Goal: Task Accomplishment & Management: Manage account settings

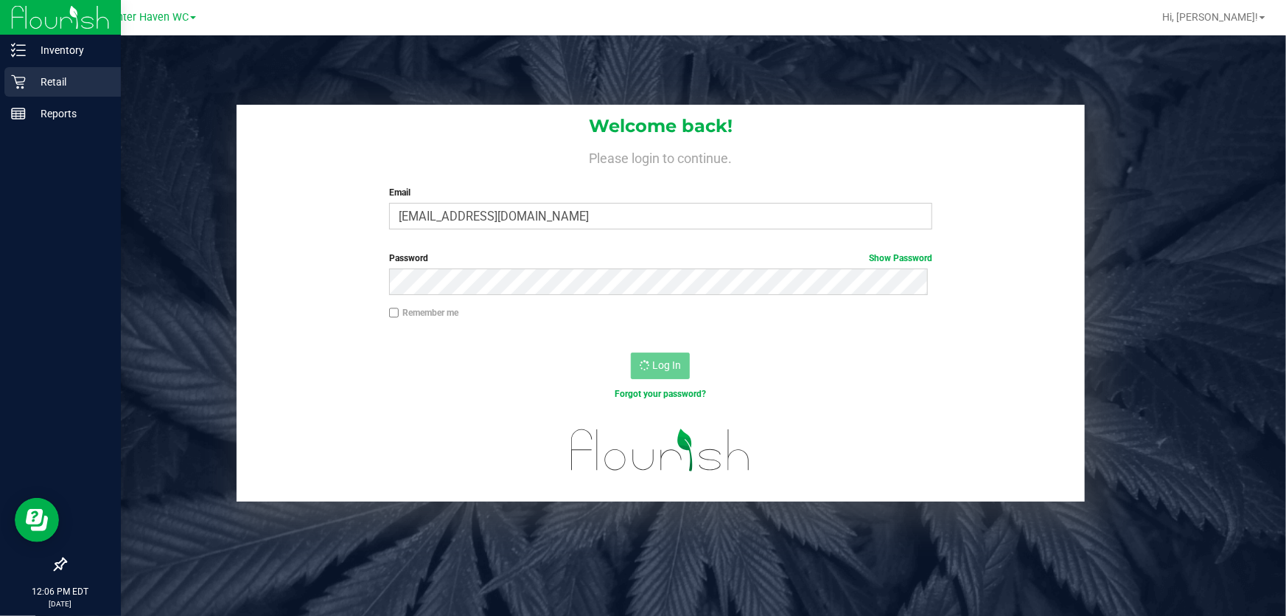
click at [59, 76] on p "Retail" at bounding box center [70, 82] width 88 height 18
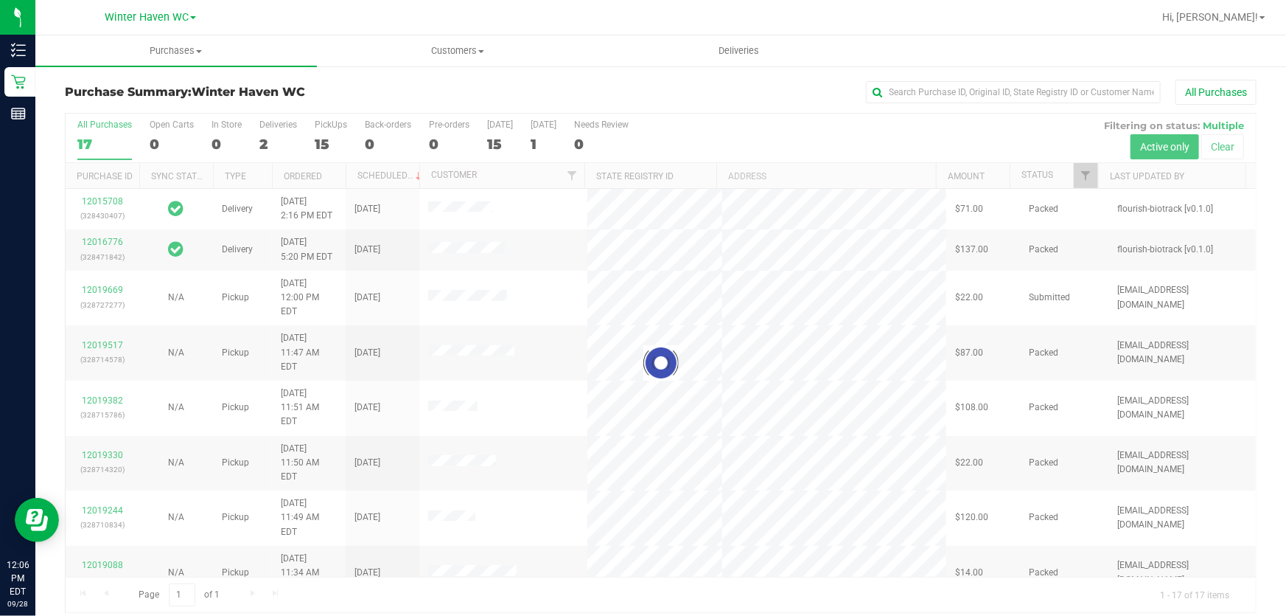
click at [755, 128] on div at bounding box center [661, 363] width 1191 height 498
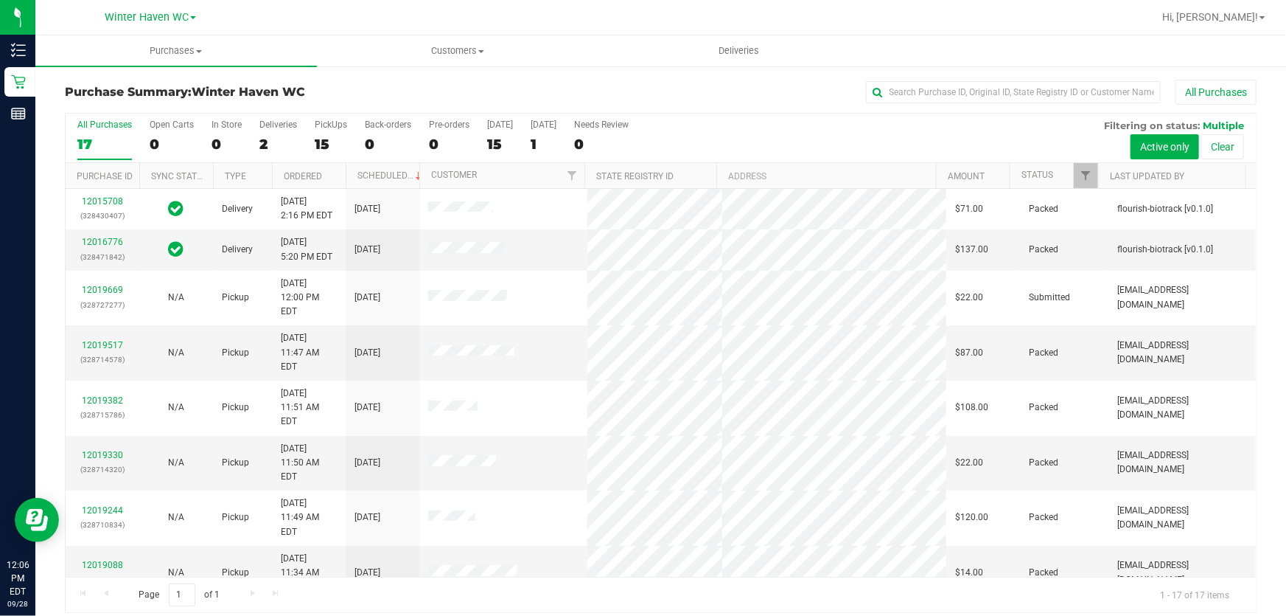
click at [866, 116] on div "All Purchases 17 Open Carts 0 In Store 0 Deliveries 2 PickUps 15 Back-orders 0 …" at bounding box center [661, 120] width 1191 height 12
click at [856, 130] on div "All Purchases 17 Open Carts 0 In Store 0 Deliveries 2 PickUps 15 Back-orders 0 …" at bounding box center [661, 138] width 1191 height 49
click at [320, 134] on label "PickUps 15" at bounding box center [331, 139] width 32 height 41
click at [0, 0] on input "PickUps 15" at bounding box center [0, 0] width 0 height 0
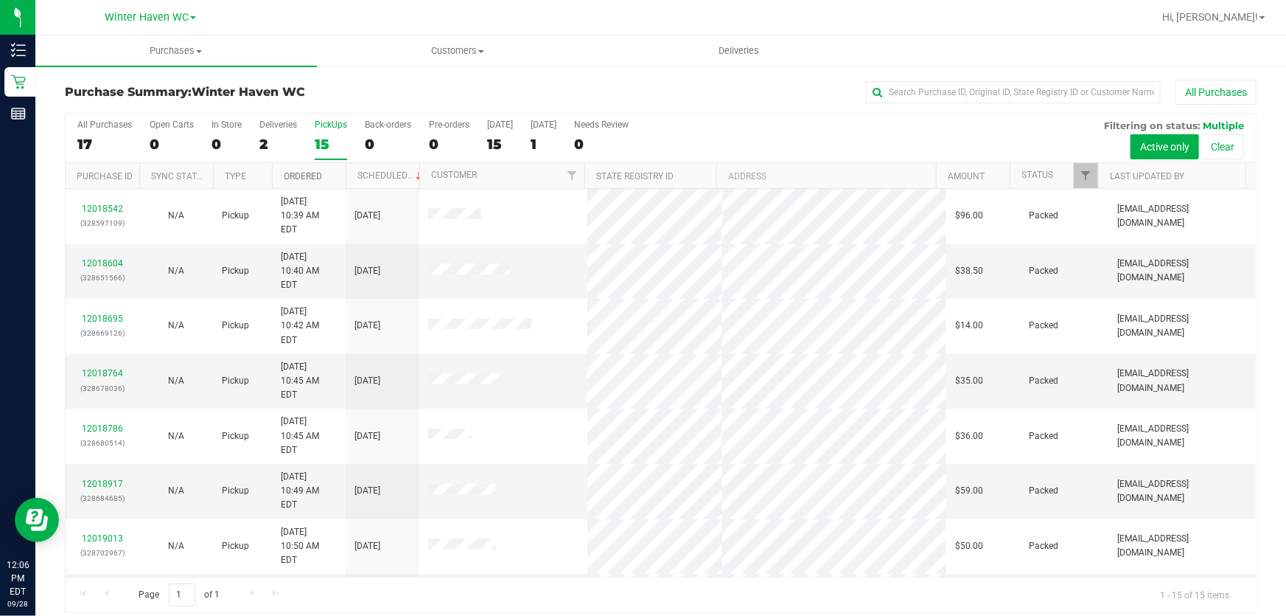
click at [303, 175] on link "Ordered" at bounding box center [303, 176] width 38 height 10
click at [784, 139] on div "All Purchases 17 Open Carts 0 In Store 0 Deliveries 2 PickUps 15 Back-orders 0 …" at bounding box center [661, 138] width 1191 height 49
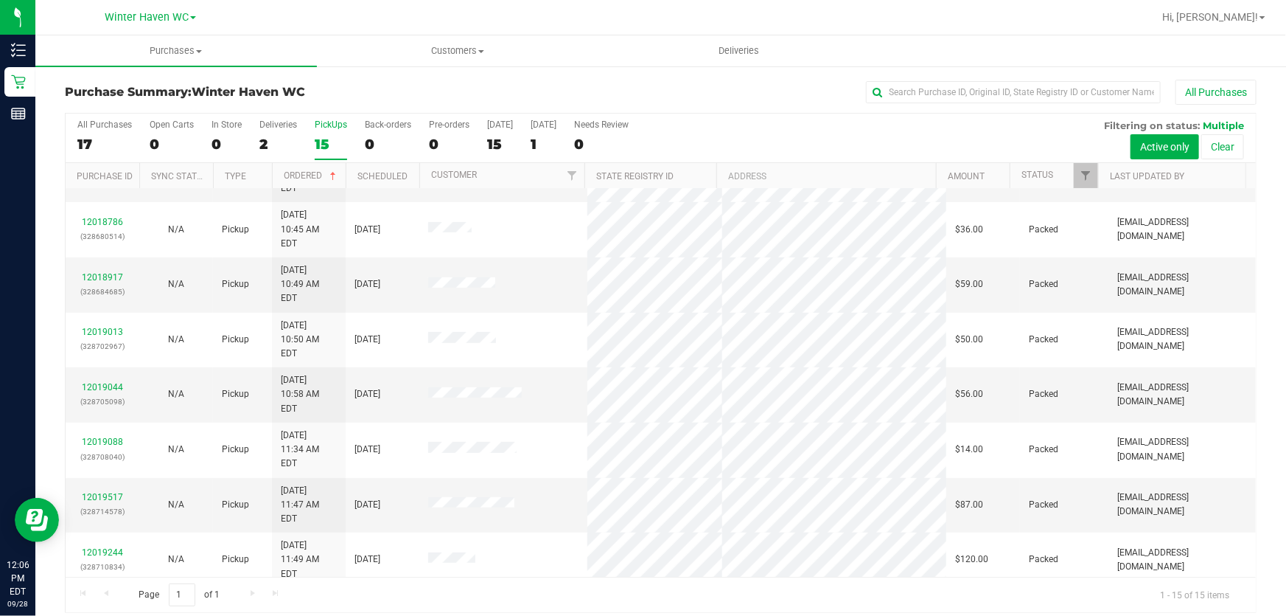
scroll to position [223, 0]
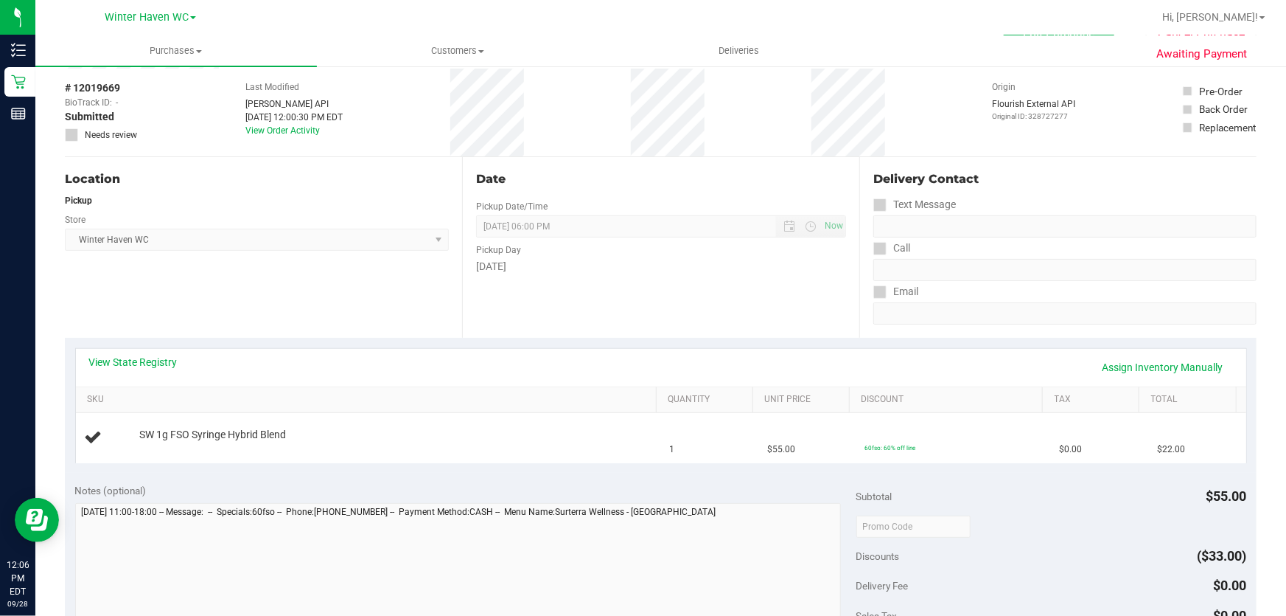
scroll to position [201, 0]
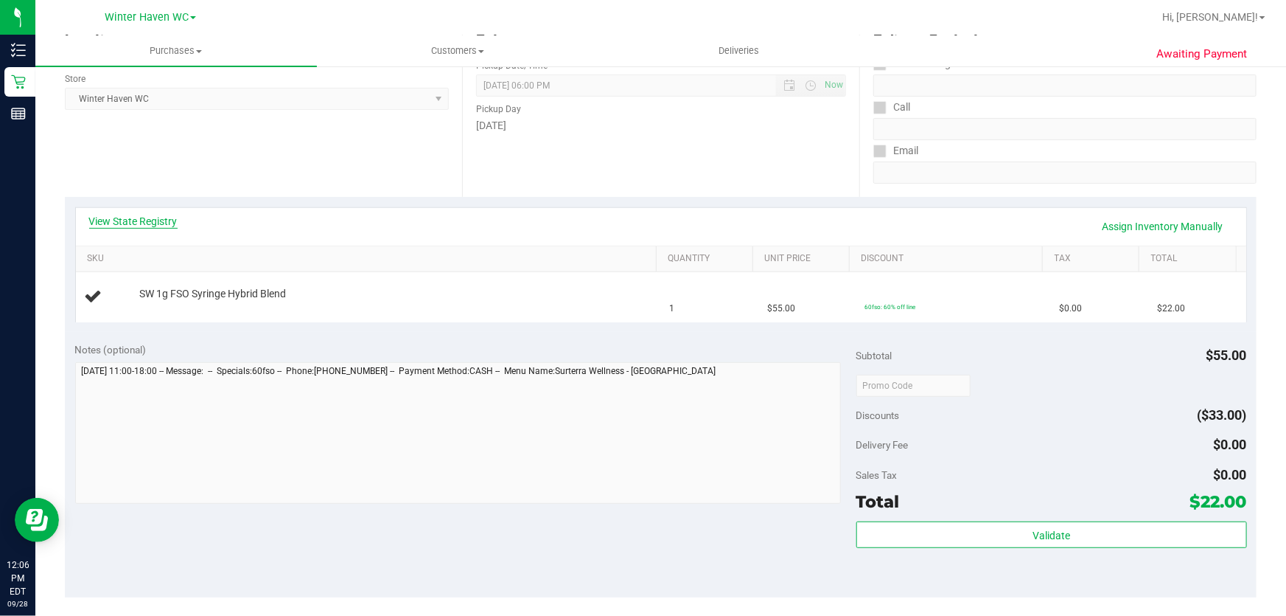
click at [128, 222] on link "View State Registry" at bounding box center [133, 221] width 88 height 15
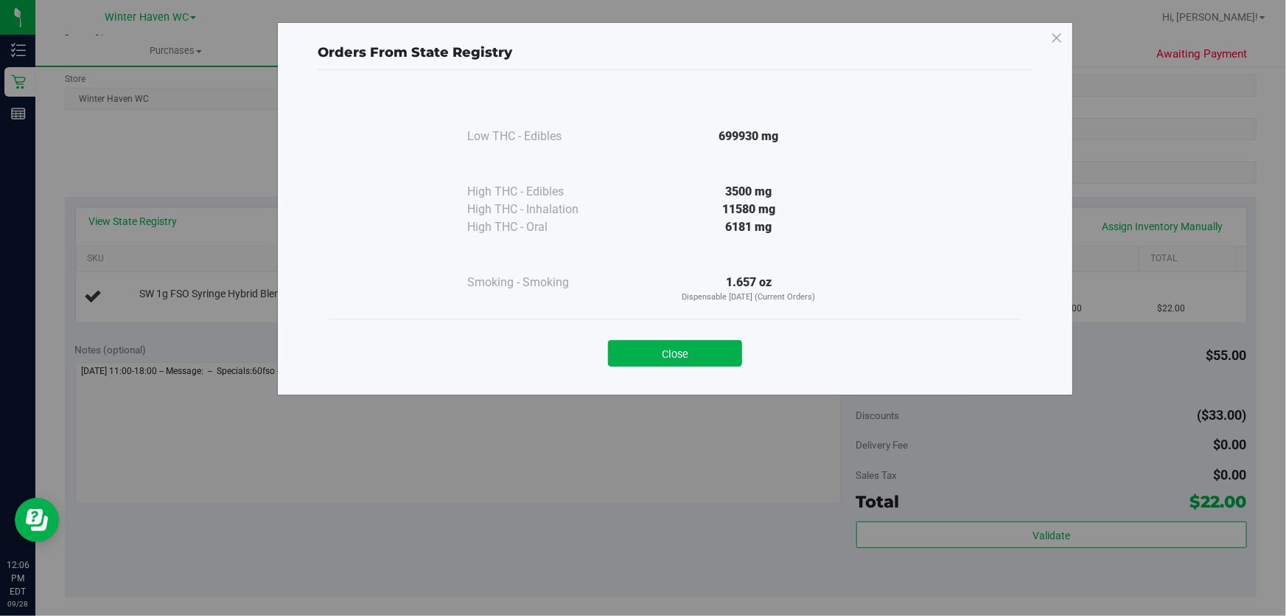
click at [675, 287] on div "1.657 oz Dispensable [DATE] (Current Orders)" at bounding box center [749, 288] width 268 height 30
click at [663, 354] on button "Close" at bounding box center [675, 353] width 134 height 27
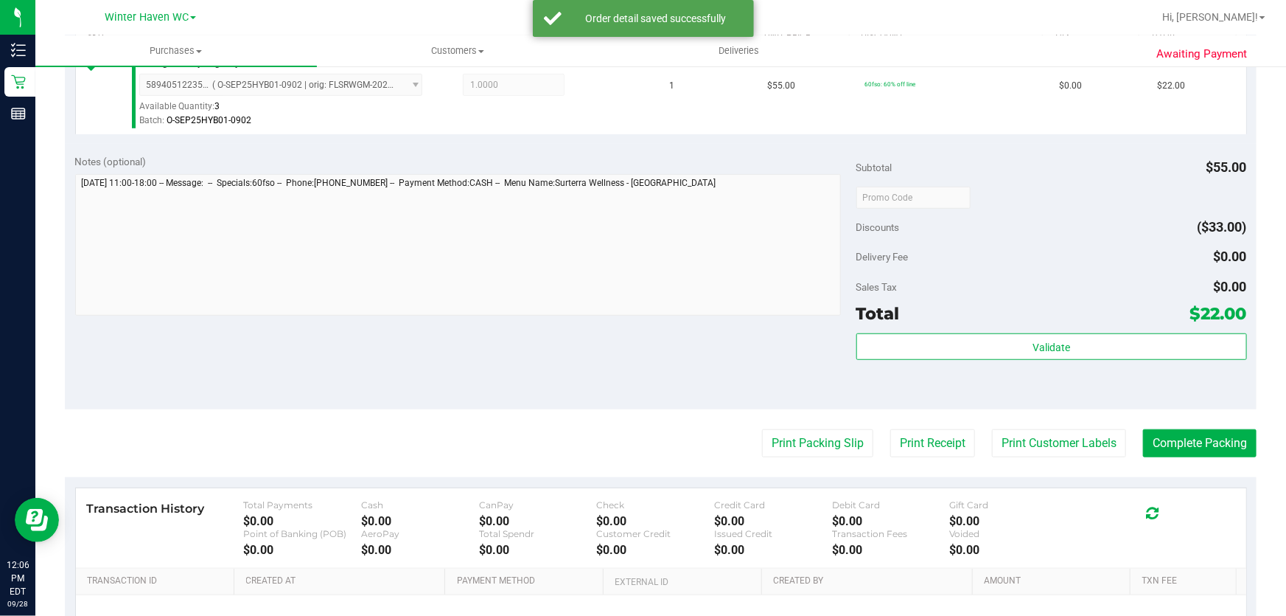
scroll to position [424, 0]
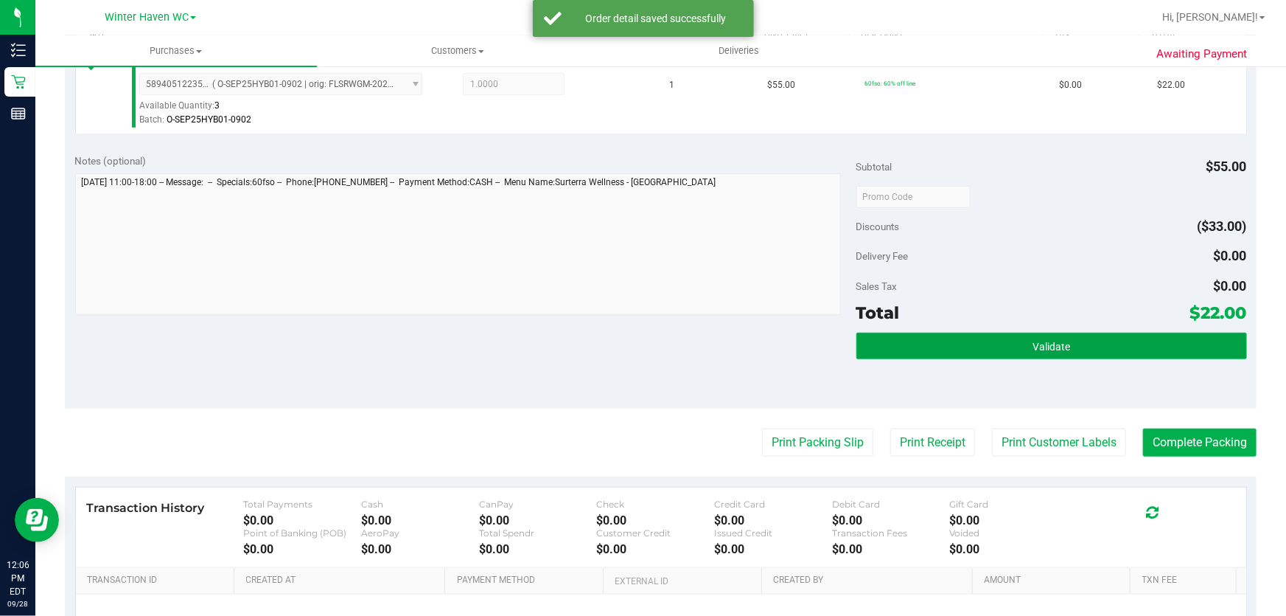
click at [1062, 337] on button "Validate" at bounding box center [1052, 345] width 391 height 27
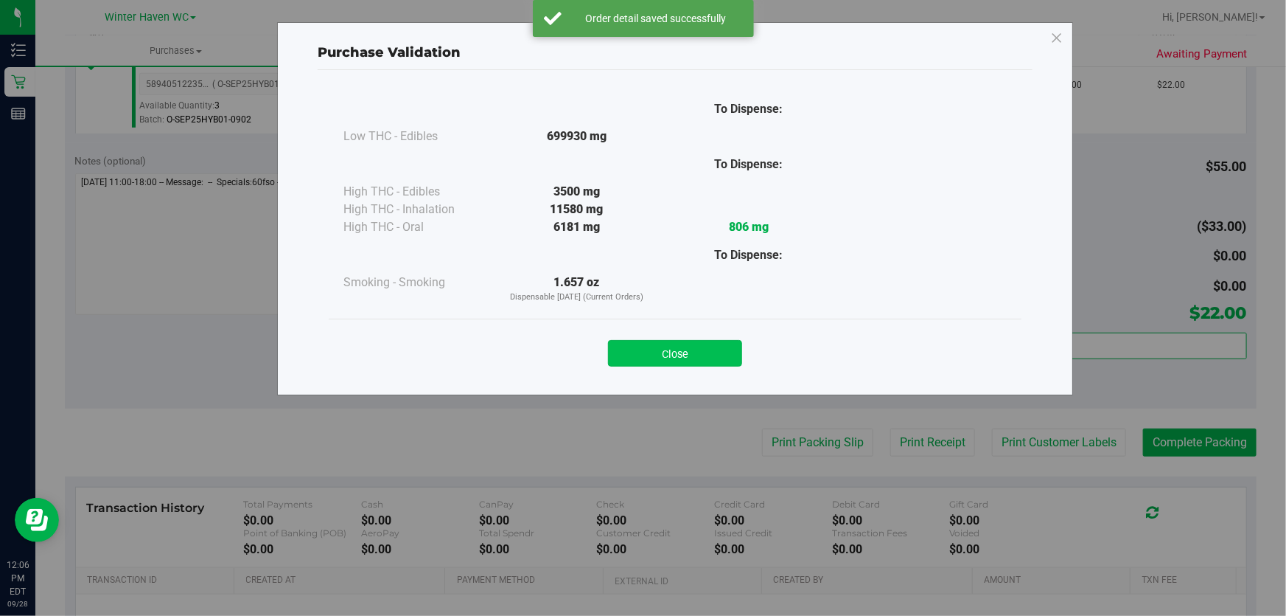
click at [679, 346] on button "Close" at bounding box center [675, 353] width 134 height 27
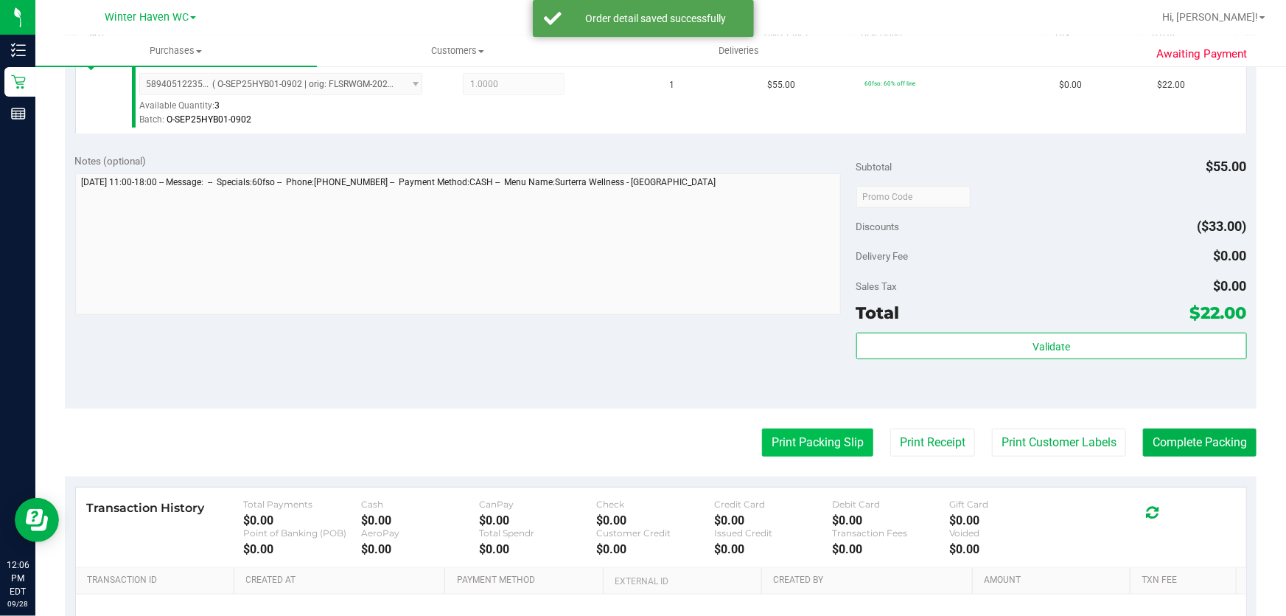
click at [810, 450] on button "Print Packing Slip" at bounding box center [817, 442] width 111 height 28
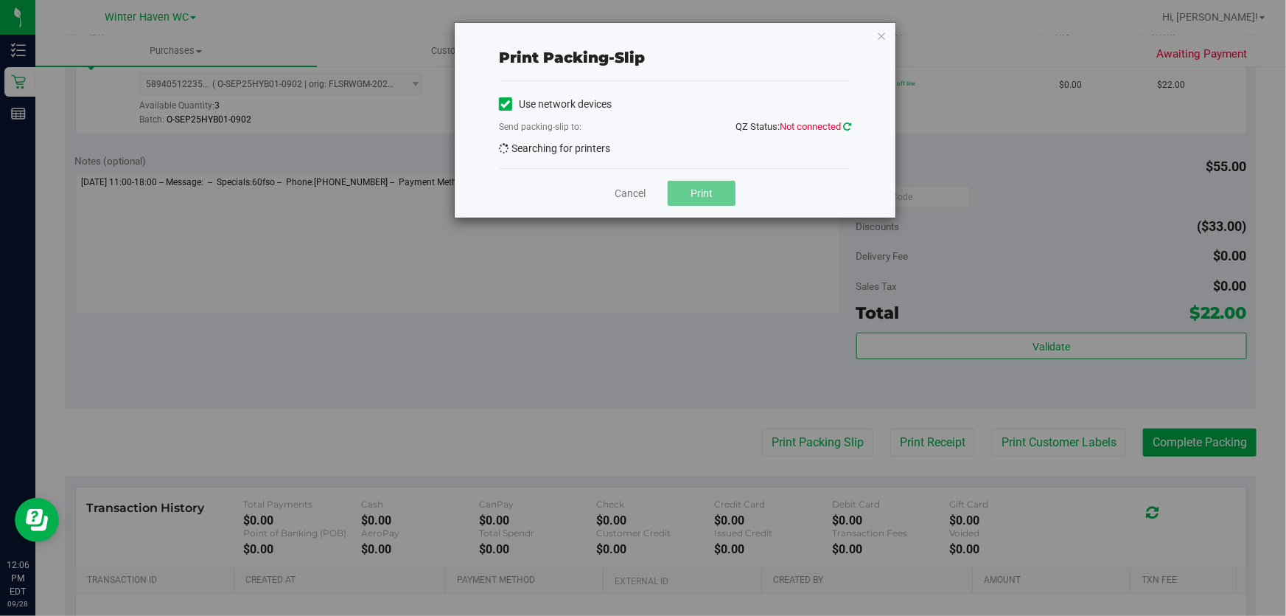
click at [845, 125] on icon at bounding box center [847, 127] width 8 height 10
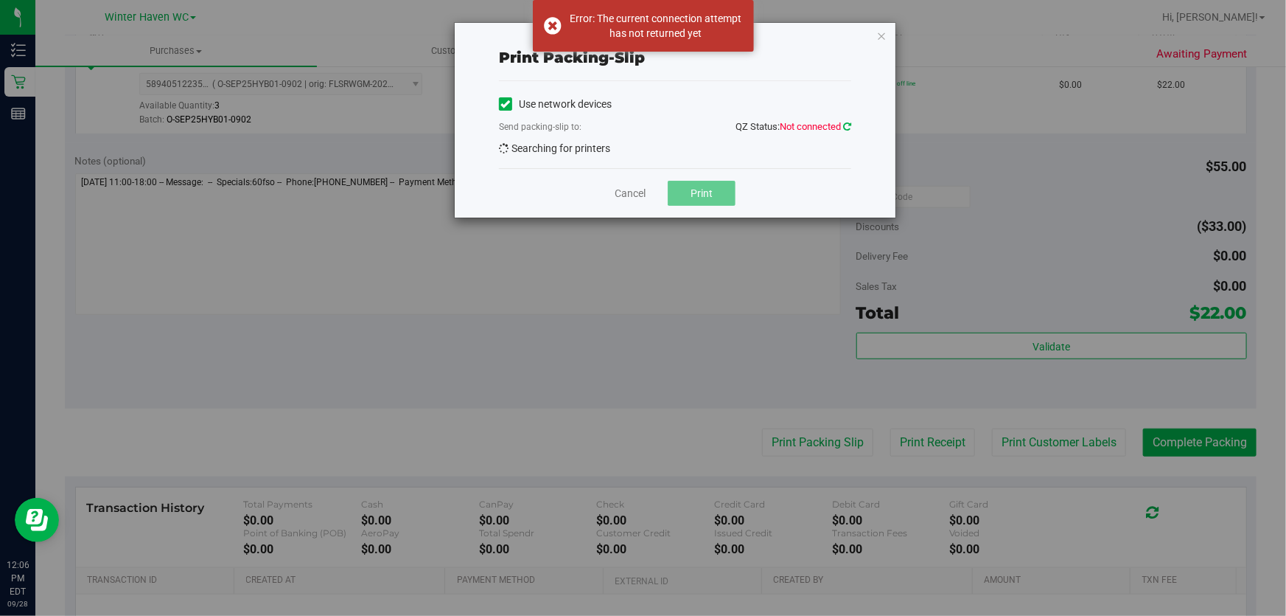
click at [845, 125] on icon at bounding box center [847, 127] width 9 height 10
click at [845, 125] on icon at bounding box center [848, 126] width 10 height 11
click at [845, 125] on icon at bounding box center [847, 126] width 11 height 12
click at [500, 102] on span at bounding box center [505, 103] width 13 height 13
click at [0, 0] on input "Use network devices" at bounding box center [0, 0] width 0 height 0
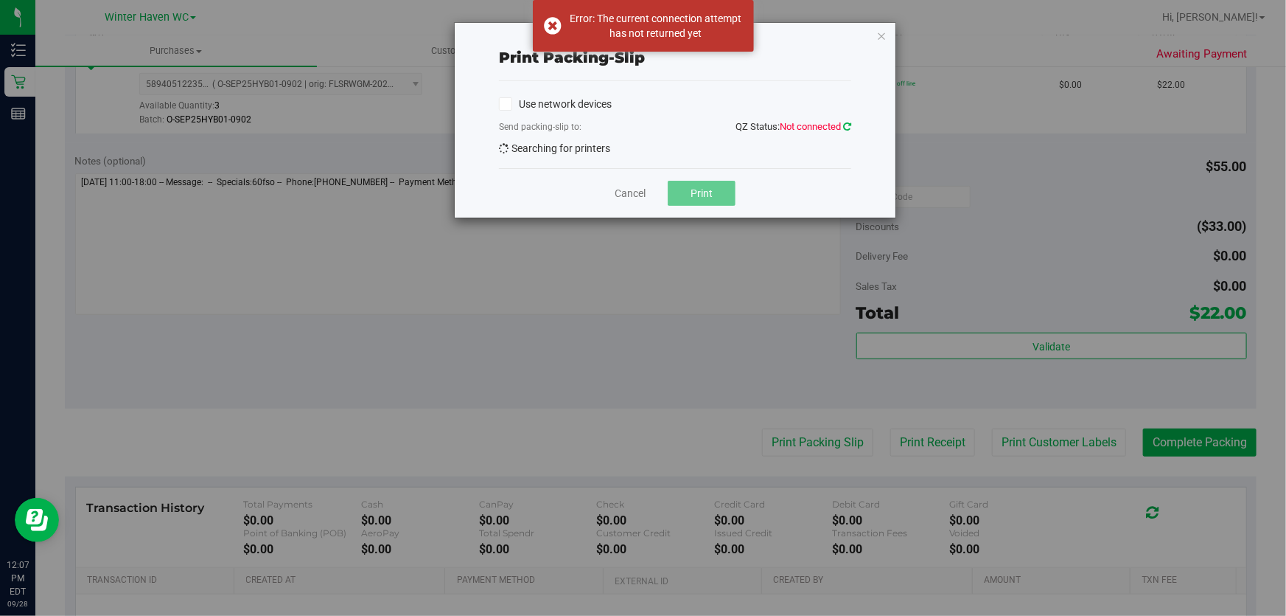
click at [843, 125] on icon at bounding box center [847, 126] width 10 height 9
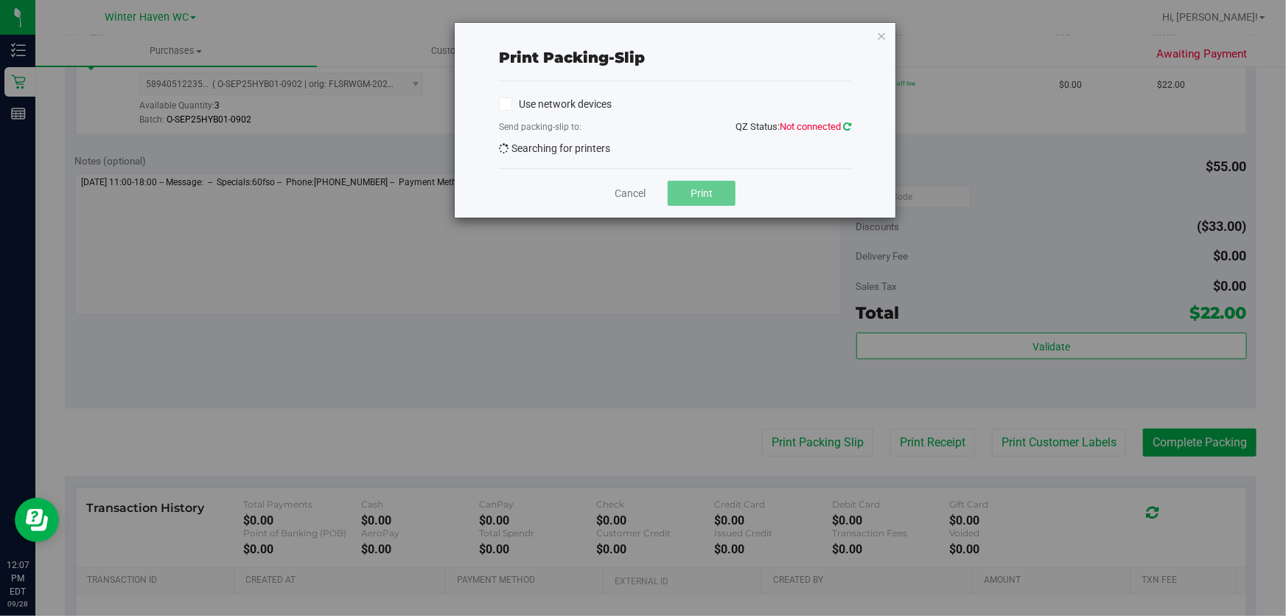
click at [843, 125] on icon at bounding box center [847, 126] width 13 height 13
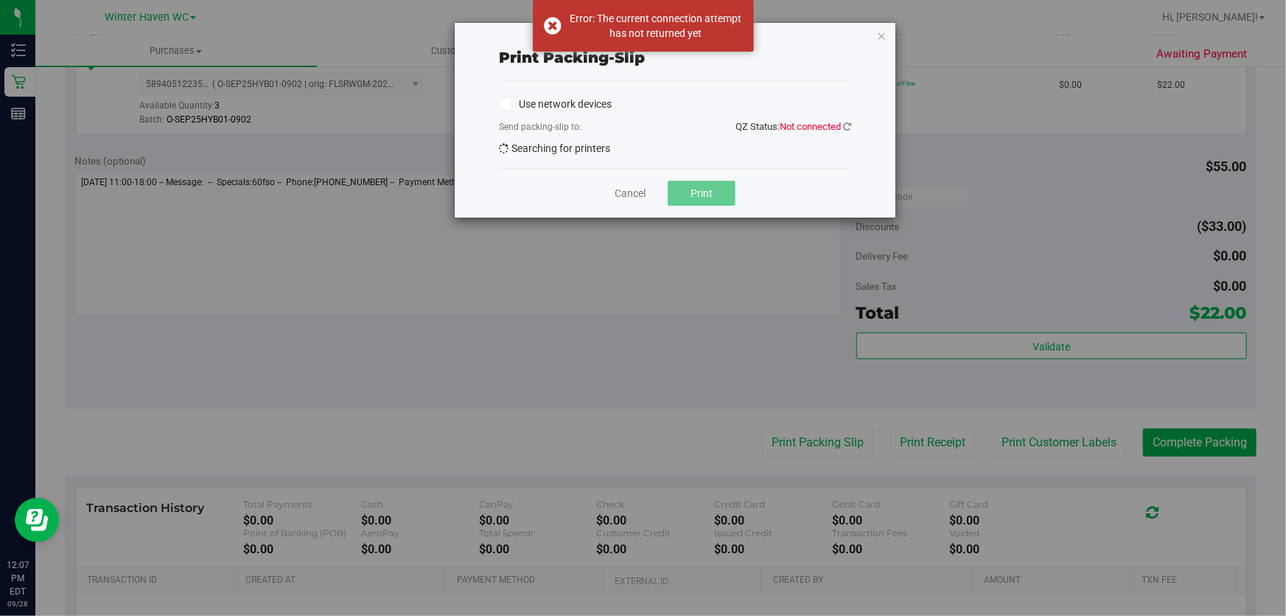
click at [503, 104] on icon at bounding box center [506, 104] width 10 height 0
click at [0, 0] on input "Use network devices" at bounding box center [0, 0] width 0 height 0
click at [847, 126] on icon at bounding box center [847, 126] width 13 height 13
click at [847, 126] on icon at bounding box center [847, 126] width 12 height 13
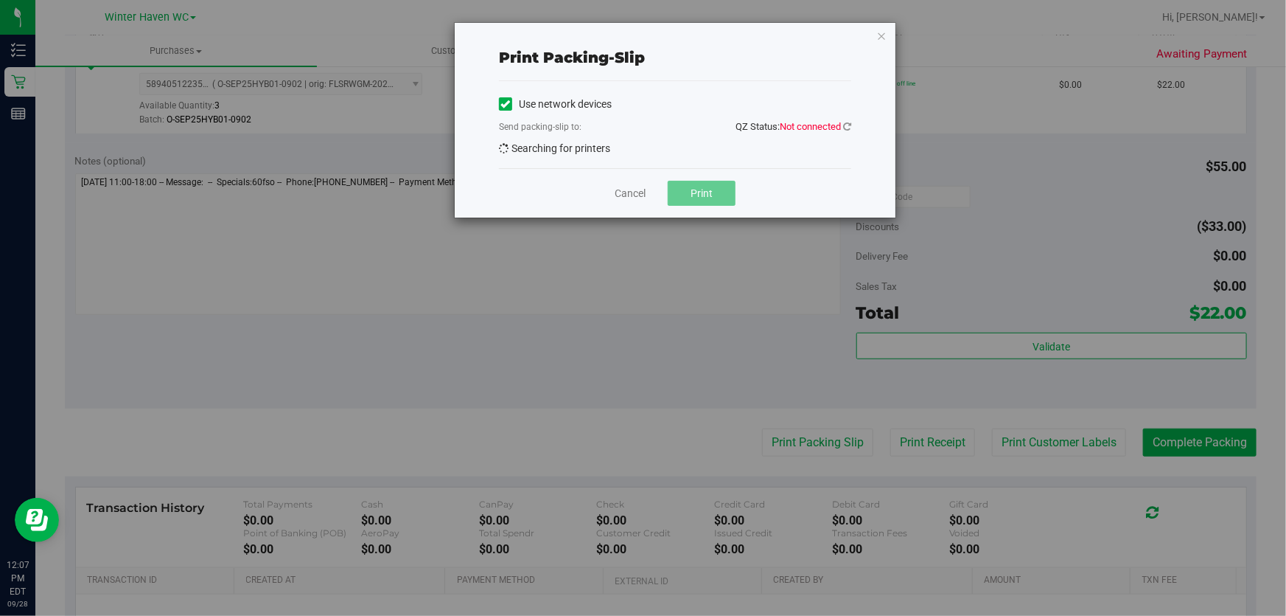
drag, startPoint x: 857, startPoint y: 80, endPoint x: 868, endPoint y: 52, distance: 30.5
click at [859, 74] on div "Print packing-slip Use network devices Send packing-slip to: QZ Status: Not con…" at bounding box center [675, 120] width 441 height 195
click at [848, 128] on icon at bounding box center [847, 126] width 10 height 9
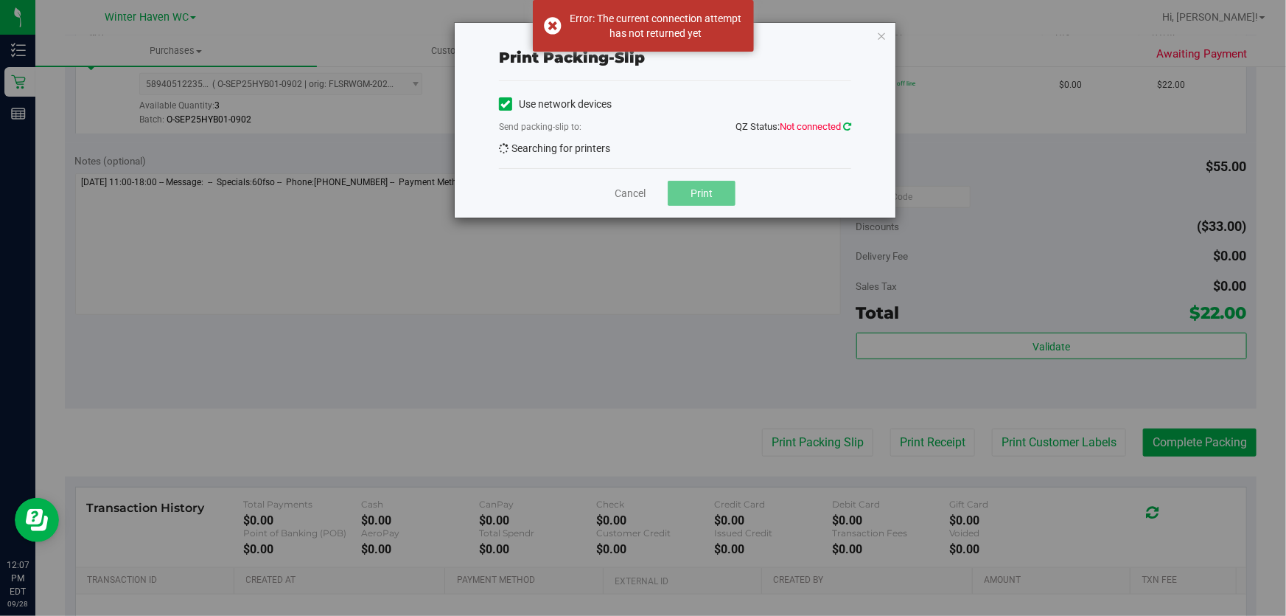
click at [848, 128] on icon at bounding box center [848, 126] width 12 height 13
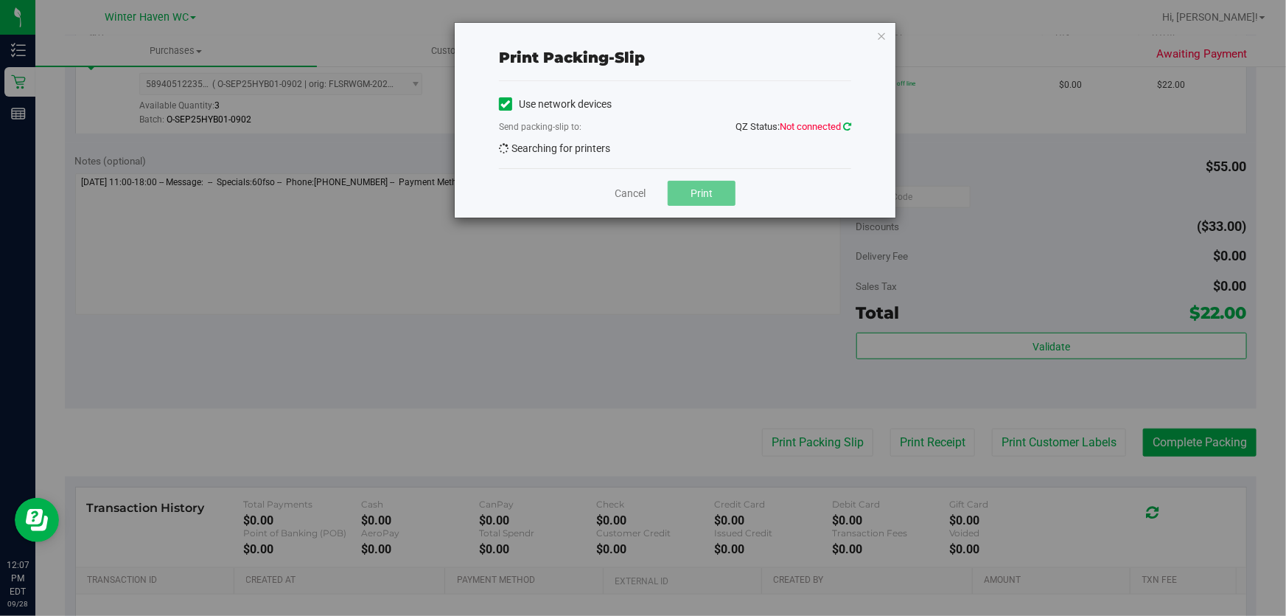
click at [849, 121] on icon at bounding box center [847, 126] width 12 height 13
click at [765, 153] on span "EPSON-[PERSON_NAME]" at bounding box center [666, 152] width 332 height 21
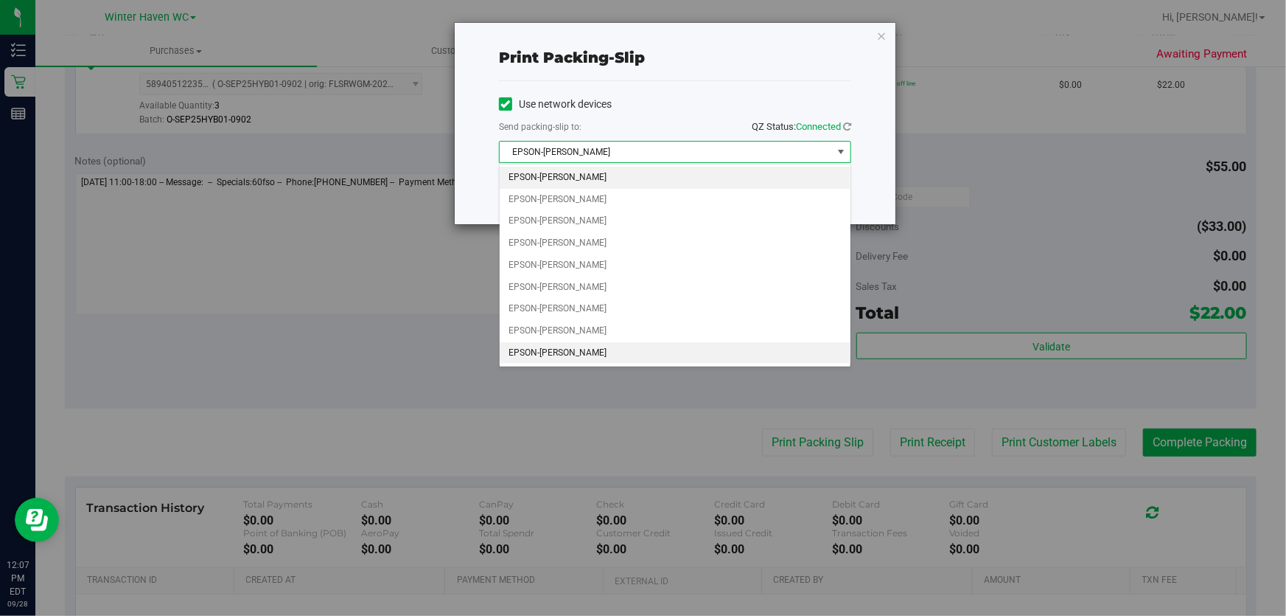
click at [616, 344] on li "EPSON-[PERSON_NAME]" at bounding box center [675, 353] width 351 height 22
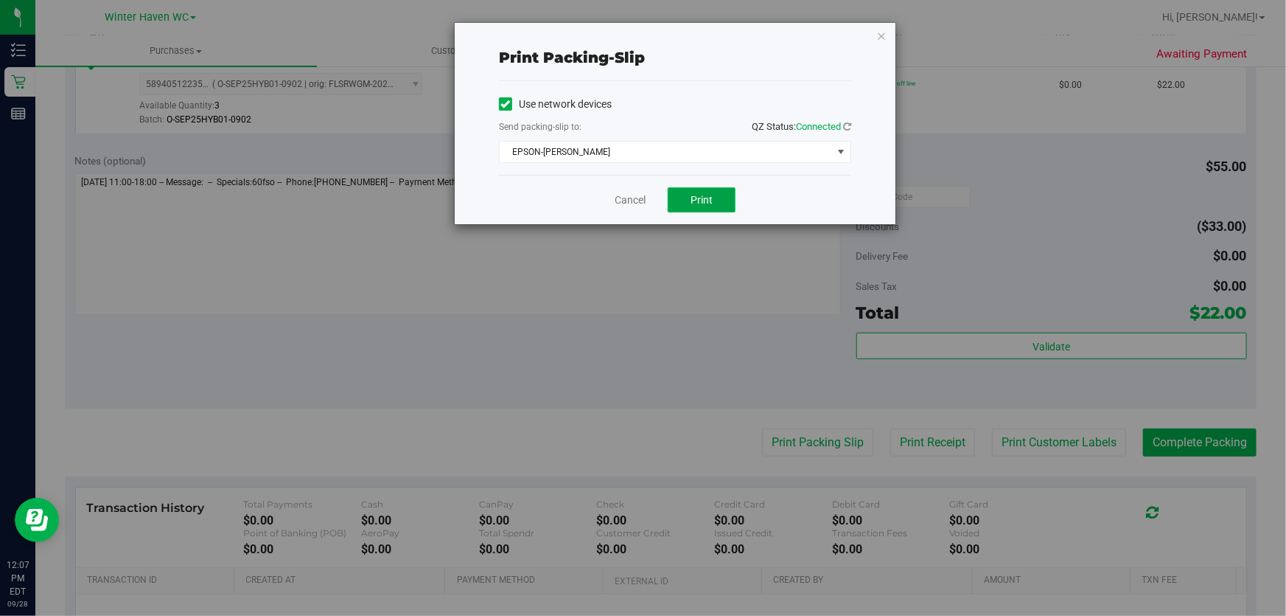
click at [719, 193] on button "Print" at bounding box center [702, 199] width 68 height 25
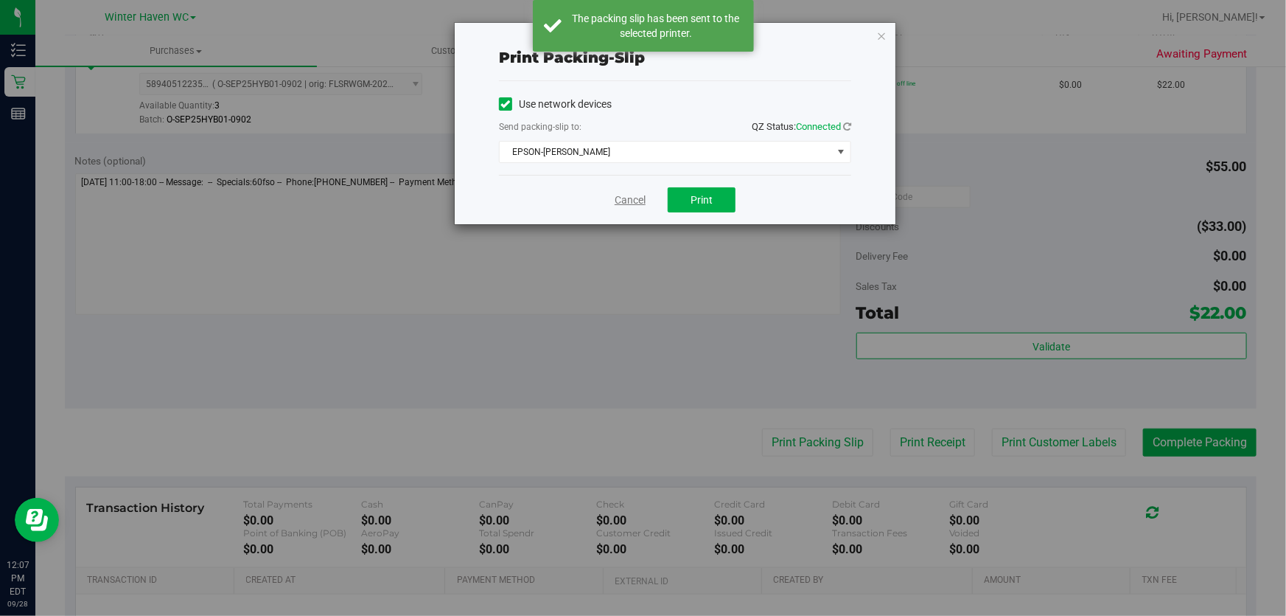
click at [634, 204] on link "Cancel" at bounding box center [630, 199] width 31 height 15
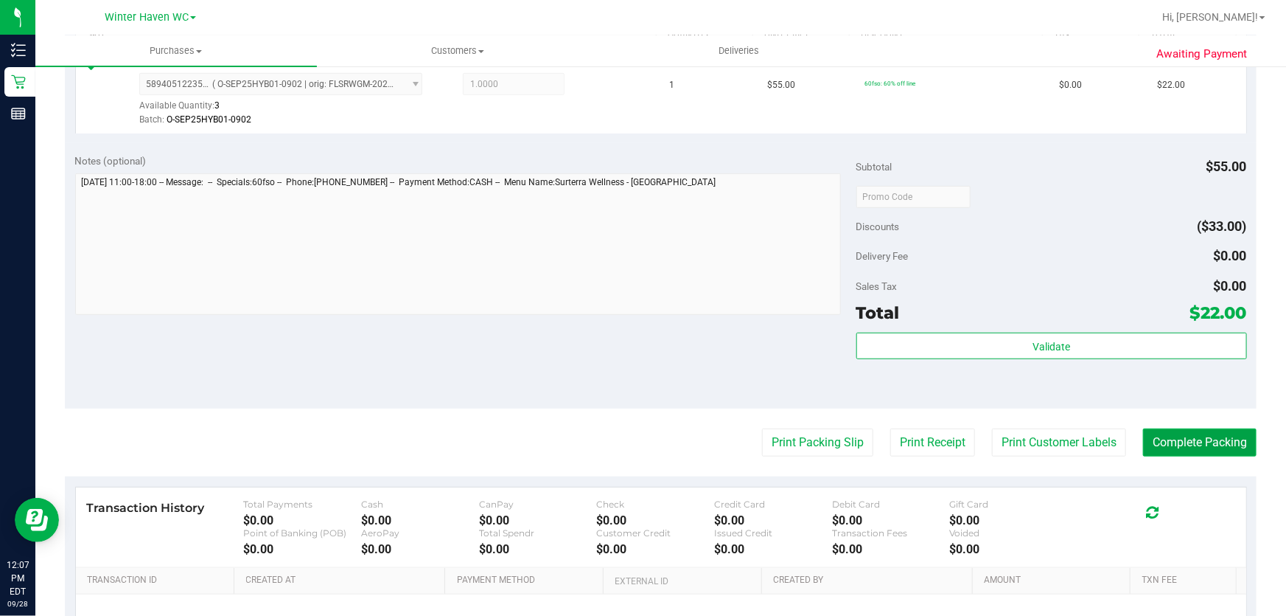
click at [1207, 439] on button "Complete Packing" at bounding box center [1200, 442] width 114 height 28
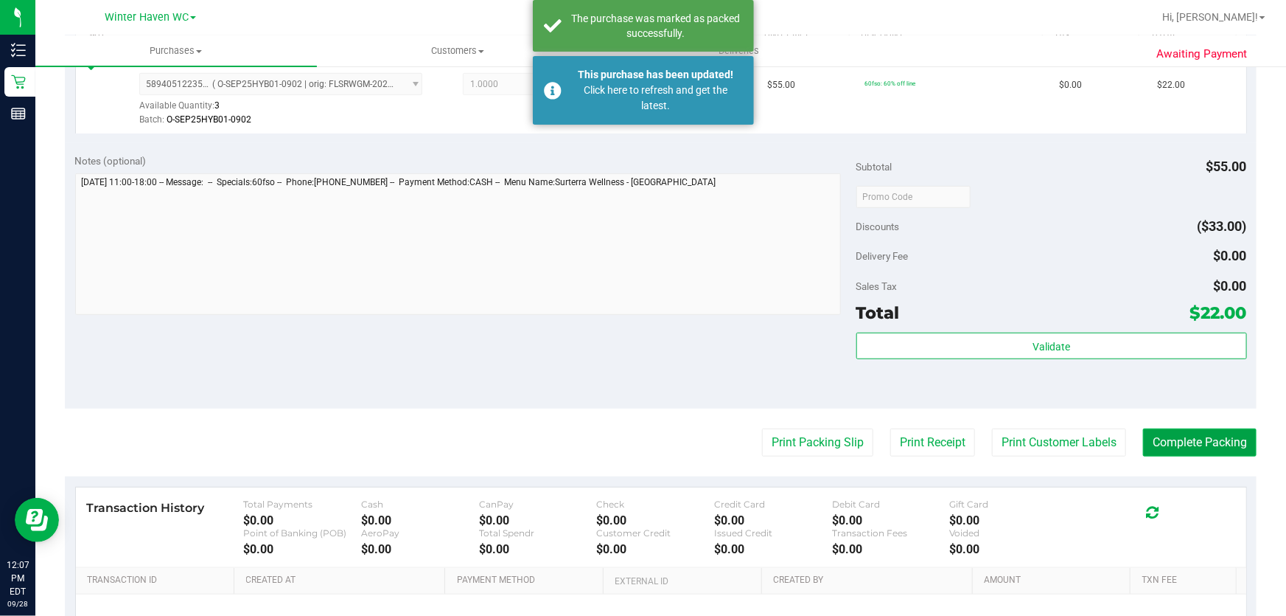
click at [1207, 439] on button "Complete Packing" at bounding box center [1200, 442] width 114 height 28
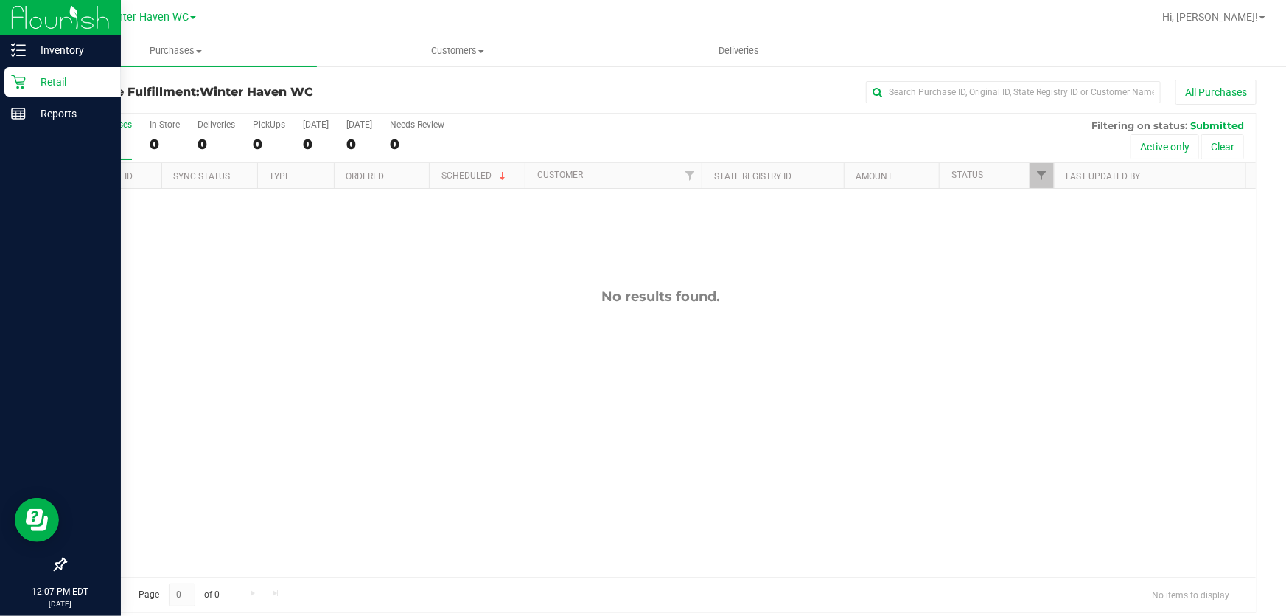
click at [46, 80] on p "Retail" at bounding box center [70, 82] width 88 height 18
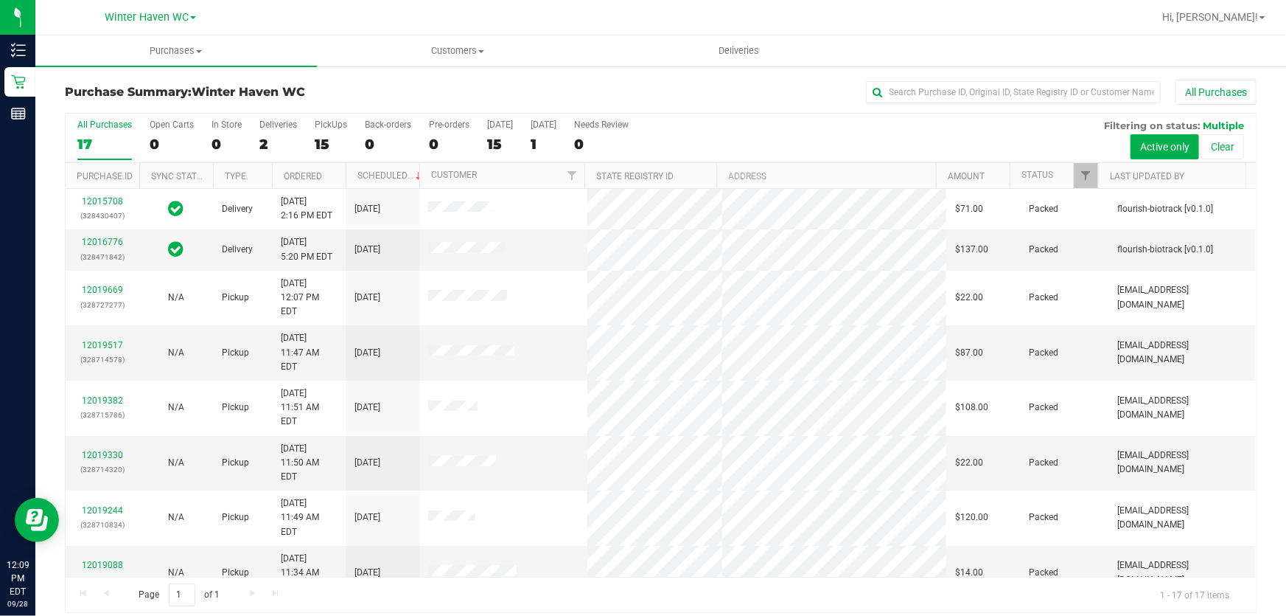
click at [702, 122] on div "All Purchases 17 Open Carts 0 In Store 0 Deliveries 2 PickUps 15 Back-orders 0 …" at bounding box center [661, 120] width 1191 height 12
click at [687, 133] on div "All Purchases 17 Open Carts 0 In Store 0 Deliveries 2 PickUps 15 Back-orders 0 …" at bounding box center [661, 138] width 1191 height 49
click at [680, 123] on div "All Purchases 17 Open Carts 0 In Store 0 Deliveries 2 PickUps 15 Back-orders 0 …" at bounding box center [661, 120] width 1191 height 12
click at [728, 133] on div "All Purchases 17 Open Carts 0 In Store 0 Deliveries 2 PickUps 15 Back-orders 0 …" at bounding box center [661, 138] width 1191 height 49
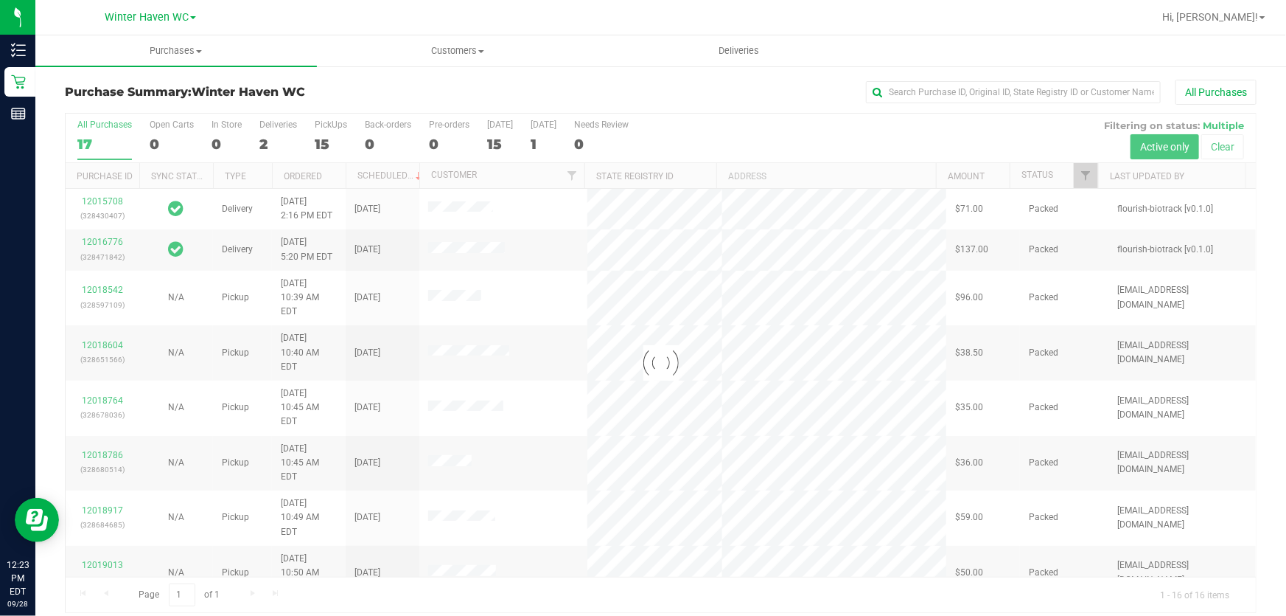
click at [676, 125] on div at bounding box center [661, 363] width 1191 height 498
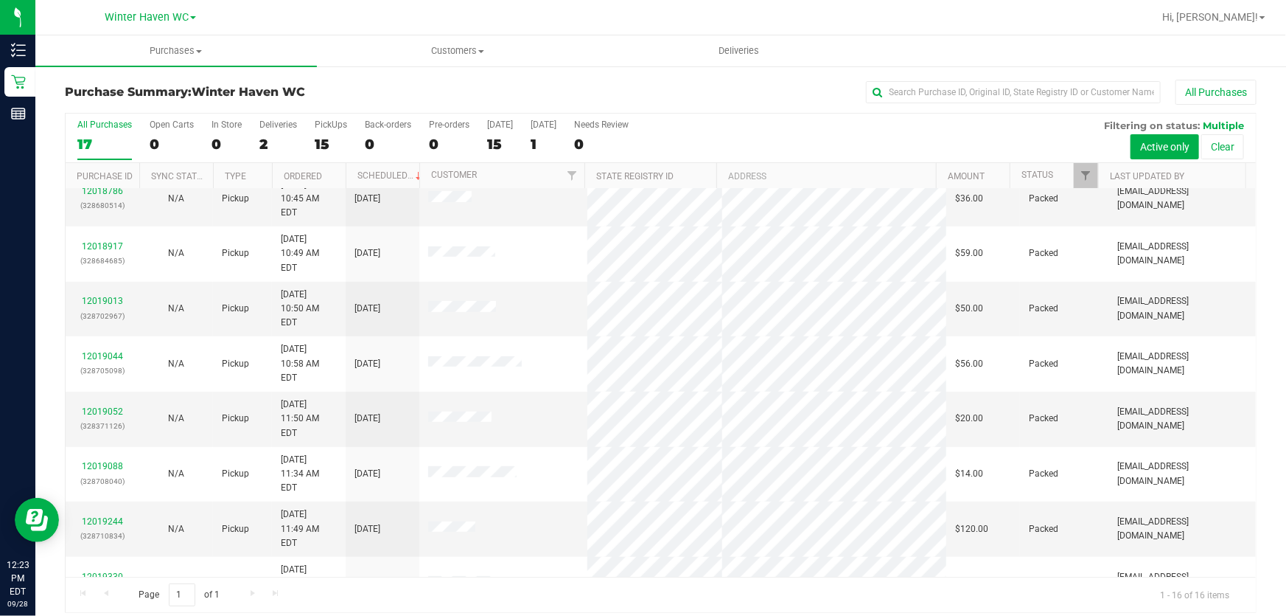
scroll to position [11, 0]
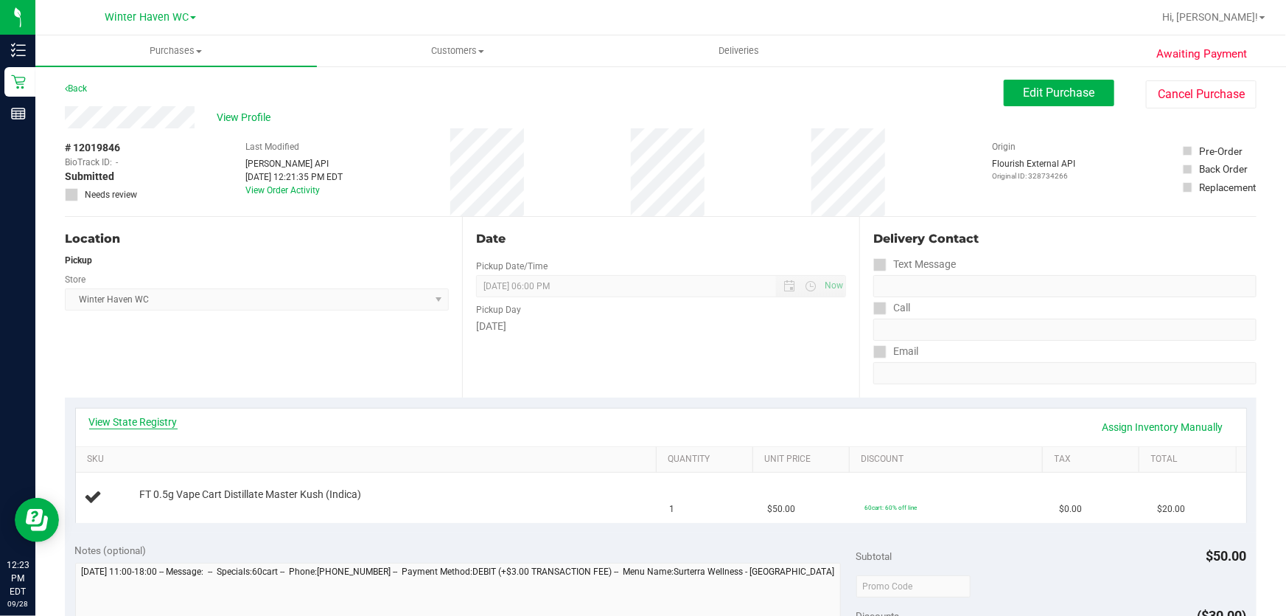
click at [147, 421] on link "View State Registry" at bounding box center [133, 421] width 88 height 15
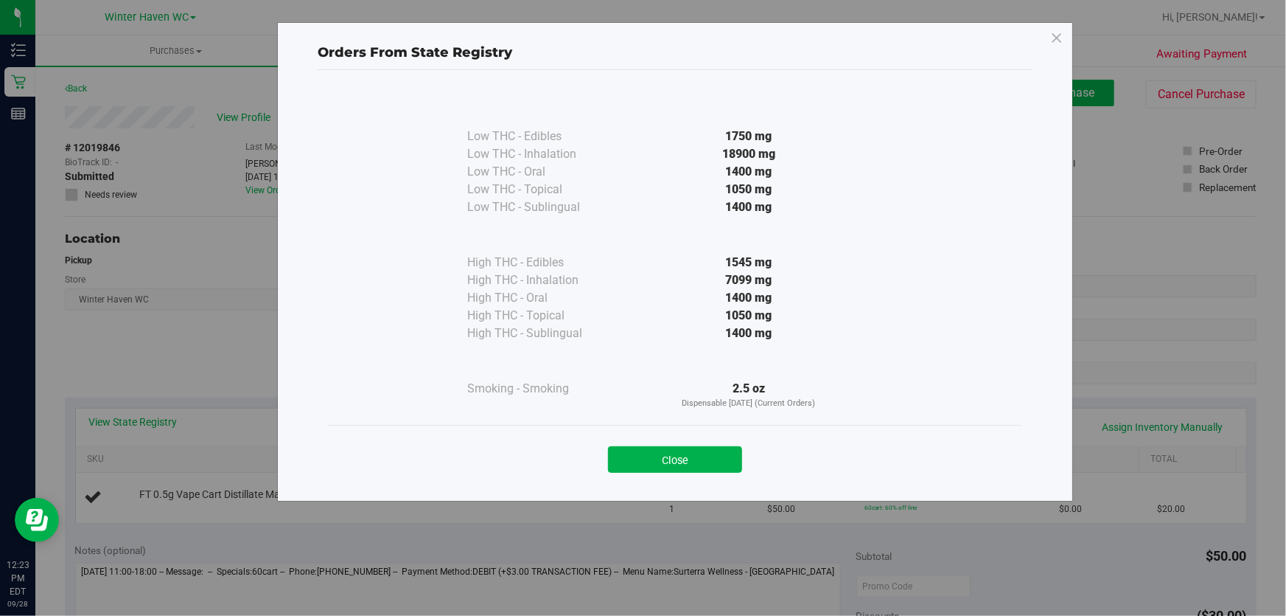
drag, startPoint x: 709, startPoint y: 461, endPoint x: 450, endPoint y: 562, distance: 278.2
click at [705, 461] on button "Close" at bounding box center [675, 459] width 134 height 27
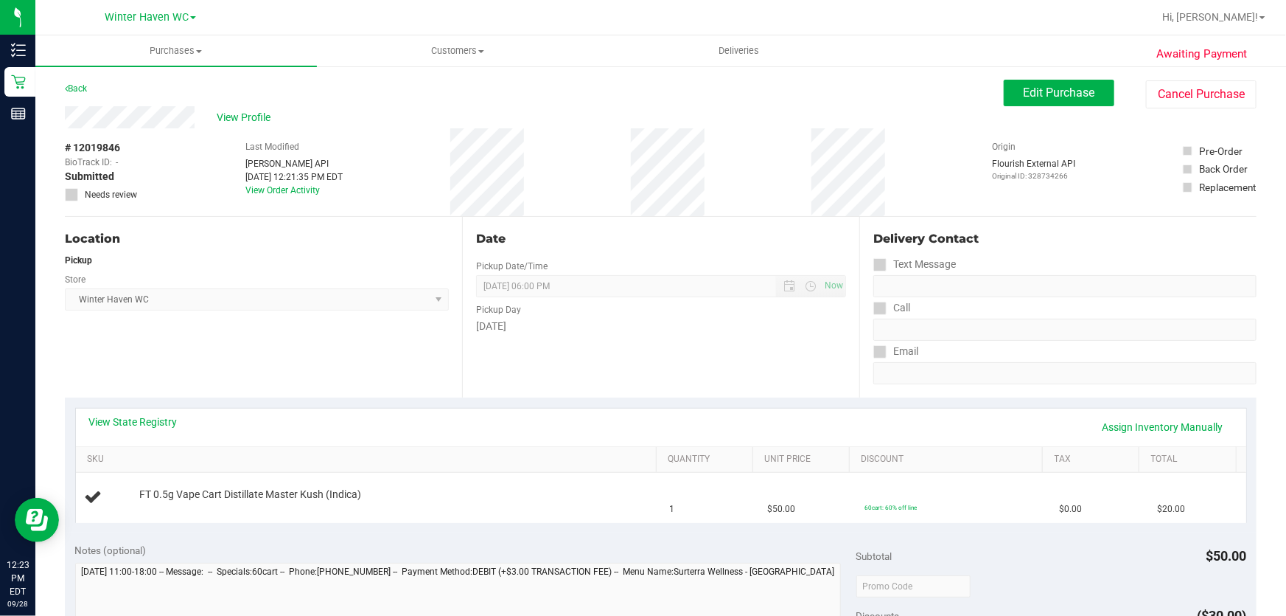
click at [469, 530] on div "View State Registry Assign Inventory Manually SKU Quantity Unit Price Discount …" at bounding box center [661, 464] width 1192 height 135
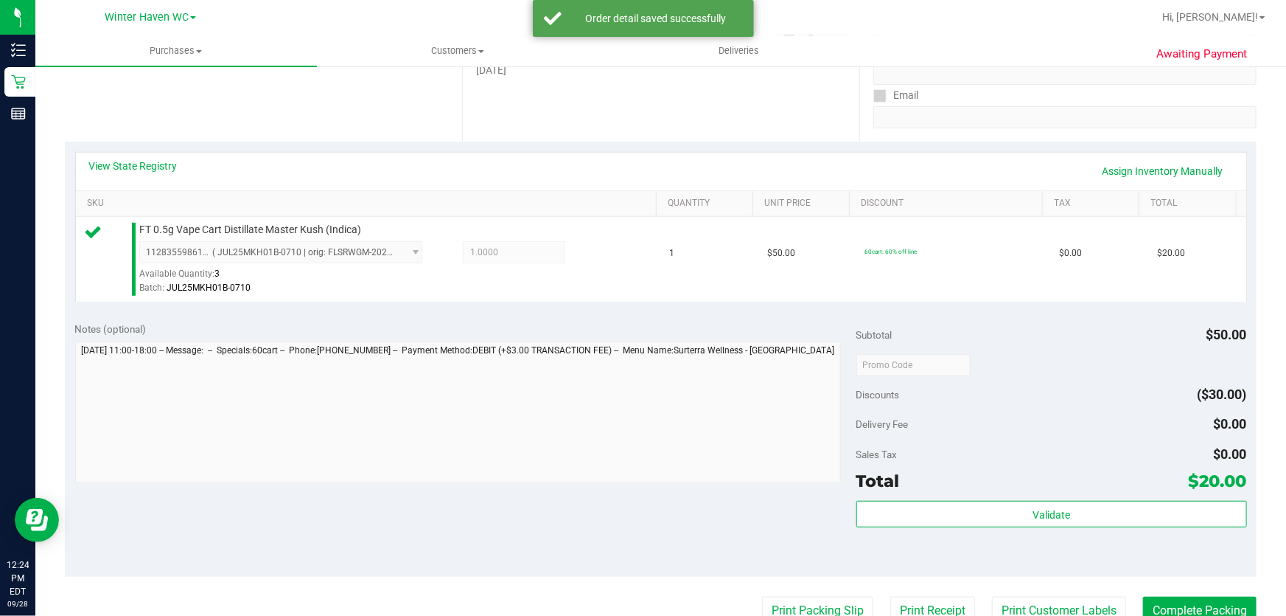
scroll to position [402, 0]
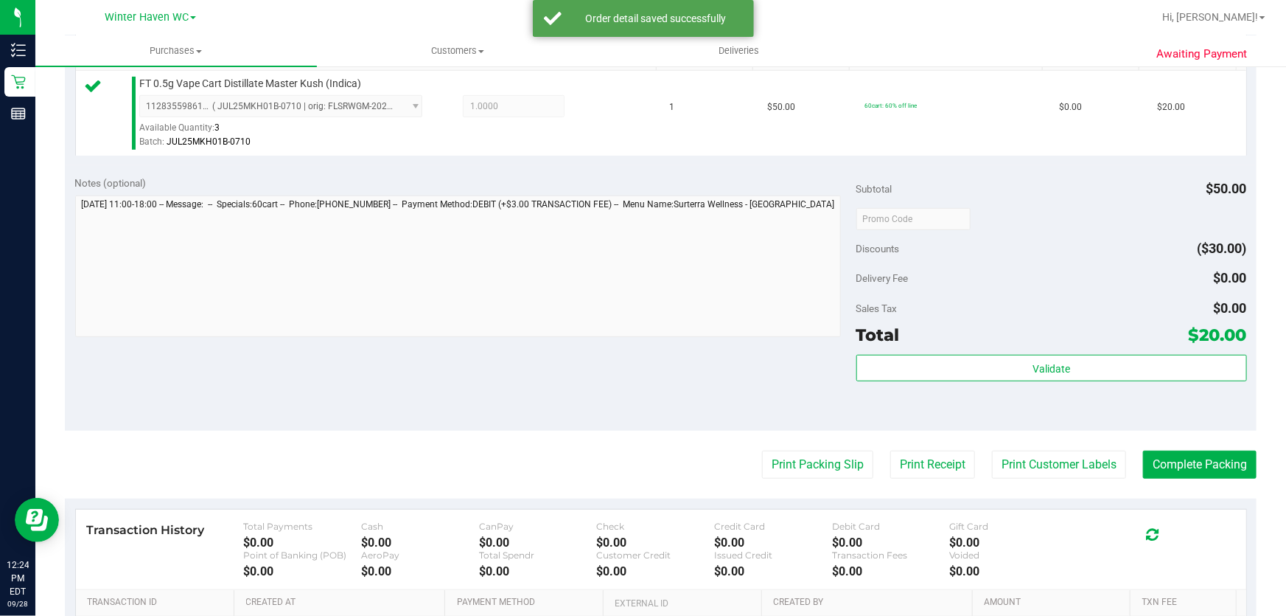
click at [1036, 222] on div at bounding box center [1052, 218] width 391 height 27
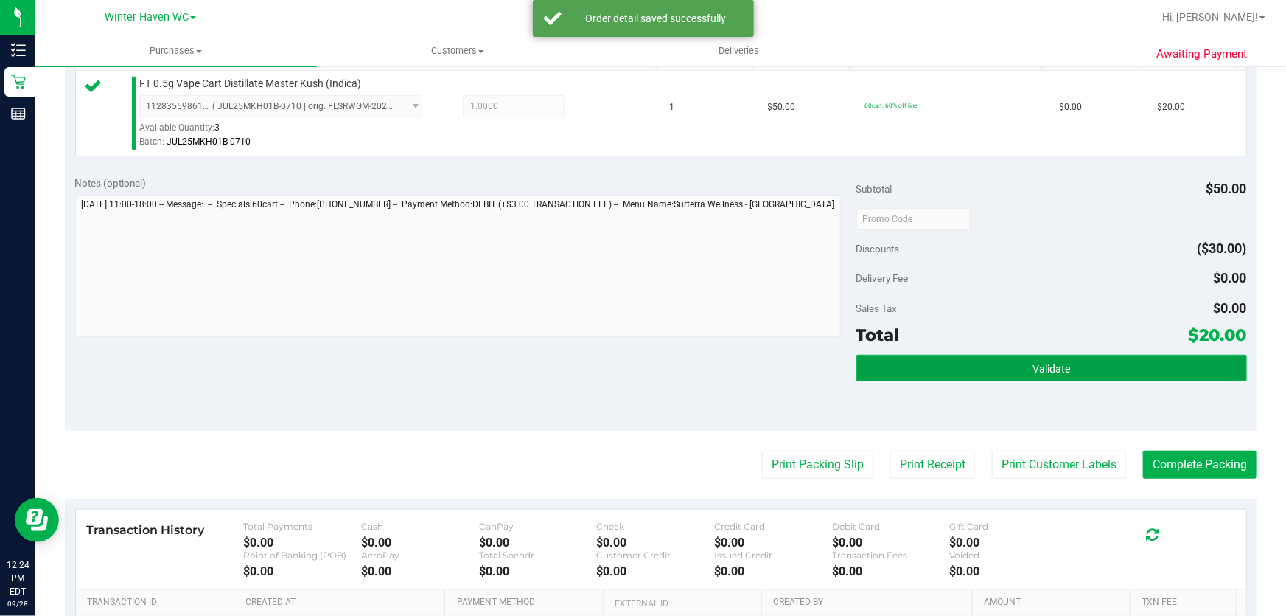
click at [1052, 363] on span "Validate" at bounding box center [1052, 369] width 38 height 12
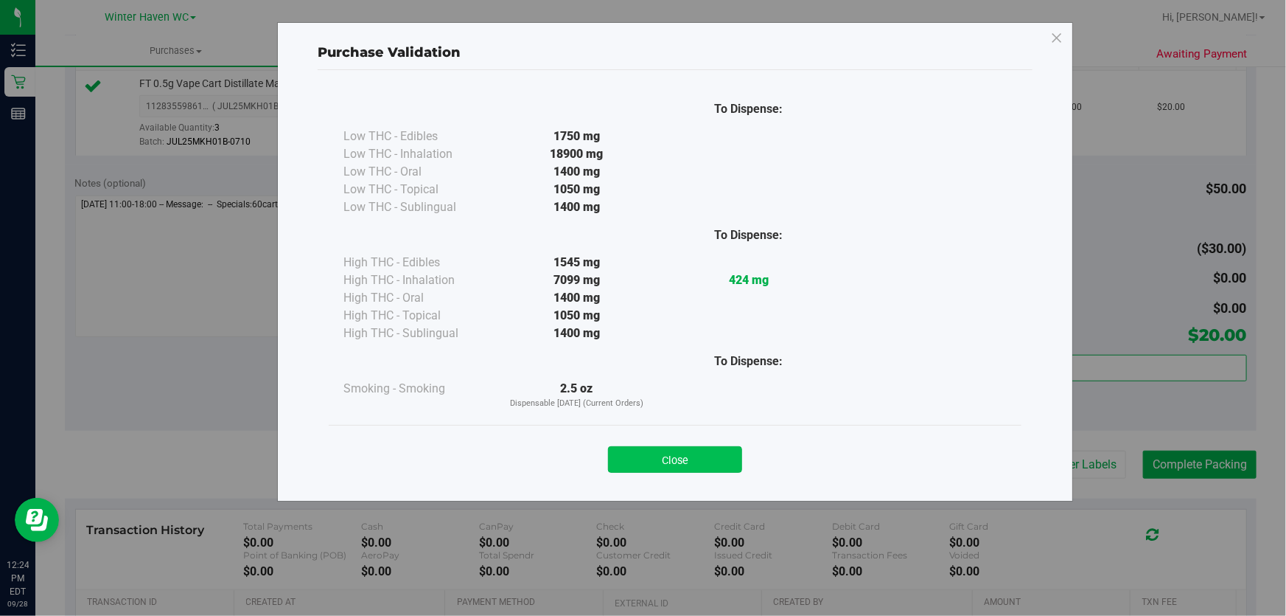
click at [711, 458] on button "Close" at bounding box center [675, 459] width 134 height 27
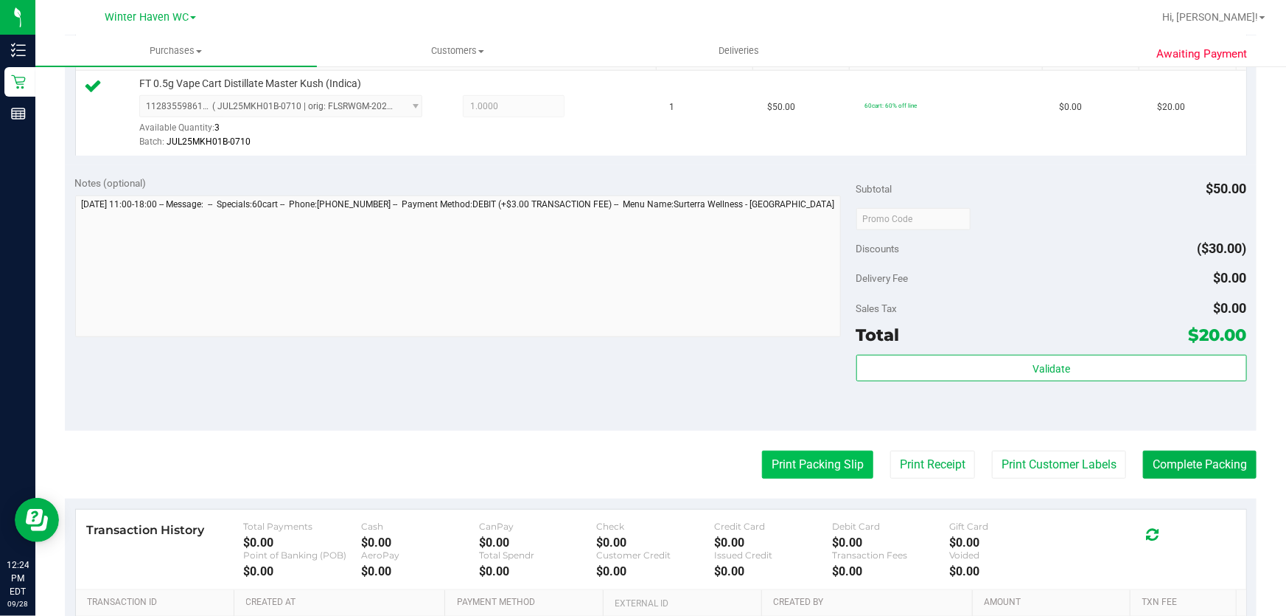
click at [825, 459] on button "Print Packing Slip" at bounding box center [817, 464] width 111 height 28
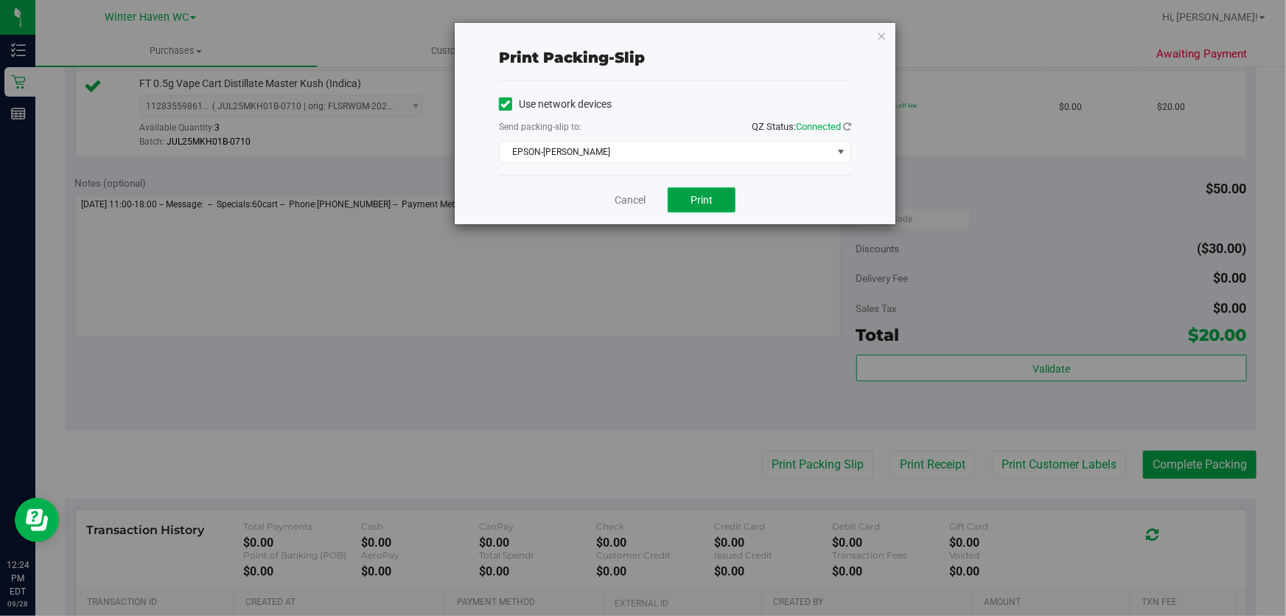
click at [703, 199] on span "Print" at bounding box center [702, 200] width 22 height 12
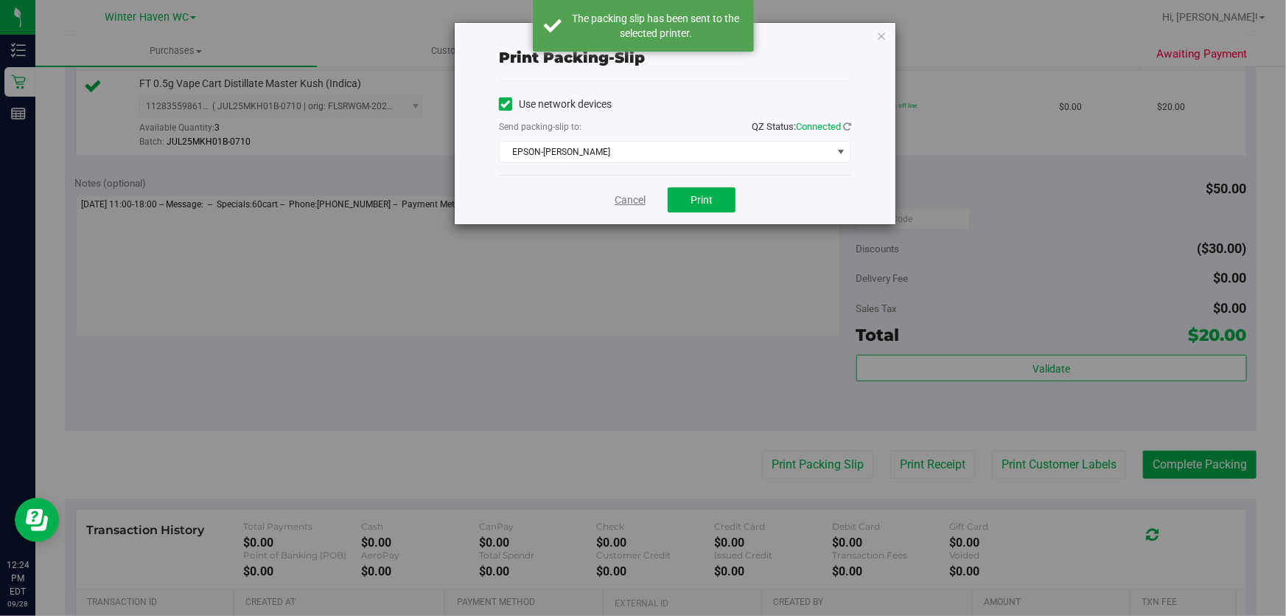
click at [630, 198] on link "Cancel" at bounding box center [630, 199] width 31 height 15
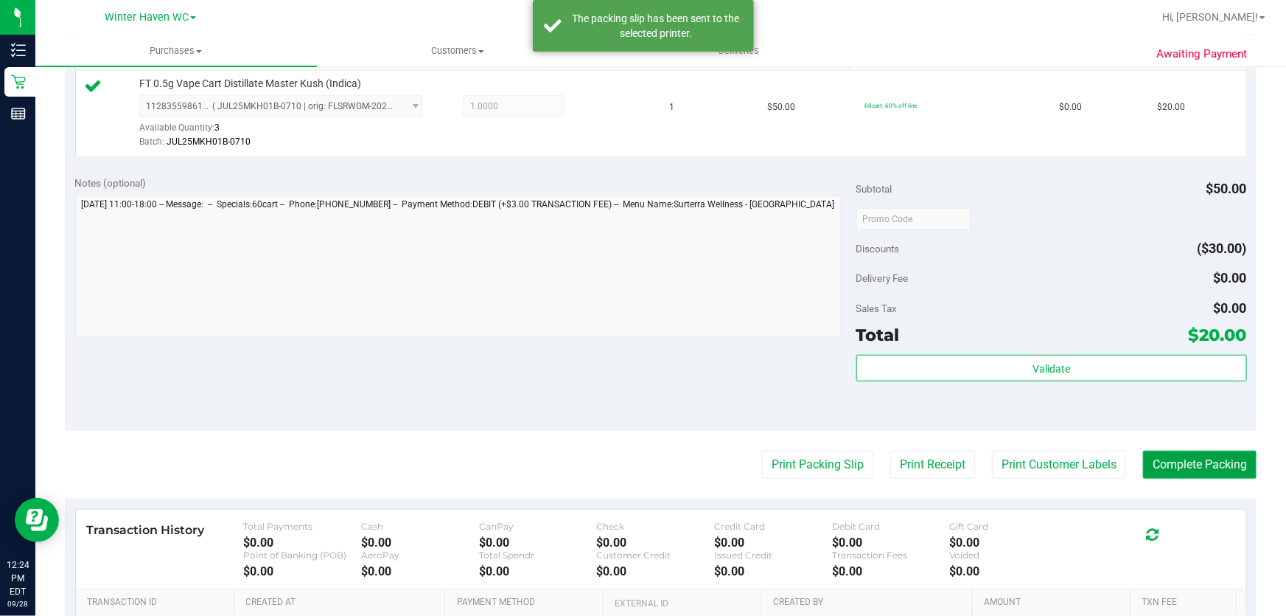
click at [1179, 468] on button "Complete Packing" at bounding box center [1200, 464] width 114 height 28
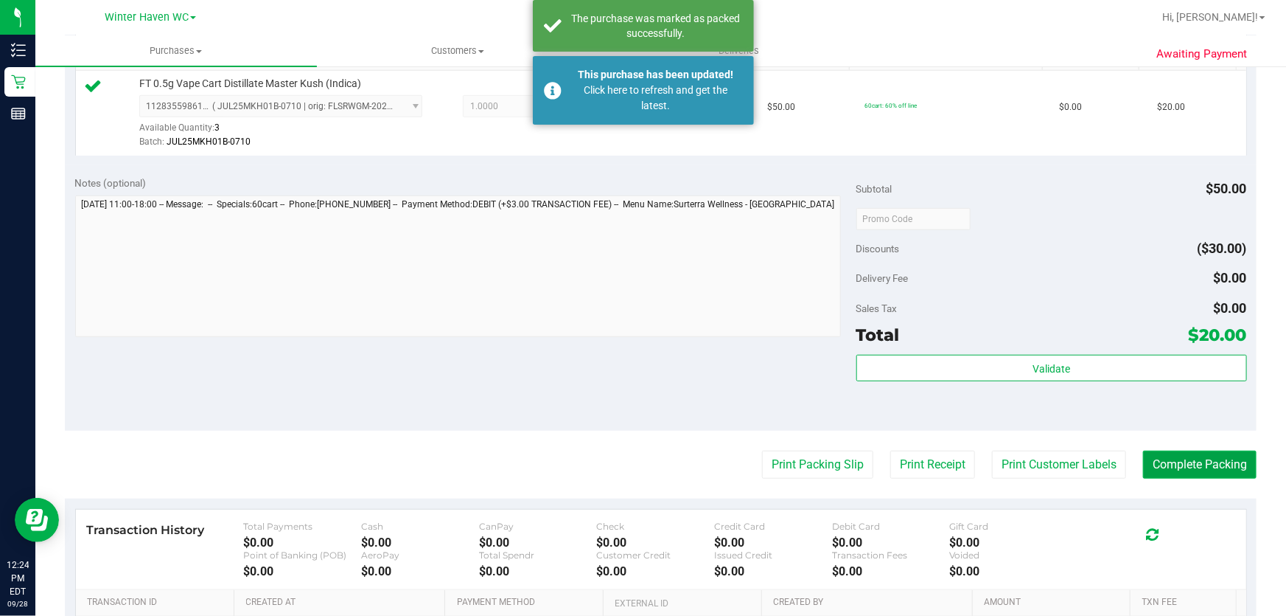
click at [1179, 468] on button "Complete Packing" at bounding box center [1200, 464] width 114 height 28
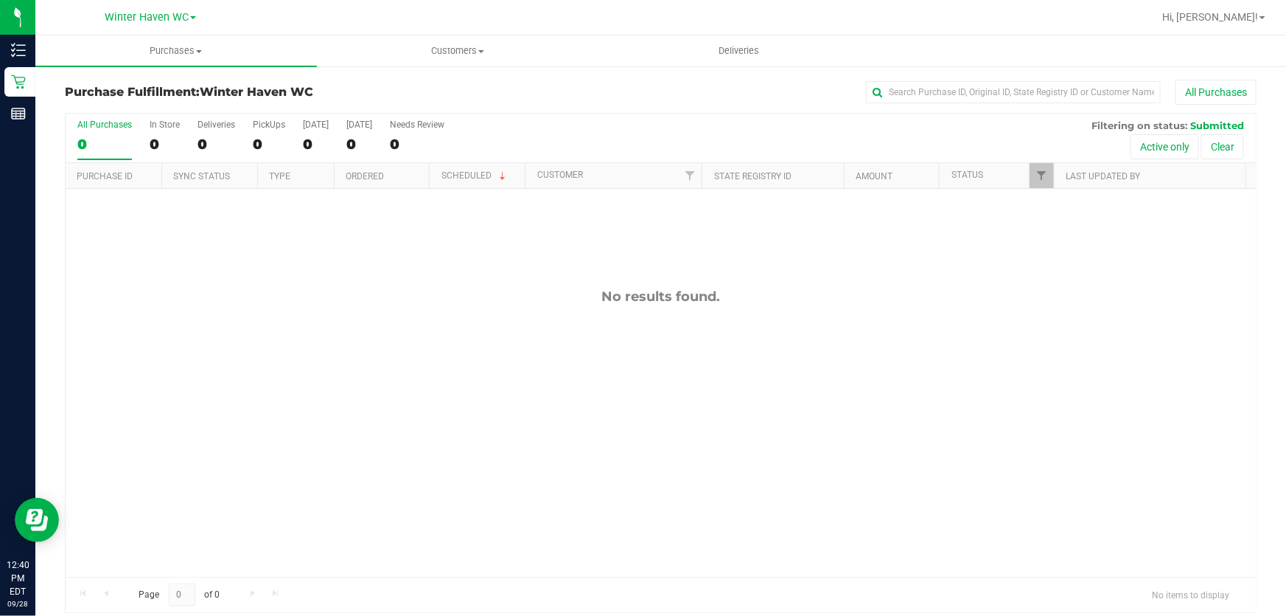
drag, startPoint x: 450, startPoint y: 270, endPoint x: 111, endPoint y: 159, distance: 356.7
click at [449, 267] on div "No results found." at bounding box center [661, 432] width 1191 height 487
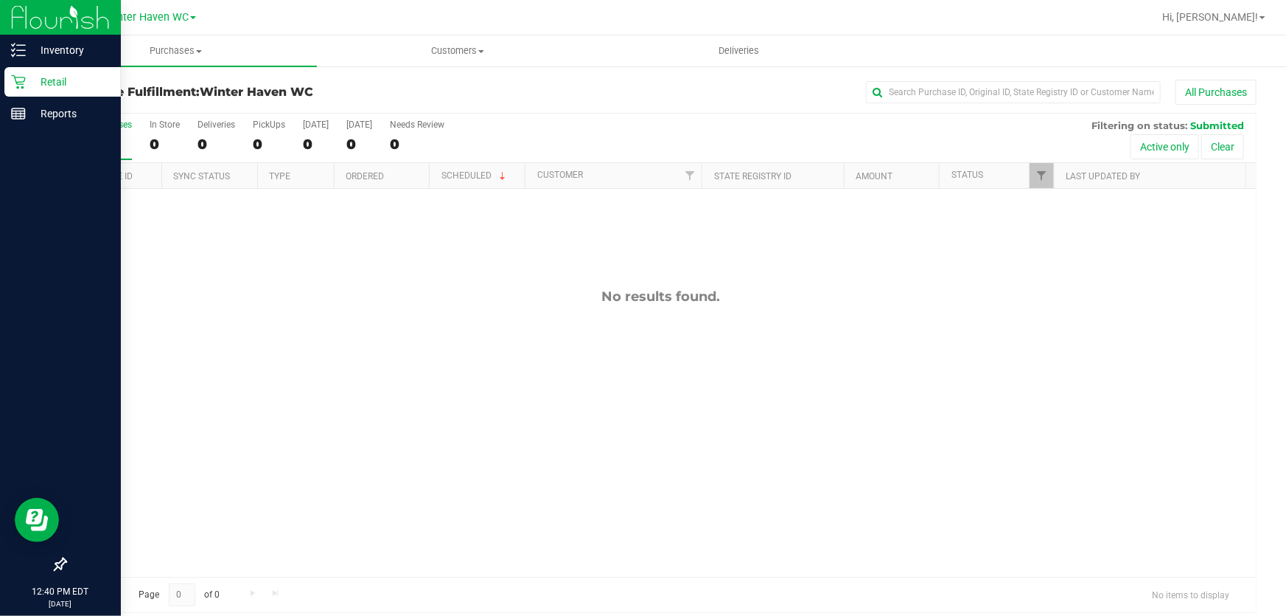
click at [54, 79] on p "Retail" at bounding box center [70, 82] width 88 height 18
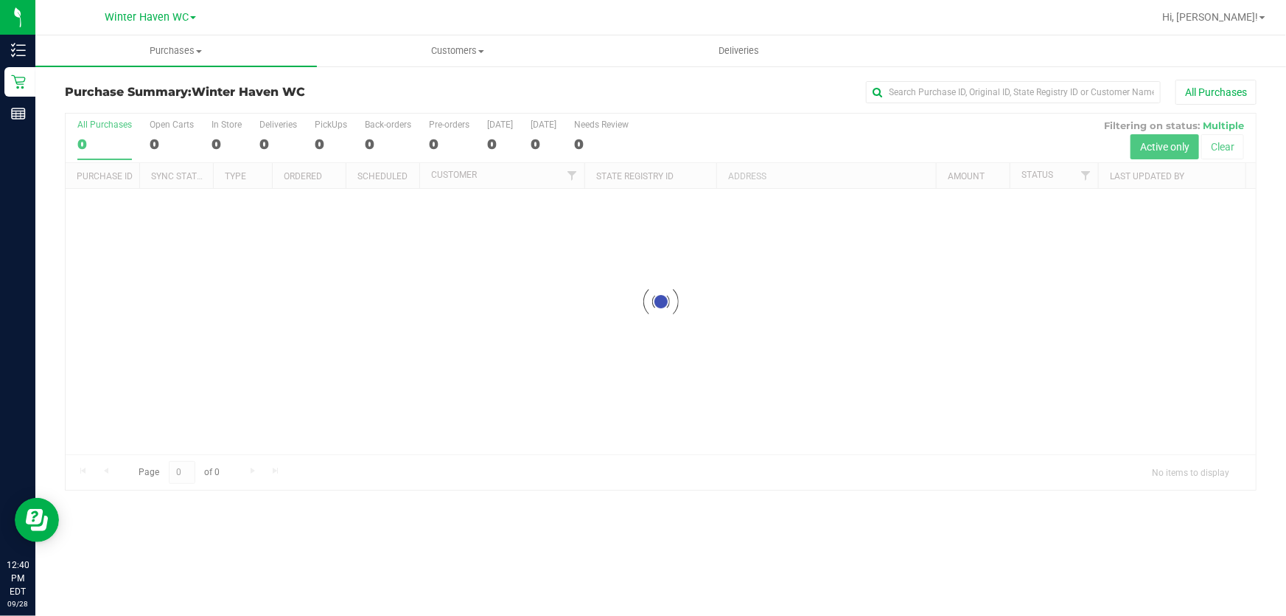
click at [716, 125] on div at bounding box center [661, 302] width 1191 height 376
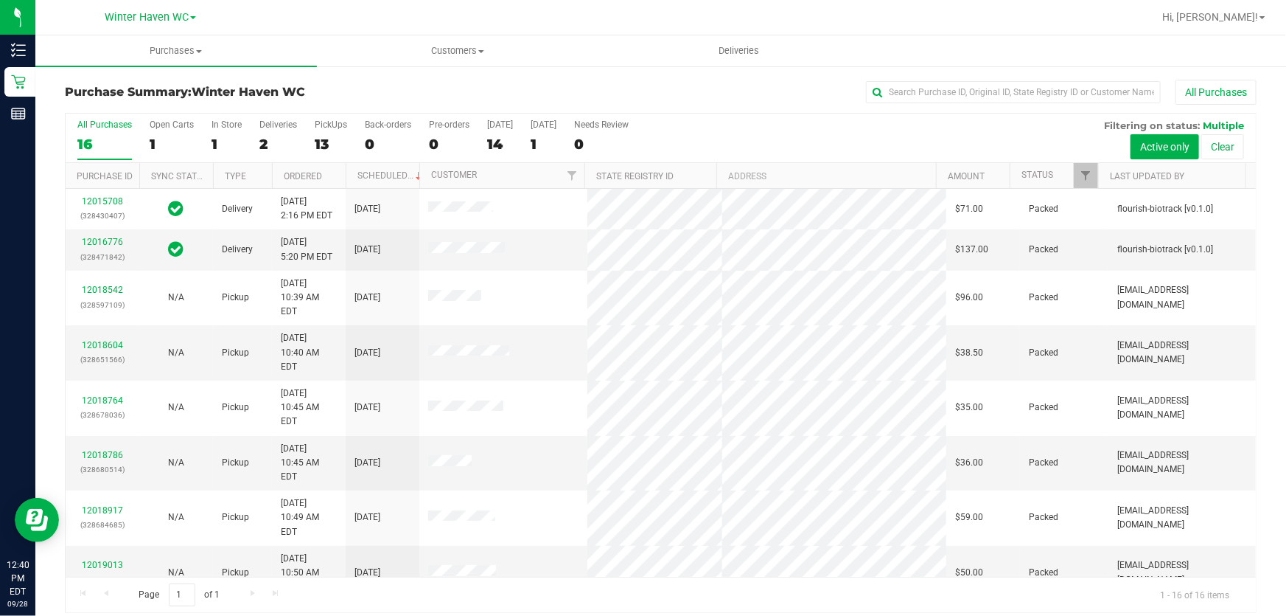
click at [826, 133] on div "All Purchases 16 Open Carts 1 In Store 1 Deliveries 2 PickUps 13 Back-orders 0 …" at bounding box center [661, 138] width 1191 height 49
click at [766, 142] on div "All Purchases 16 Open Carts 1 In Store 1 Deliveries 2 PickUps 13 Back-orders 0 …" at bounding box center [661, 138] width 1191 height 49
click at [316, 138] on div "13" at bounding box center [331, 144] width 32 height 17
click at [0, 0] on input "PickUps 13" at bounding box center [0, 0] width 0 height 0
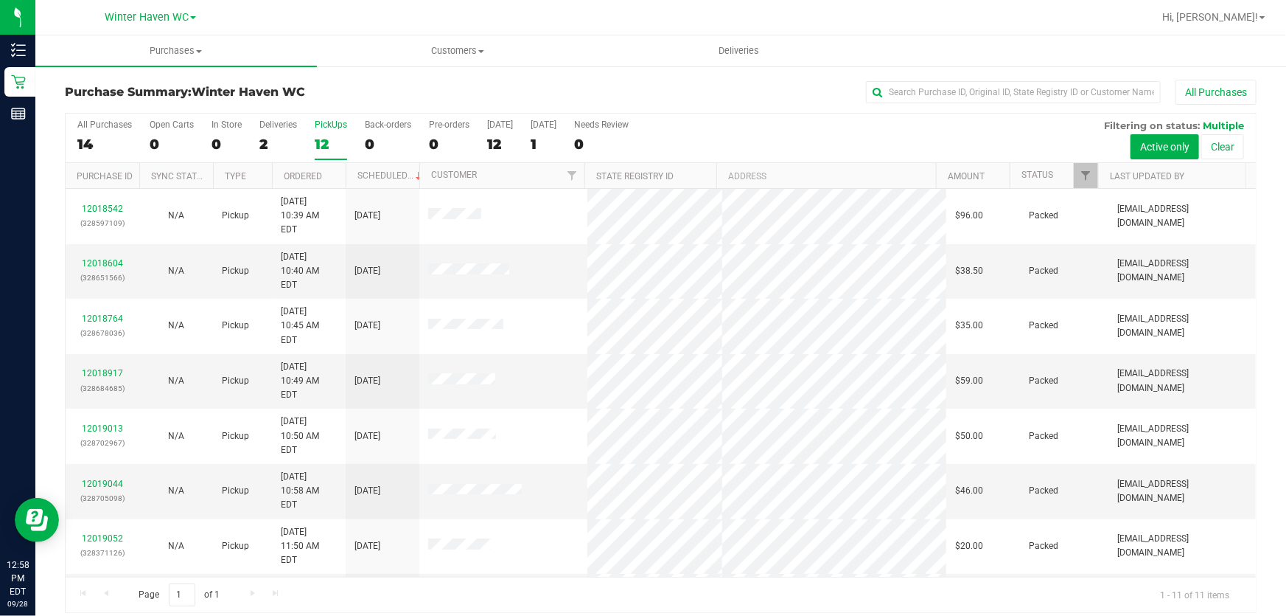
drag, startPoint x: 736, startPoint y: 115, endPoint x: 725, endPoint y: 185, distance: 71.0
click at [737, 114] on div "All Purchases 14 Open Carts 0 In Store 0 Deliveries 2 PickUps 12 Back-orders 0 …" at bounding box center [661, 120] width 1191 height 12
click at [792, 129] on div "All Purchases 14 Open Carts 0 In Store 0 Deliveries 2 PickUps 12 Back-orders 0 …" at bounding box center [661, 138] width 1191 height 49
click at [826, 129] on div "All Purchases 14 Open Carts 0 In Store 0 Deliveries 2 PickUps 12 Back-orders 0 …" at bounding box center [661, 138] width 1191 height 49
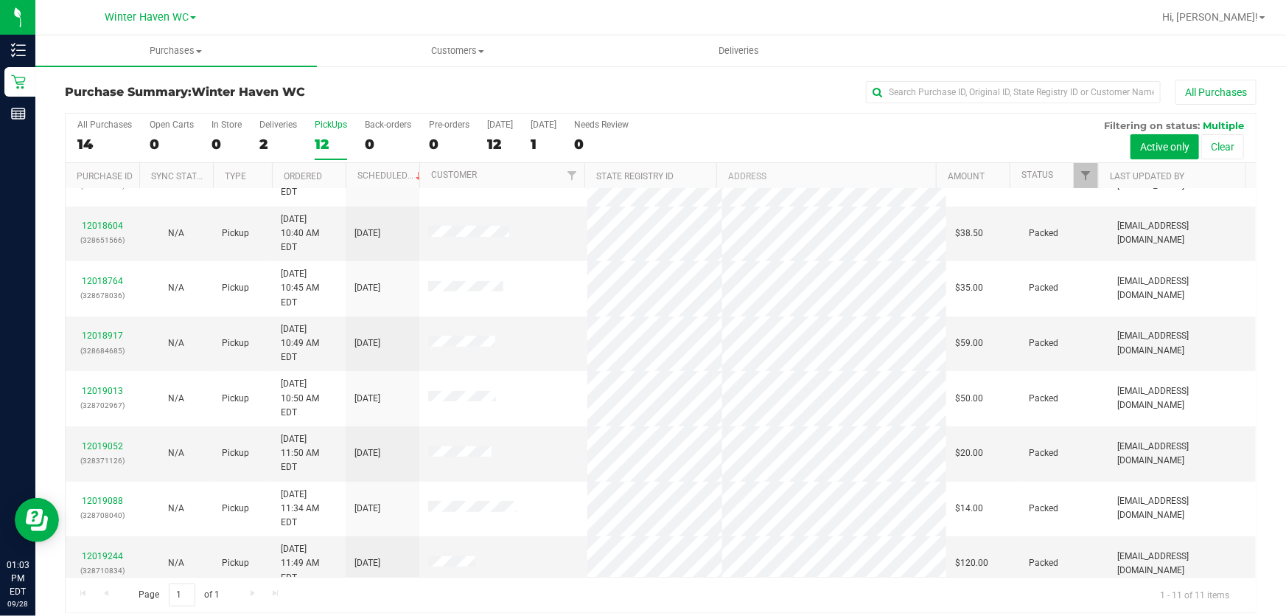
scroll to position [59, 0]
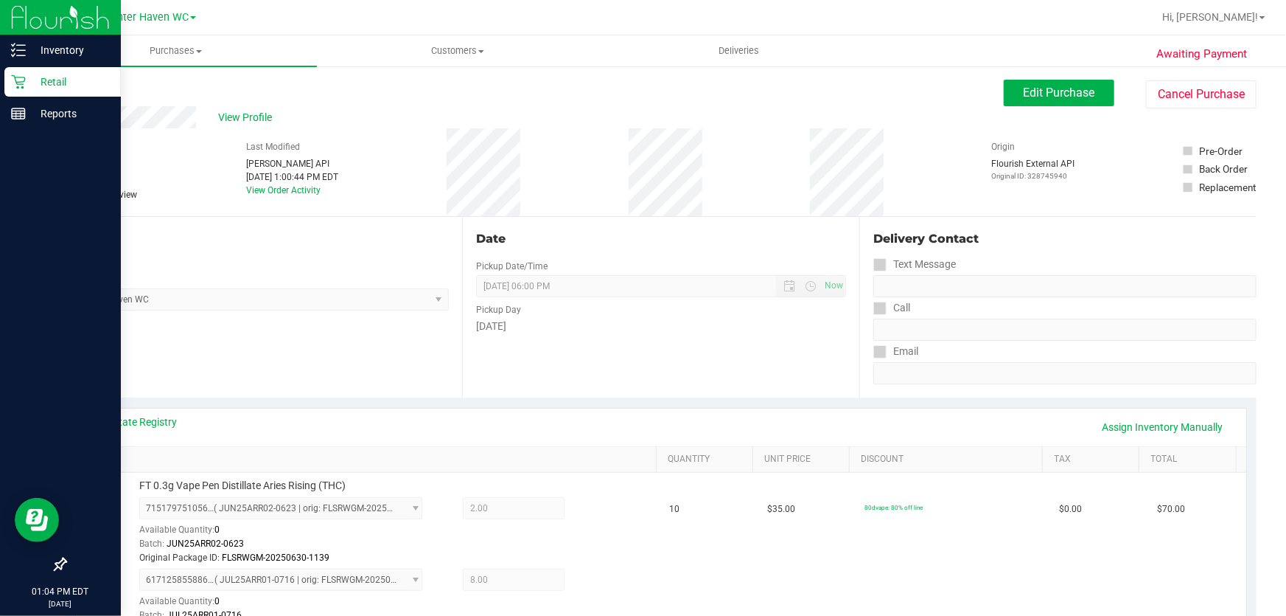
click at [48, 80] on p "Retail" at bounding box center [70, 82] width 88 height 18
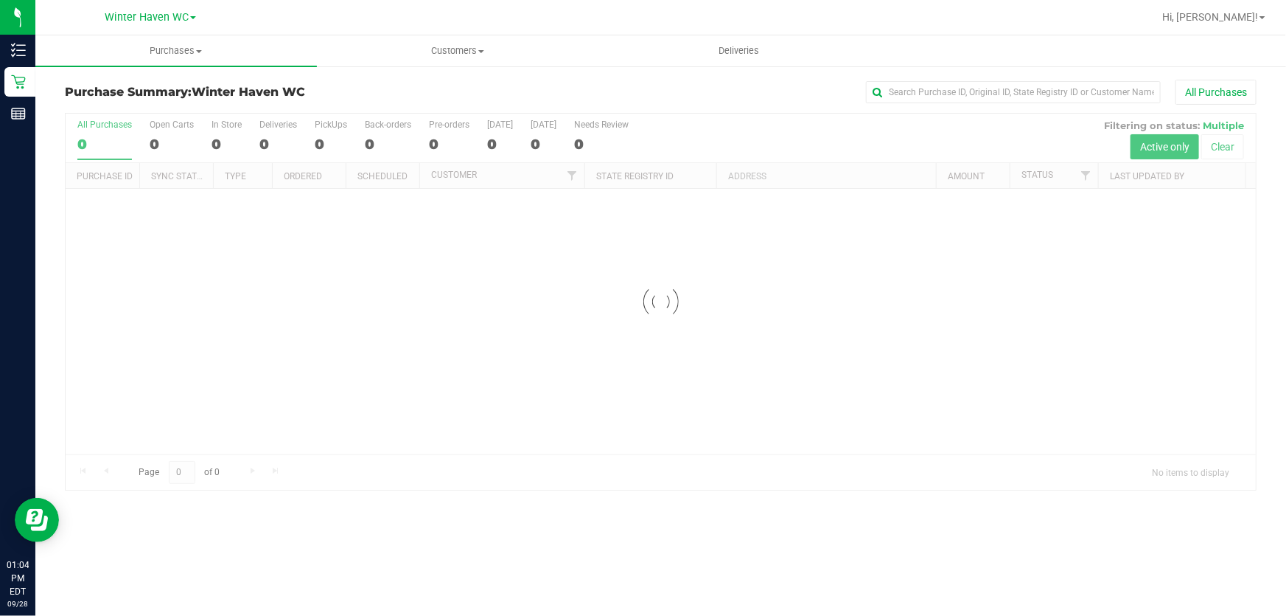
click at [577, 78] on div "Purchase Summary: [GEOGRAPHIC_DATA] All Purchases Loading... All Purchases 0 Op…" at bounding box center [660, 285] width 1251 height 440
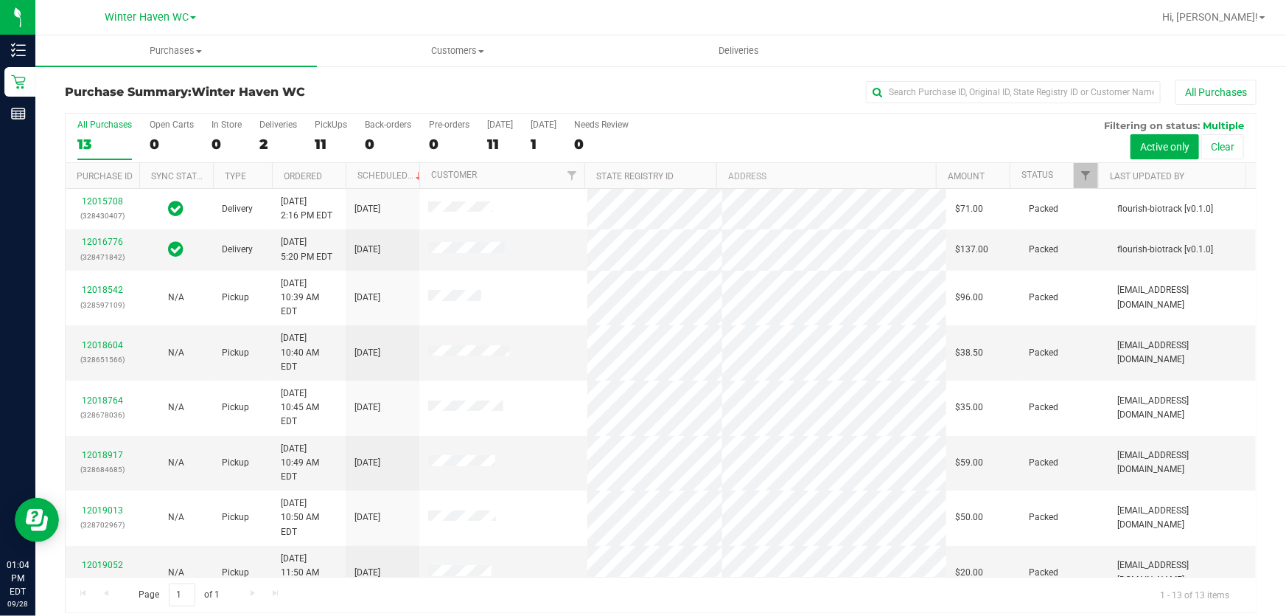
click at [578, 77] on div "Purchase Summary: [GEOGRAPHIC_DATA] All Purchases All Purchases 13 Open Carts 0…" at bounding box center [660, 346] width 1251 height 562
click at [766, 130] on div "All Purchases 13 Open Carts 0 In Store 0 Deliveries 2 PickUps 11 Back-orders 0 …" at bounding box center [661, 138] width 1191 height 49
click at [742, 136] on div "All Purchases 13 Open Carts 0 In Store 0 Deliveries 2 PickUps 11 Back-orders 0 …" at bounding box center [661, 138] width 1191 height 49
drag, startPoint x: 744, startPoint y: 136, endPoint x: 745, endPoint y: 156, distance: 20.7
click at [745, 156] on div "All Purchases 13 Open Carts 0 In Store 0 Deliveries 2 PickUps 11 Back-orders 0 …" at bounding box center [661, 138] width 1191 height 49
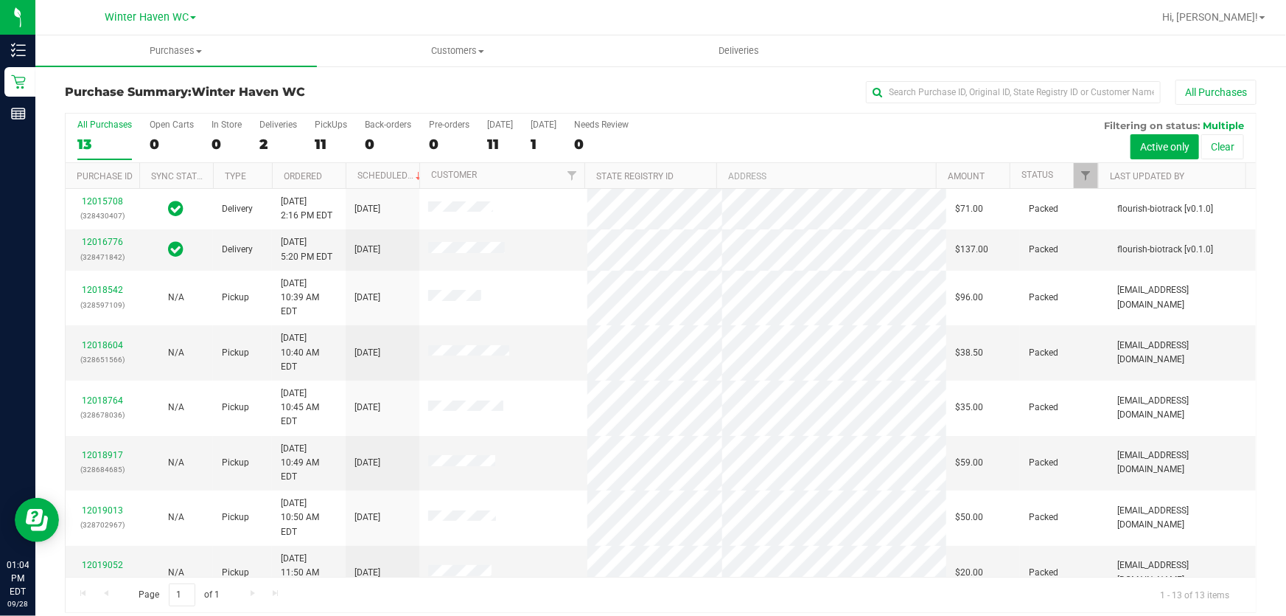
click at [731, 133] on div "All Purchases 13 Open Carts 0 In Store 0 Deliveries 2 PickUps 11 Back-orders 0 …" at bounding box center [661, 138] width 1191 height 49
click at [728, 124] on div "All Purchases 13 Open Carts 0 In Store 0 Deliveries 2 PickUps 11 Back-orders 0 …" at bounding box center [661, 120] width 1191 height 12
click at [773, 125] on div "All Purchases 13 Open Carts 0 In Store 0 Deliveries 2 PickUps 11 Back-orders 0 …" at bounding box center [661, 138] width 1191 height 49
click at [316, 138] on div "All Purchases 13 Open Carts 0 In Store 0 Deliveries 2 PickUps 11 Back-orders 0 …" at bounding box center [661, 138] width 1191 height 49
click at [325, 143] on div "11" at bounding box center [331, 144] width 32 height 17
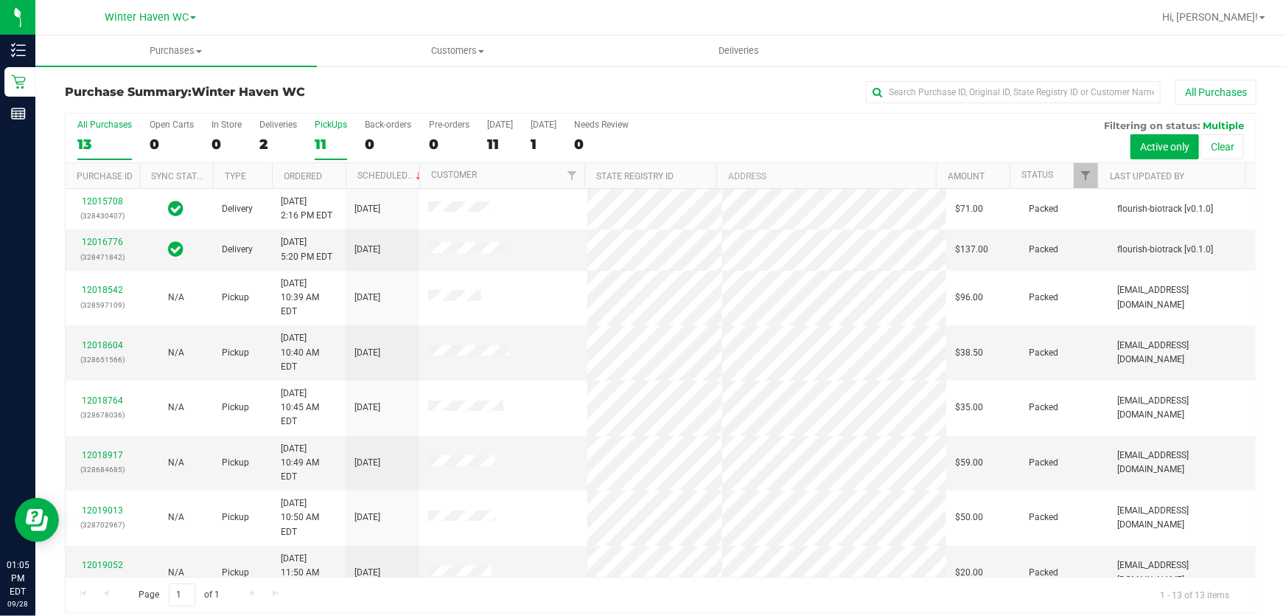
click at [0, 0] on input "PickUps 11" at bounding box center [0, 0] width 0 height 0
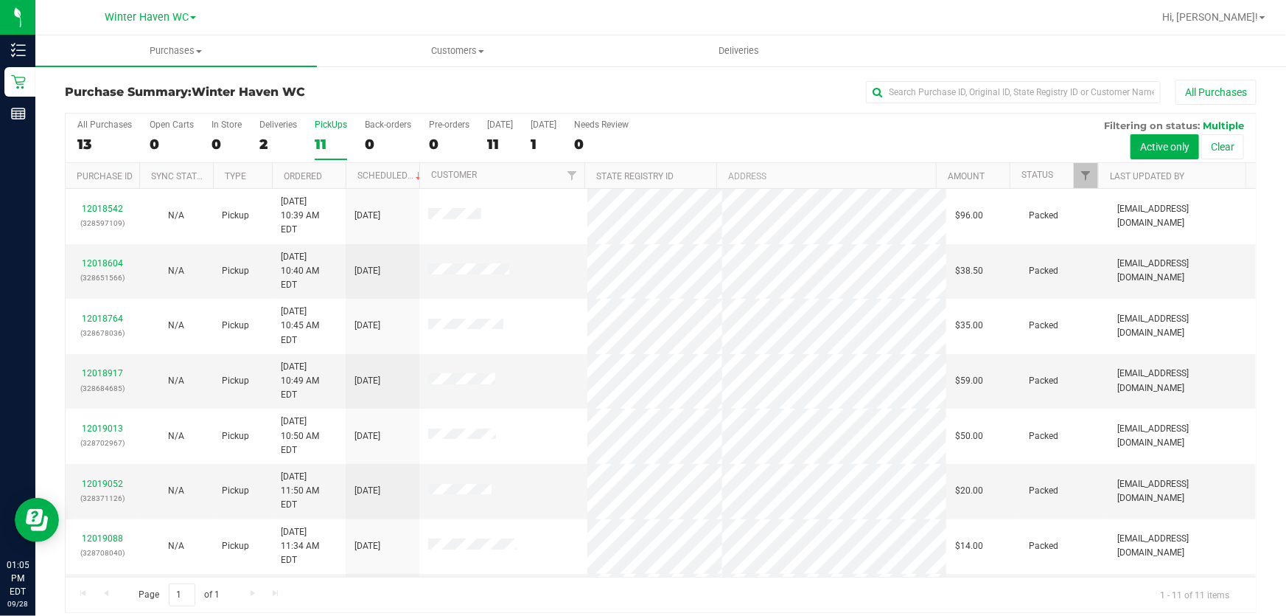
click at [775, 136] on div "All Purchases 13 Open Carts 0 In Store 0 Deliveries 2 PickUps 11 Back-orders 0 …" at bounding box center [661, 138] width 1191 height 49
click at [776, 134] on div "All Purchases 13 Open Carts 0 In Store 0 Deliveries 2 PickUps 11 Back-orders 0 …" at bounding box center [661, 138] width 1191 height 49
click at [862, 136] on div "All Purchases 13 Open Carts 0 In Store 0 Deliveries 2 PickUps 11 Back-orders 0 …" at bounding box center [661, 138] width 1191 height 49
click at [781, 136] on div "All Purchases 13 Open Carts 0 In Store 0 Deliveries 2 PickUps 11 Back-orders 0 …" at bounding box center [661, 138] width 1191 height 49
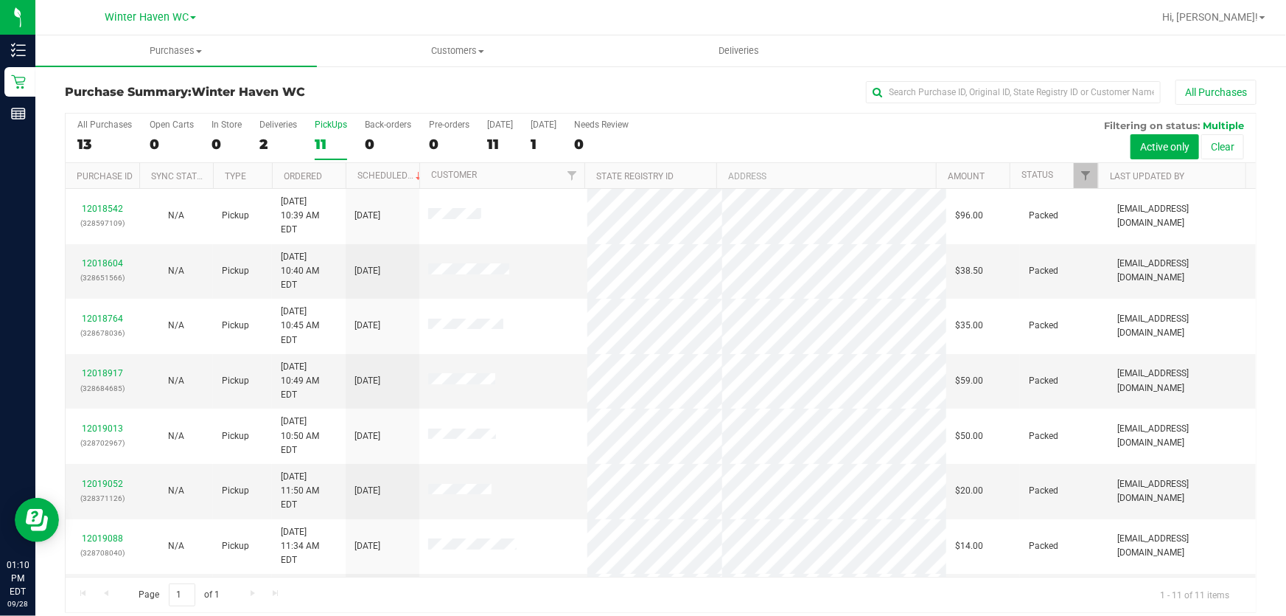
click at [731, 91] on div "All Purchases" at bounding box center [859, 92] width 795 height 25
click at [745, 130] on div "All Purchases 13 Open Carts 0 In Store 0 Deliveries 2 PickUps 11 Back-orders 0 …" at bounding box center [661, 138] width 1191 height 49
click at [750, 129] on div "All Purchases 13 Open Carts 0 In Store 0 Deliveries 2 PickUps 11 Back-orders 0 …" at bounding box center [661, 138] width 1191 height 49
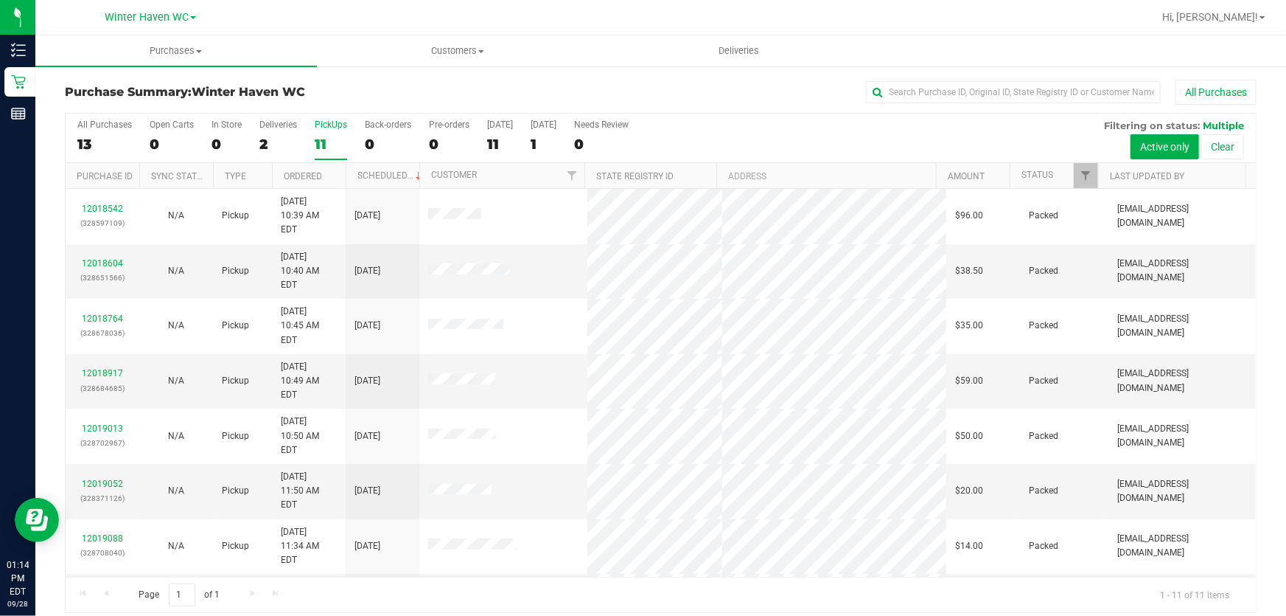
click at [783, 118] on div "All Purchases 13 Open Carts 0 In Store 0 Deliveries 2 PickUps 11 Back-orders 0 …" at bounding box center [661, 120] width 1191 height 12
click at [747, 133] on div "All Purchases 13 Open Carts 0 In Store 0 Deliveries 2 PickUps 11 Back-orders 0 …" at bounding box center [661, 138] width 1191 height 49
click at [809, 138] on div "All Purchases 13 Open Carts 0 In Store 0 Deliveries 2 PickUps 11 Back-orders 0 …" at bounding box center [661, 138] width 1191 height 49
click at [764, 133] on div "All Purchases 13 Open Carts 0 In Store 0 Deliveries 2 PickUps 11 Back-orders 0 …" at bounding box center [661, 138] width 1191 height 49
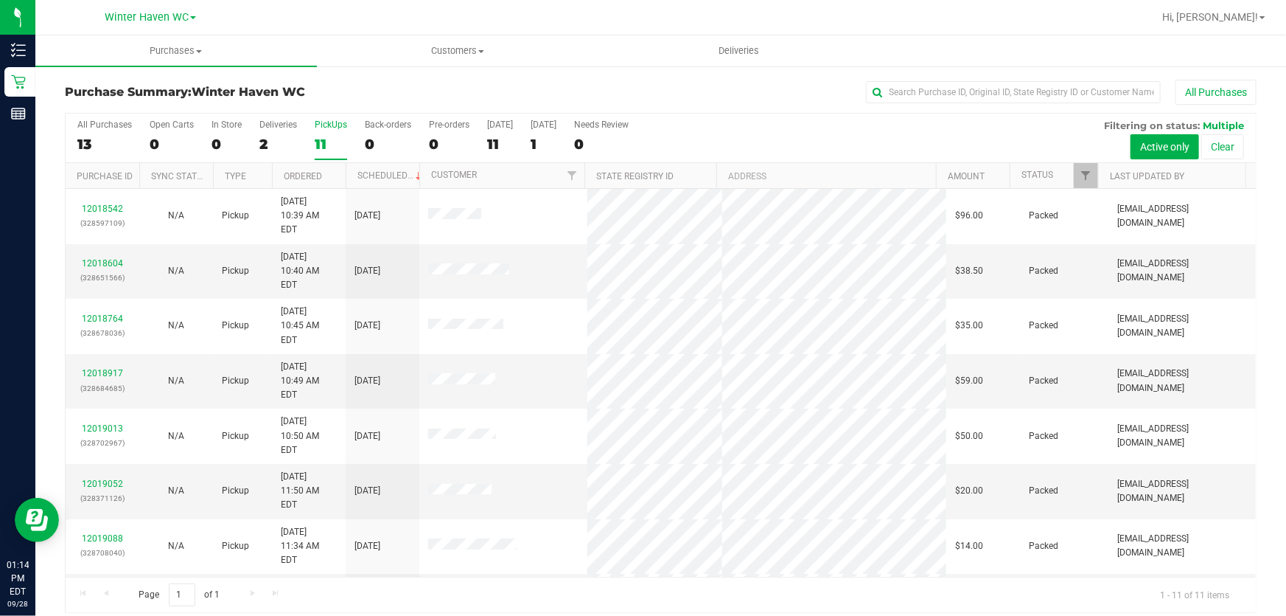
click at [767, 130] on div "All Purchases 13 Open Carts 0 In Store 0 Deliveries 2 PickUps 11 Back-orders 0 …" at bounding box center [661, 138] width 1191 height 49
click at [774, 128] on div "All Purchases 13 Open Carts 0 In Store 0 Deliveries 2 PickUps 11 Back-orders 0 …" at bounding box center [661, 138] width 1191 height 49
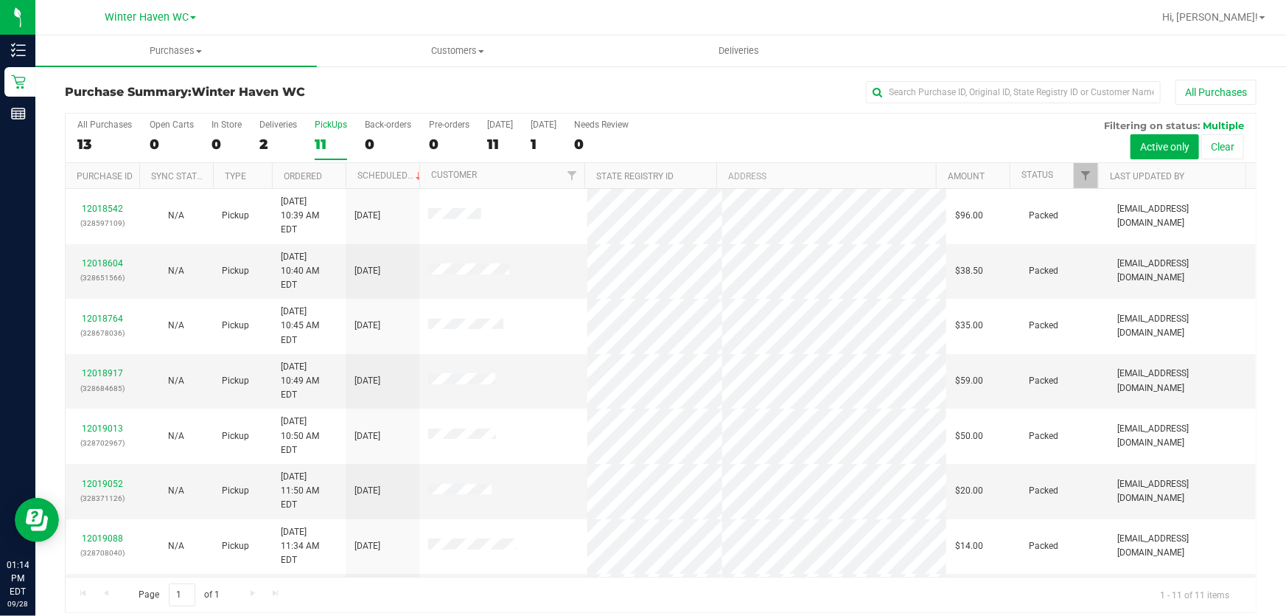
click at [784, 125] on div "All Purchases 13 Open Carts 0 In Store 0 Deliveries 2 PickUps 11 Back-orders 0 …" at bounding box center [661, 138] width 1191 height 49
click at [714, 133] on div "All Purchases 13 Open Carts 0 In Store 0 Deliveries 2 PickUps 11 Back-orders 0 …" at bounding box center [661, 138] width 1191 height 49
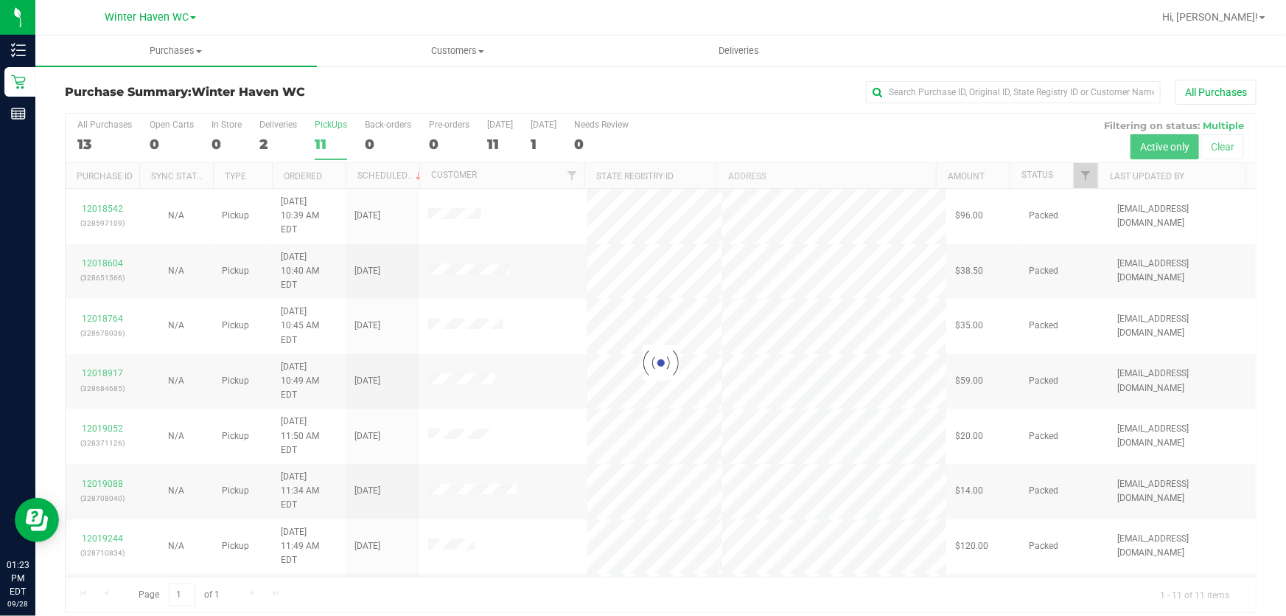
click at [750, 128] on div at bounding box center [661, 363] width 1191 height 498
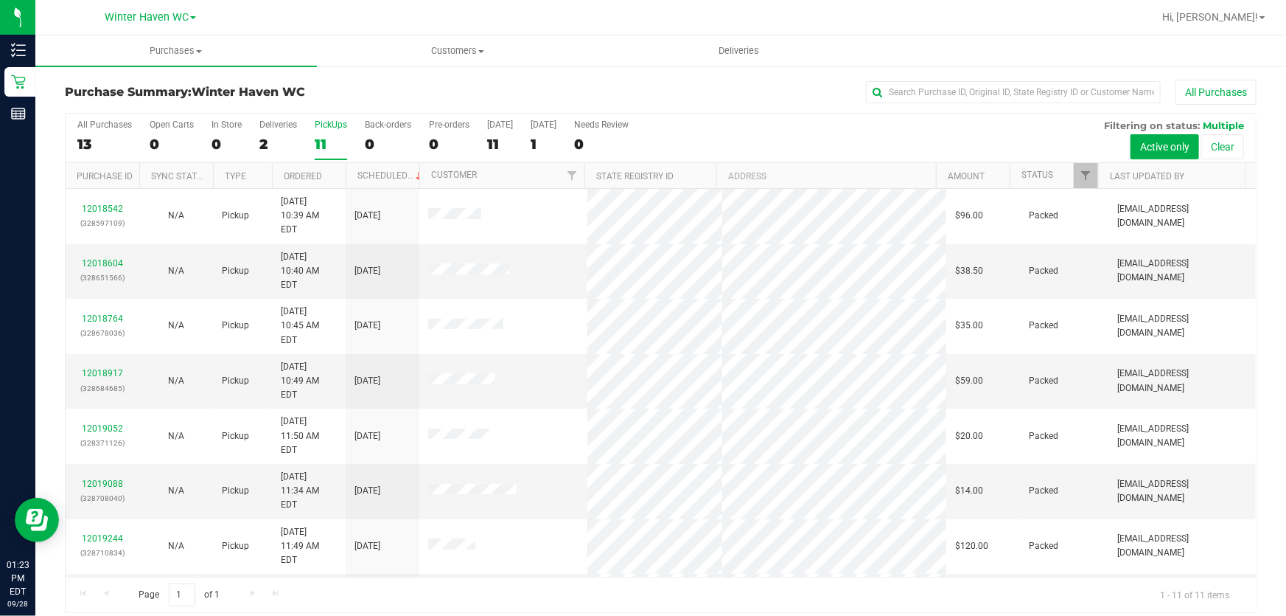
click at [804, 139] on div "All Purchases 13 Open Carts 0 In Store 0 Deliveries 2 PickUps 11 Back-orders 0 …" at bounding box center [661, 138] width 1191 height 49
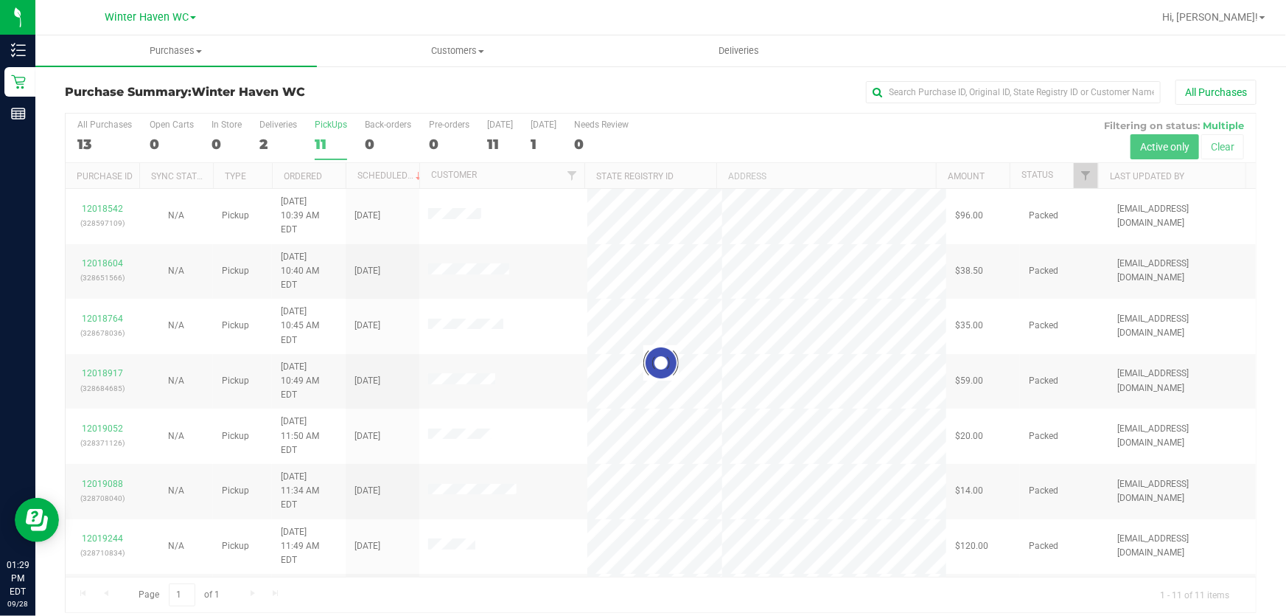
click at [689, 119] on div at bounding box center [661, 363] width 1191 height 498
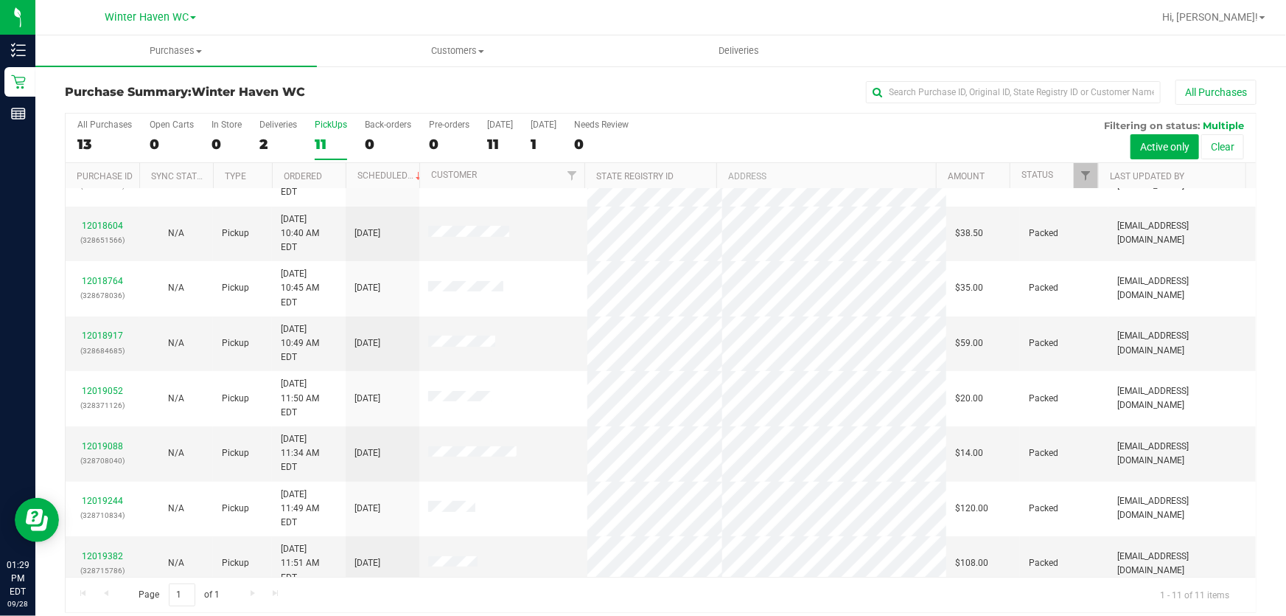
scroll to position [59, 0]
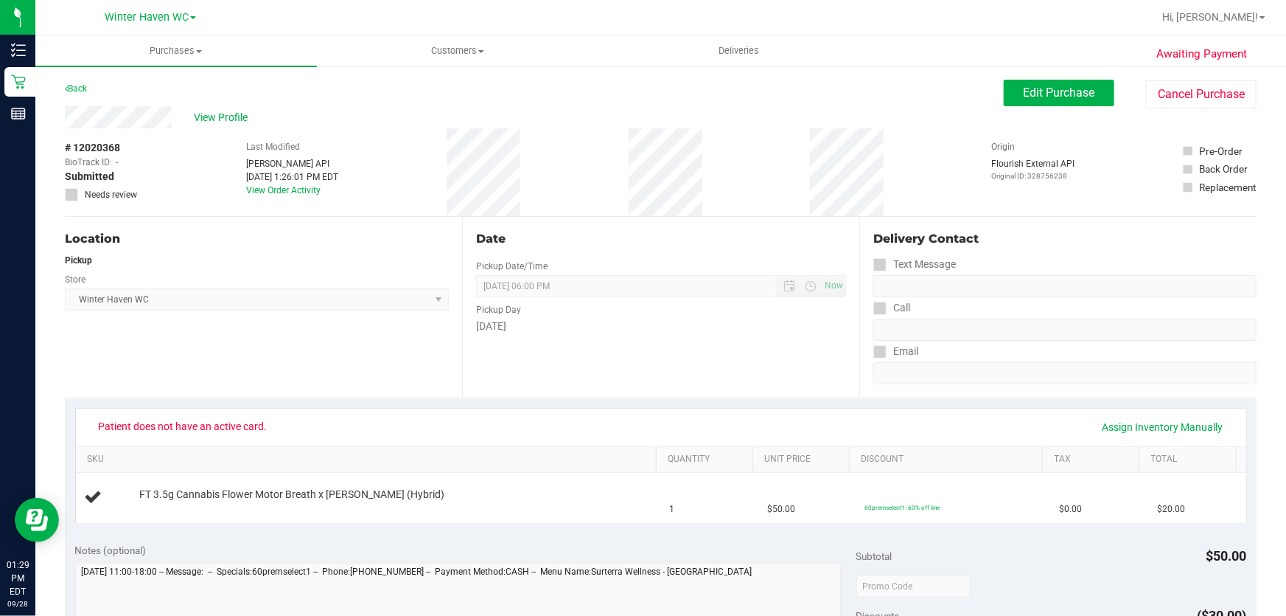
click at [391, 372] on div "Location Pickup Store [GEOGRAPHIC_DATA] WC Select Store [PERSON_NAME][GEOGRAPHI…" at bounding box center [263, 307] width 397 height 181
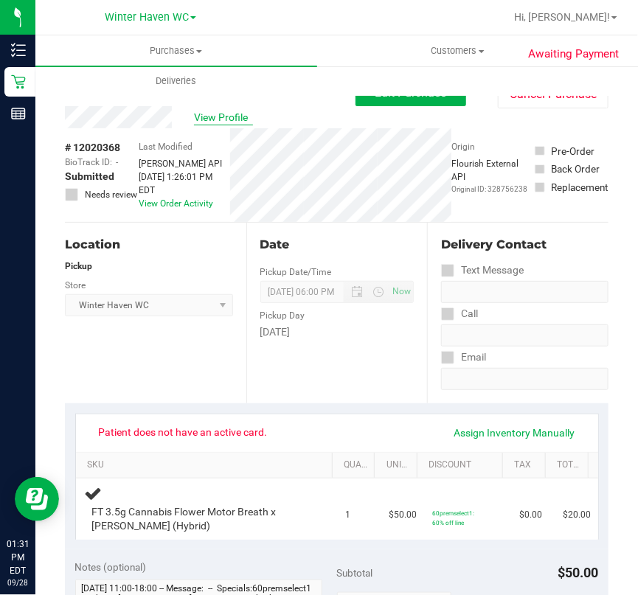
click at [220, 114] on span "View Profile" at bounding box center [223, 117] width 59 height 15
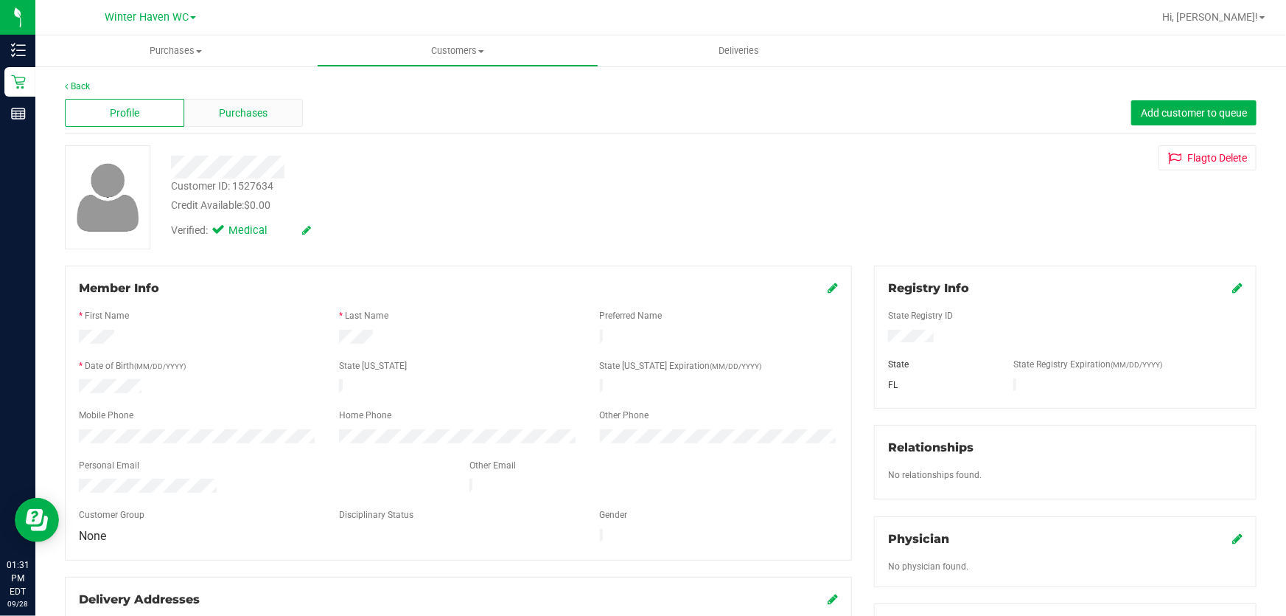
click at [248, 118] on span "Purchases" at bounding box center [244, 112] width 49 height 15
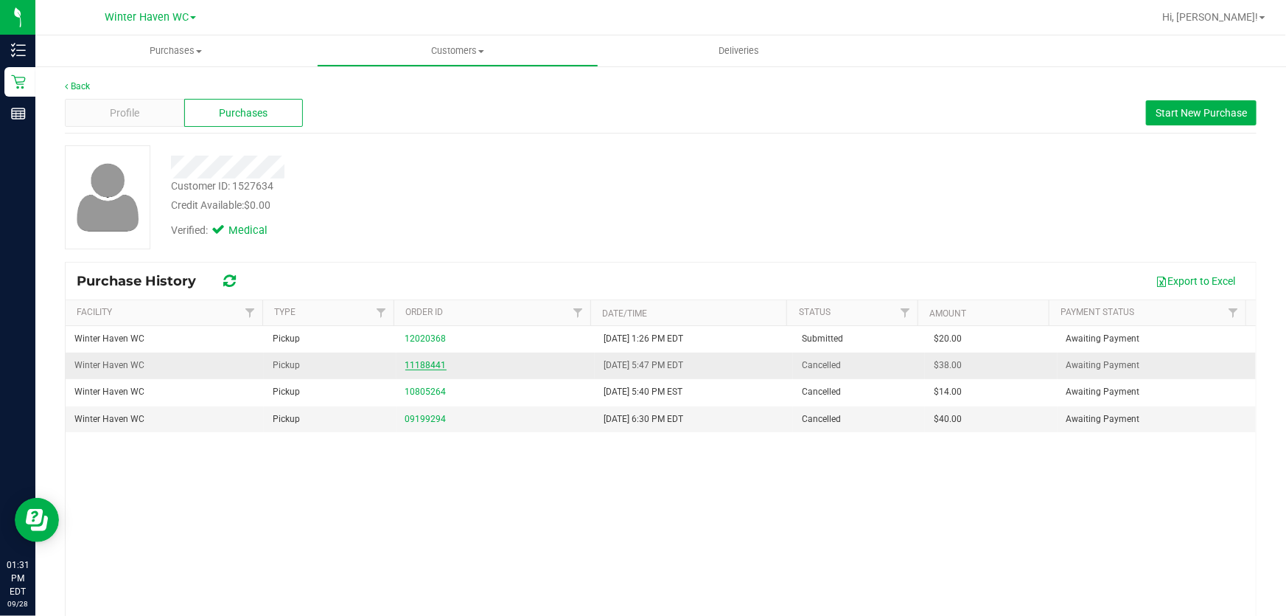
click at [431, 366] on link "11188441" at bounding box center [425, 365] width 41 height 10
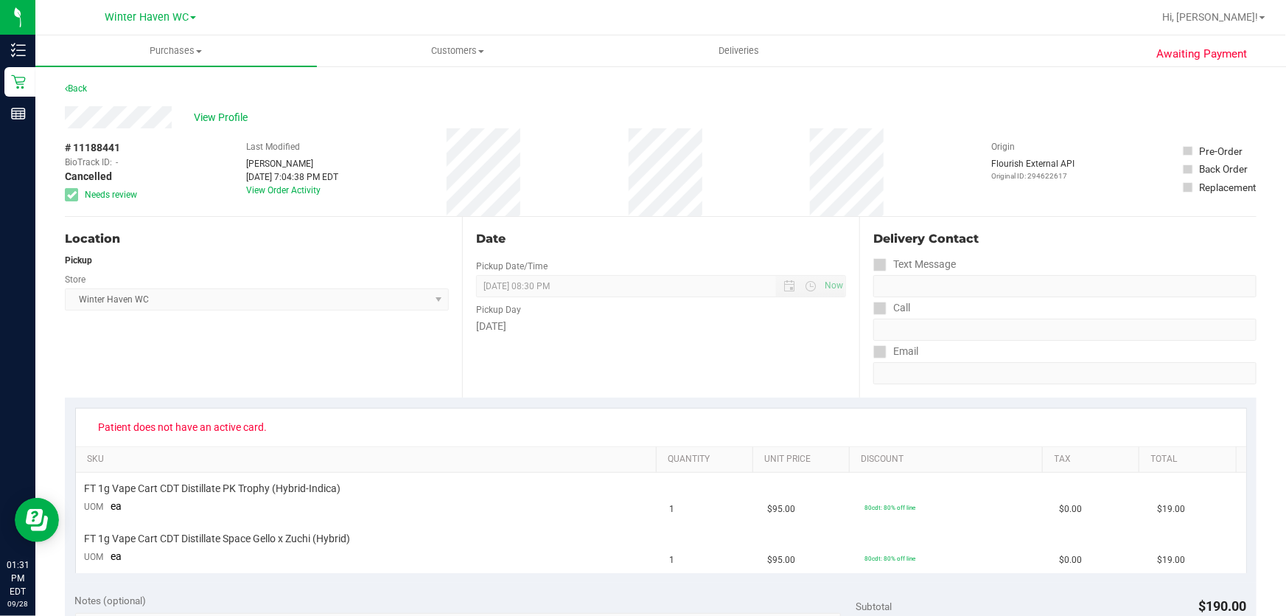
click at [619, 205] on div "# 11188441 BioTrack ID: - Cancelled Needs review Last Modified [PERSON_NAME] [D…" at bounding box center [661, 172] width 1192 height 88
click at [566, 104] on div "Back" at bounding box center [661, 93] width 1192 height 27
click at [379, 184] on div "# 11188441 BioTrack ID: - Cancelled Needs review Last Modified [PERSON_NAME] [D…" at bounding box center [661, 172] width 1192 height 88
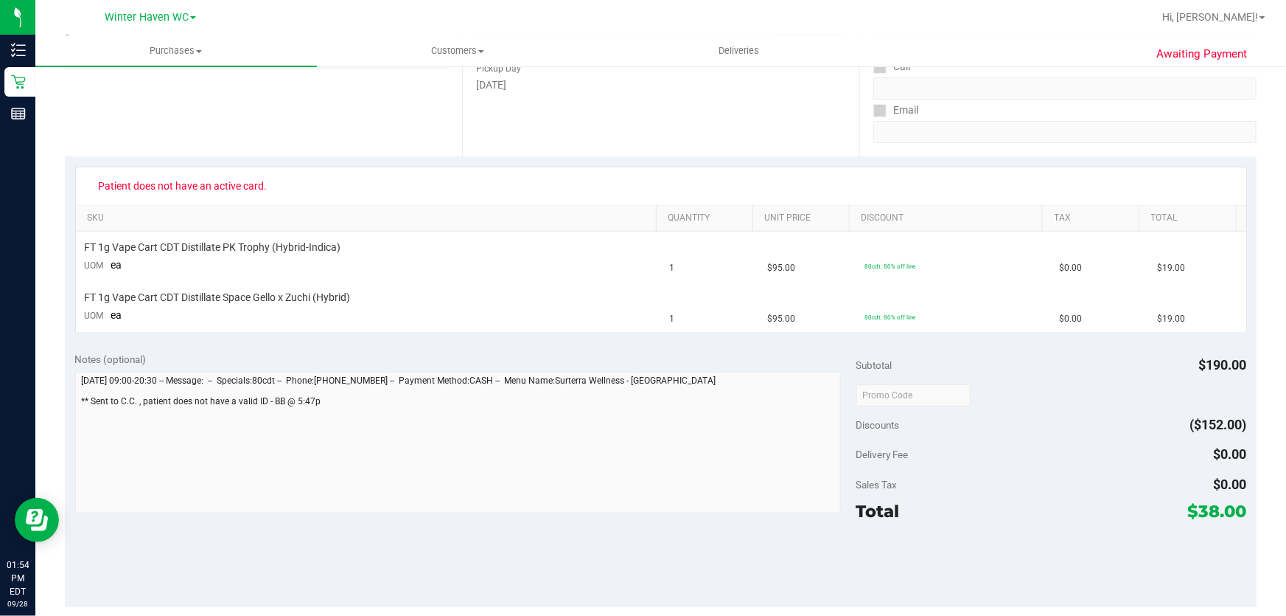
scroll to position [335, 0]
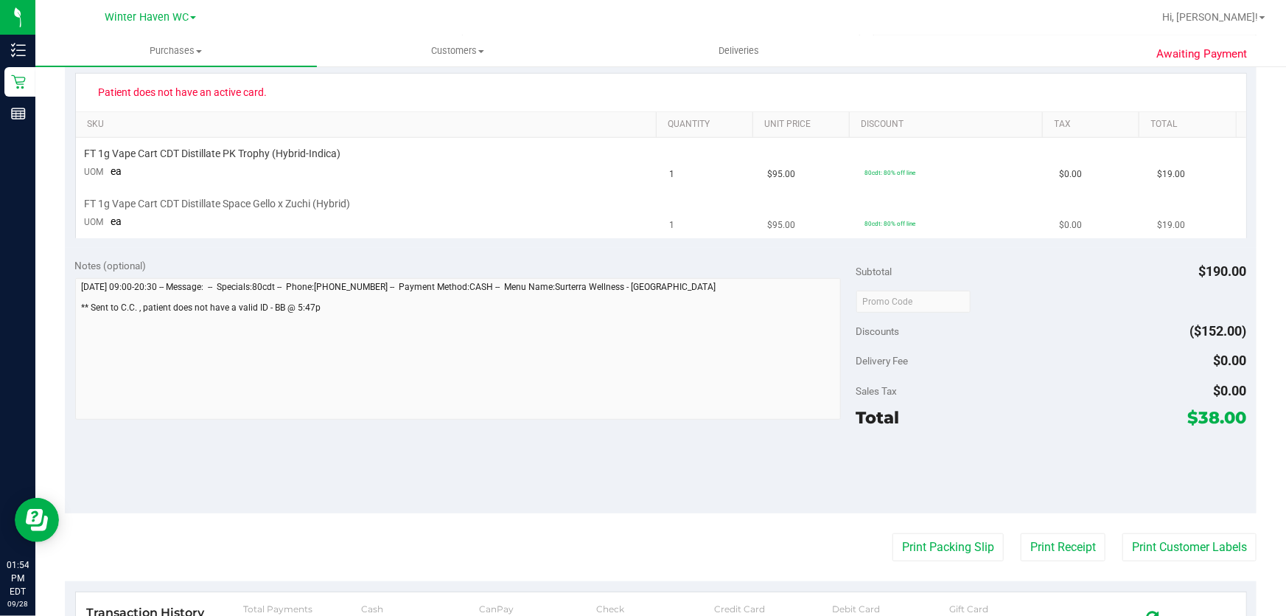
click at [494, 231] on td "FT 1g Vape Cart CDT Distillate Space Gello x Zuchi (Hybrid) UOM ea" at bounding box center [368, 213] width 585 height 49
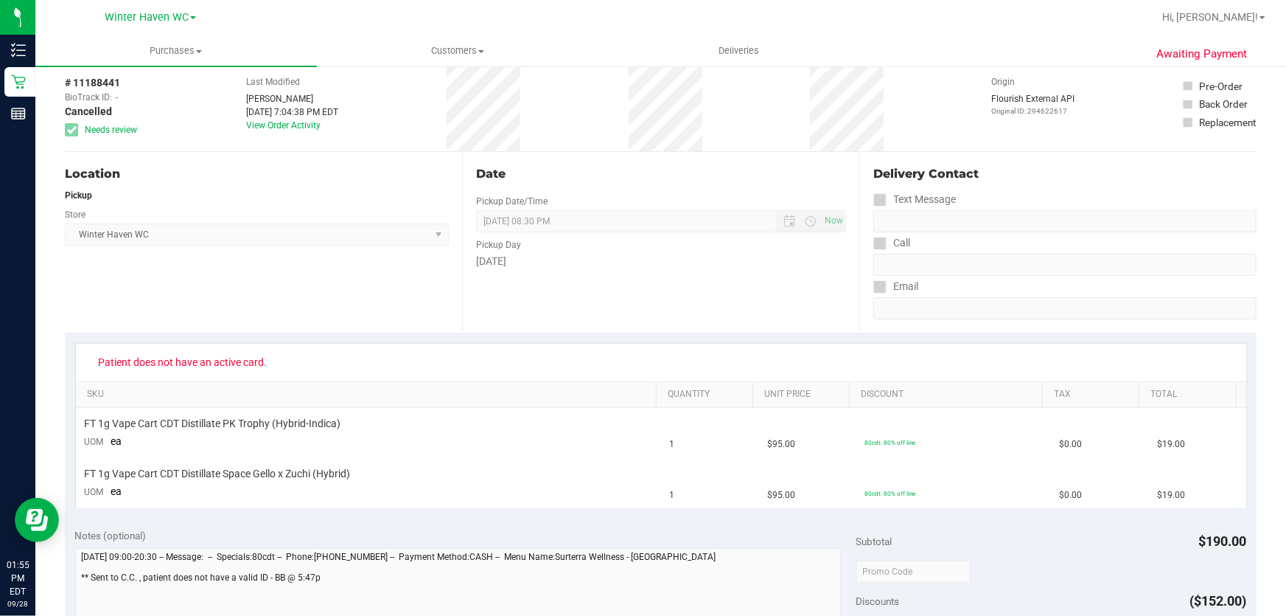
scroll to position [0, 0]
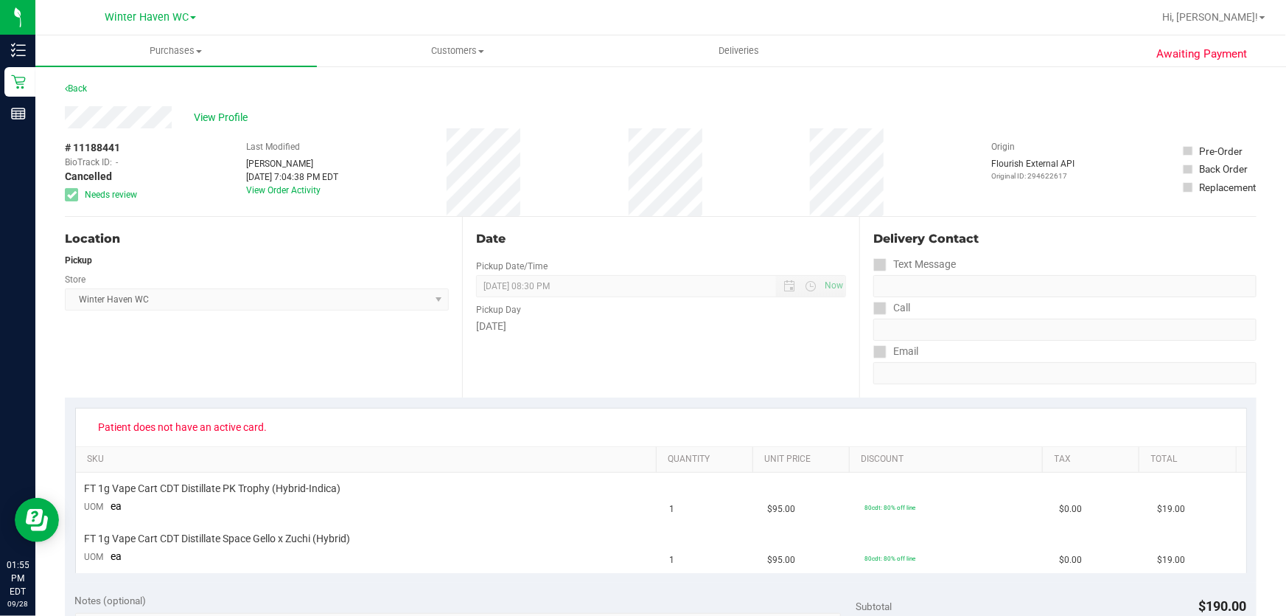
click at [596, 199] on div "# 11188441 BioTrack ID: - Cancelled Needs review Last Modified [PERSON_NAME] [D…" at bounding box center [661, 172] width 1192 height 88
click at [733, 161] on div "# 11188441 BioTrack ID: - Cancelled Needs review Last Modified [PERSON_NAME] [D…" at bounding box center [661, 172] width 1192 height 88
click at [691, 229] on div "Date Pickup Date/Time [DATE] Now [DATE] 08:30 PM Now Pickup Day [DATE]" at bounding box center [660, 307] width 397 height 181
click at [680, 369] on div "Date Pickup Date/Time [DATE] Now [DATE] 08:30 PM Now Pickup Day [DATE]" at bounding box center [660, 307] width 397 height 181
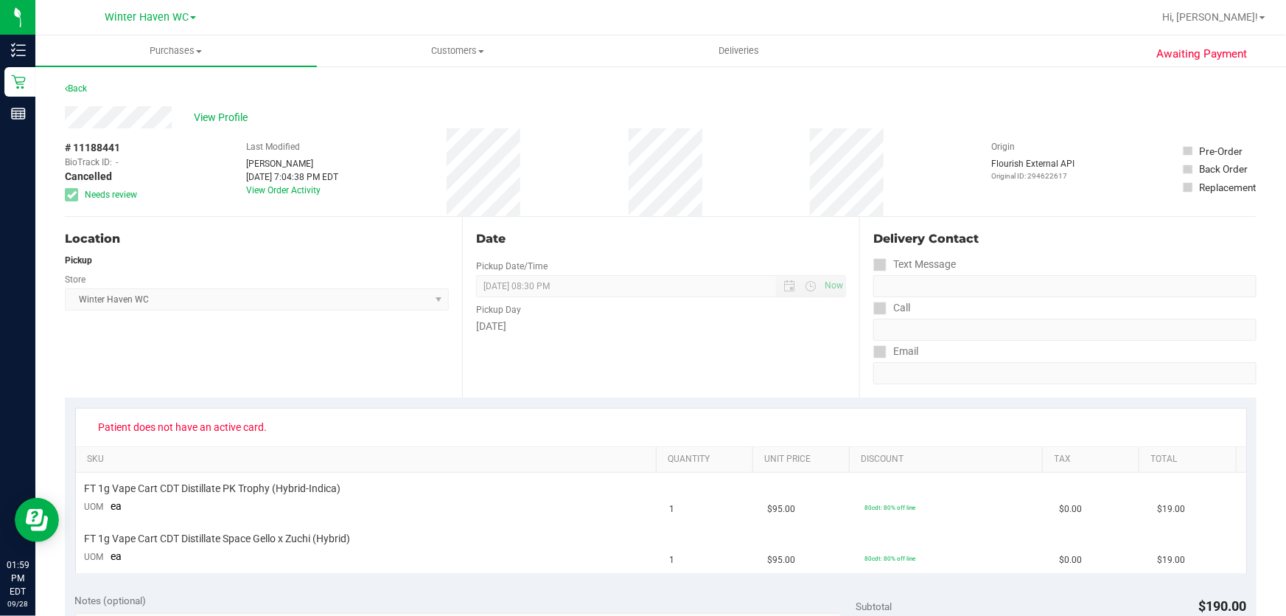
click at [401, 175] on div "# 11188441 BioTrack ID: - Cancelled Needs review Last Modified [PERSON_NAME] [D…" at bounding box center [661, 172] width 1192 height 88
click at [230, 114] on span "View Profile" at bounding box center [223, 117] width 59 height 15
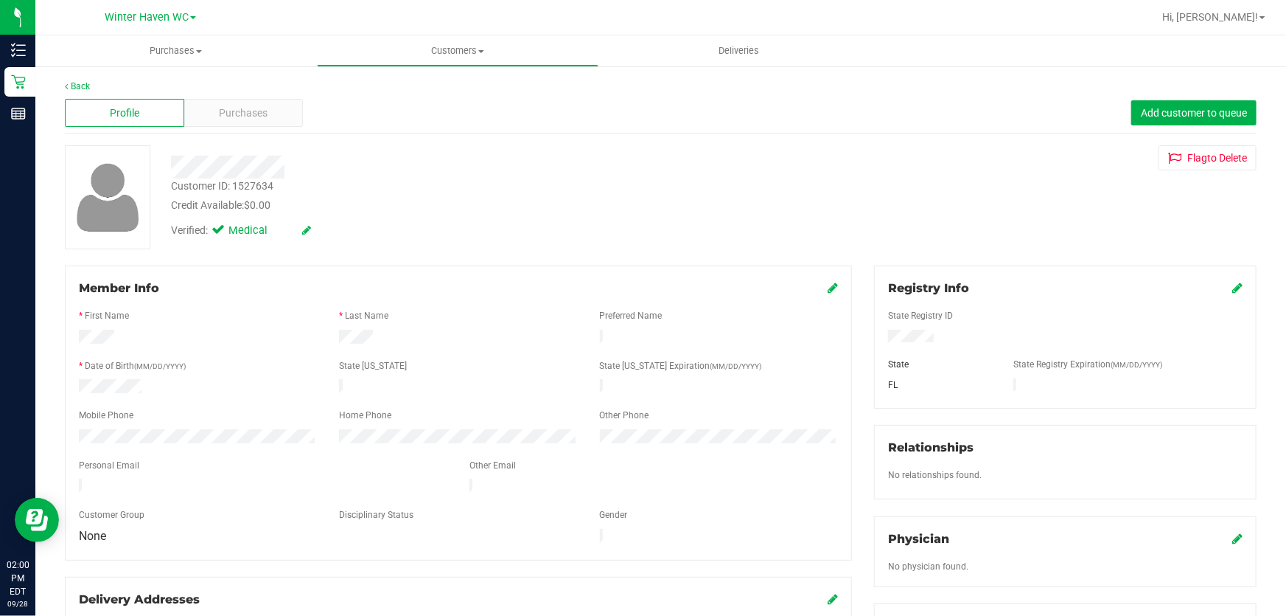
click at [261, 184] on div "Customer ID: 1527634" at bounding box center [222, 185] width 102 height 15
copy div "1527634"
click at [460, 184] on div "Customer ID: 1527634 Credit Available: $0.00" at bounding box center [463, 195] width 607 height 35
click at [568, 195] on div "Customer ID: 1527634 Credit Available: $0.00" at bounding box center [463, 195] width 607 height 35
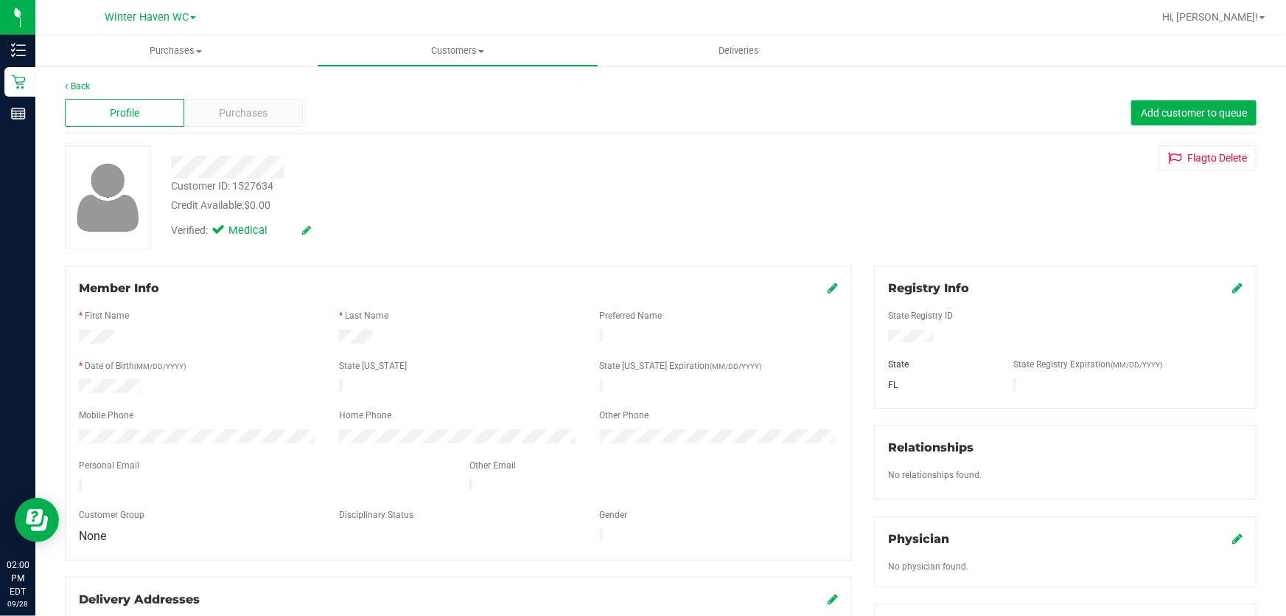
click at [81, 80] on div "Back" at bounding box center [661, 86] width 1192 height 13
click at [81, 84] on link "Back" at bounding box center [77, 86] width 25 height 10
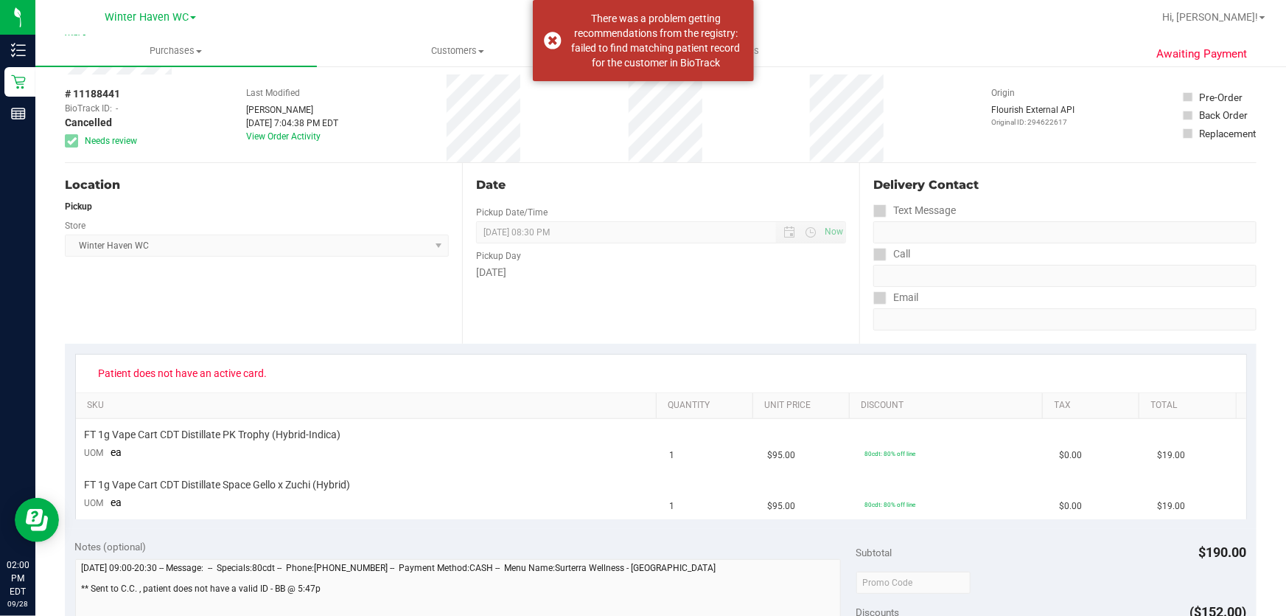
scroll to position [133, 0]
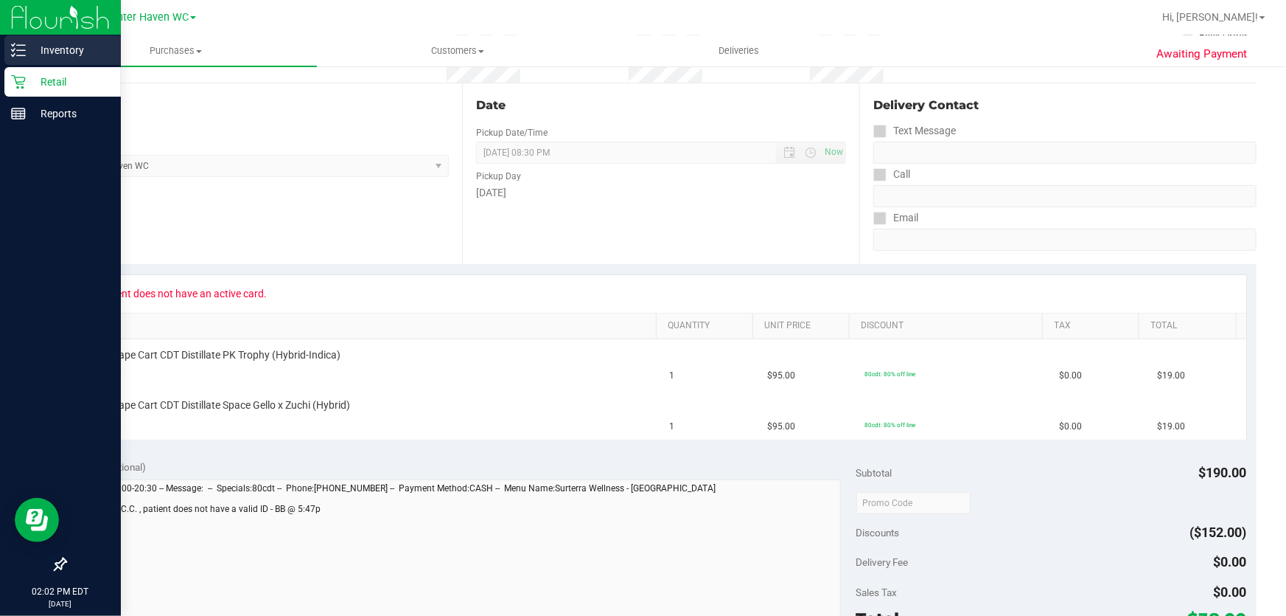
click at [66, 52] on p "Inventory" at bounding box center [70, 50] width 88 height 18
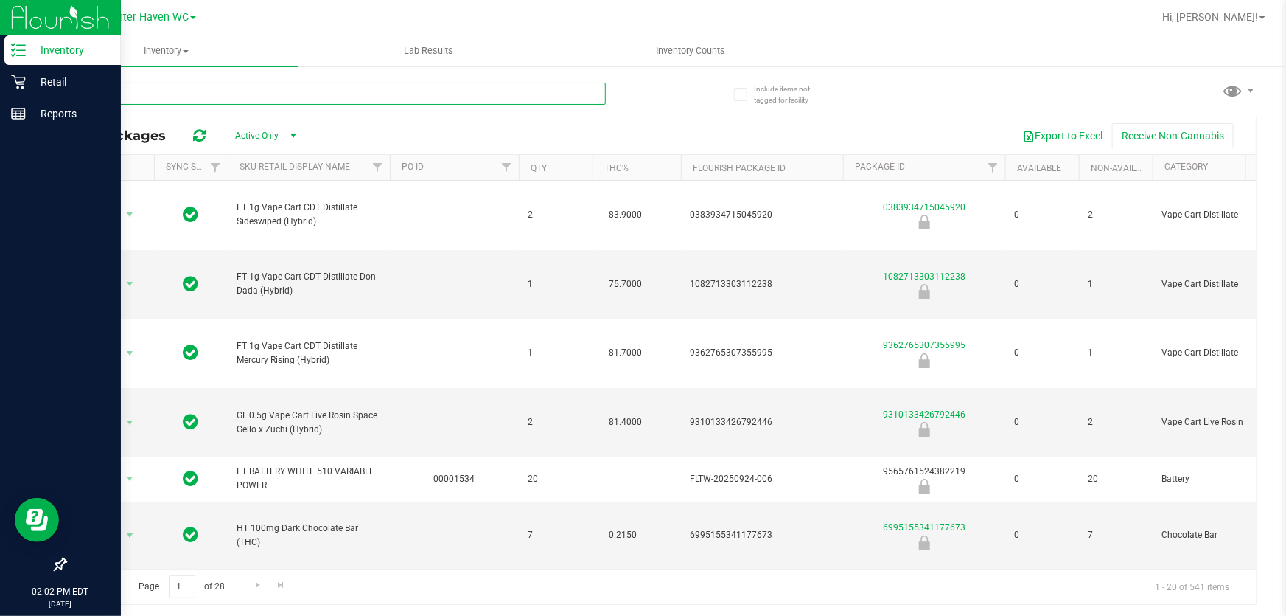
click at [495, 90] on input "text" at bounding box center [335, 94] width 541 height 22
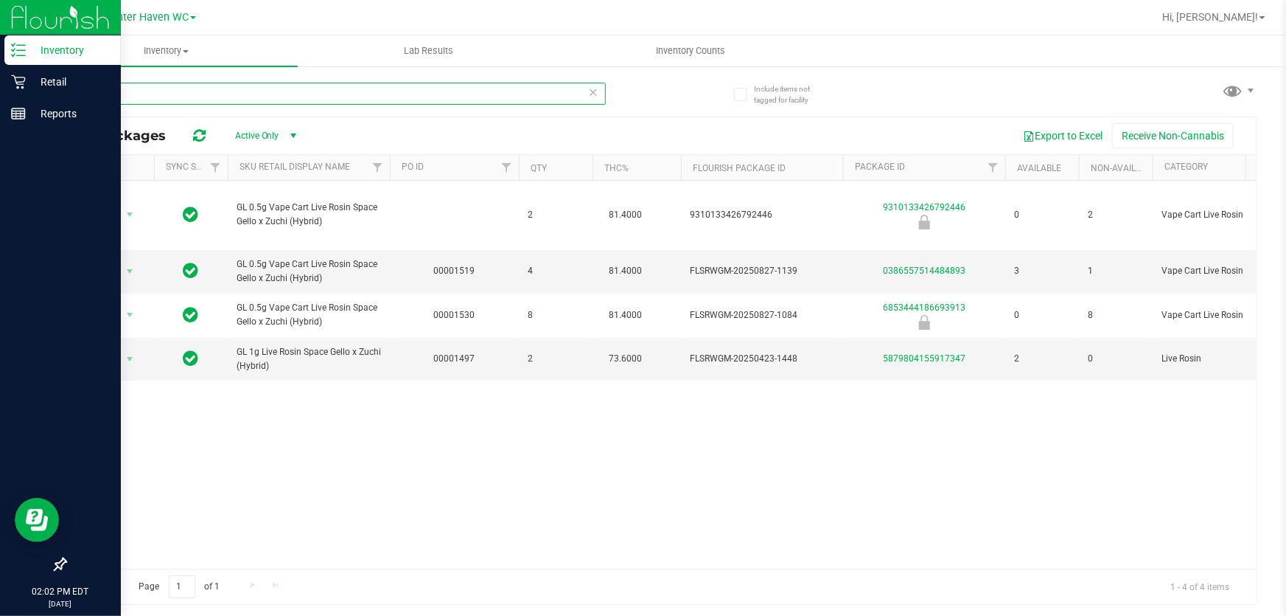
type input "sgz"
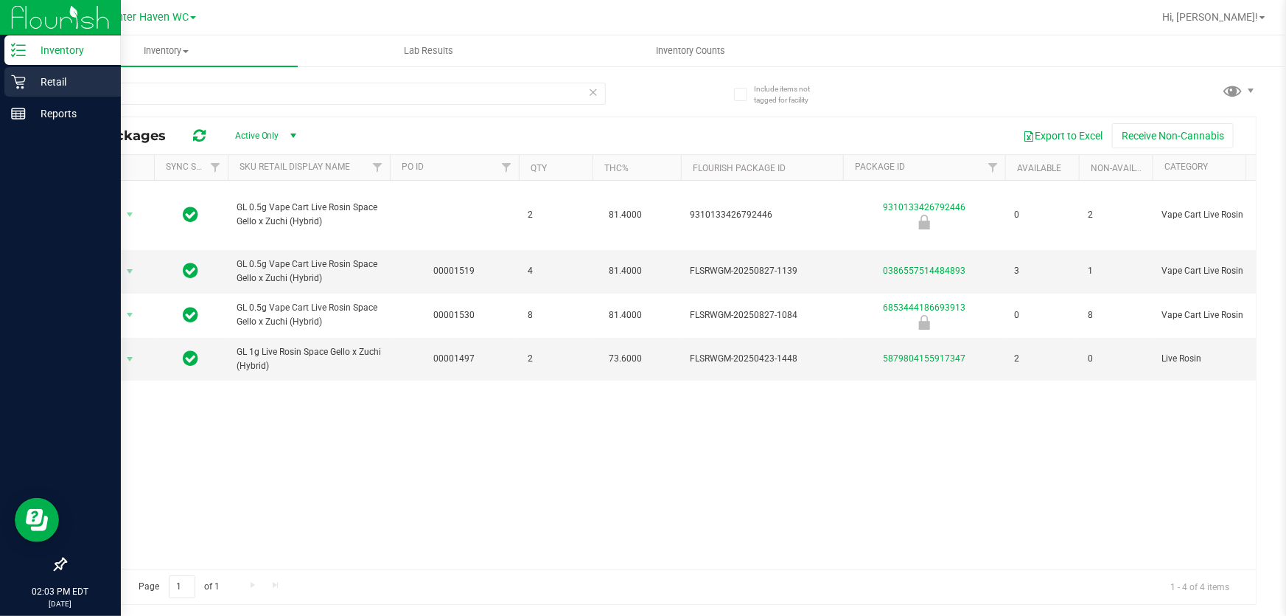
click at [59, 80] on p "Retail" at bounding box center [70, 82] width 88 height 18
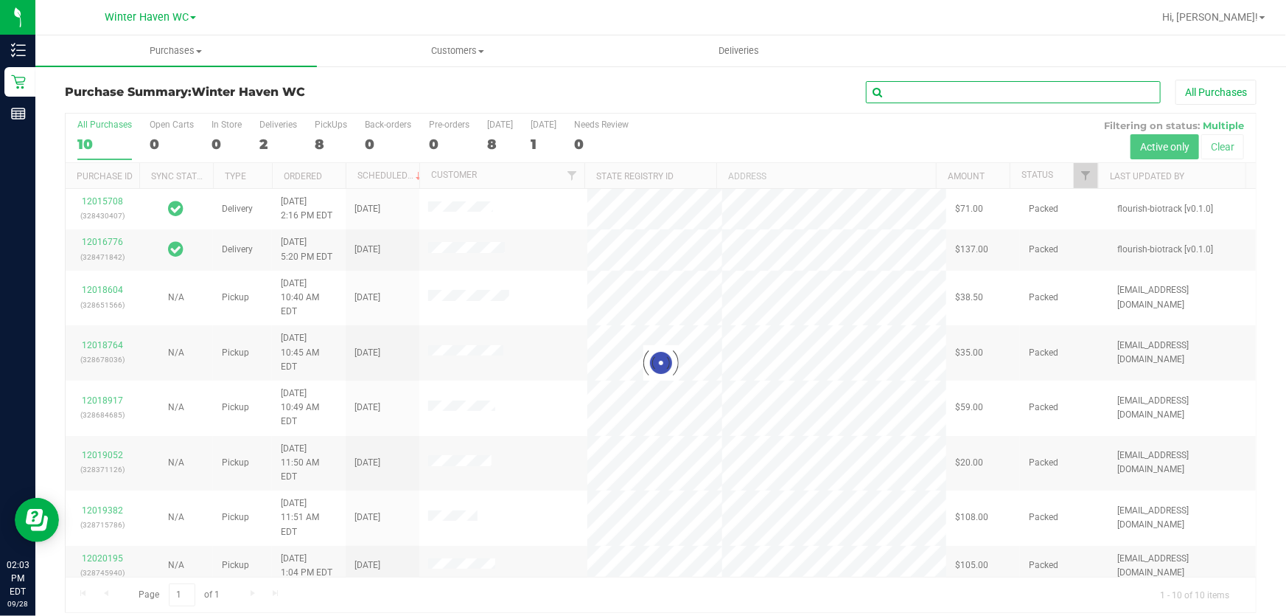
click at [991, 94] on input "text" at bounding box center [1013, 92] width 295 height 22
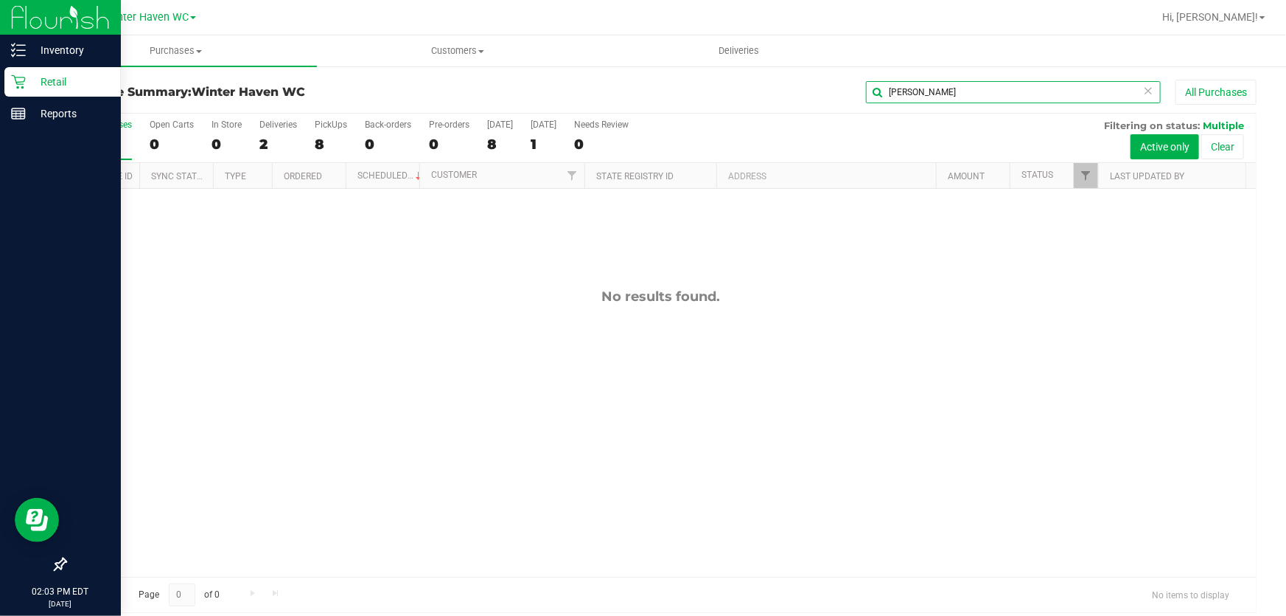
type input "[PERSON_NAME]"
click at [46, 77] on p "Retail" at bounding box center [70, 82] width 88 height 18
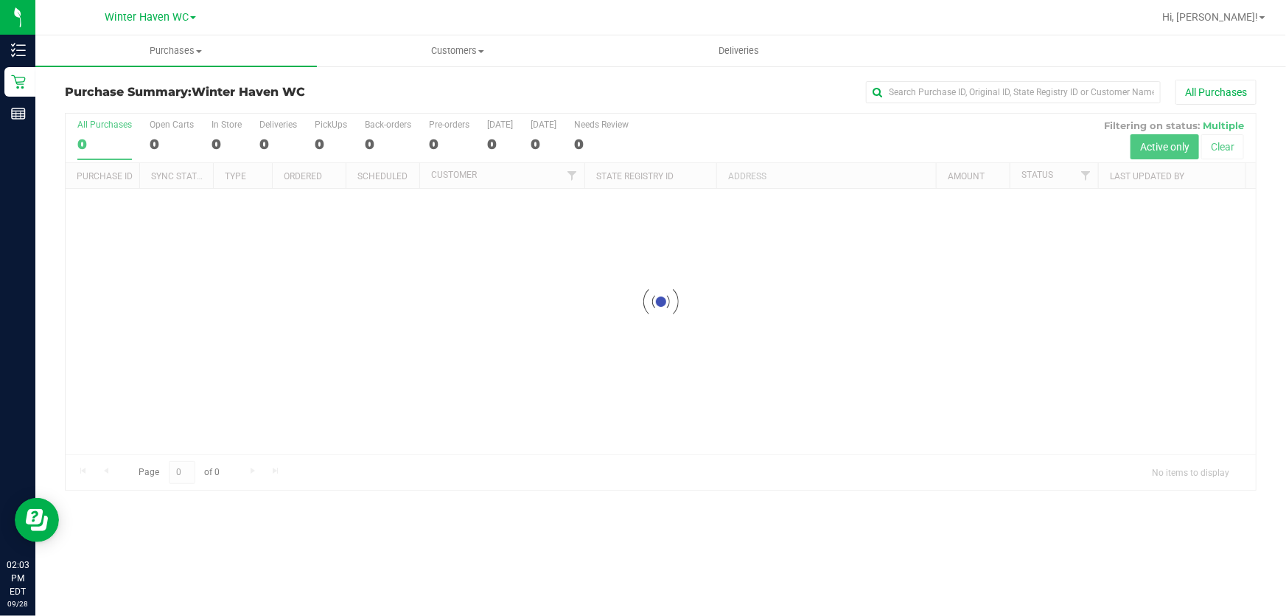
click at [733, 134] on div at bounding box center [661, 302] width 1191 height 376
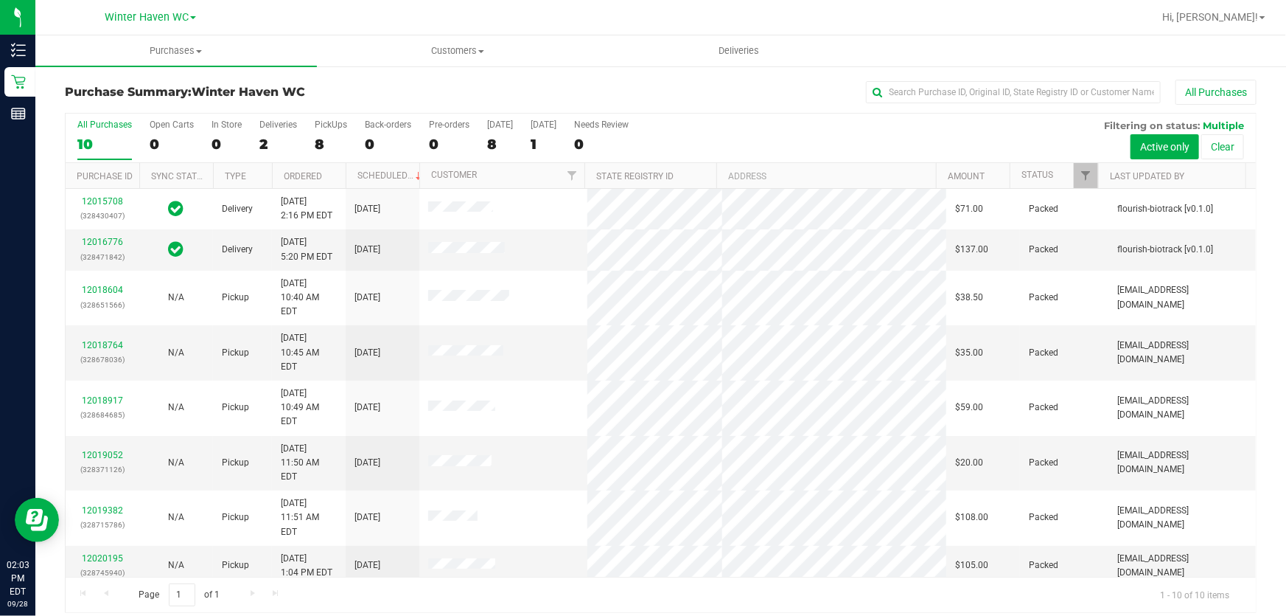
scroll to position [18, 0]
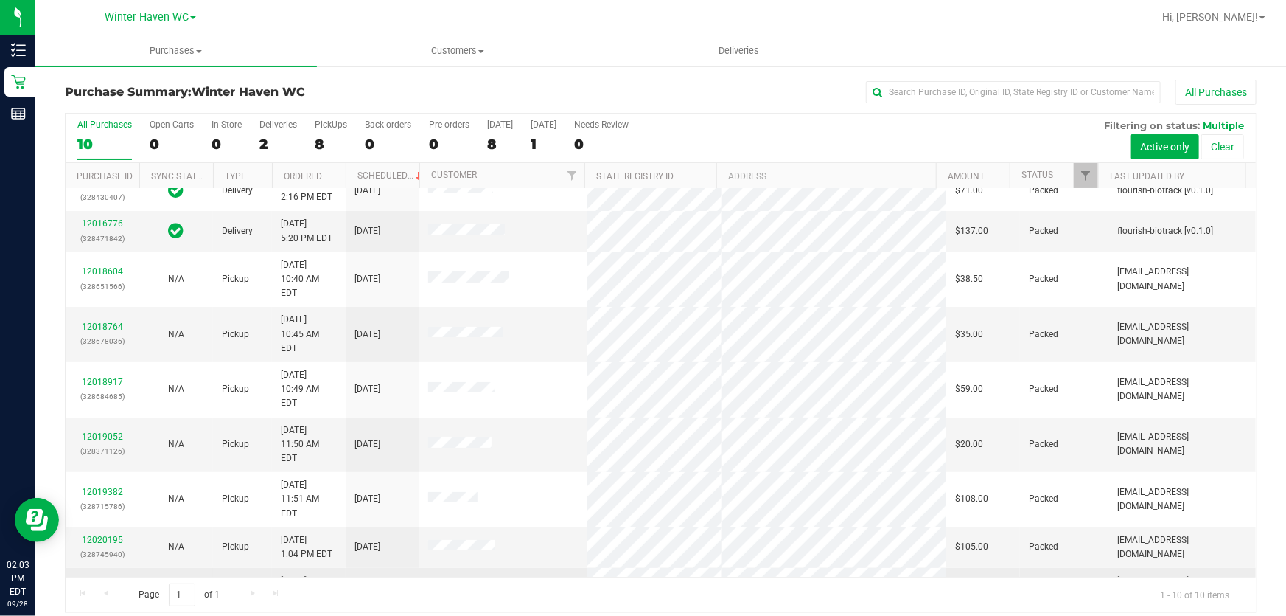
click at [103, 575] on link "12020368" at bounding box center [102, 580] width 41 height 10
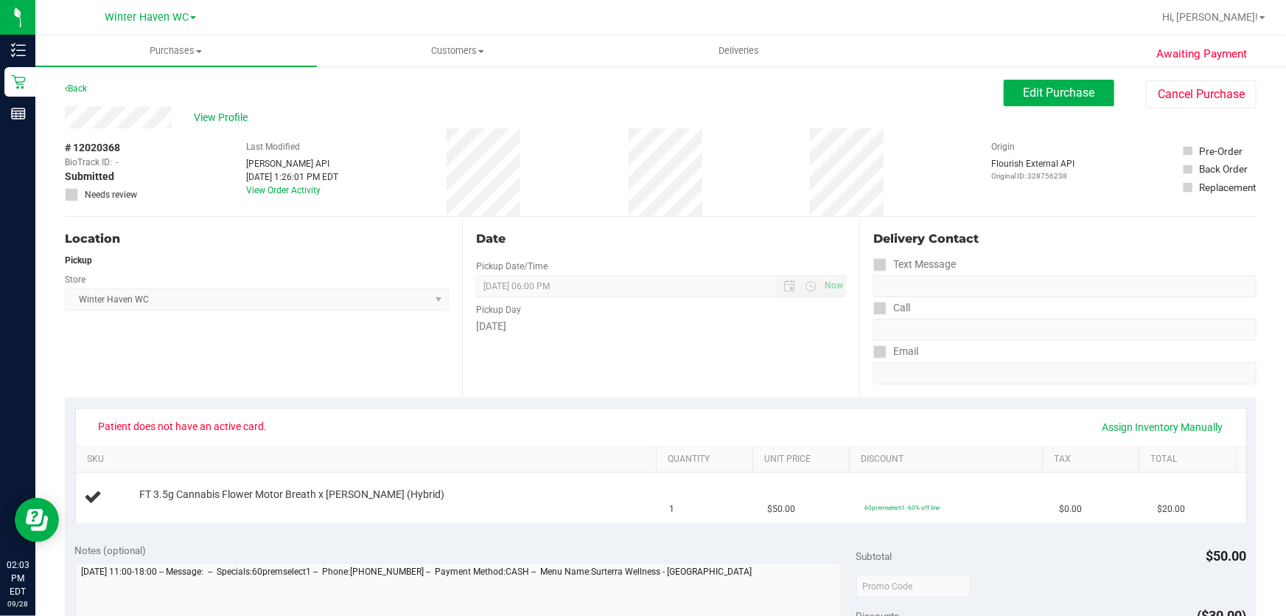
click at [286, 229] on div "Location Pickup Store [GEOGRAPHIC_DATA] WC Select Store [PERSON_NAME][GEOGRAPHI…" at bounding box center [263, 307] width 397 height 181
click at [75, 91] on link "Back" at bounding box center [76, 88] width 22 height 10
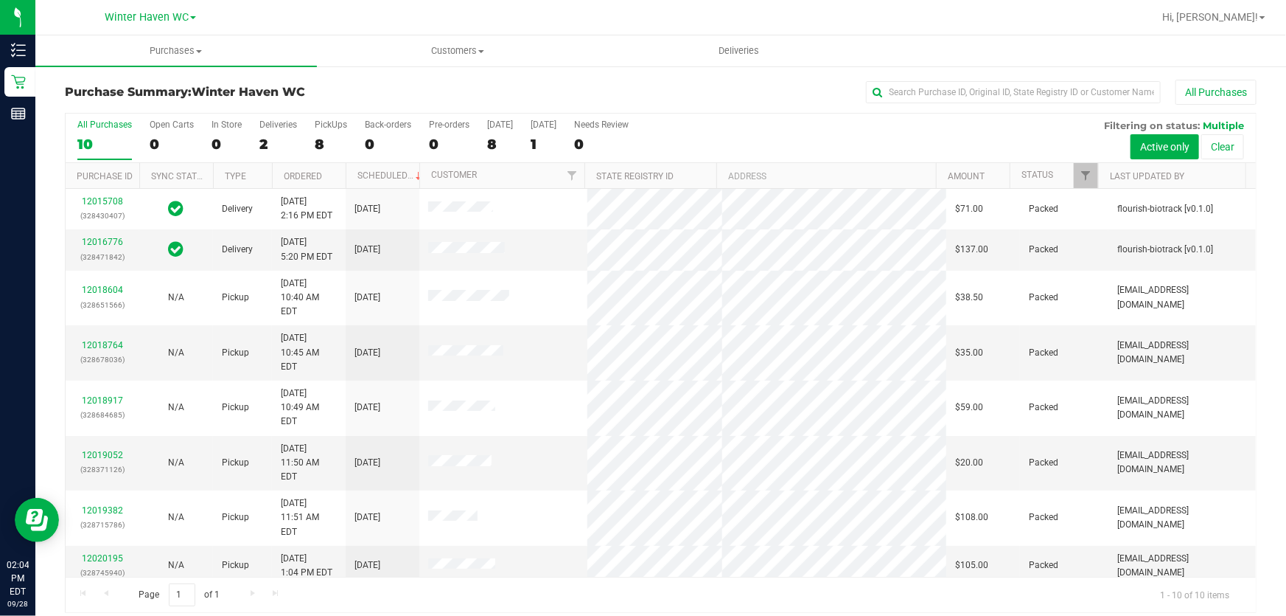
scroll to position [18, 0]
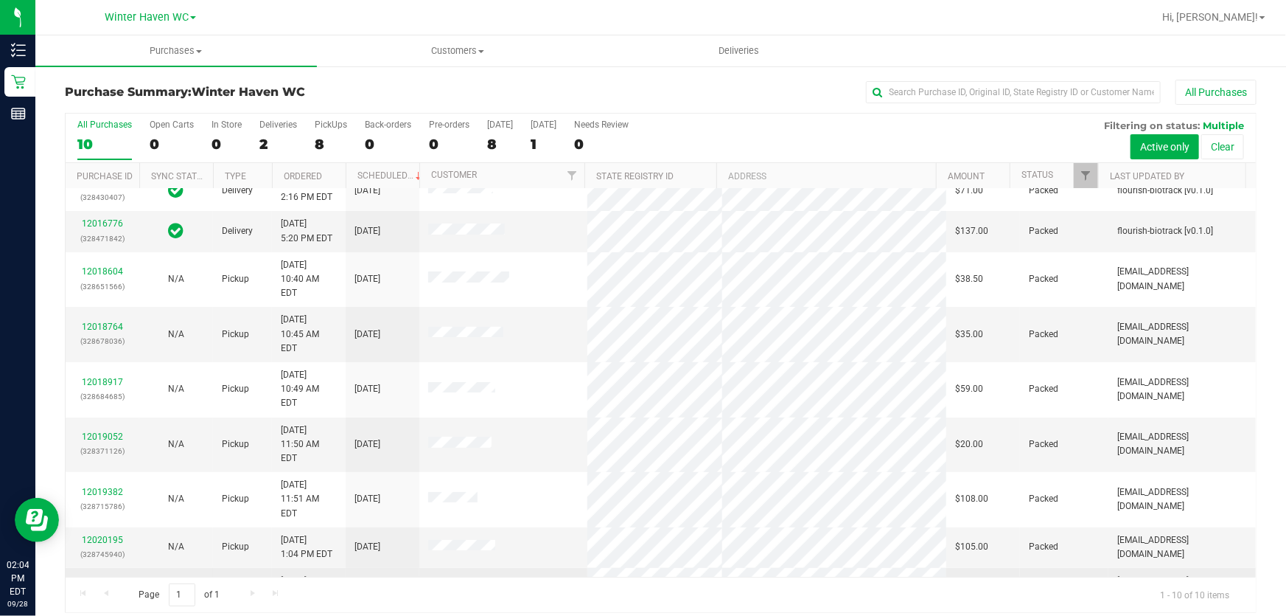
click at [99, 575] on link "12020368" at bounding box center [102, 580] width 41 height 10
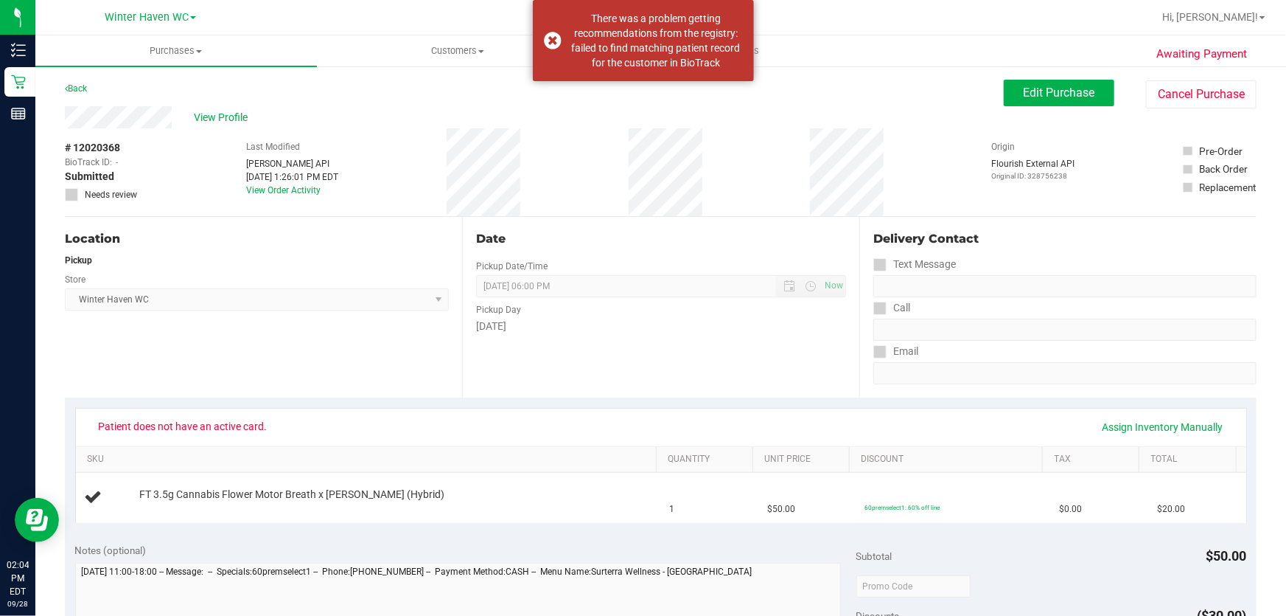
drag, startPoint x: 379, startPoint y: 366, endPoint x: 130, endPoint y: 187, distance: 306.3
click at [379, 364] on div "Location Pickup Store [GEOGRAPHIC_DATA] WC Select Store [PERSON_NAME][GEOGRAPHI…" at bounding box center [263, 307] width 397 height 181
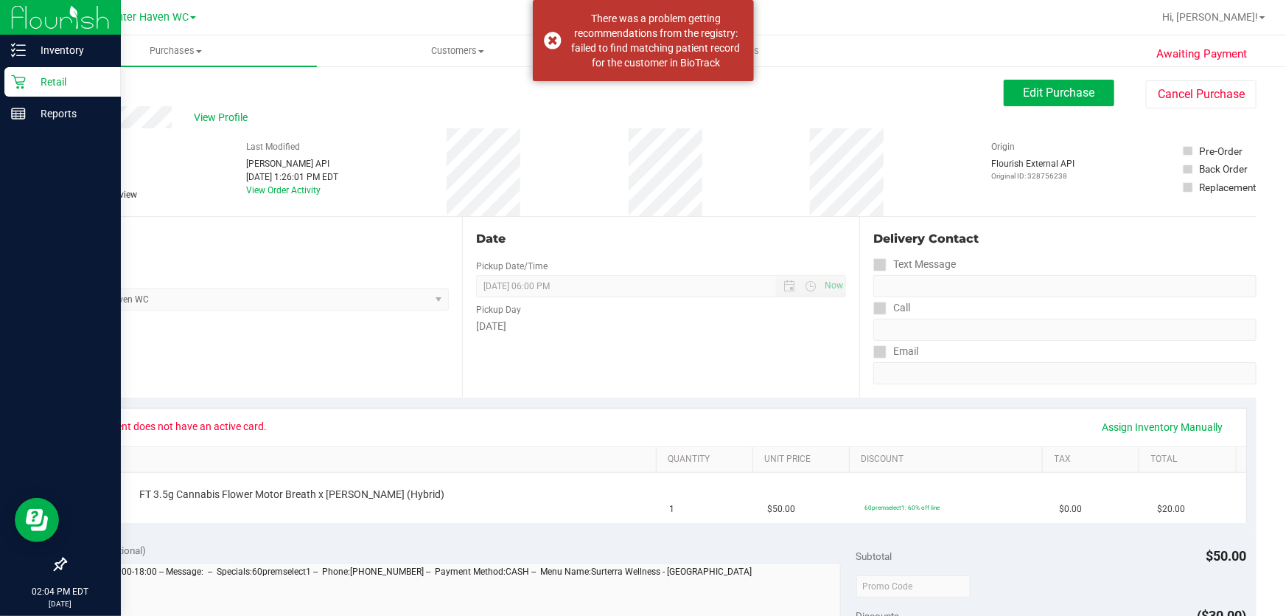
click at [47, 86] on p "Retail" at bounding box center [70, 82] width 88 height 18
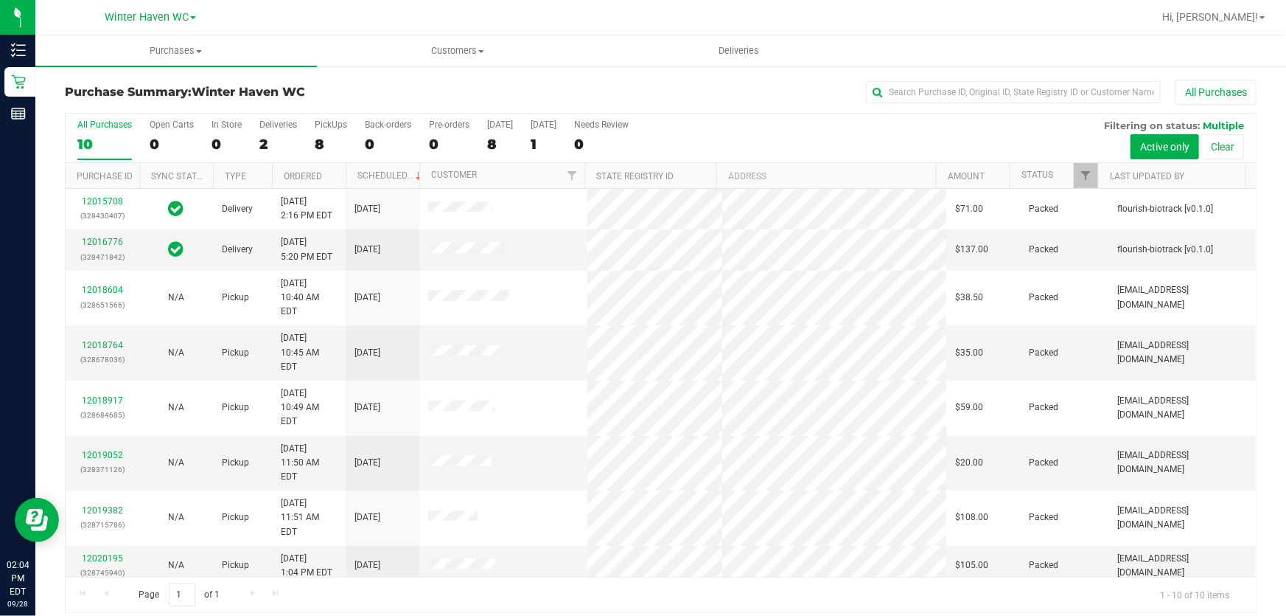
click at [111, 593] on link "12020368" at bounding box center [102, 598] width 41 height 10
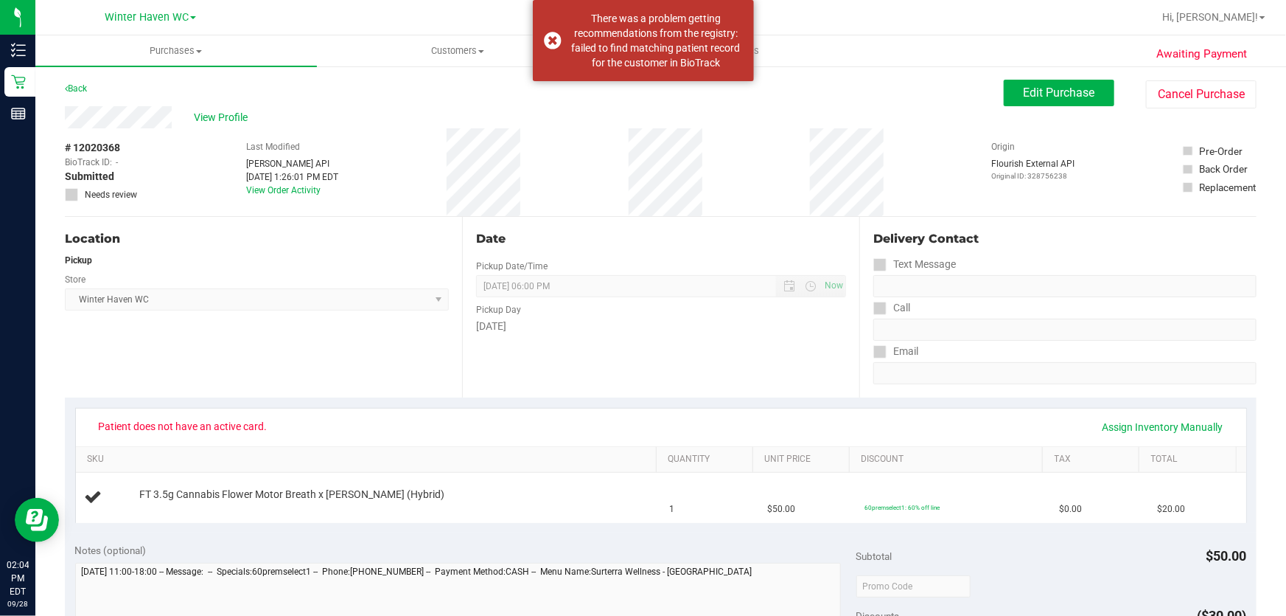
click at [658, 350] on div "Date Pickup Date/Time [DATE] Now [DATE] 06:00 PM Now Pickup Day [DATE]" at bounding box center [660, 307] width 397 height 181
click at [480, 50] on span at bounding box center [481, 51] width 6 height 3
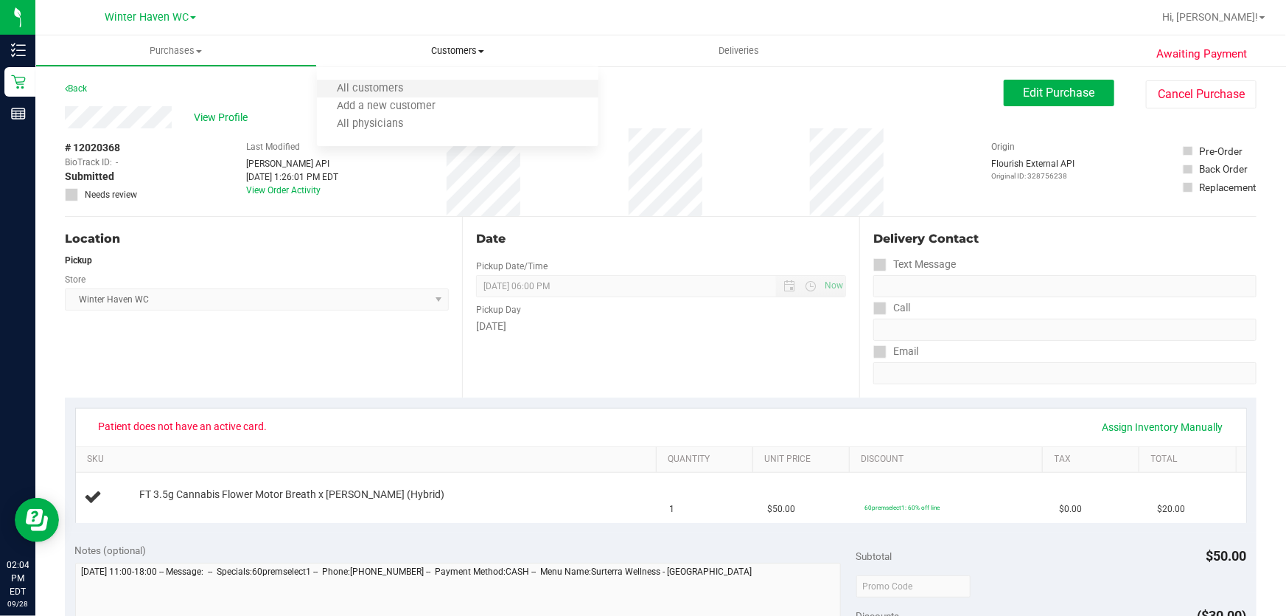
click at [428, 91] on li "All customers" at bounding box center [458, 89] width 282 height 18
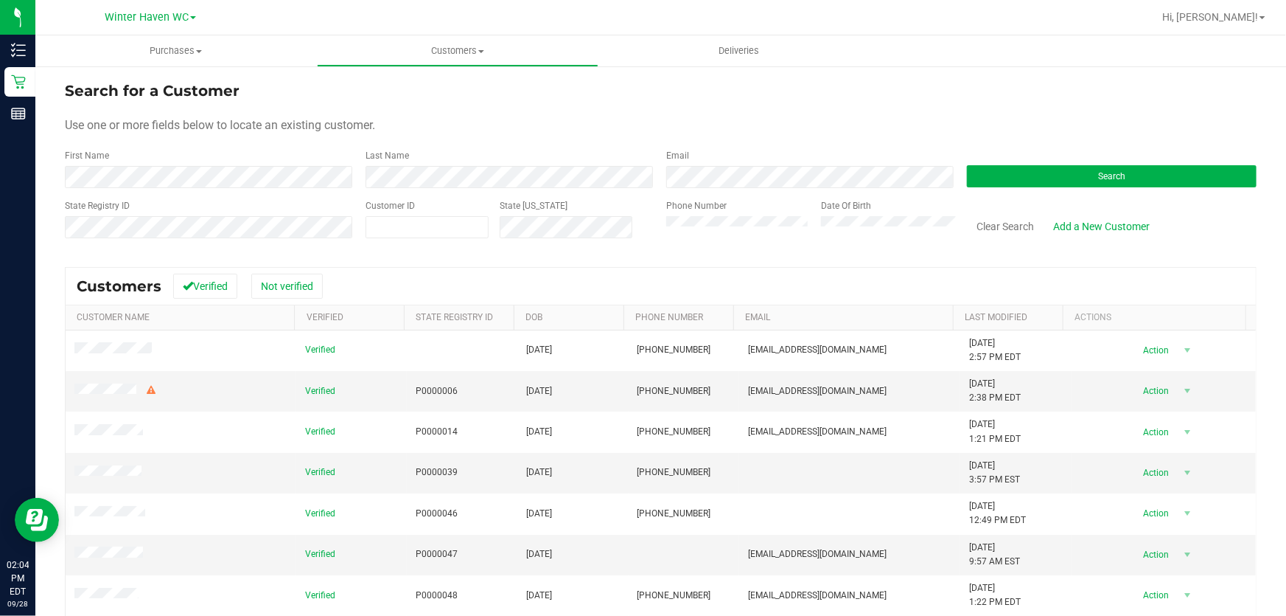
click at [481, 97] on div "Search for a Customer" at bounding box center [661, 91] width 1192 height 22
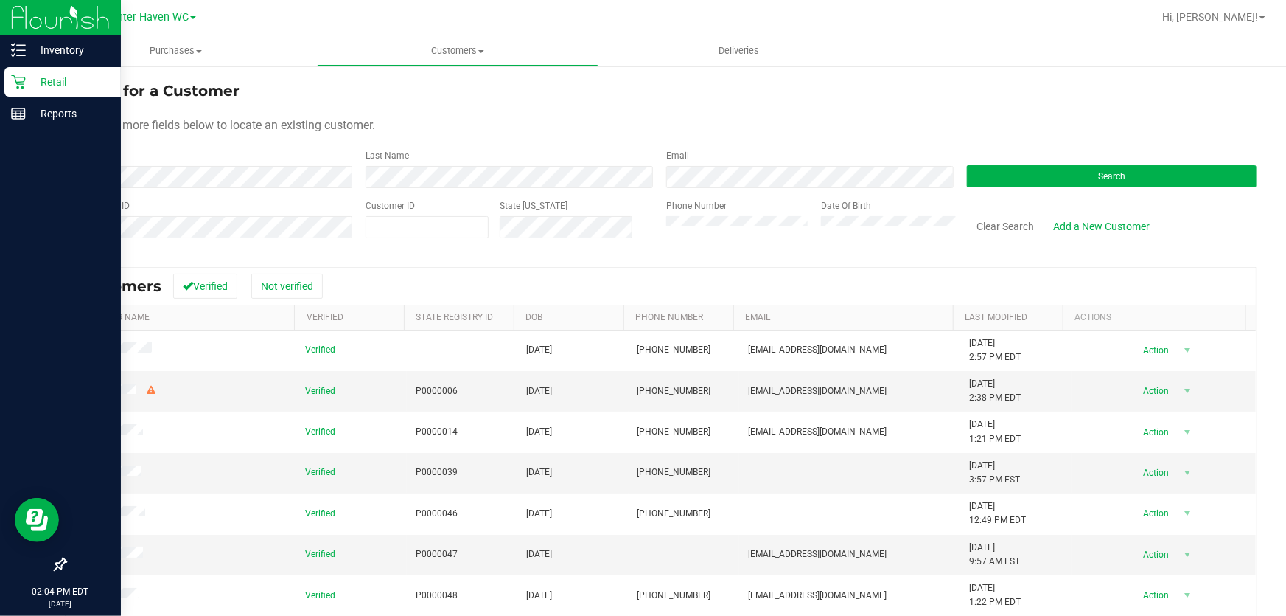
click at [60, 82] on p "Retail" at bounding box center [70, 82] width 88 height 18
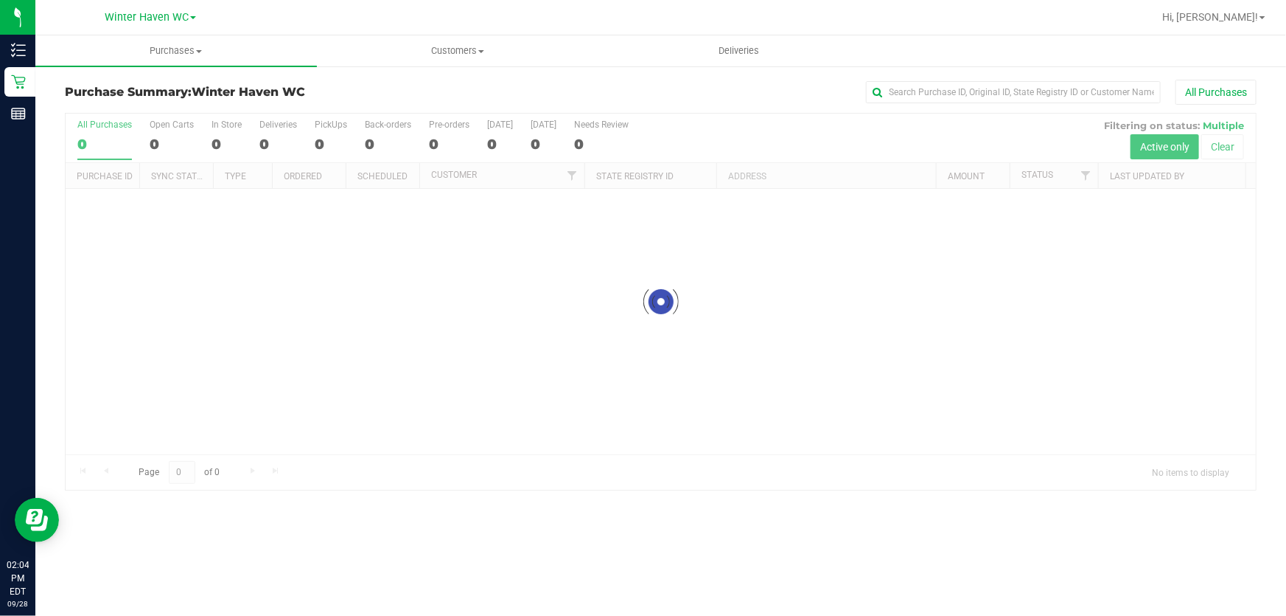
click at [409, 80] on div "Purchase Summary: Winter Haven WC All Purchases" at bounding box center [661, 96] width 1192 height 32
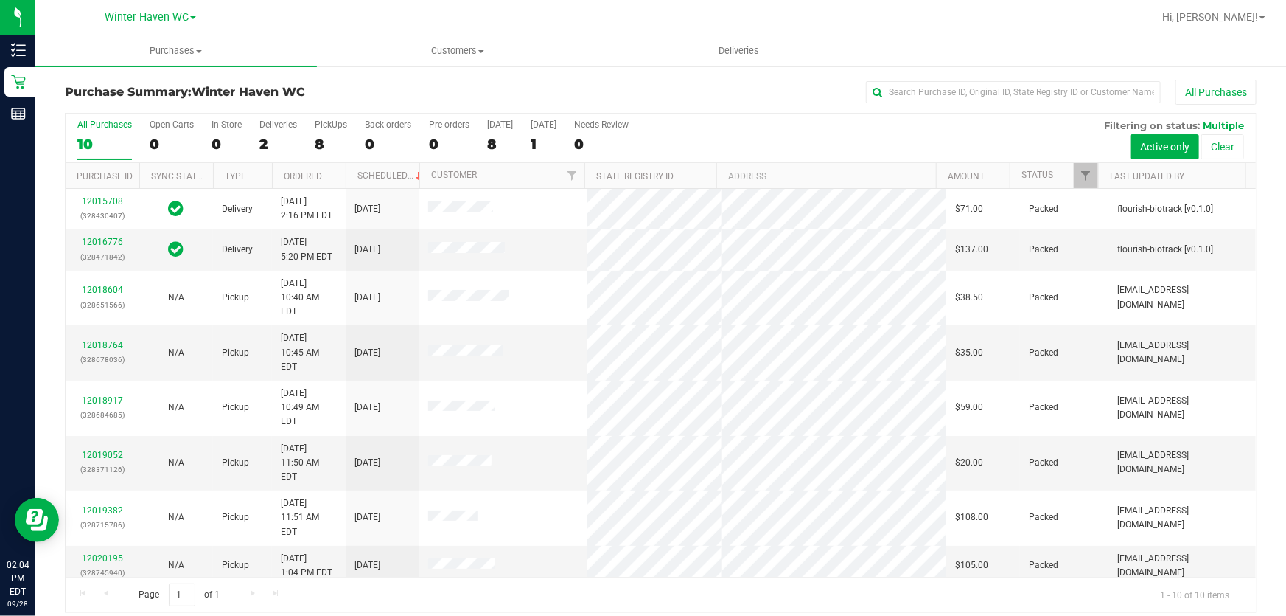
click at [103, 592] on div "12020368 (328756238)" at bounding box center [102, 606] width 56 height 28
click at [102, 593] on link "12020368" at bounding box center [102, 598] width 41 height 10
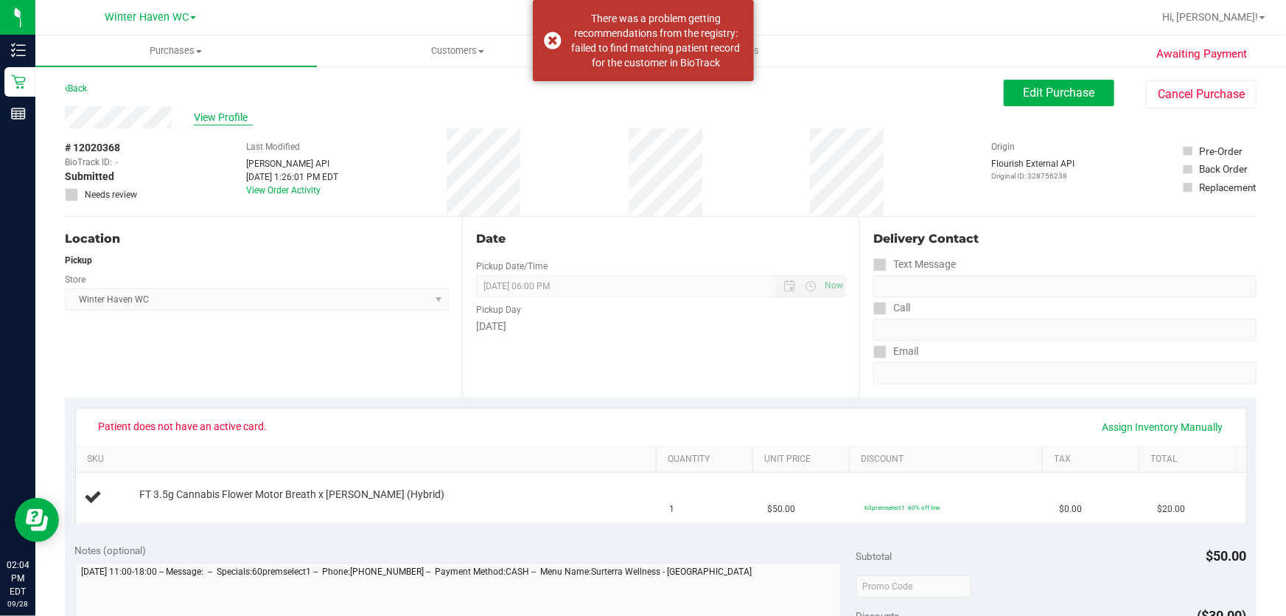
click at [222, 119] on span "View Profile" at bounding box center [223, 117] width 59 height 15
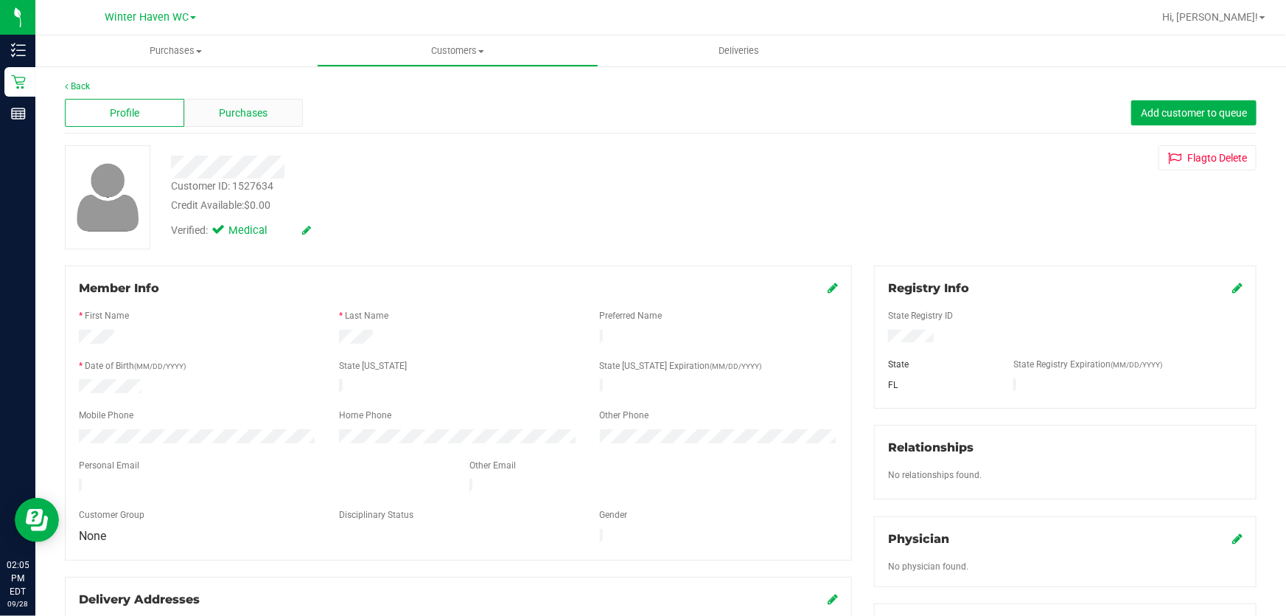
click at [257, 118] on span "Purchases" at bounding box center [244, 112] width 49 height 15
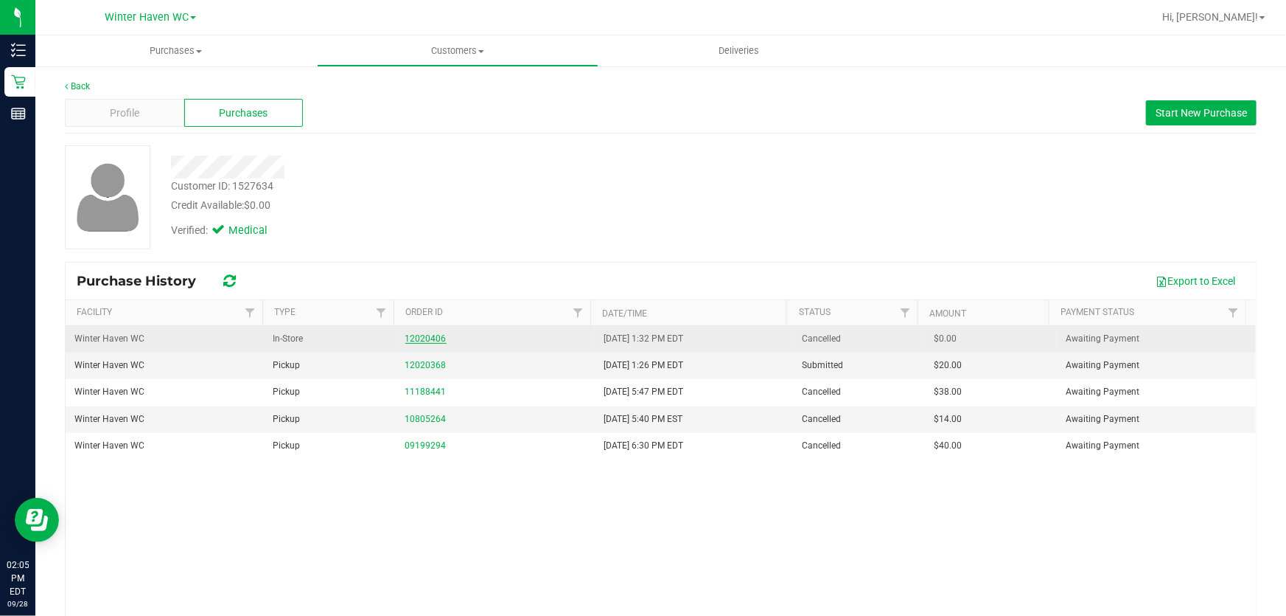
click at [427, 338] on link "12020406" at bounding box center [425, 338] width 41 height 10
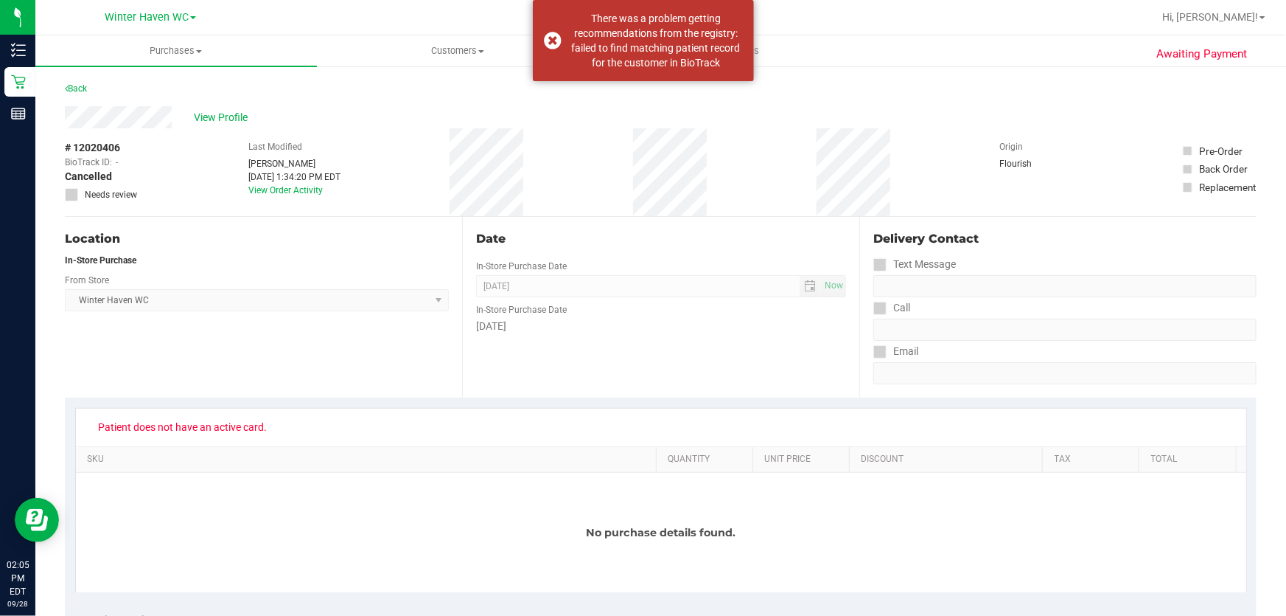
click at [660, 352] on div "Date In-Store Purchase Date Sep 28, 2025 Now In-Store Purchase Date Sunday" at bounding box center [660, 307] width 397 height 181
click at [82, 86] on link "Back" at bounding box center [76, 88] width 22 height 10
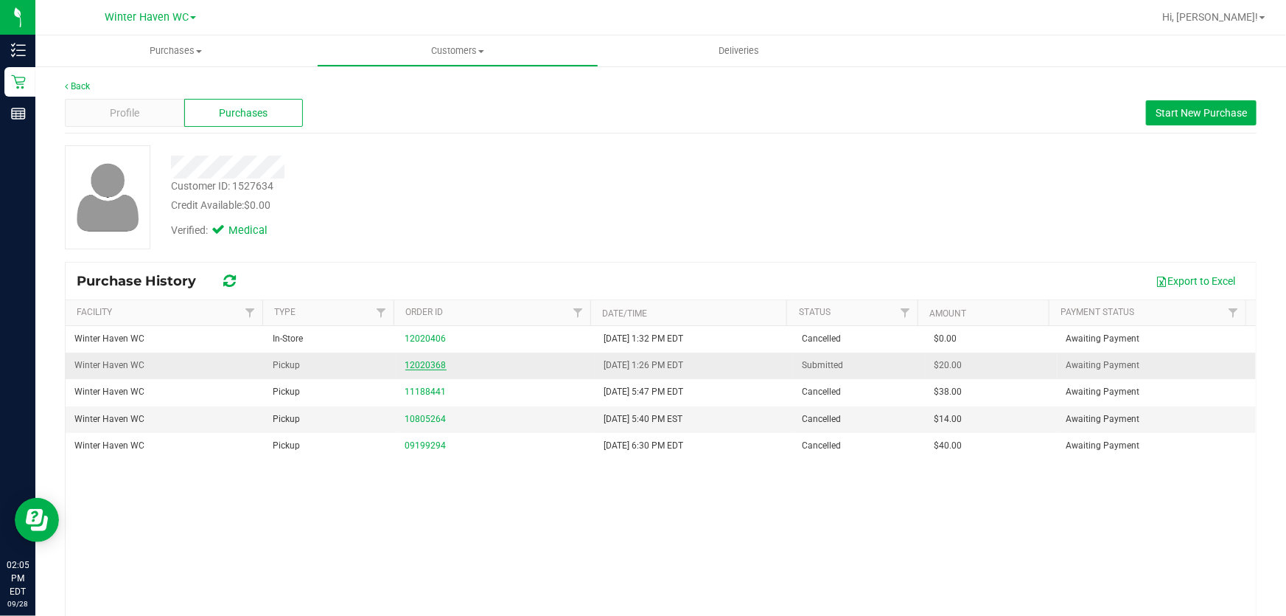
click at [425, 364] on link "12020368" at bounding box center [425, 365] width 41 height 10
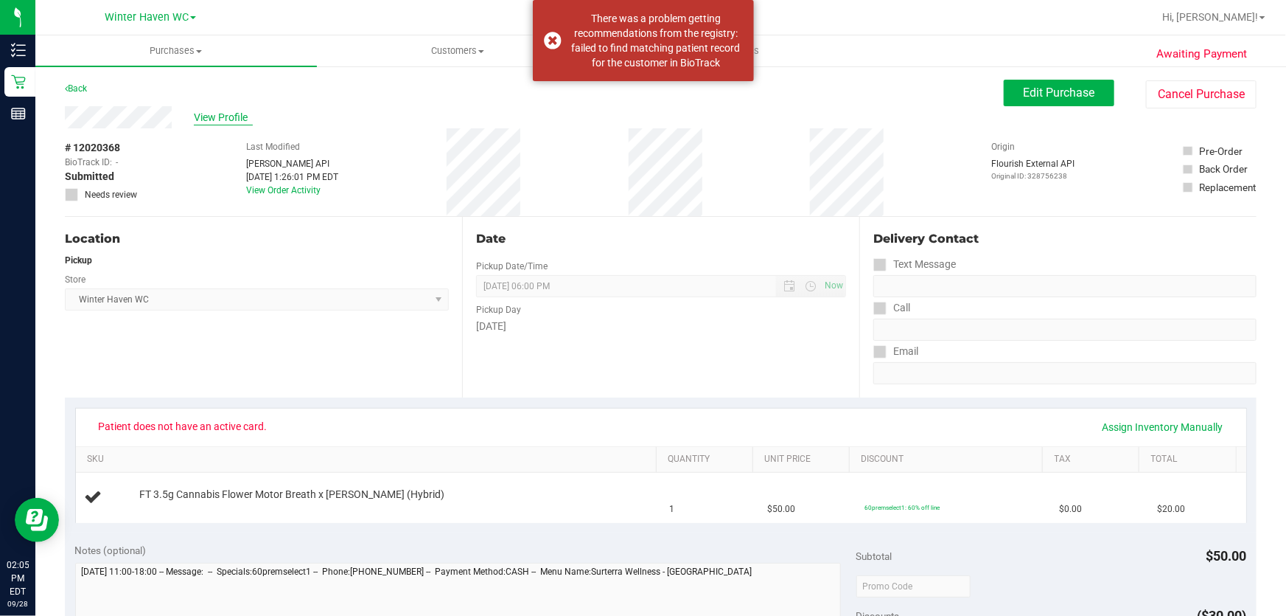
click at [234, 118] on span "View Profile" at bounding box center [223, 117] width 59 height 15
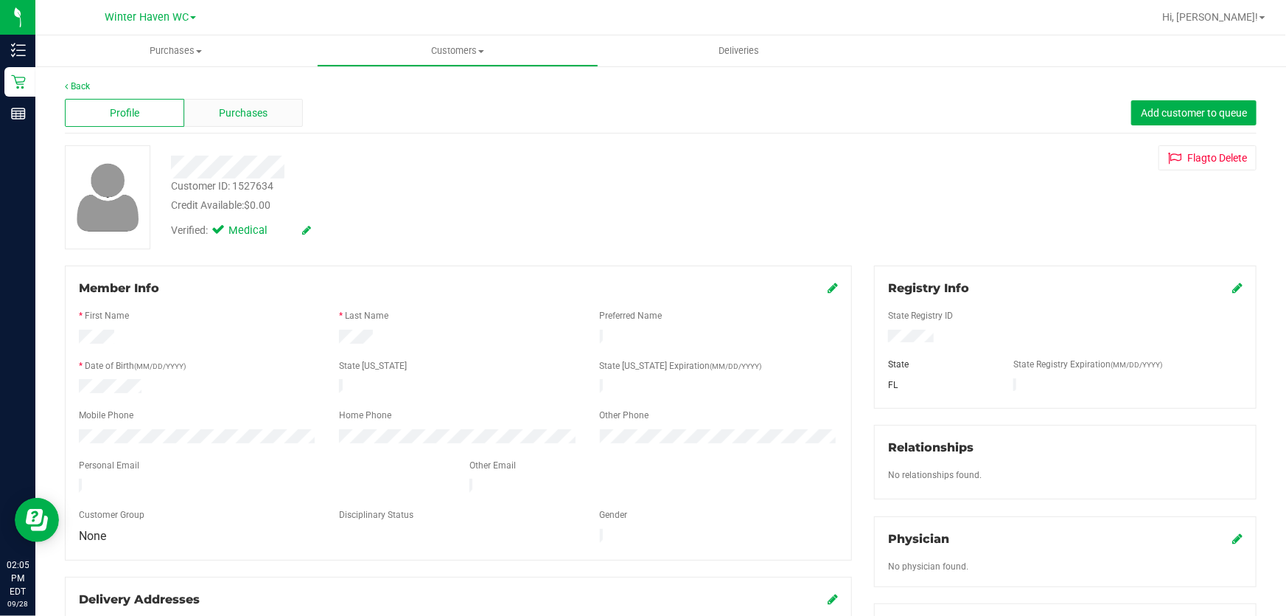
click at [249, 108] on span "Purchases" at bounding box center [244, 112] width 49 height 15
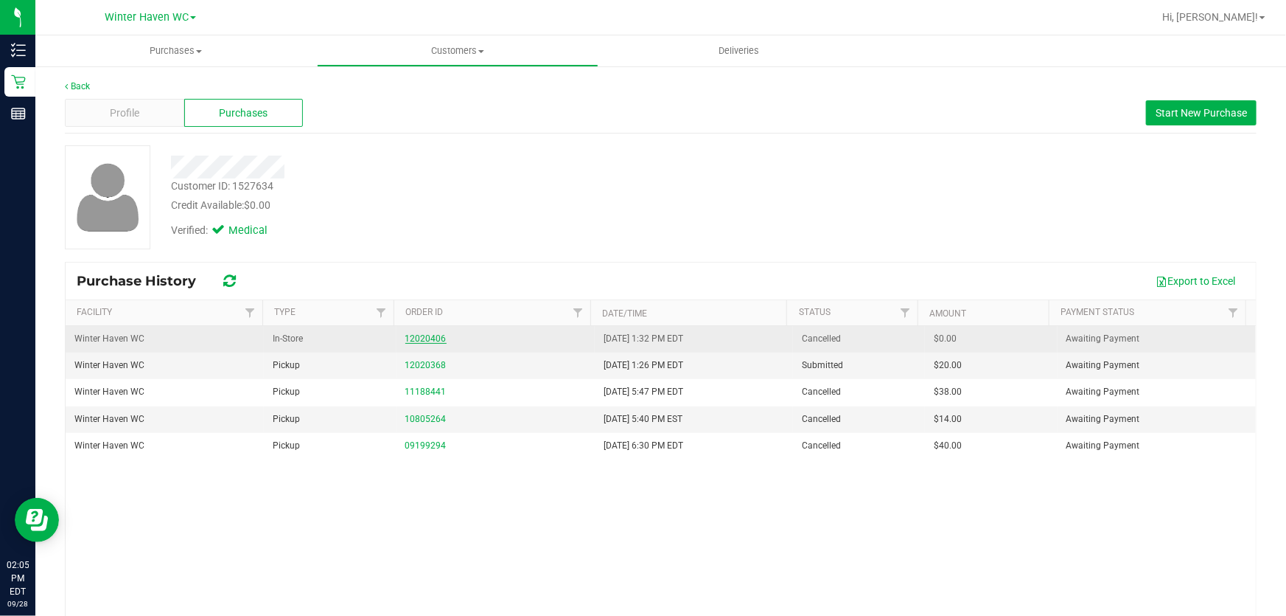
click at [422, 335] on link "12020406" at bounding box center [425, 338] width 41 height 10
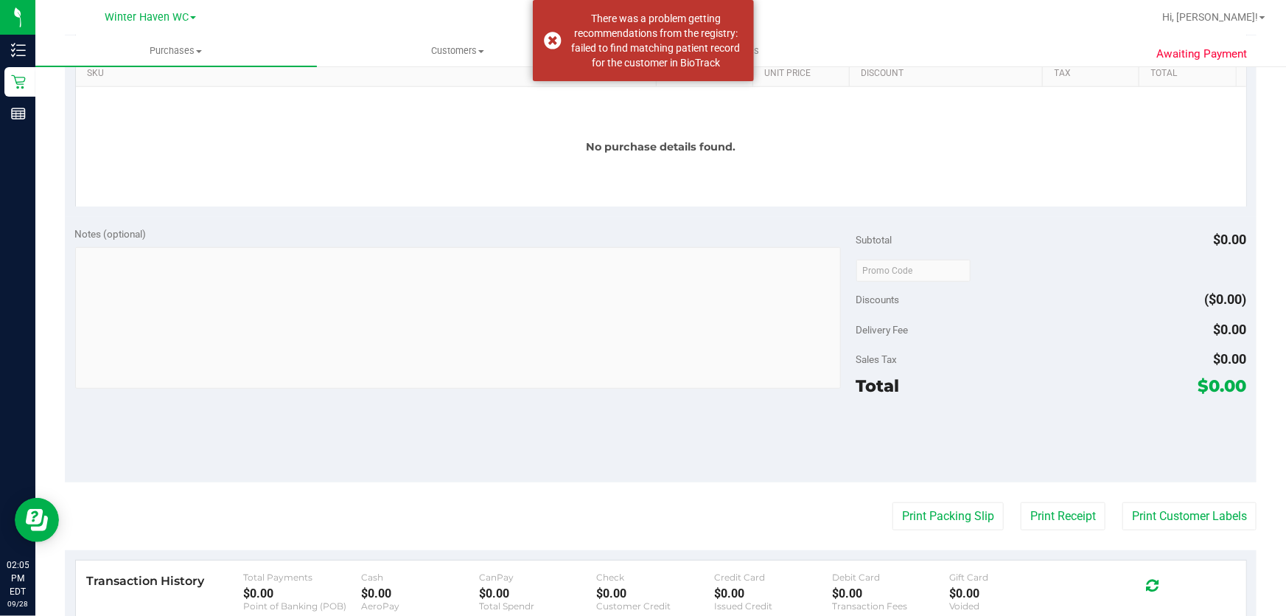
scroll to position [402, 0]
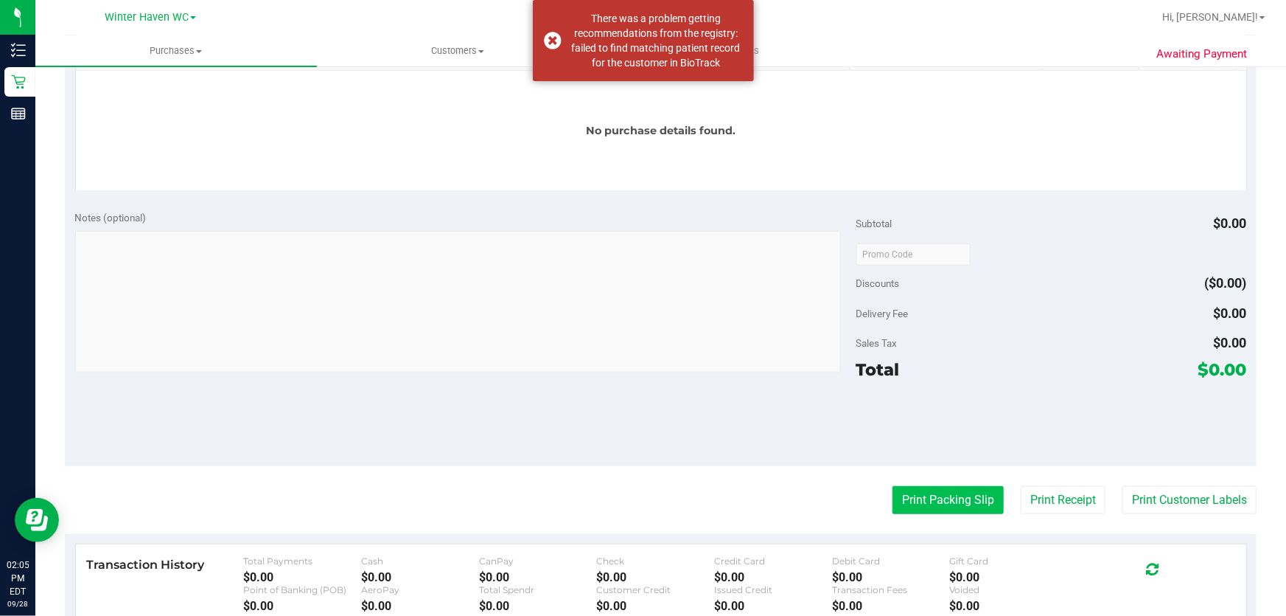
click at [945, 499] on button "Print Packing Slip" at bounding box center [948, 500] width 111 height 28
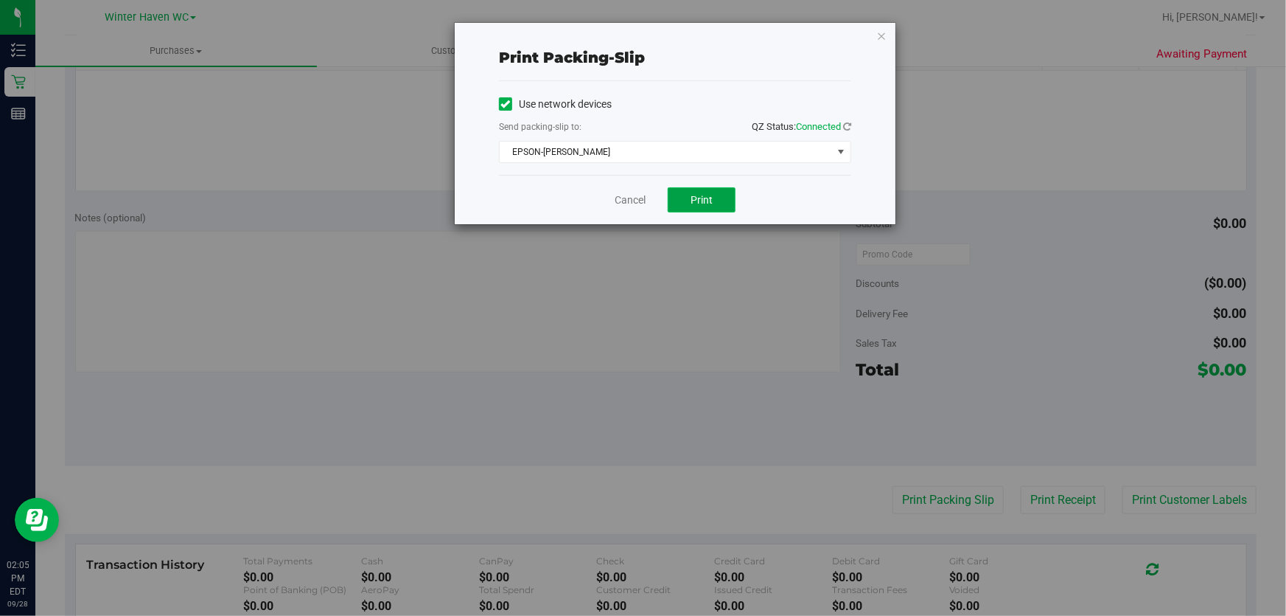
click at [718, 198] on button "Print" at bounding box center [702, 199] width 68 height 25
click at [638, 199] on link "Cancel" at bounding box center [630, 199] width 31 height 15
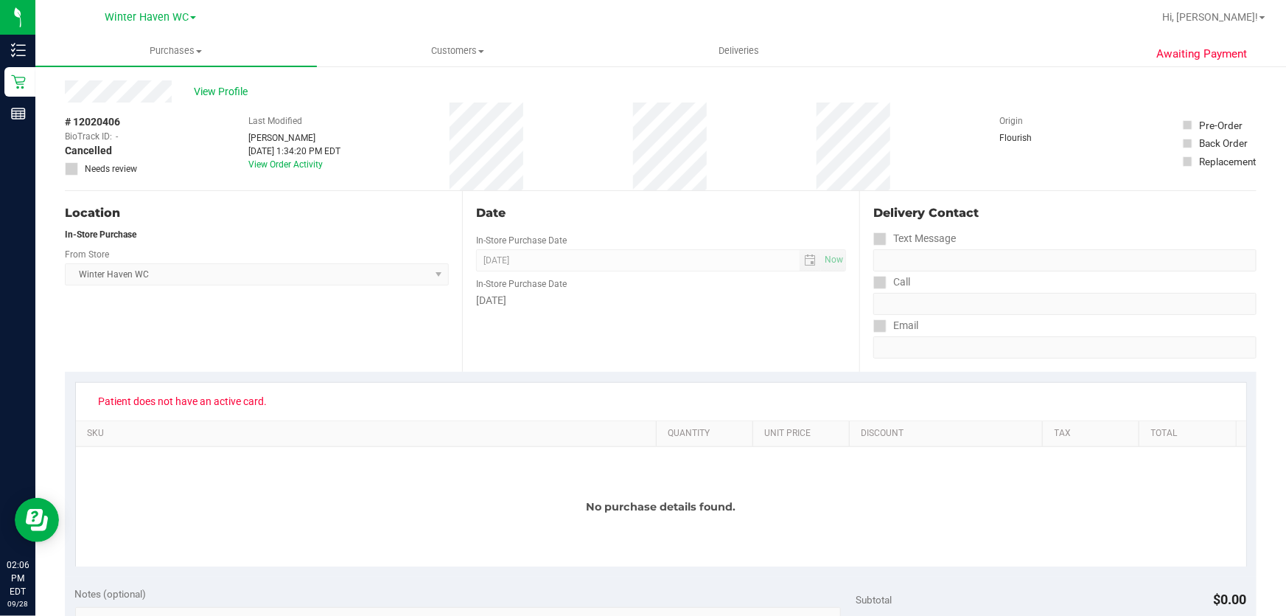
scroll to position [0, 0]
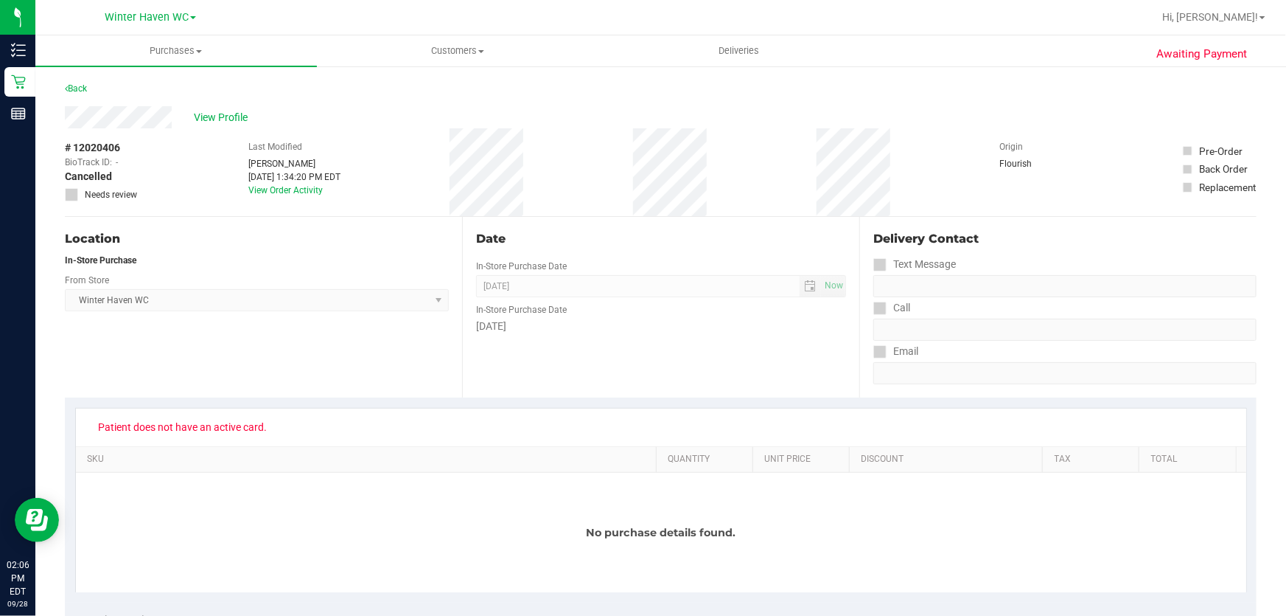
click at [648, 220] on div "Date In-Store Purchase Date Sep 28, 2025 Now In-Store Purchase Date Sunday" at bounding box center [660, 307] width 397 height 181
click at [650, 338] on div "Date In-Store Purchase Date Sep 28, 2025 Now In-Store Purchase Date Sunday" at bounding box center [660, 307] width 397 height 181
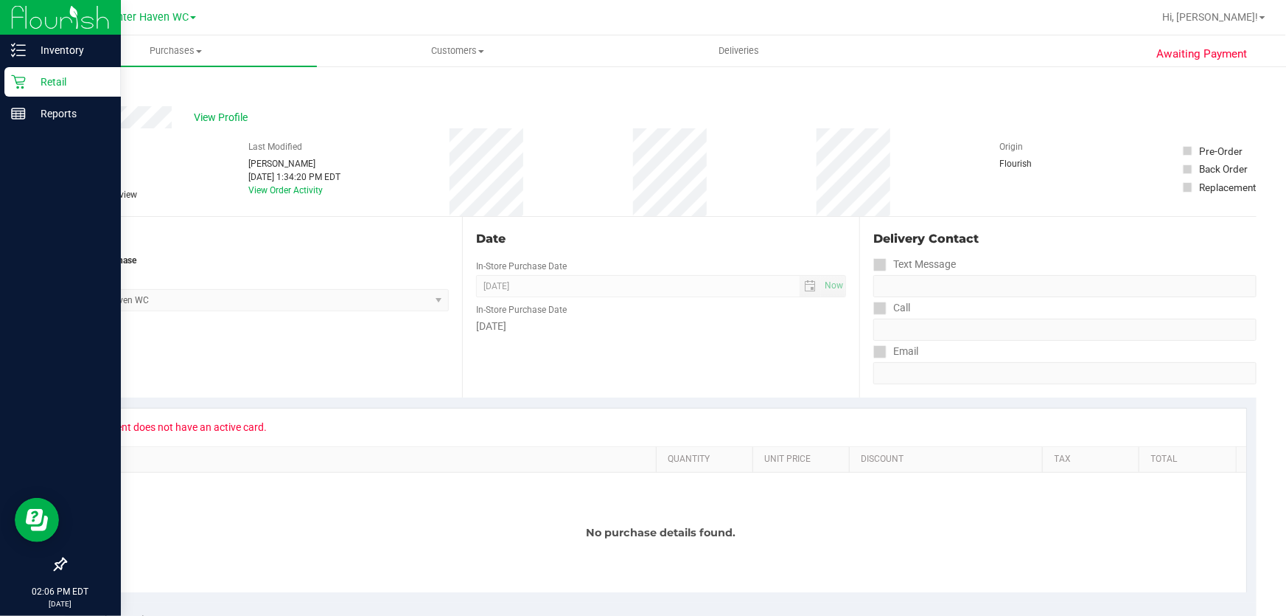
click at [59, 80] on p "Retail" at bounding box center [70, 82] width 88 height 18
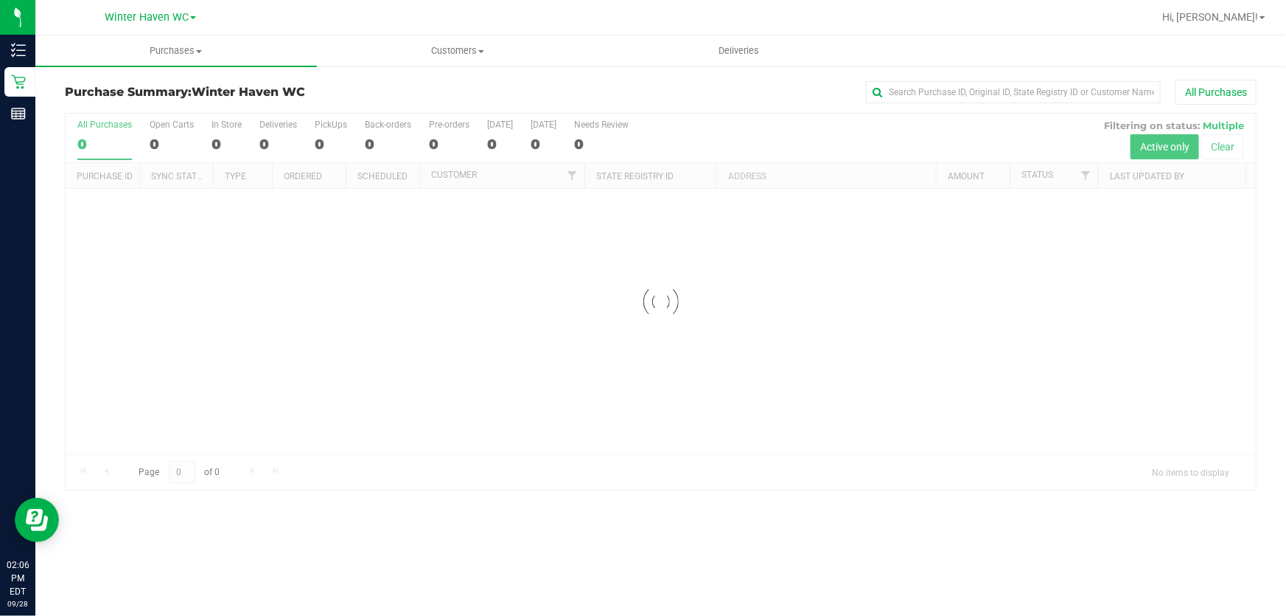
click at [439, 75] on div "Purchase Summary: [GEOGRAPHIC_DATA] All Purchases Loading... All Purchases 0 Op…" at bounding box center [660, 285] width 1251 height 440
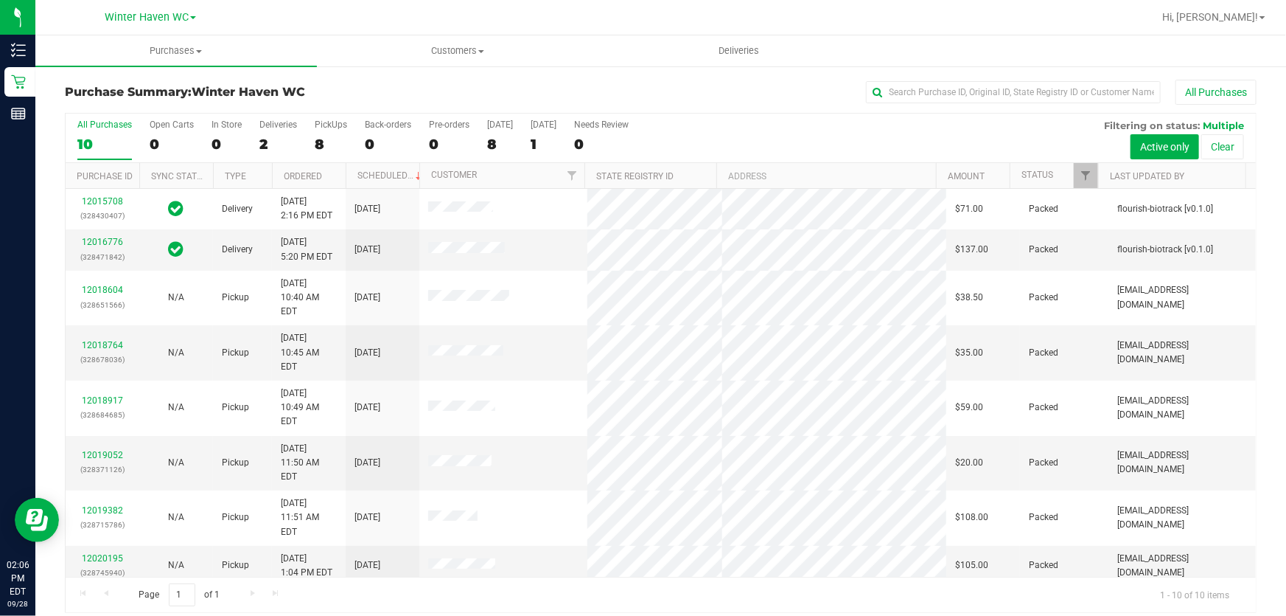
click at [487, 85] on div "All Purchases" at bounding box center [859, 92] width 795 height 25
click at [481, 51] on span at bounding box center [481, 51] width 6 height 3
click at [421, 83] on li "All customers" at bounding box center [458, 89] width 282 height 18
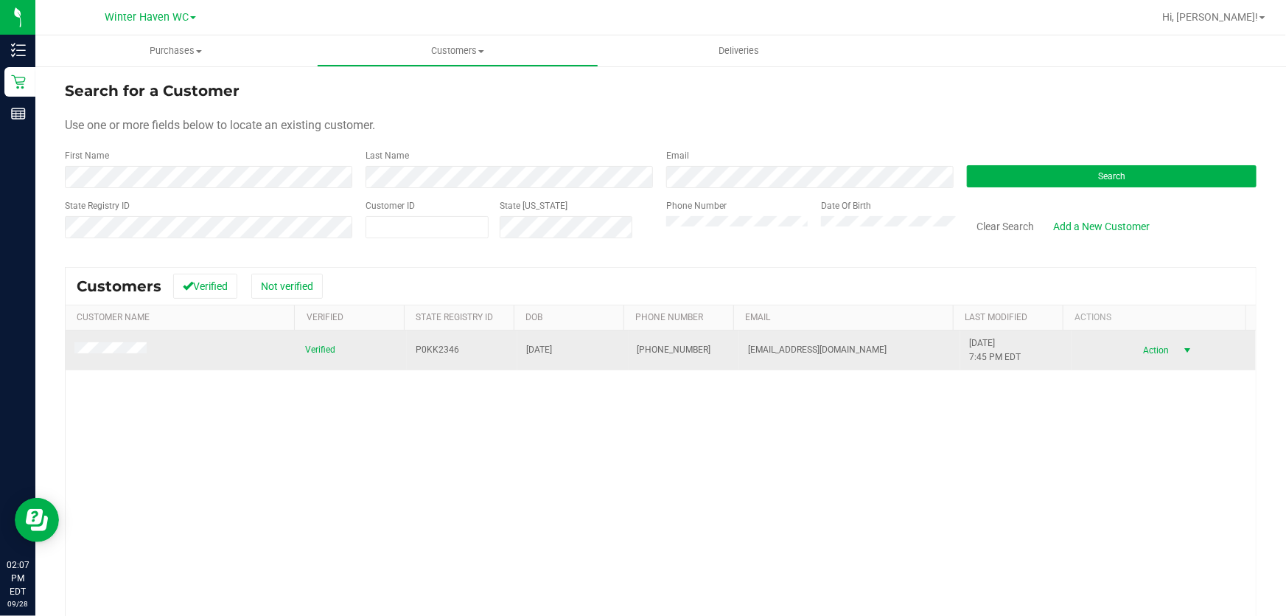
click at [1182, 346] on span "select" at bounding box center [1188, 350] width 12 height 12
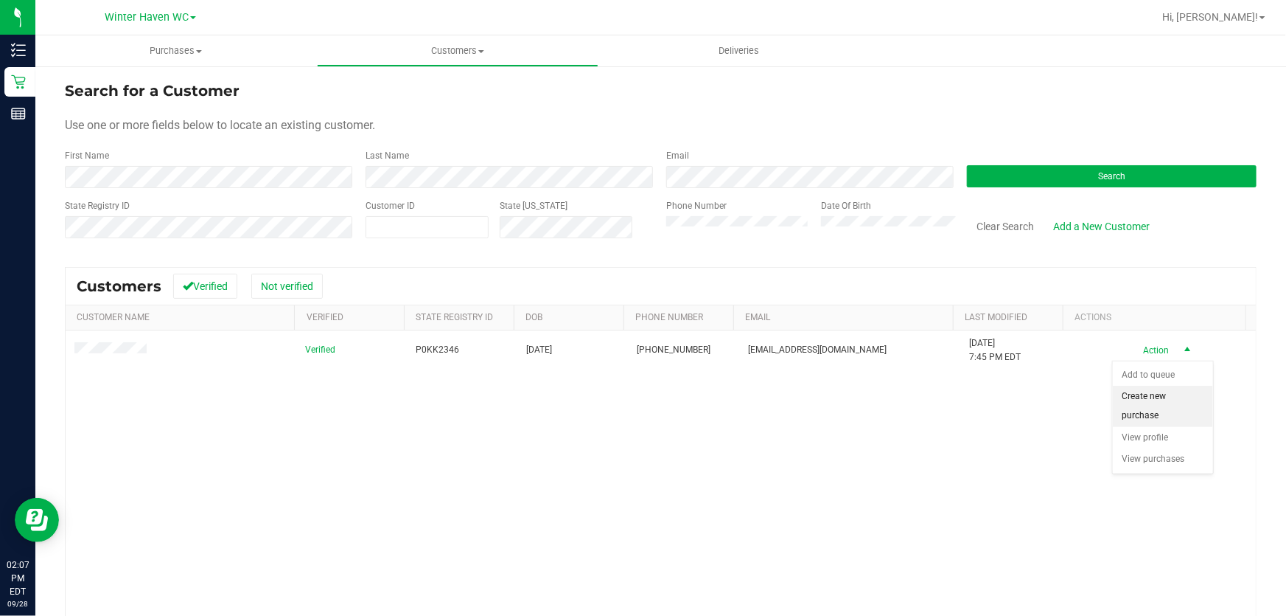
click at [1148, 395] on li "Create new purchase" at bounding box center [1163, 406] width 100 height 41
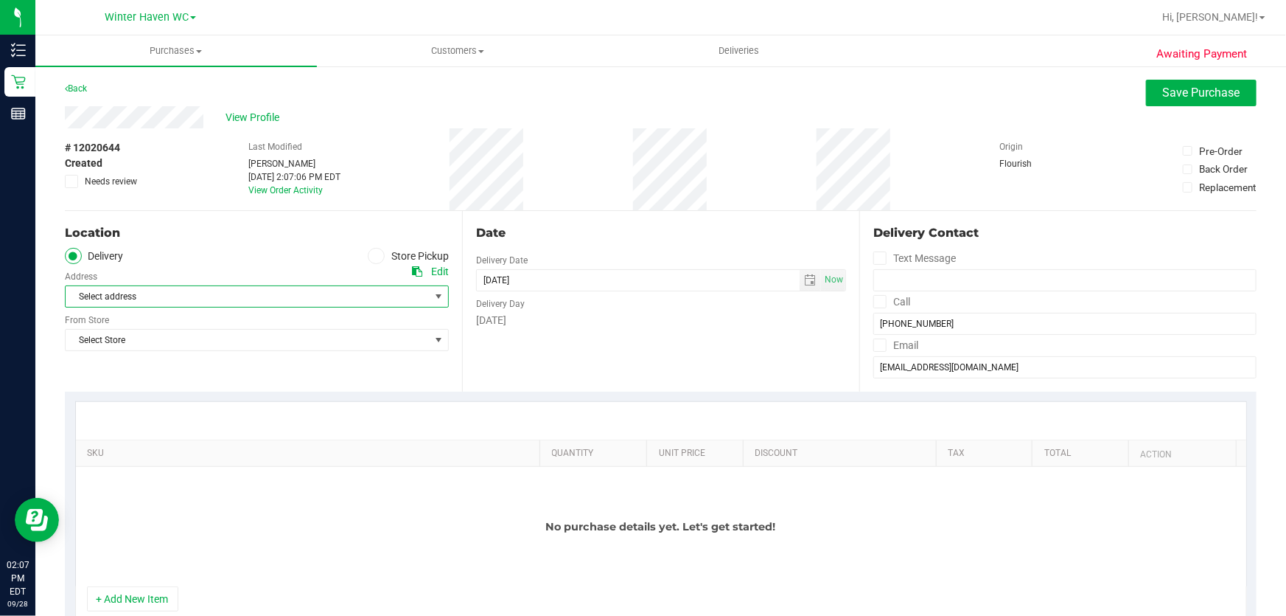
click at [176, 295] on span "Select address" at bounding box center [239, 296] width 346 height 21
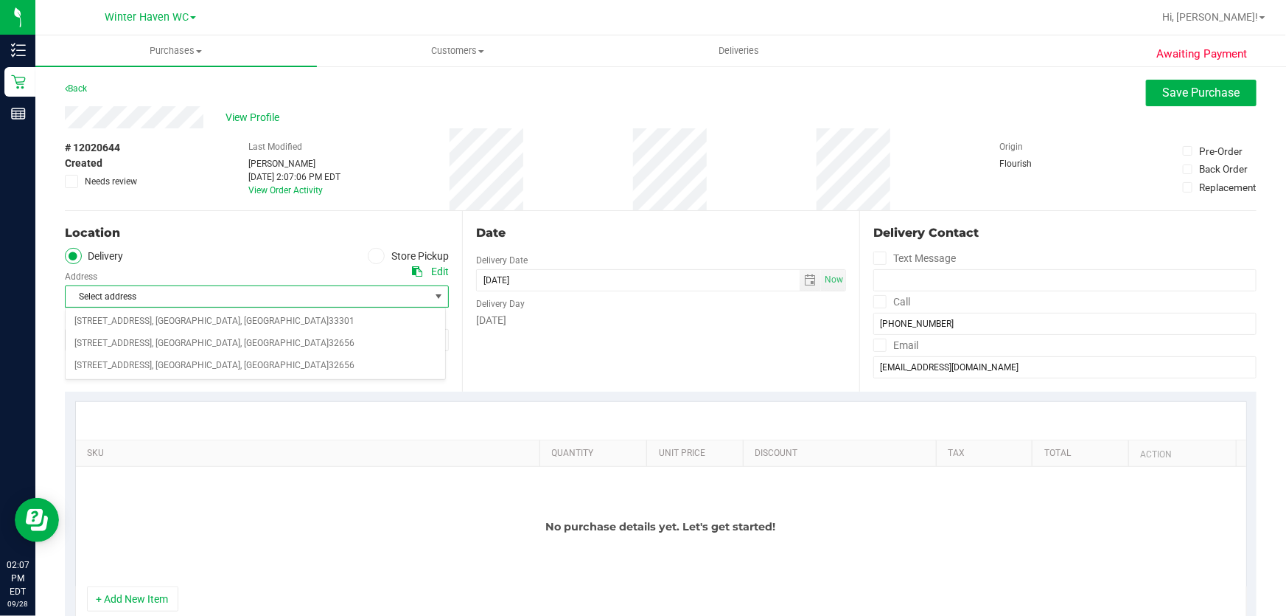
click at [223, 293] on span "Select address" at bounding box center [239, 296] width 346 height 21
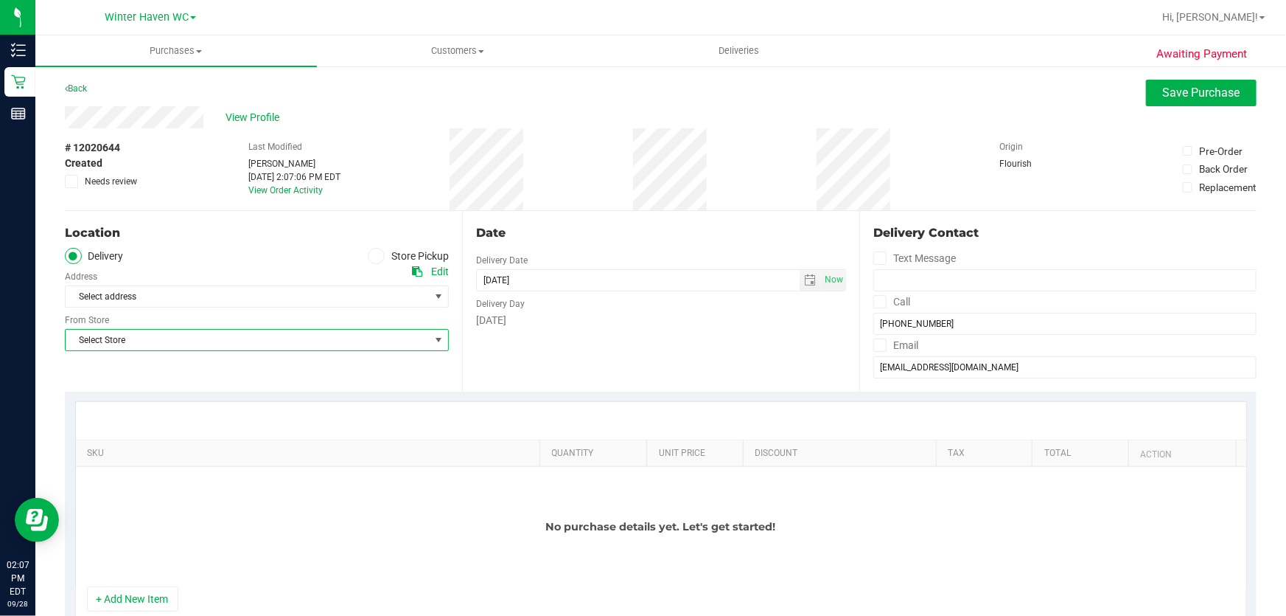
click at [158, 335] on span "Select Store" at bounding box center [248, 340] width 364 height 21
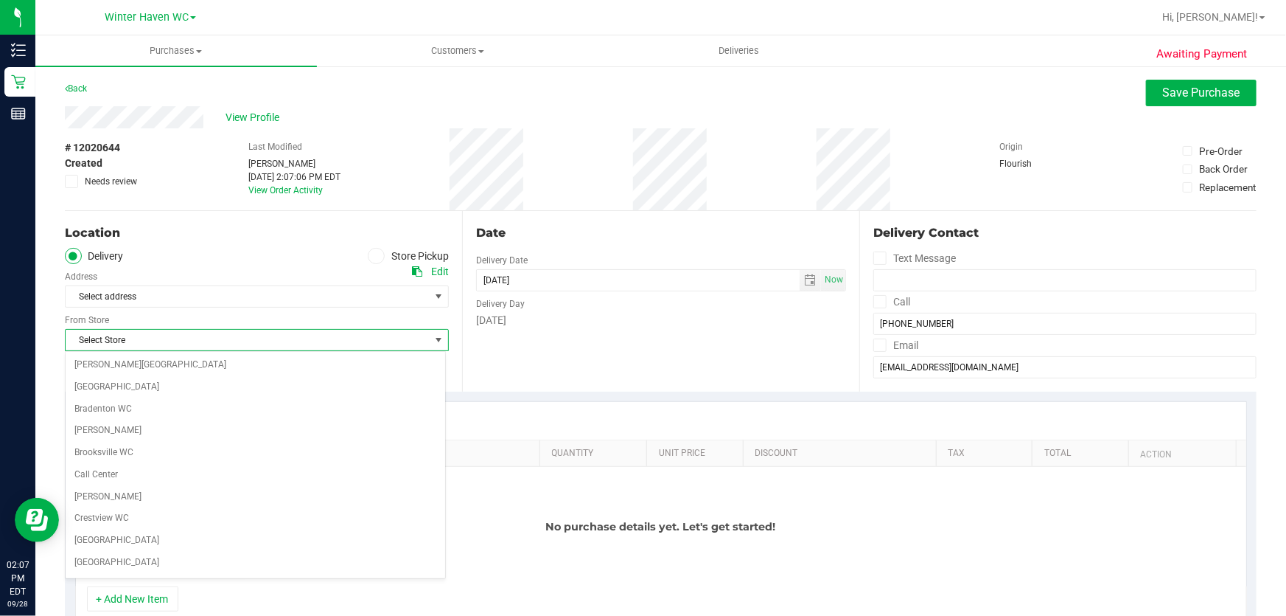
click at [372, 256] on icon at bounding box center [376, 256] width 9 height 0
click at [0, 0] on input "Store Pickup" at bounding box center [0, 0] width 0 height 0
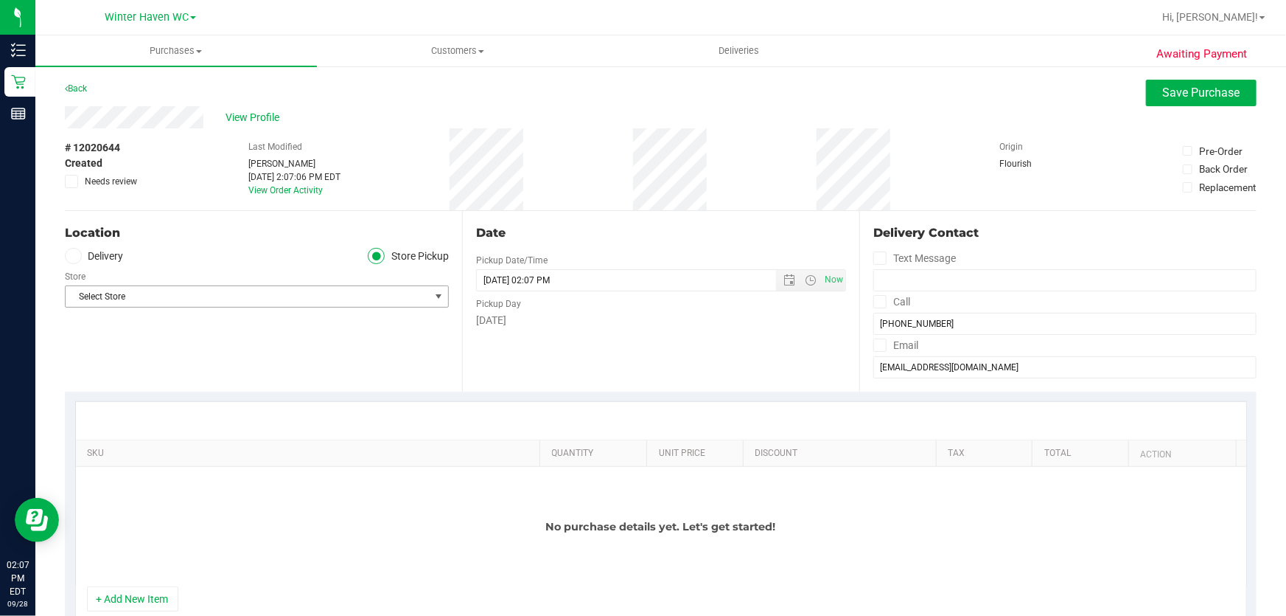
click at [265, 298] on span "Select Store" at bounding box center [248, 296] width 364 height 21
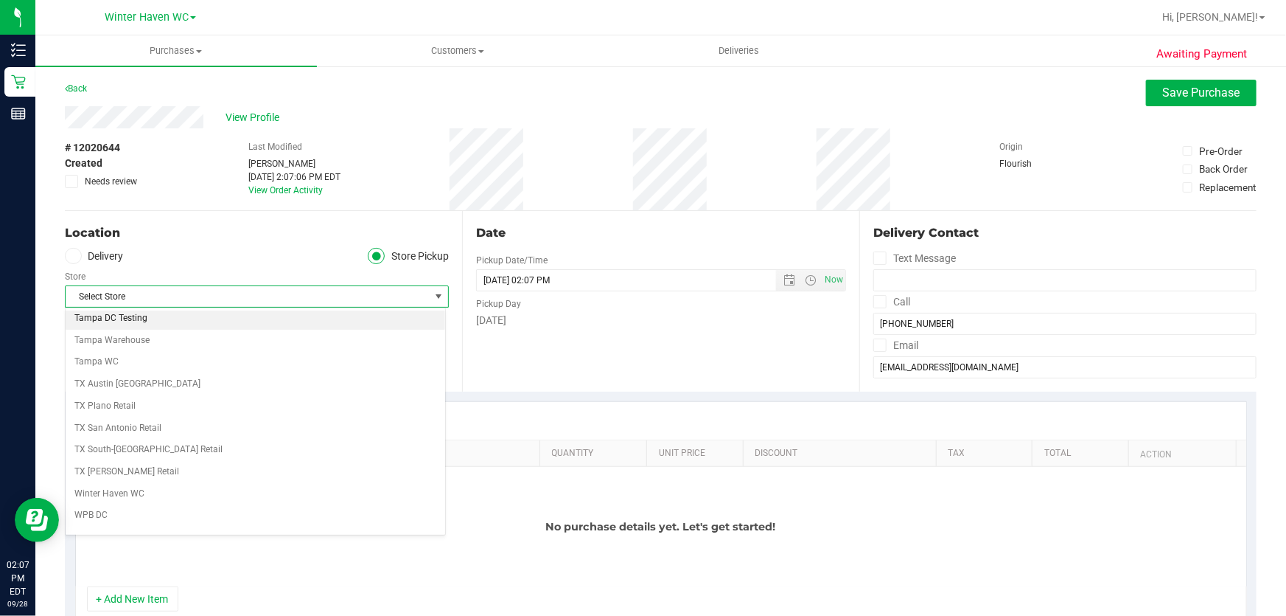
scroll to position [1062, 0]
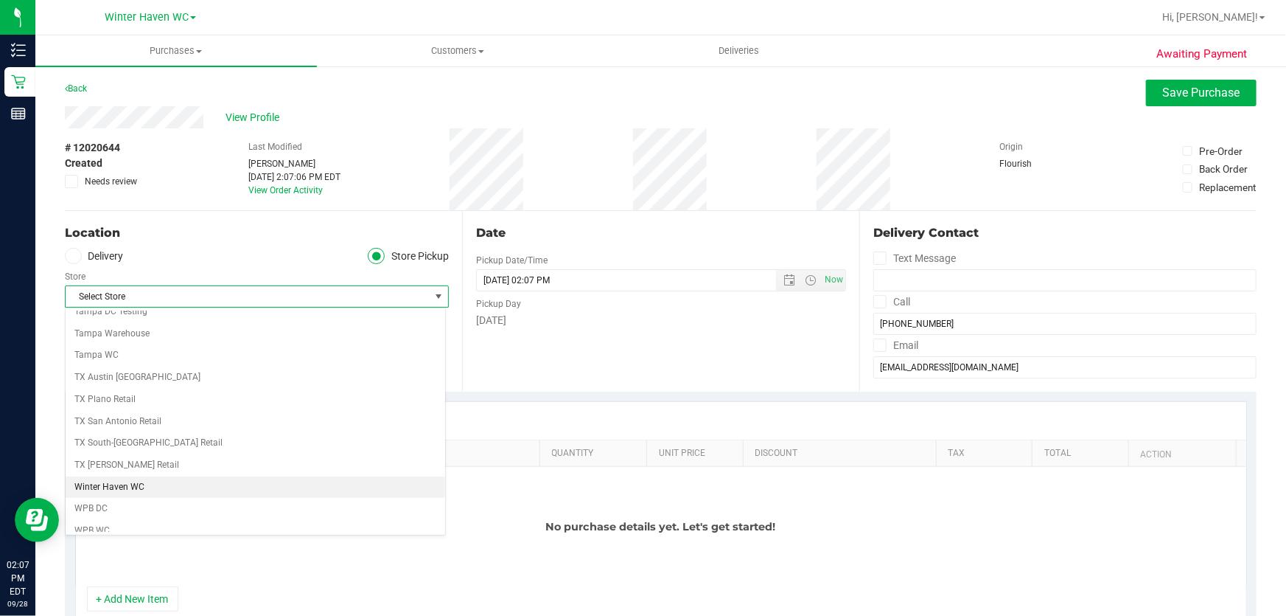
click at [193, 483] on li "Winter Haven WC" at bounding box center [256, 487] width 380 height 22
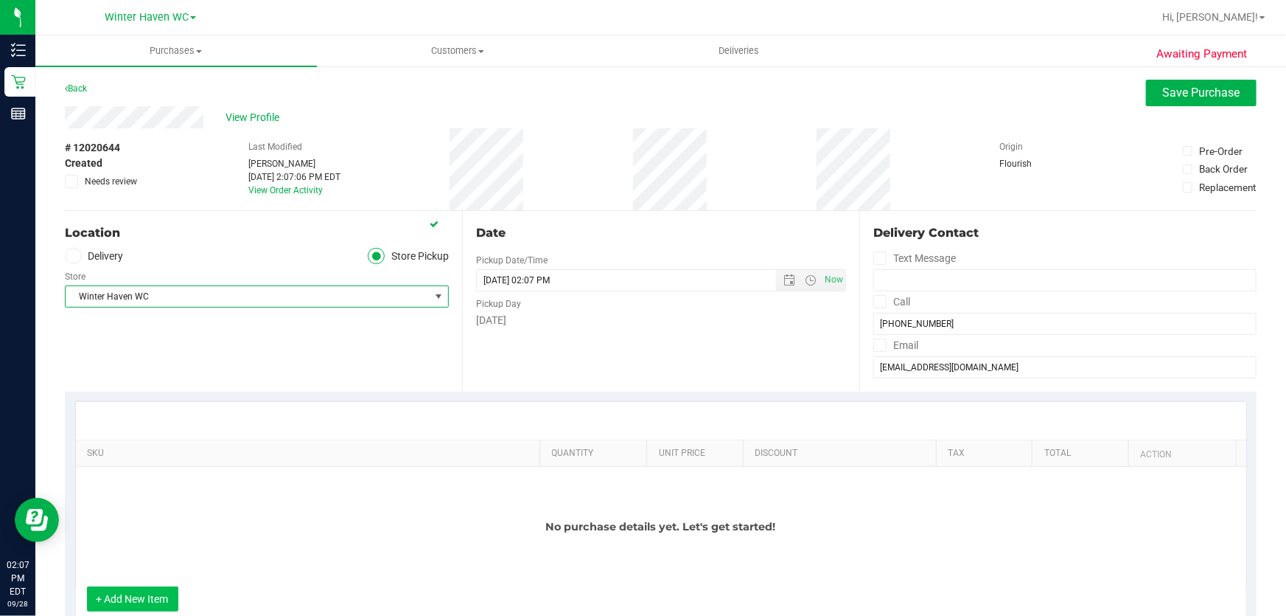
click at [155, 586] on button "+ Add New Item" at bounding box center [132, 598] width 91 height 25
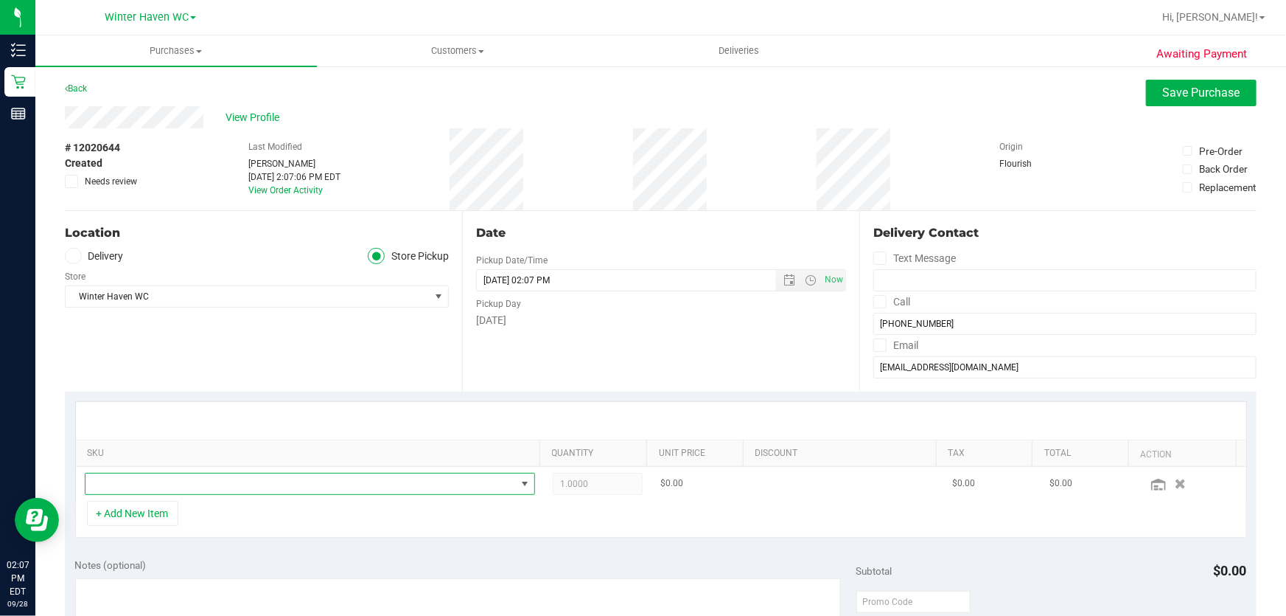
click at [193, 478] on span "NO DATA FOUND" at bounding box center [301, 483] width 431 height 21
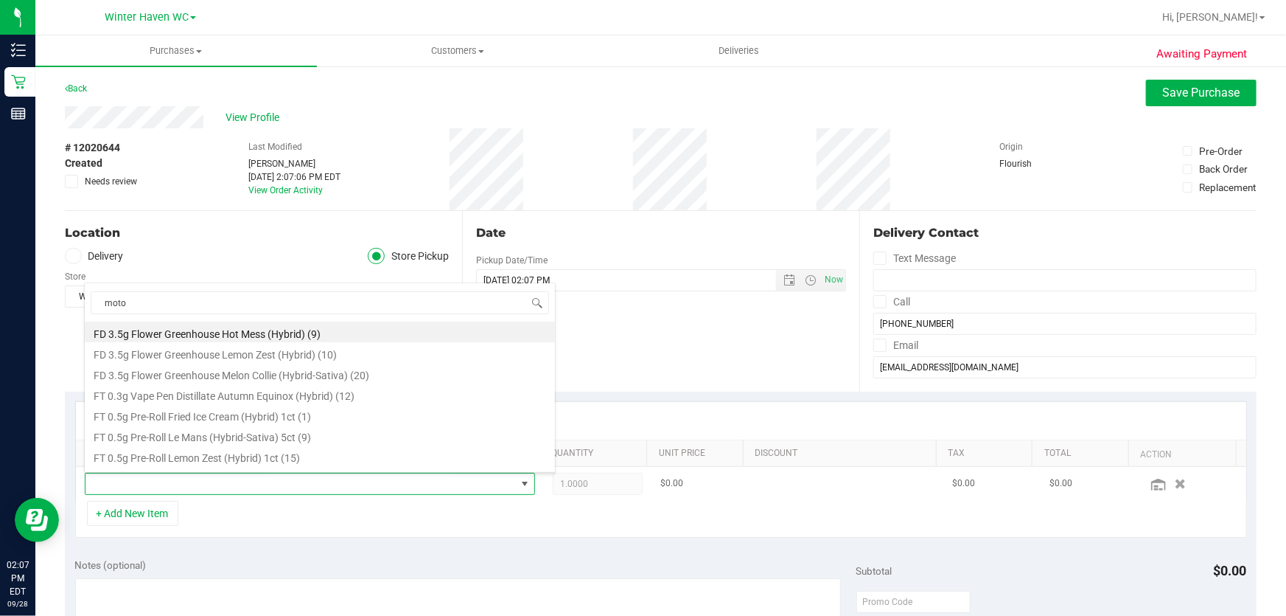
type input "motor"
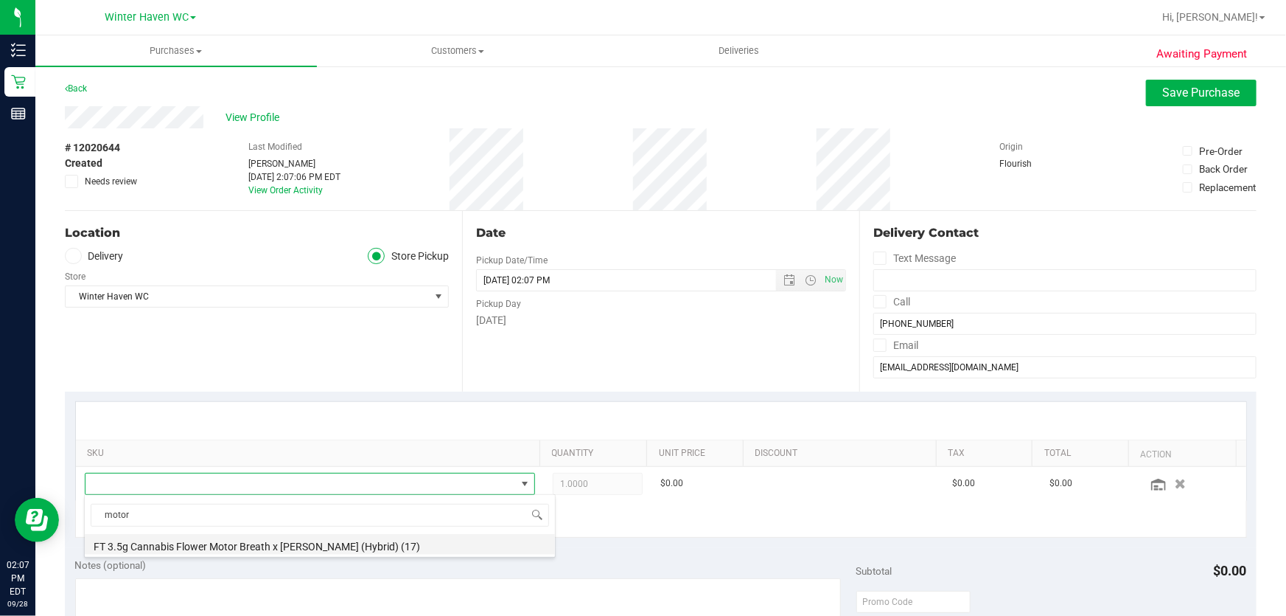
click at [360, 545] on li "FT 3.5g Cannabis Flower Motor Breath x Mike Larry (Hybrid) (17)" at bounding box center [320, 544] width 470 height 21
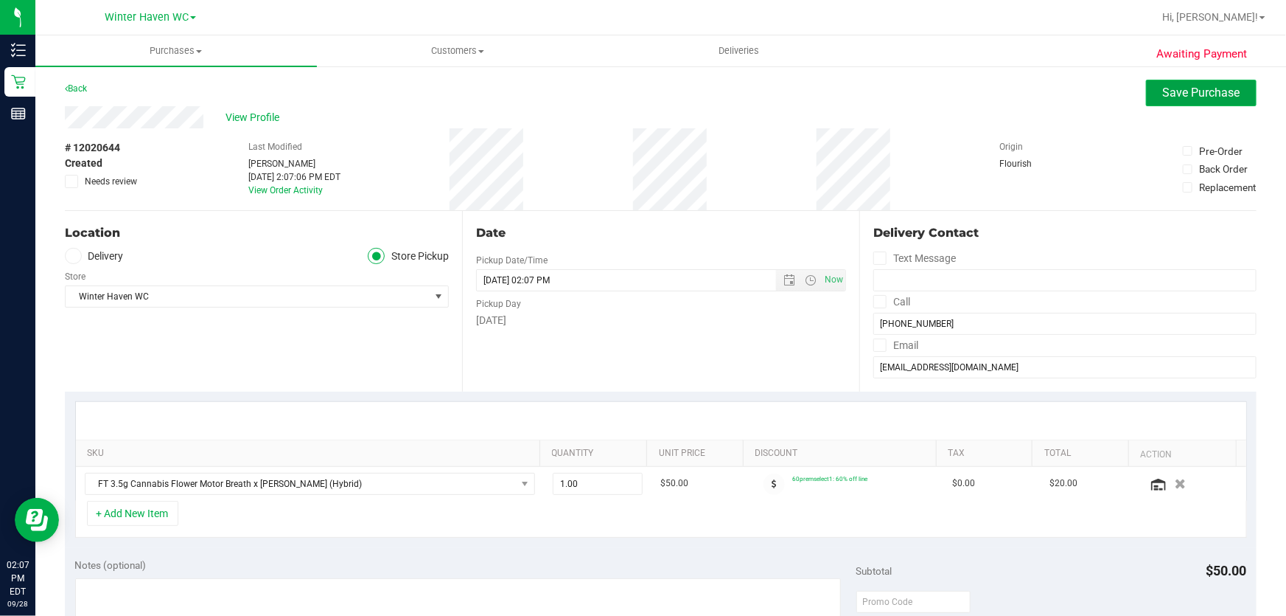
click at [1169, 88] on span "Save Purchase" at bounding box center [1201, 93] width 77 height 14
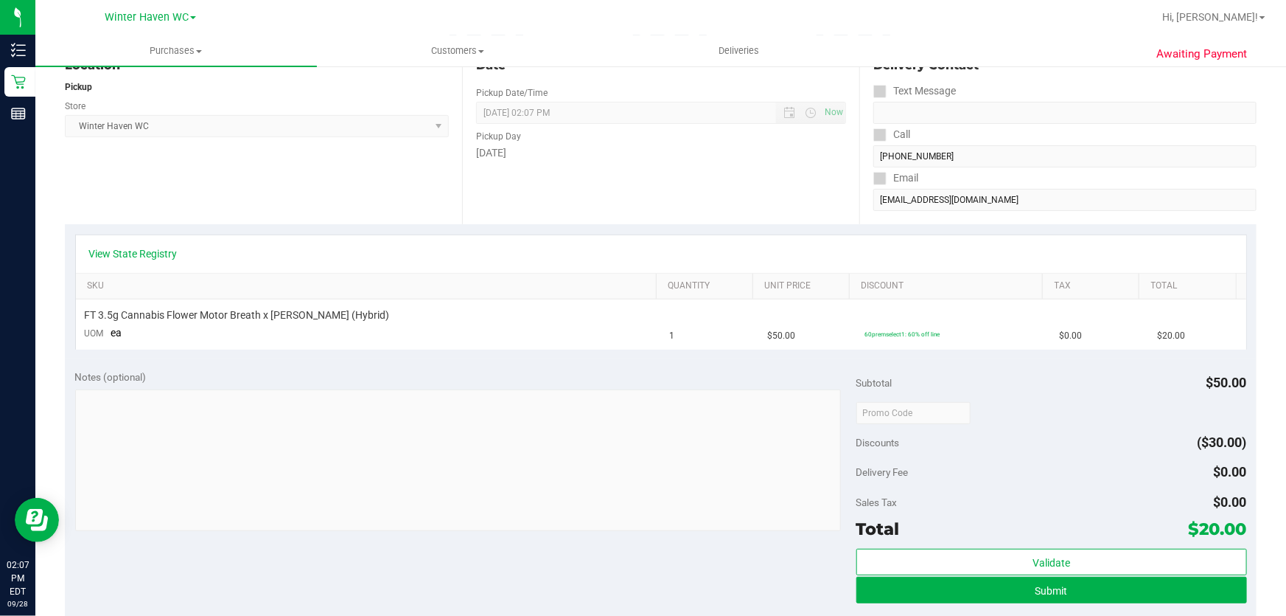
scroll to position [201, 0]
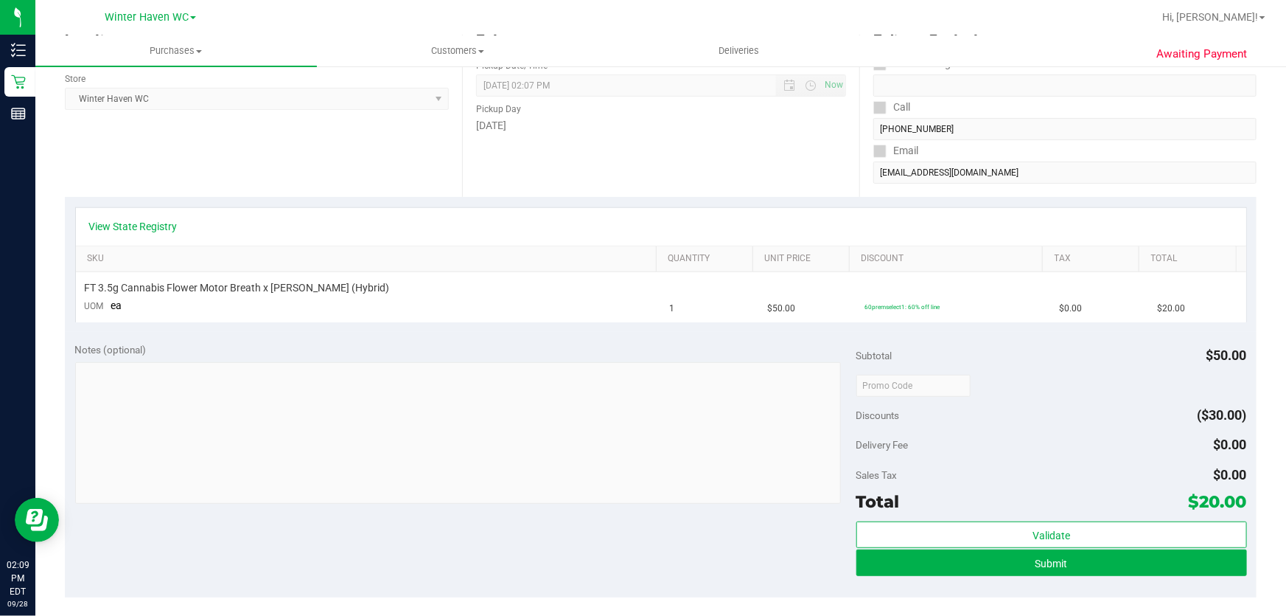
click at [1047, 381] on div at bounding box center [1052, 385] width 391 height 27
click at [1090, 551] on button "Submit" at bounding box center [1052, 562] width 391 height 27
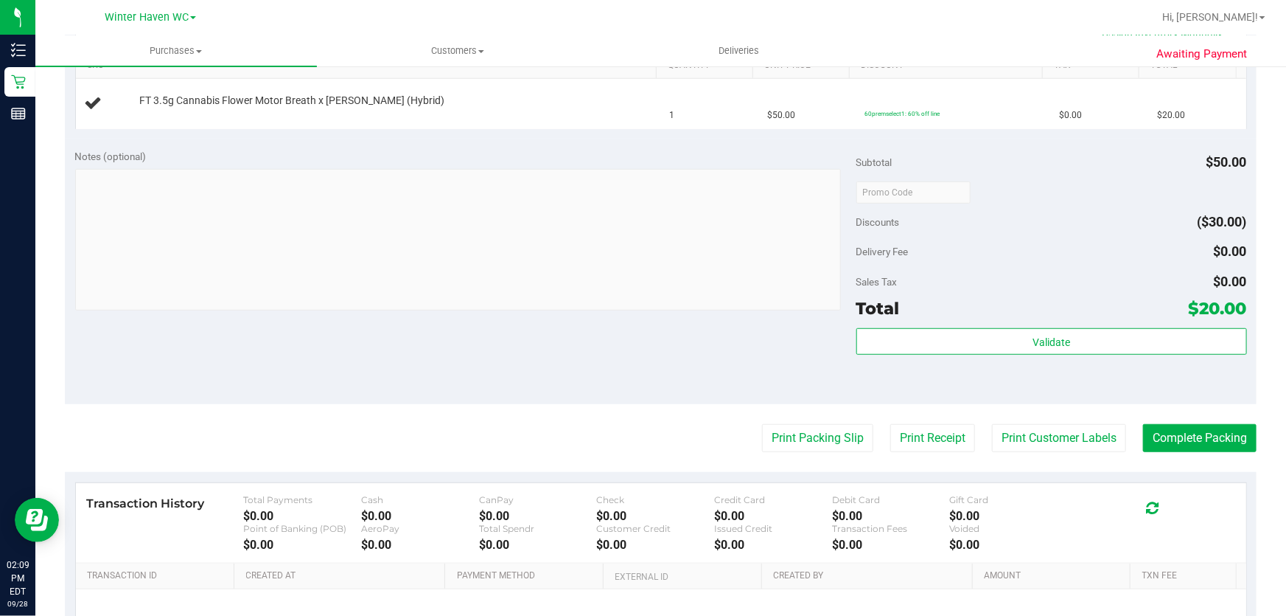
scroll to position [402, 0]
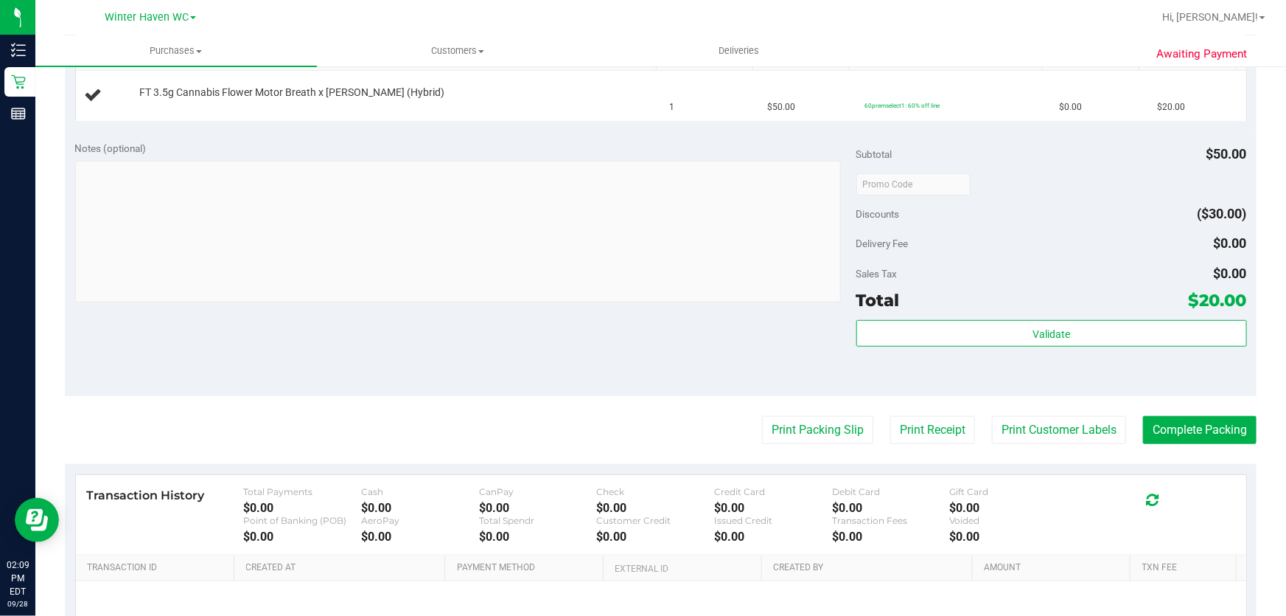
click at [688, 321] on div "Notes (optional) Subtotal $50.00 Discounts ($30.00) Delivery Fee $0.00 Sales Ta…" at bounding box center [661, 262] width 1192 height 265
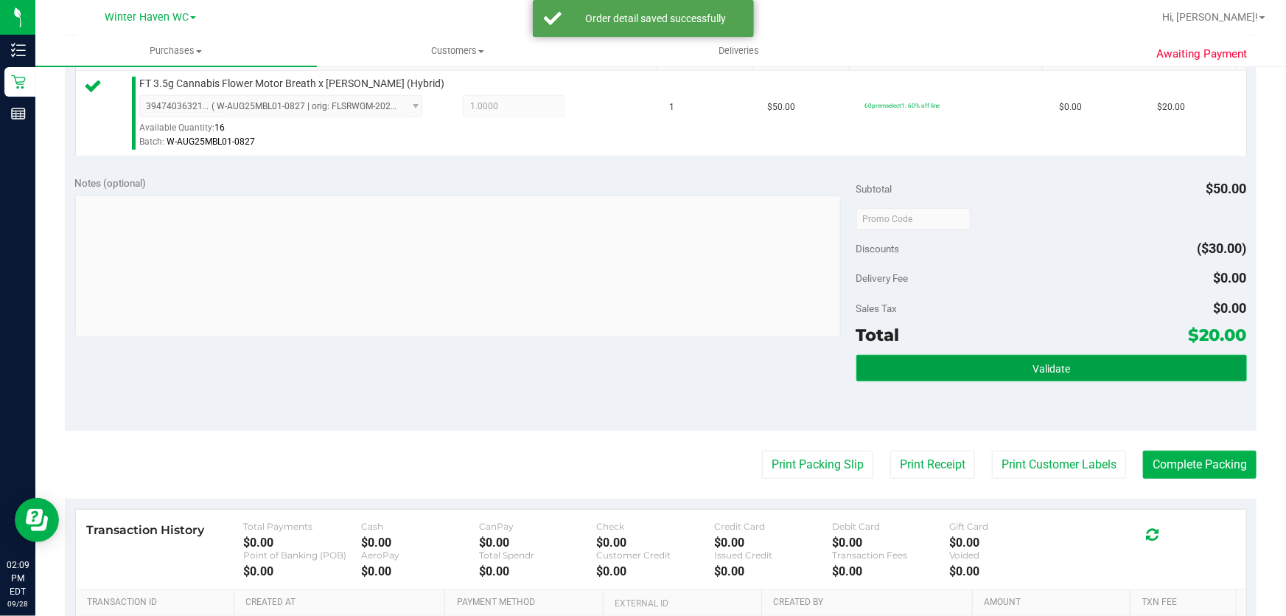
click at [1130, 372] on button "Validate" at bounding box center [1052, 368] width 391 height 27
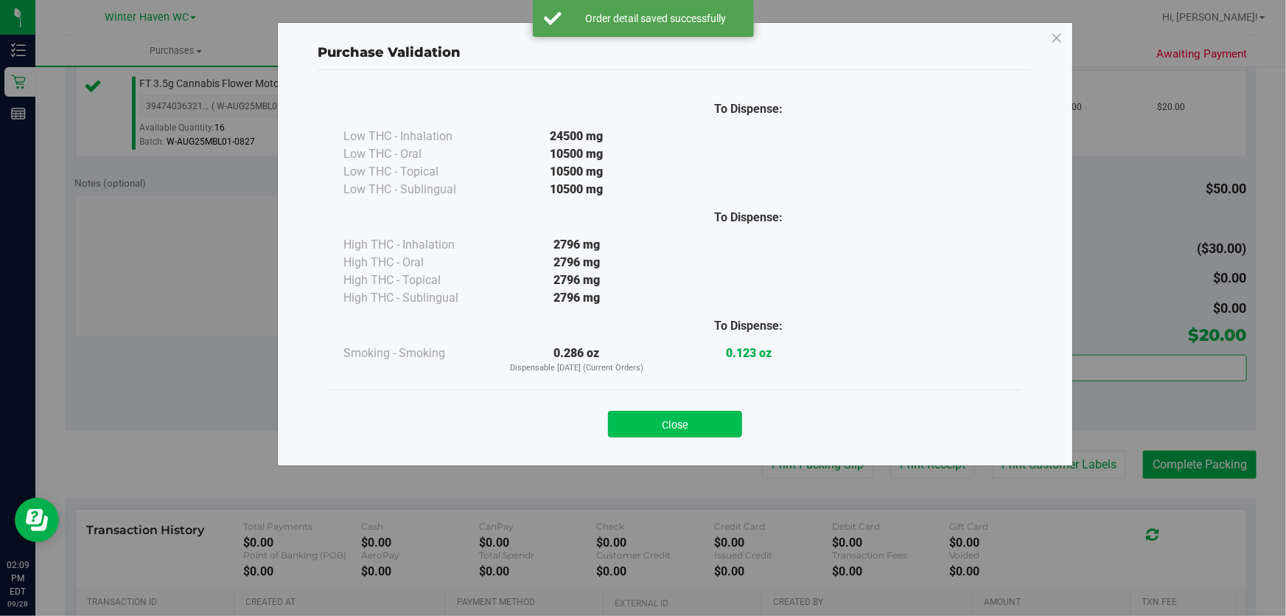
click at [705, 422] on button "Close" at bounding box center [675, 424] width 134 height 27
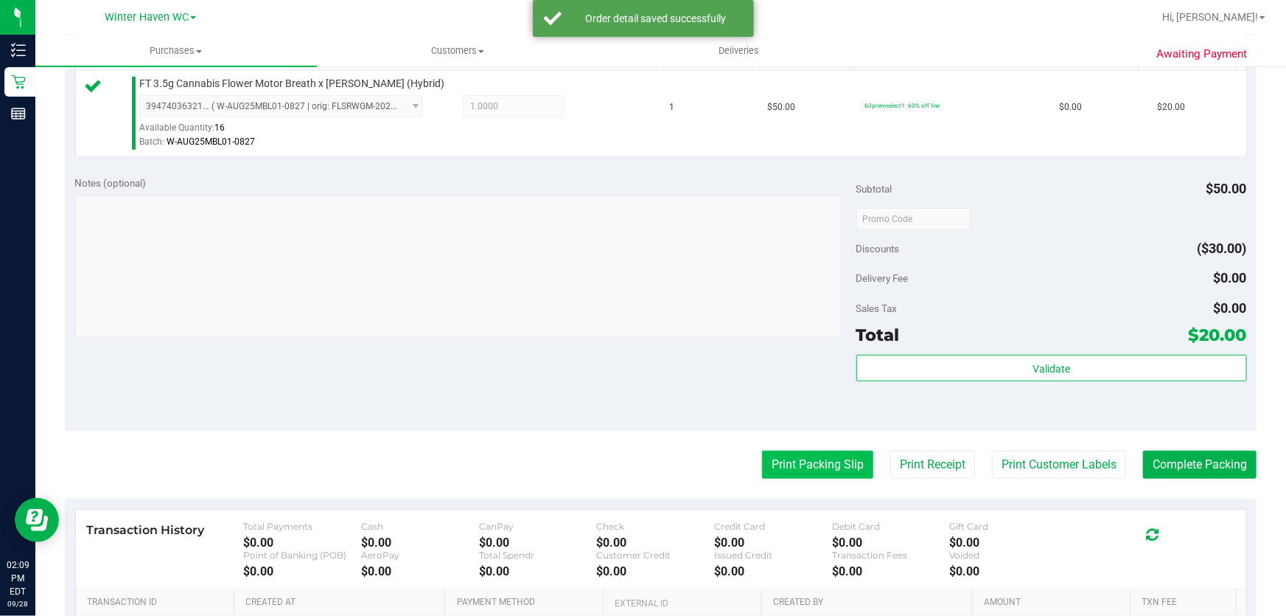
click at [829, 461] on button "Print Packing Slip" at bounding box center [817, 464] width 111 height 28
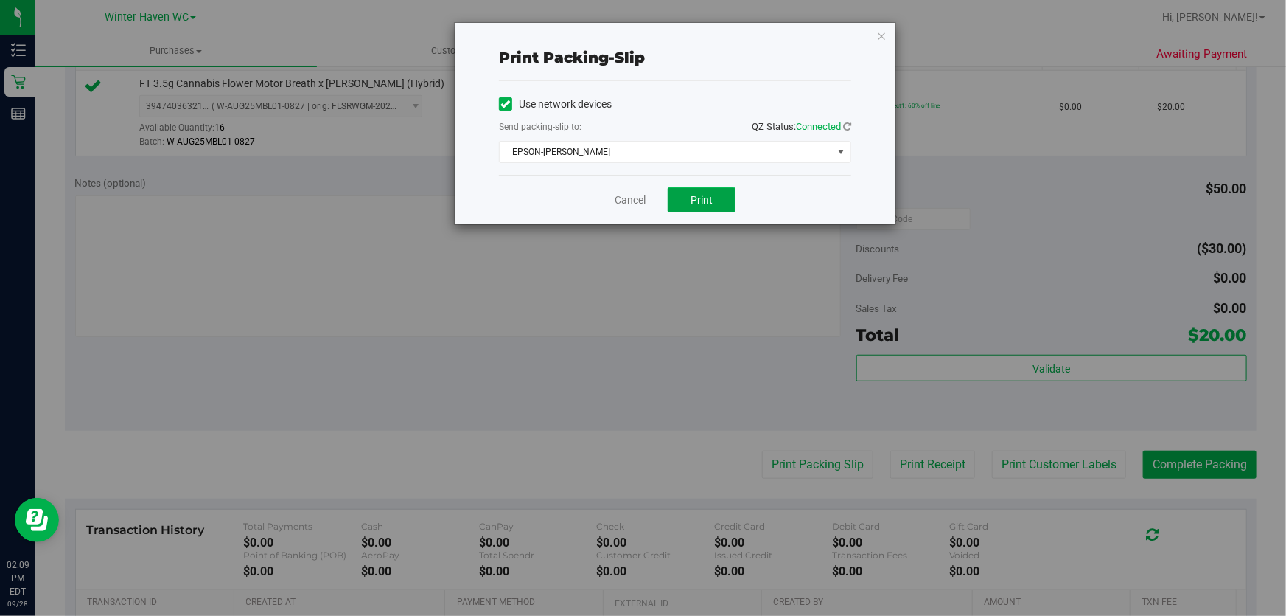
click at [708, 199] on span "Print" at bounding box center [702, 200] width 22 height 12
click at [668, 355] on div "Print packing-slip Use network devices Send packing-slip to: QZ Status: Connect…" at bounding box center [648, 308] width 1297 height 616
click at [649, 366] on div "Print packing-slip Use network devices Send packing-slip to: QZ Status: Connect…" at bounding box center [648, 308] width 1297 height 616
click at [635, 316] on div "Print packing-slip Use network devices Send packing-slip to: QZ Status: Connect…" at bounding box center [648, 308] width 1297 height 616
click at [640, 203] on link "Cancel" at bounding box center [630, 199] width 31 height 15
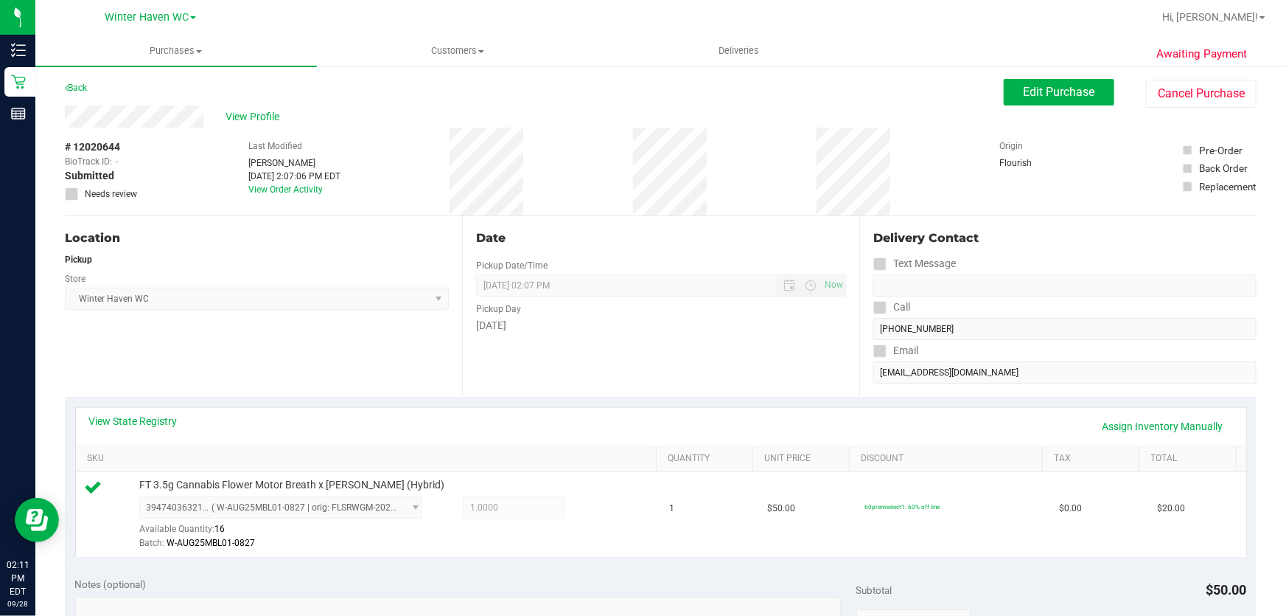
scroll to position [0, 0]
click at [242, 115] on span "View Profile" at bounding box center [255, 117] width 59 height 15
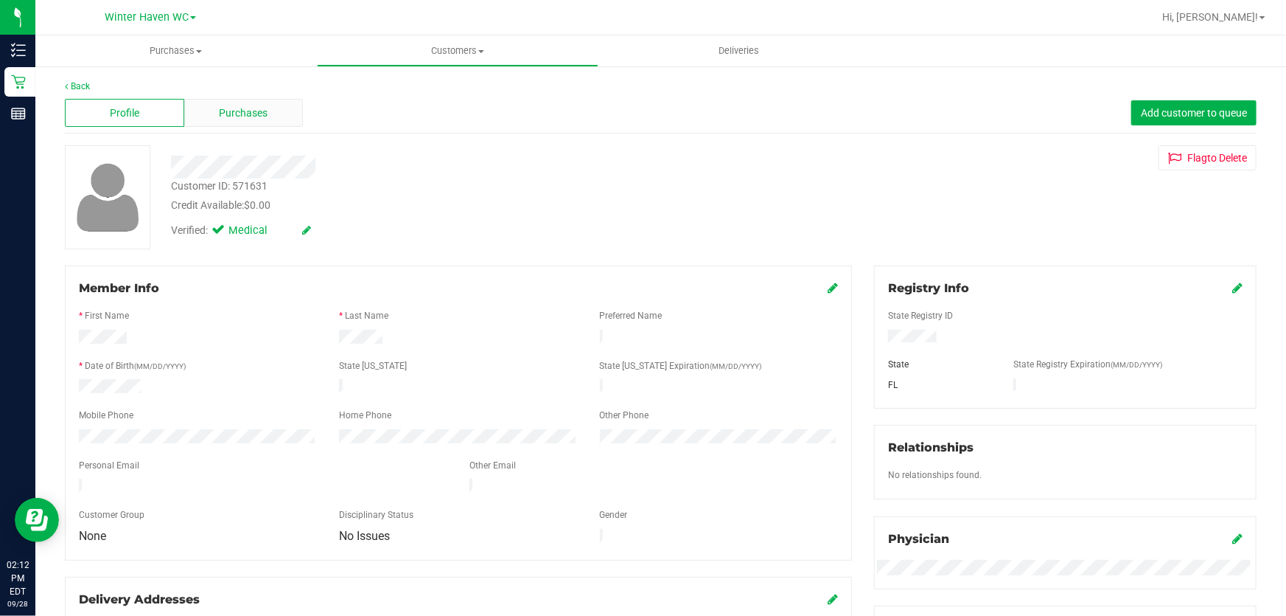
click at [254, 106] on span "Purchases" at bounding box center [244, 112] width 49 height 15
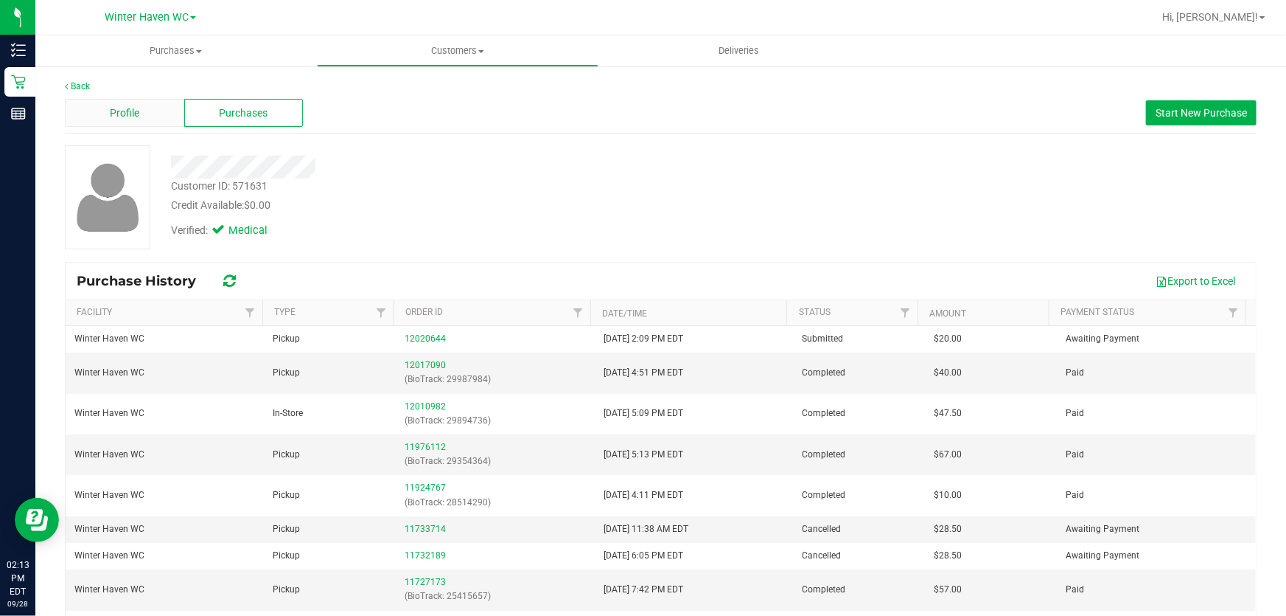
click at [155, 103] on div "Profile" at bounding box center [124, 113] width 119 height 28
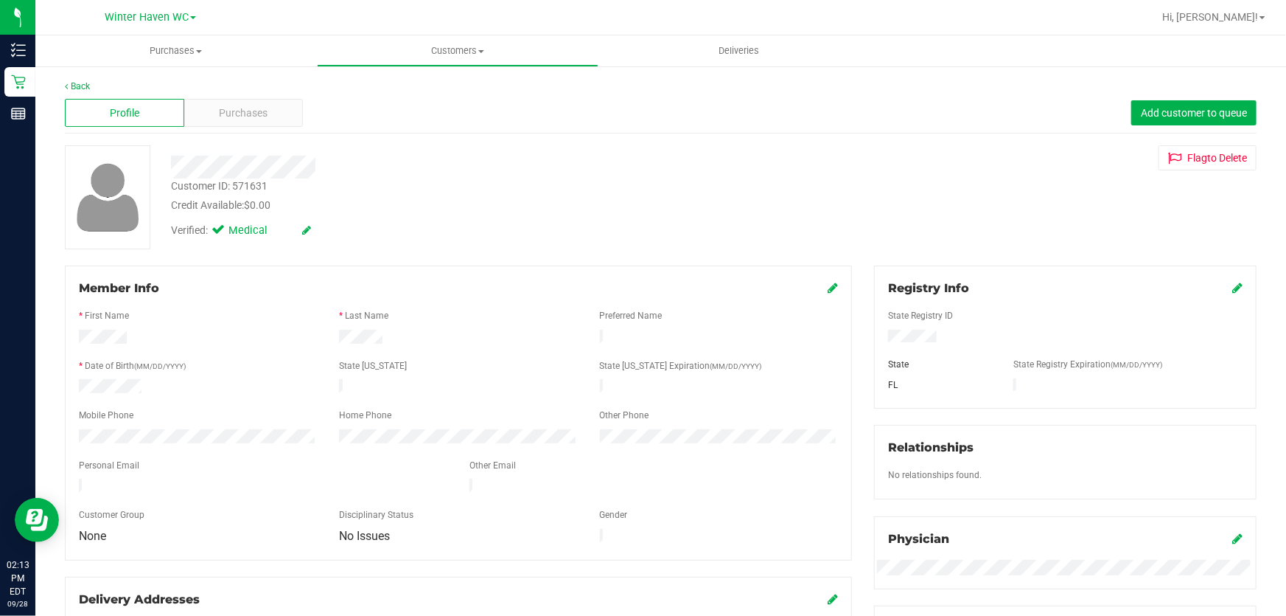
click at [616, 192] on div "Customer ID: 571631 Credit Available: $0.00" at bounding box center [463, 195] width 607 height 35
click at [80, 84] on link "Back" at bounding box center [77, 86] width 25 height 10
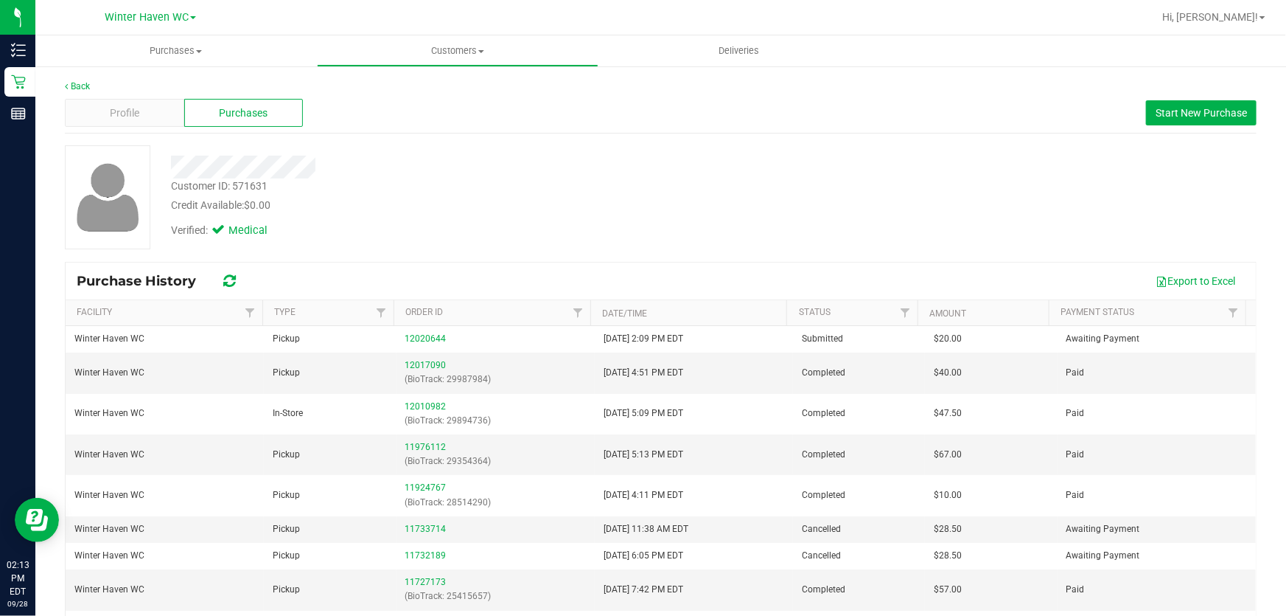
click at [539, 199] on div "Credit Available: $0.00" at bounding box center [463, 205] width 585 height 15
click at [767, 188] on div "Customer ID: 571631 Credit Available: $0.00 Verified: Medical" at bounding box center [661, 197] width 1214 height 104
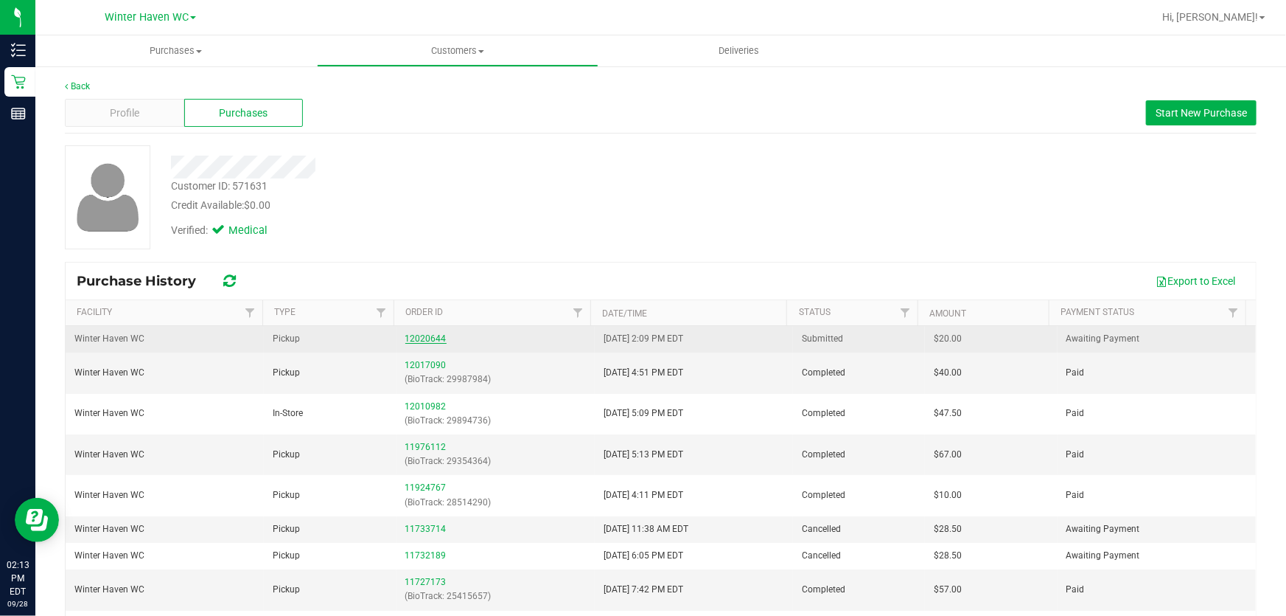
click at [428, 338] on link "12020644" at bounding box center [425, 338] width 41 height 10
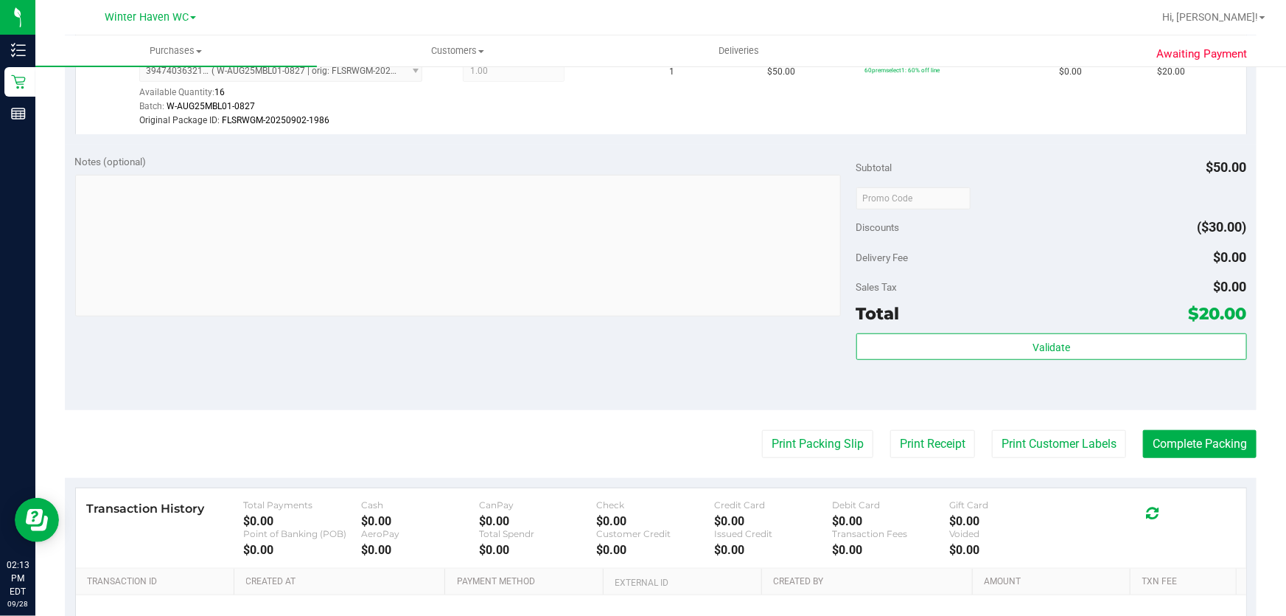
scroll to position [469, 0]
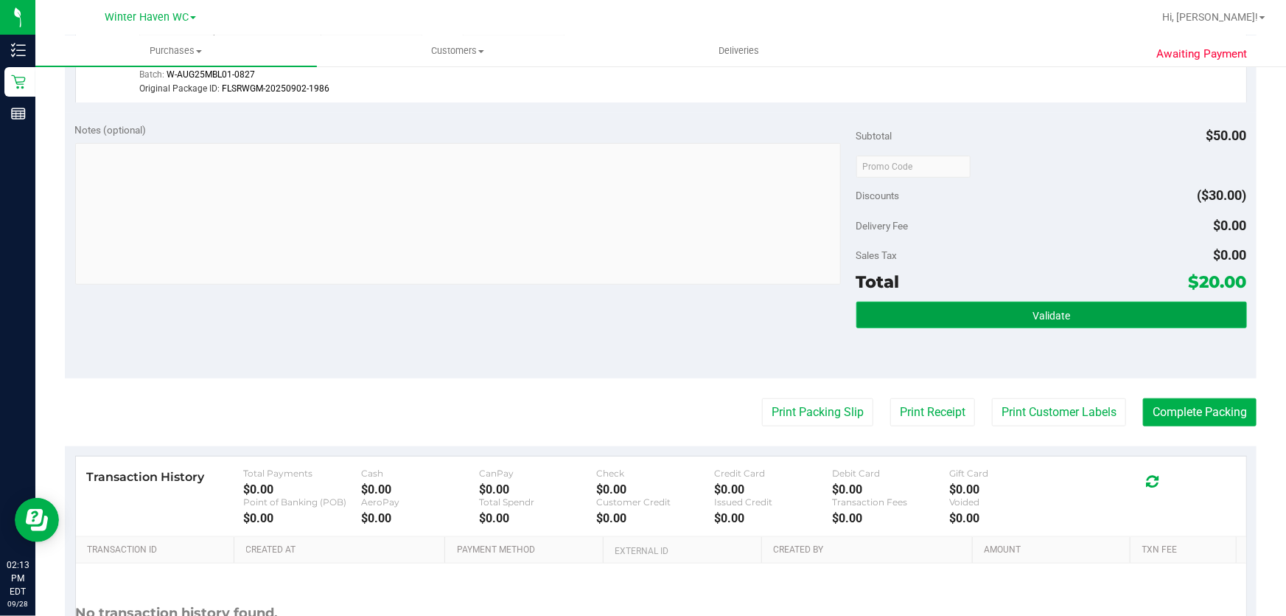
click at [1056, 310] on span "Validate" at bounding box center [1052, 316] width 38 height 12
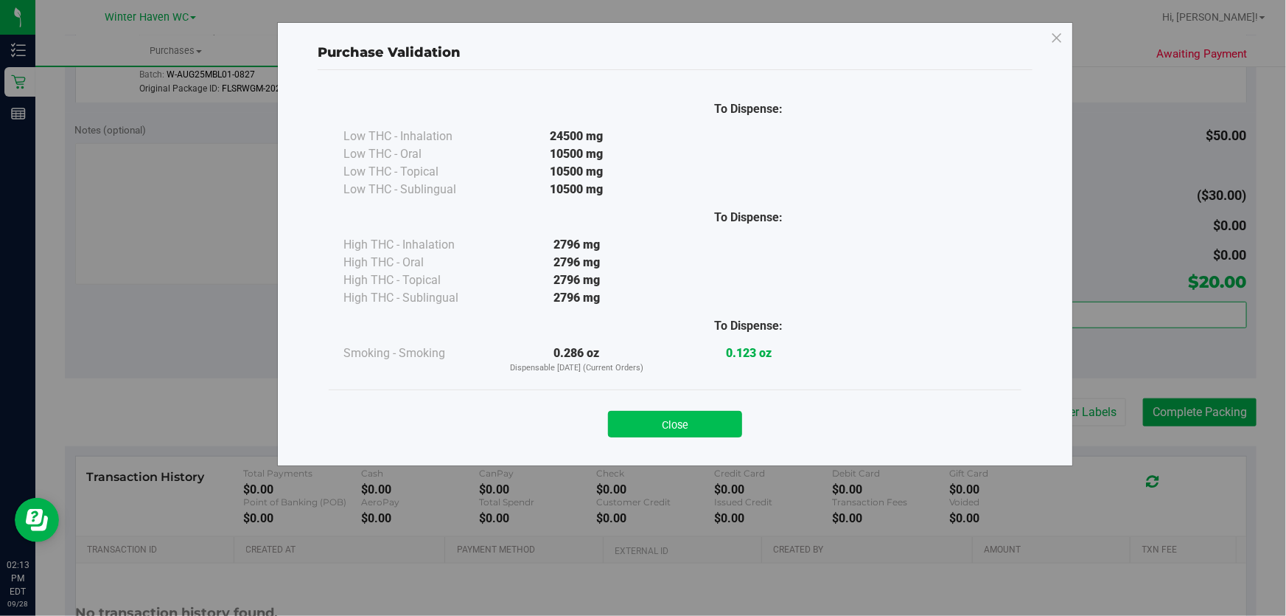
click at [711, 421] on button "Close" at bounding box center [675, 424] width 134 height 27
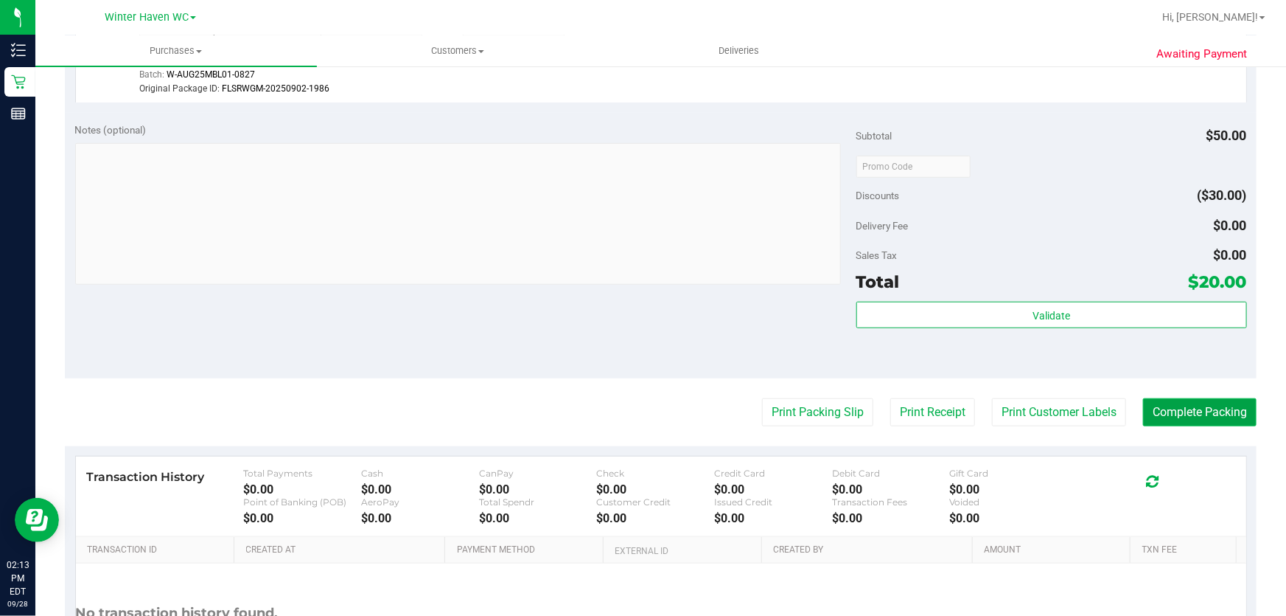
click at [1165, 405] on button "Complete Packing" at bounding box center [1200, 412] width 114 height 28
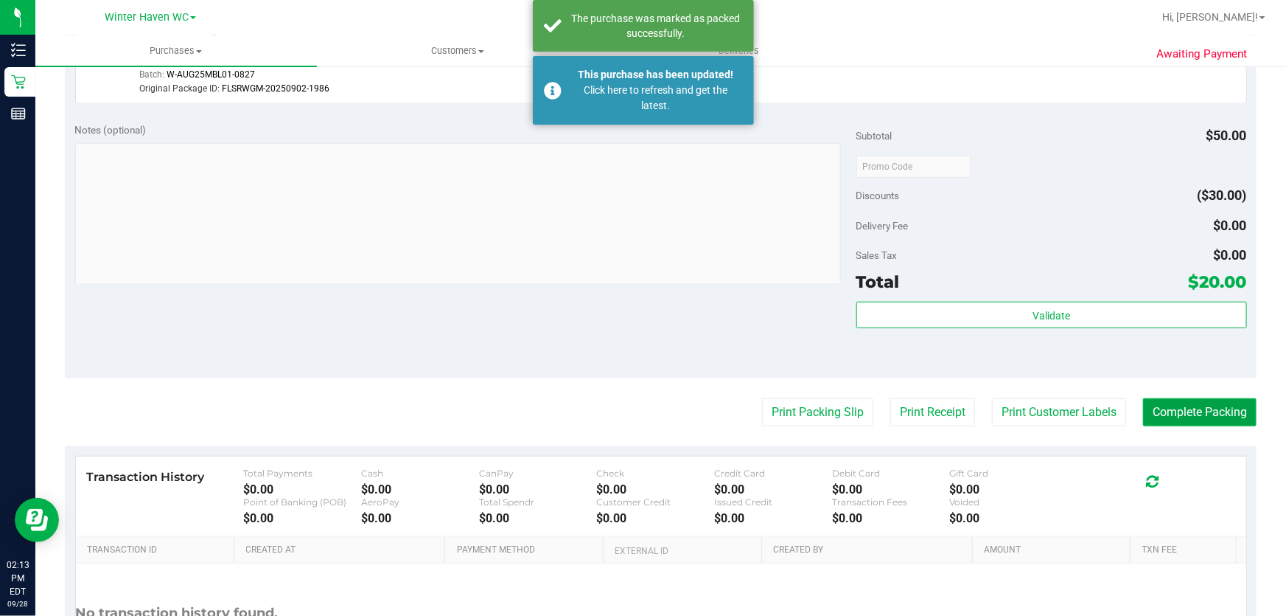
click at [1165, 405] on button "Complete Packing" at bounding box center [1200, 412] width 114 height 28
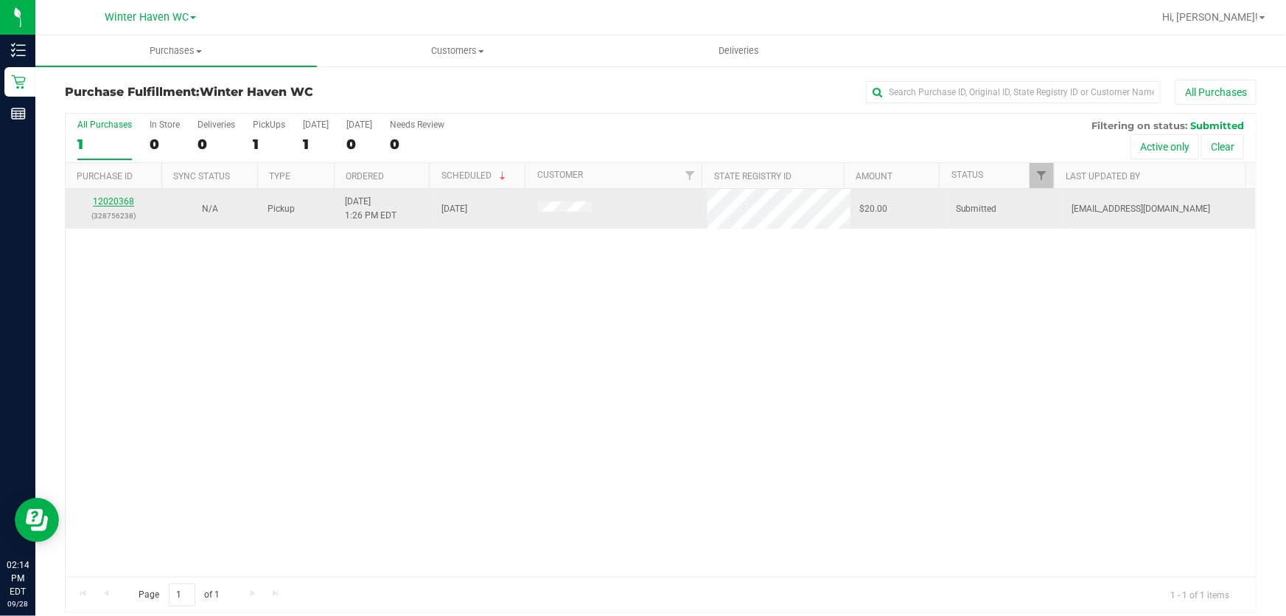
click at [119, 203] on link "12020368" at bounding box center [113, 201] width 41 height 10
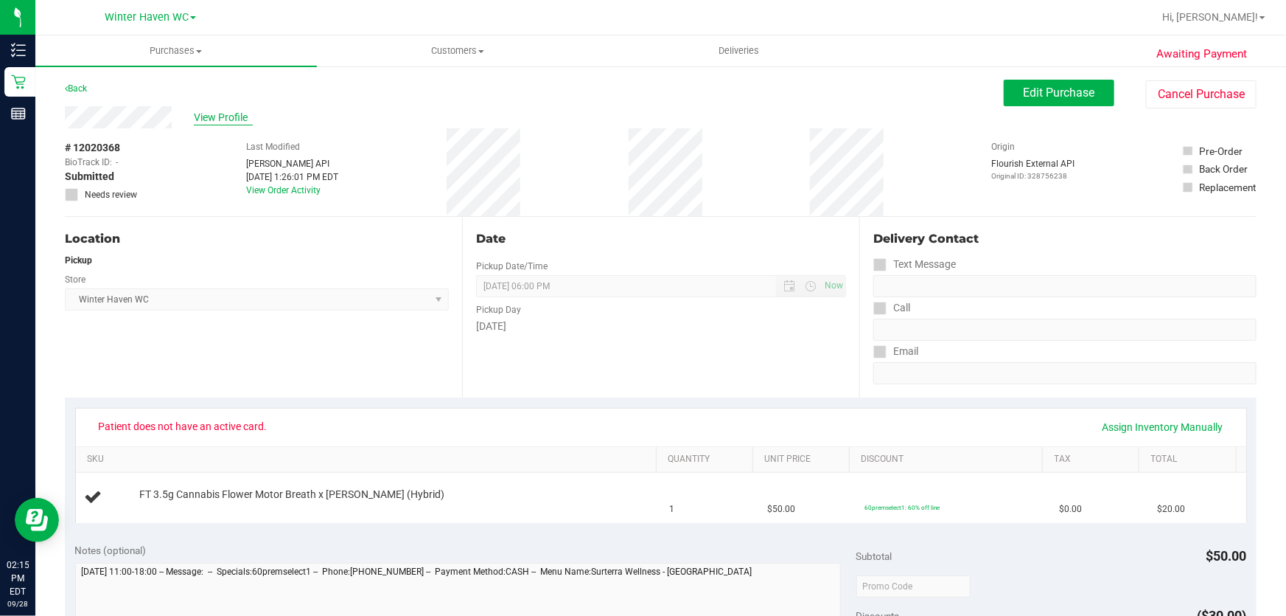
click at [223, 118] on span "View Profile" at bounding box center [223, 117] width 59 height 15
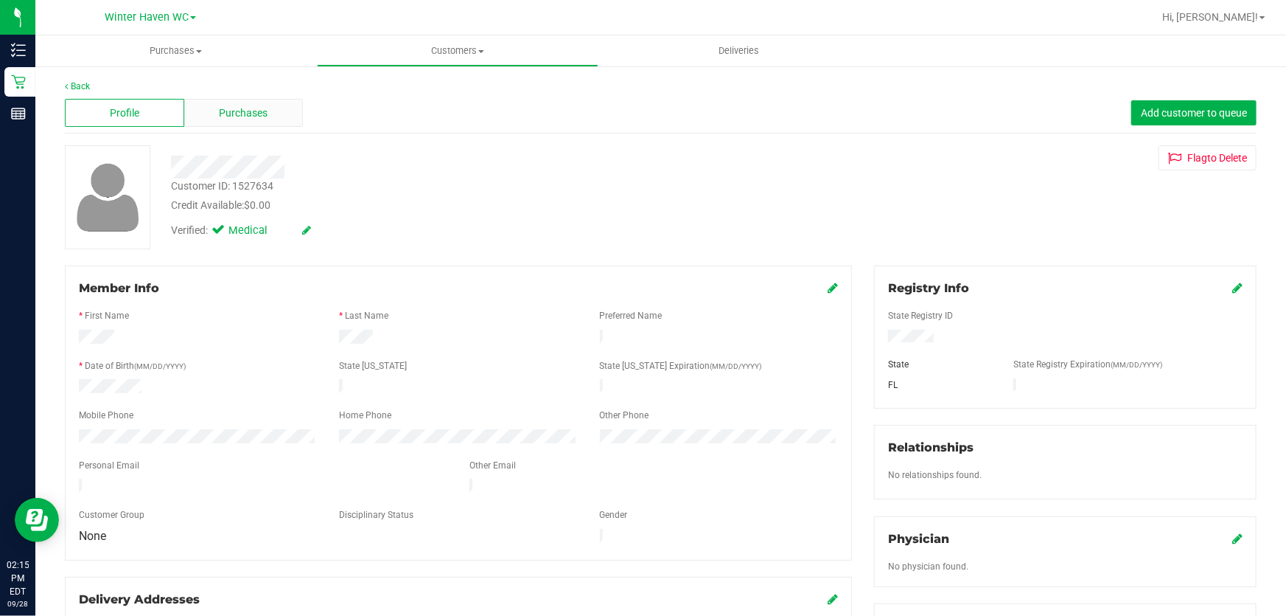
click at [280, 112] on div "Purchases" at bounding box center [243, 113] width 119 height 28
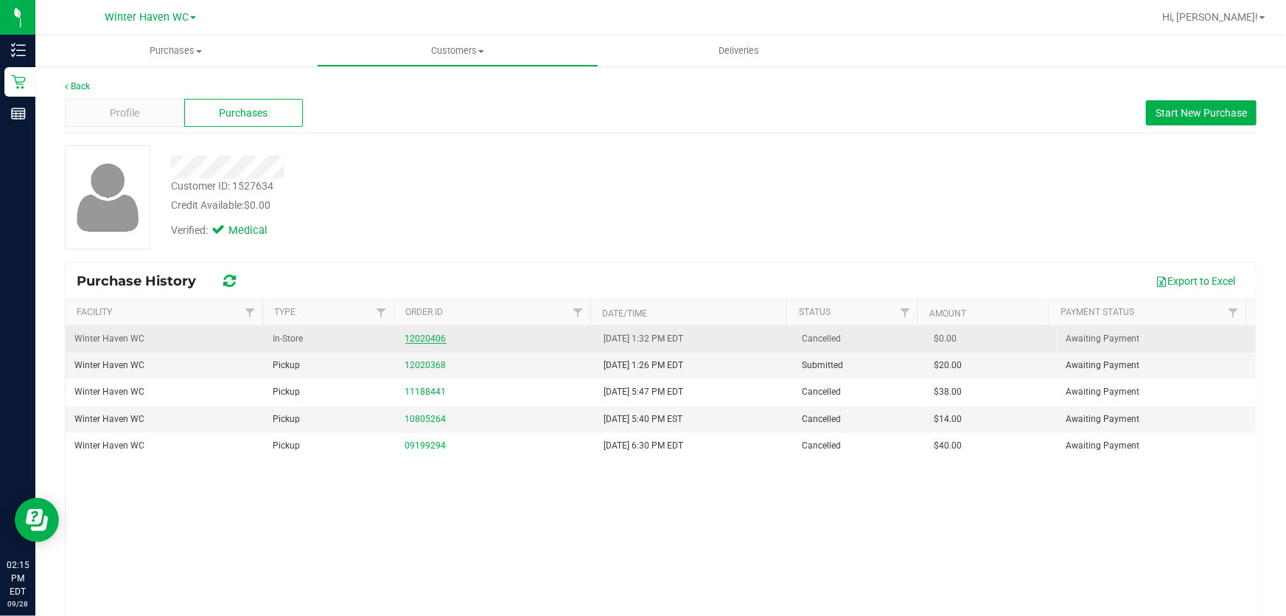
click at [407, 336] on link "12020406" at bounding box center [425, 338] width 41 height 10
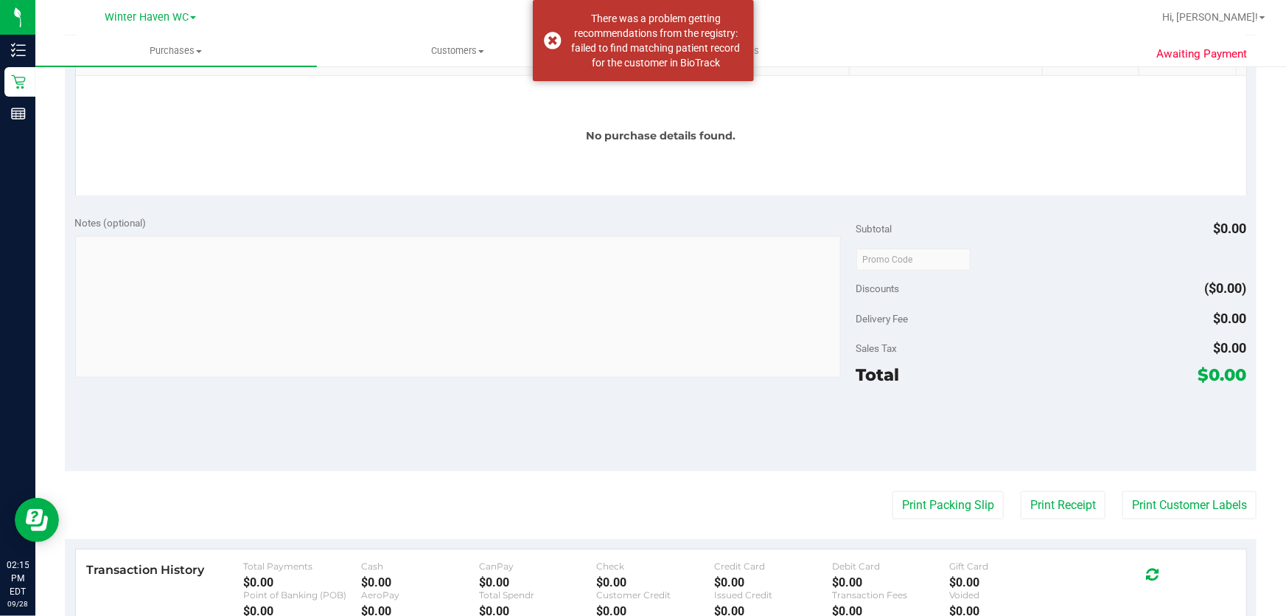
scroll to position [402, 0]
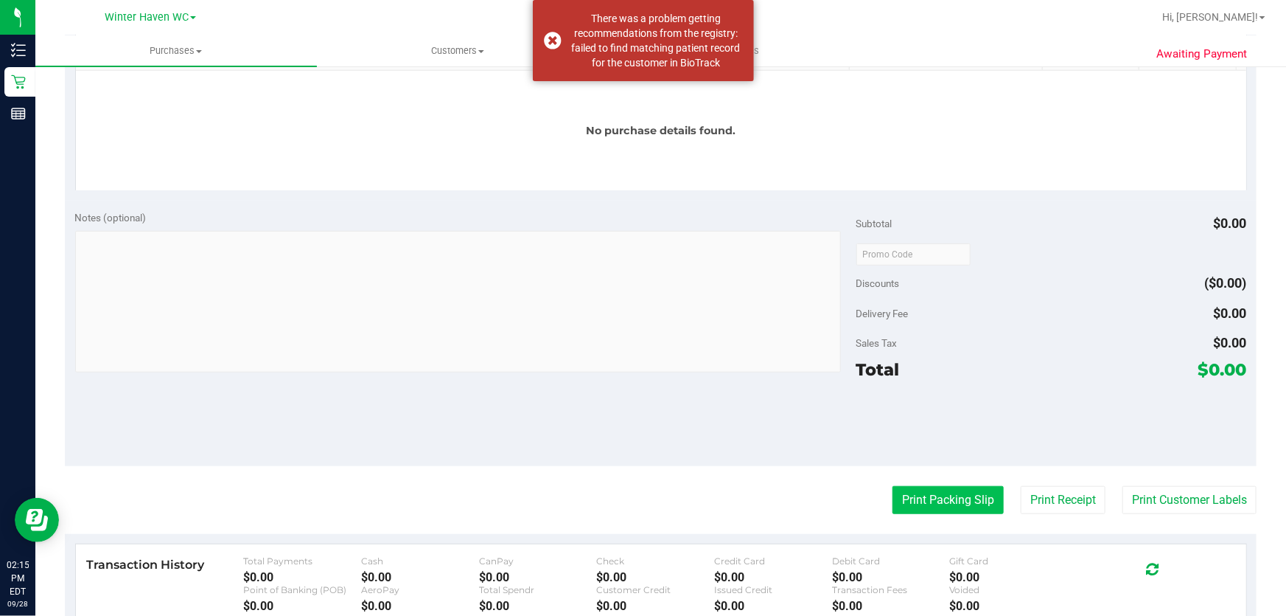
click at [906, 494] on button "Print Packing Slip" at bounding box center [948, 500] width 111 height 28
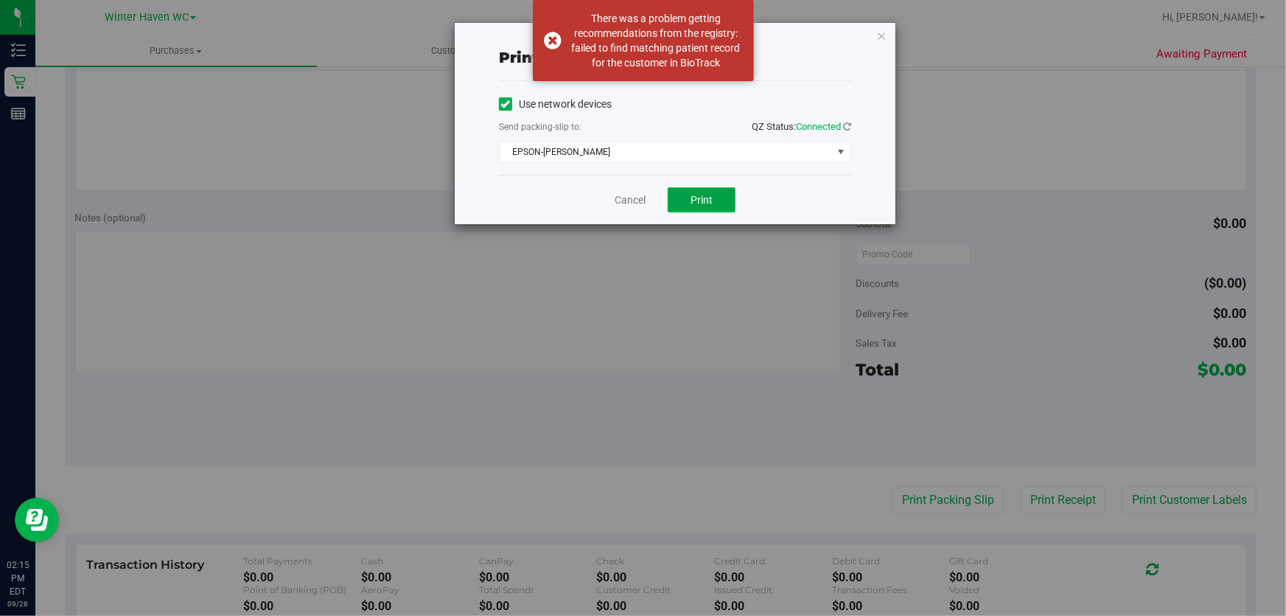
click at [714, 197] on button "Print" at bounding box center [702, 199] width 68 height 25
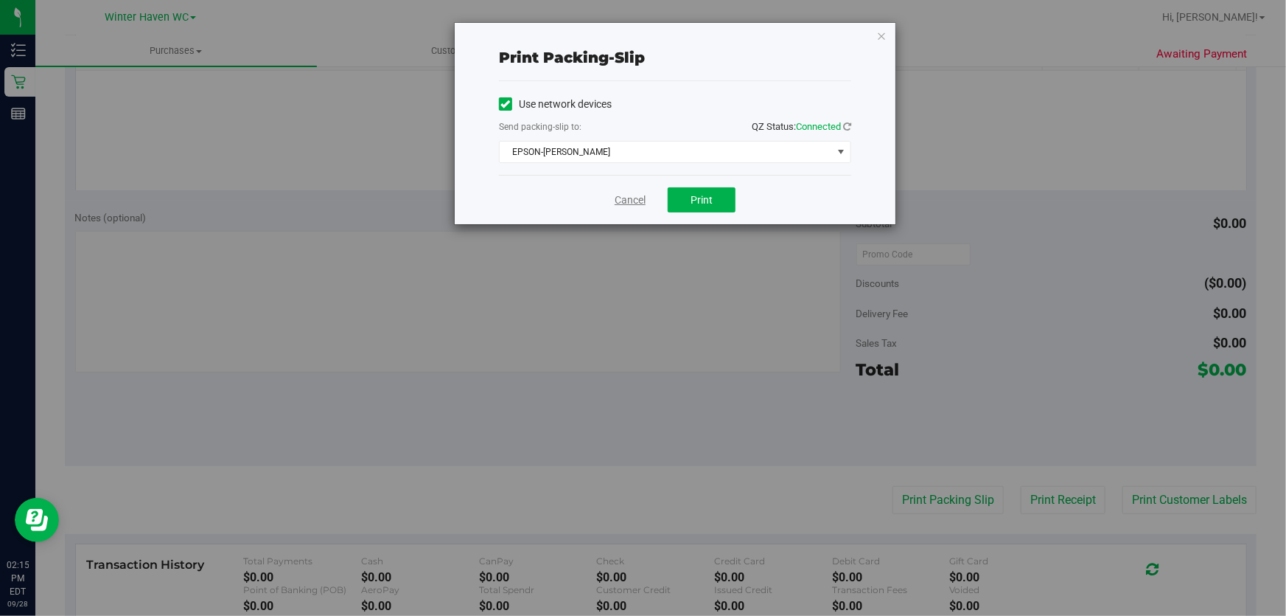
click at [632, 199] on link "Cancel" at bounding box center [630, 199] width 31 height 15
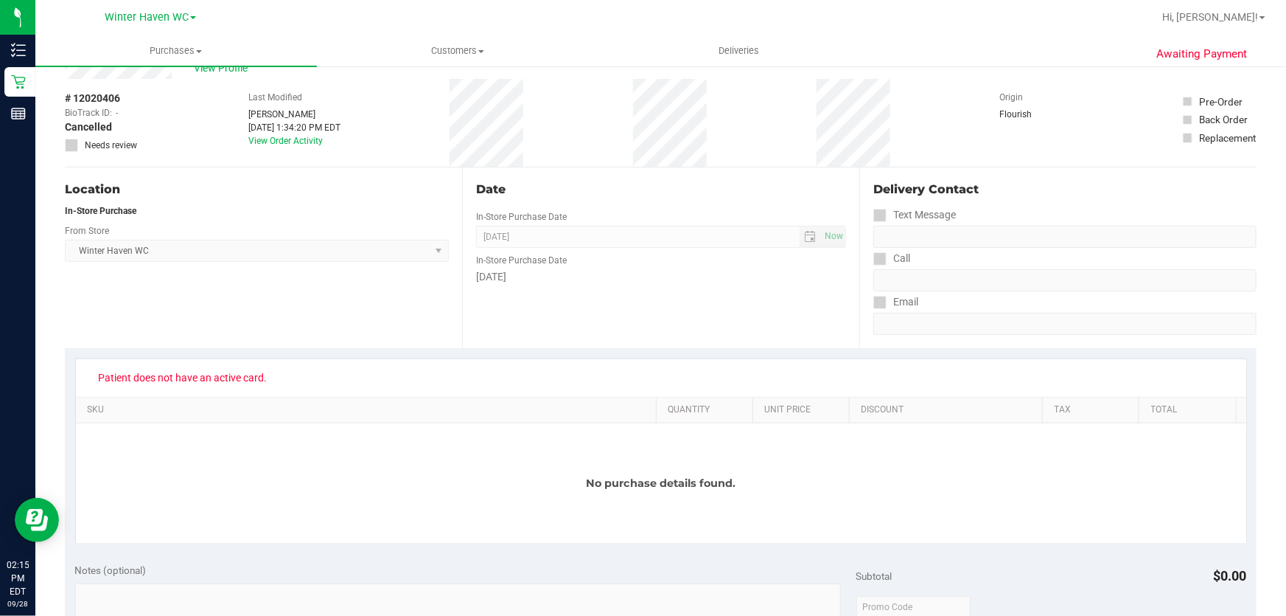
scroll to position [133, 0]
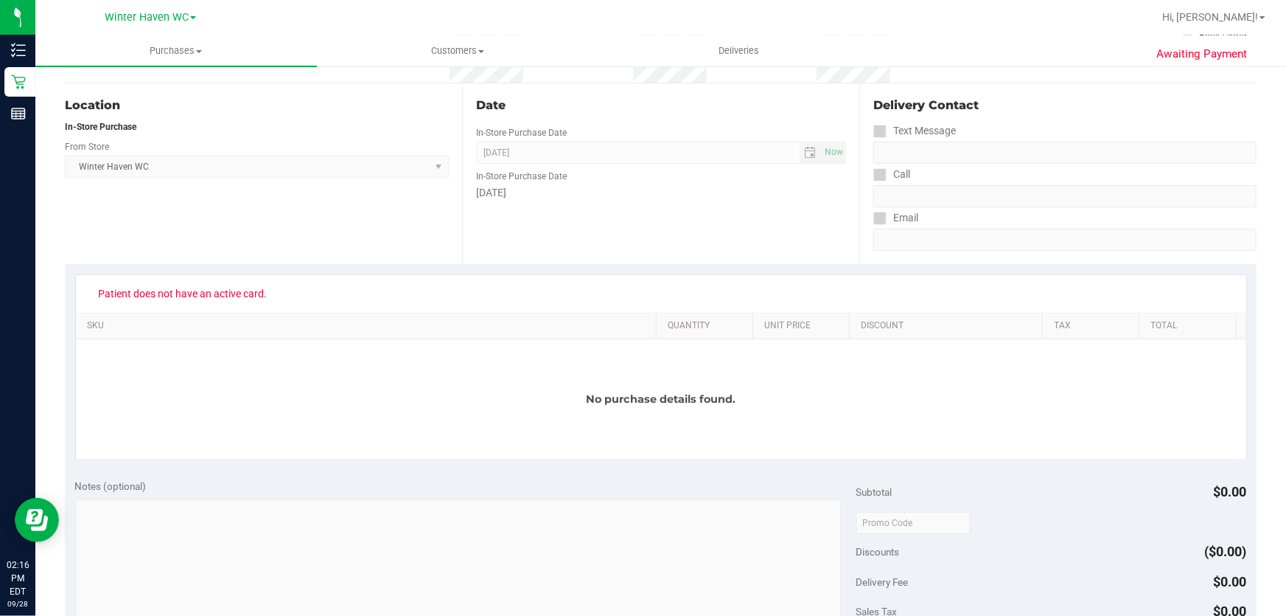
click at [349, 428] on div "No purchase details found." at bounding box center [661, 398] width 1171 height 119
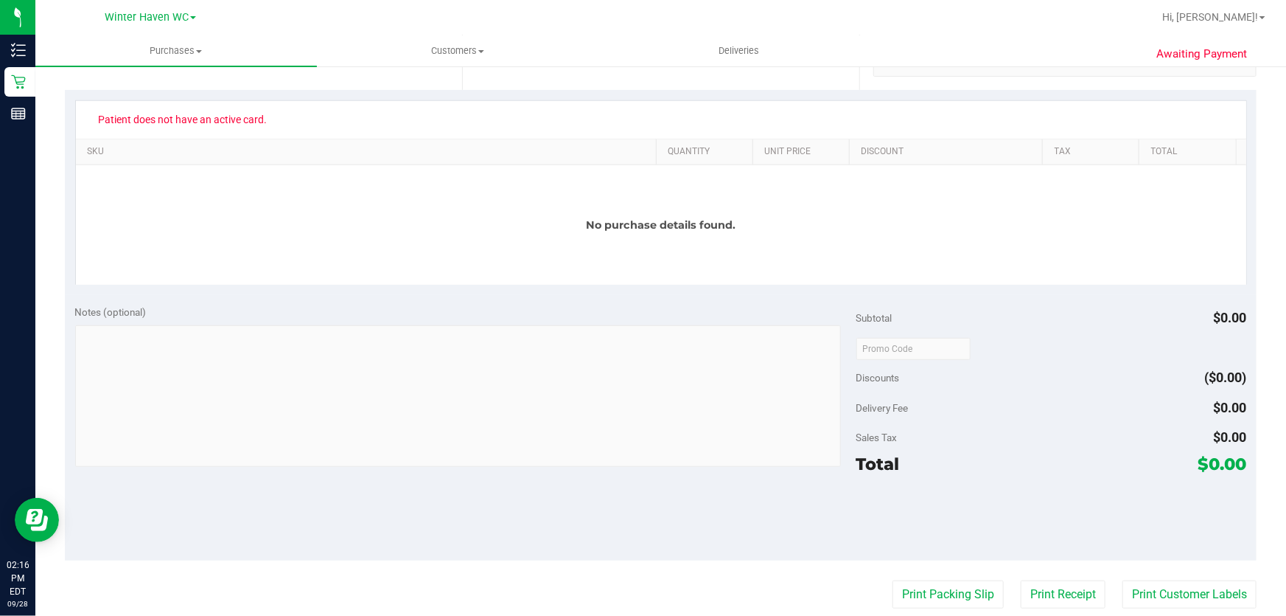
scroll to position [0, 0]
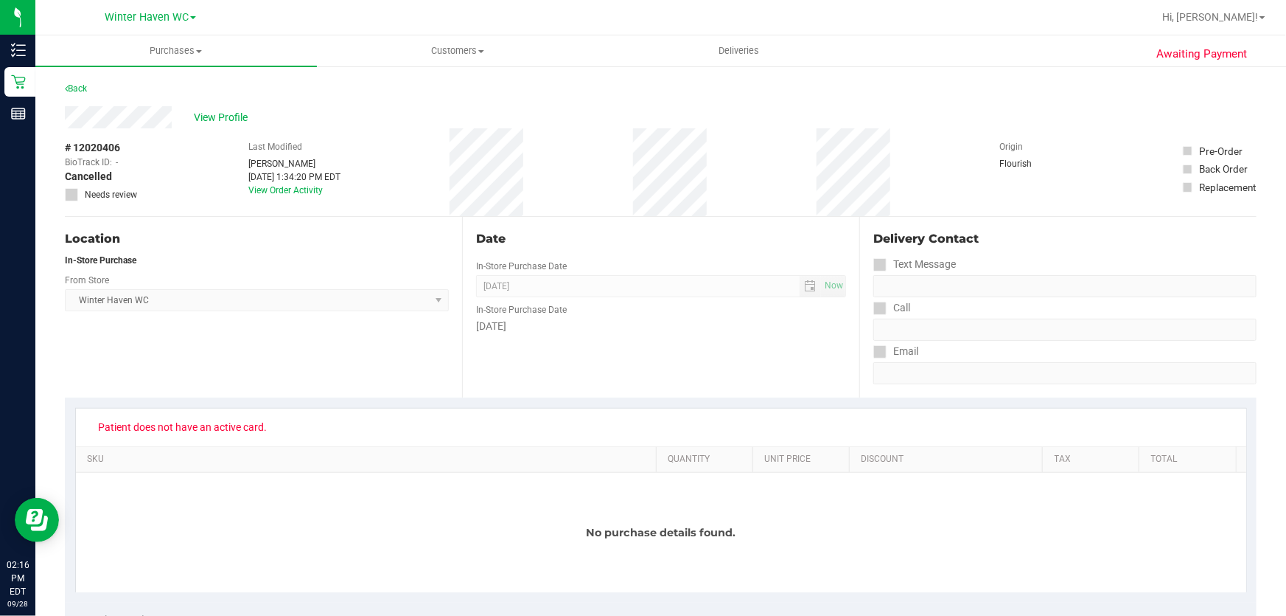
click at [411, 161] on div "# 12020406 BioTrack ID: - Cancelled Needs review Last Modified Abigail Balfour …" at bounding box center [661, 172] width 1192 height 88
click at [738, 146] on div "# 12020406 BioTrack ID: - Cancelled Needs review Last Modified Abigail Balfour …" at bounding box center [661, 172] width 1192 height 88
click at [80, 86] on link "Back" at bounding box center [76, 88] width 22 height 10
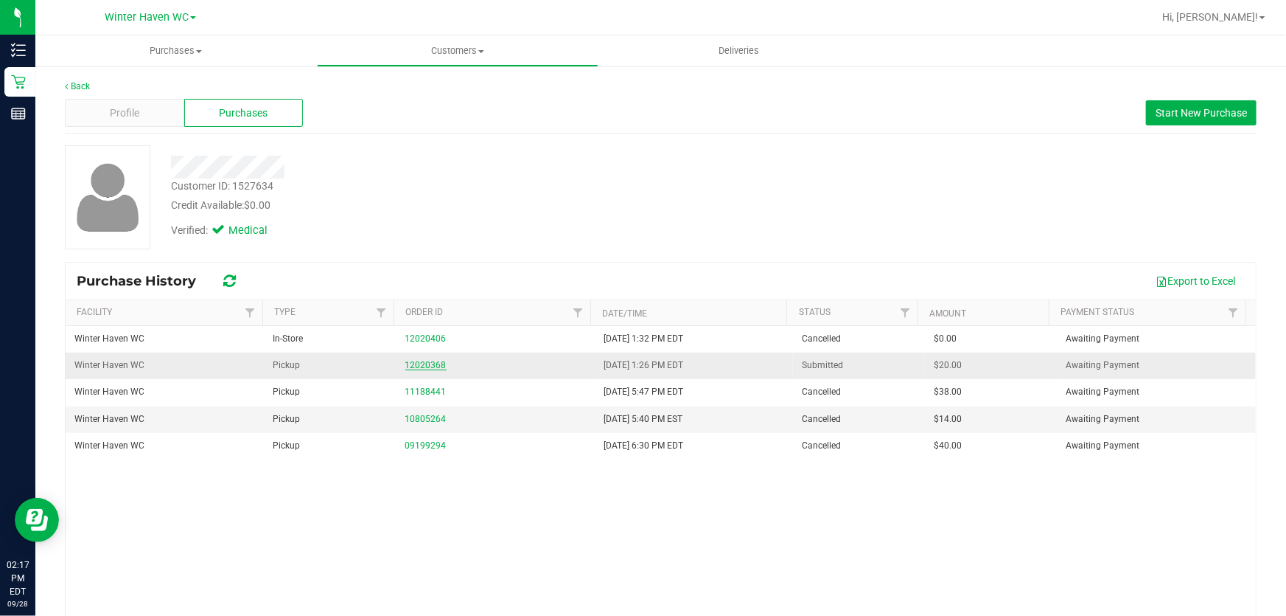
click at [425, 360] on link "12020368" at bounding box center [425, 365] width 41 height 10
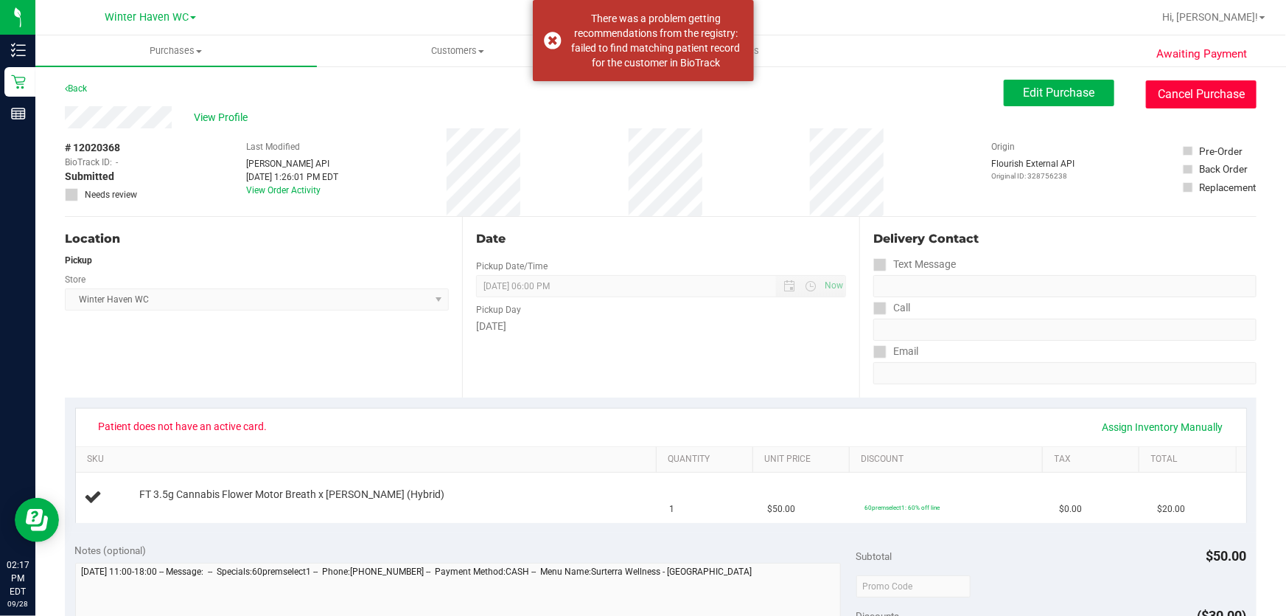
click at [1169, 97] on button "Cancel Purchase" at bounding box center [1201, 94] width 111 height 28
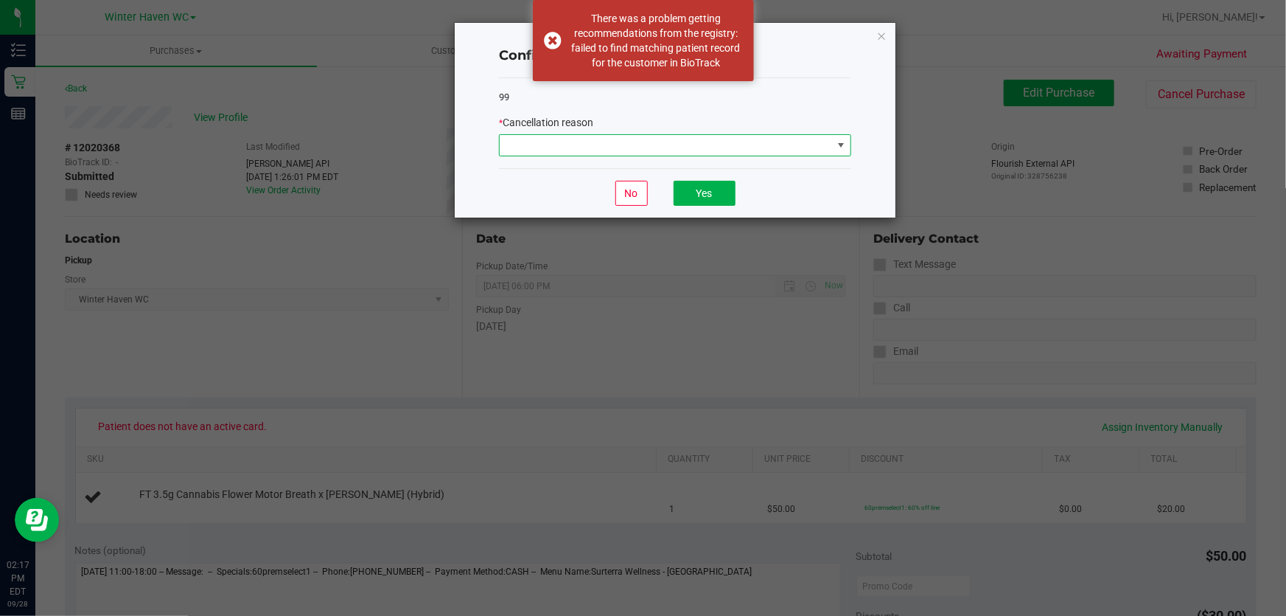
click at [648, 139] on span at bounding box center [666, 145] width 332 height 21
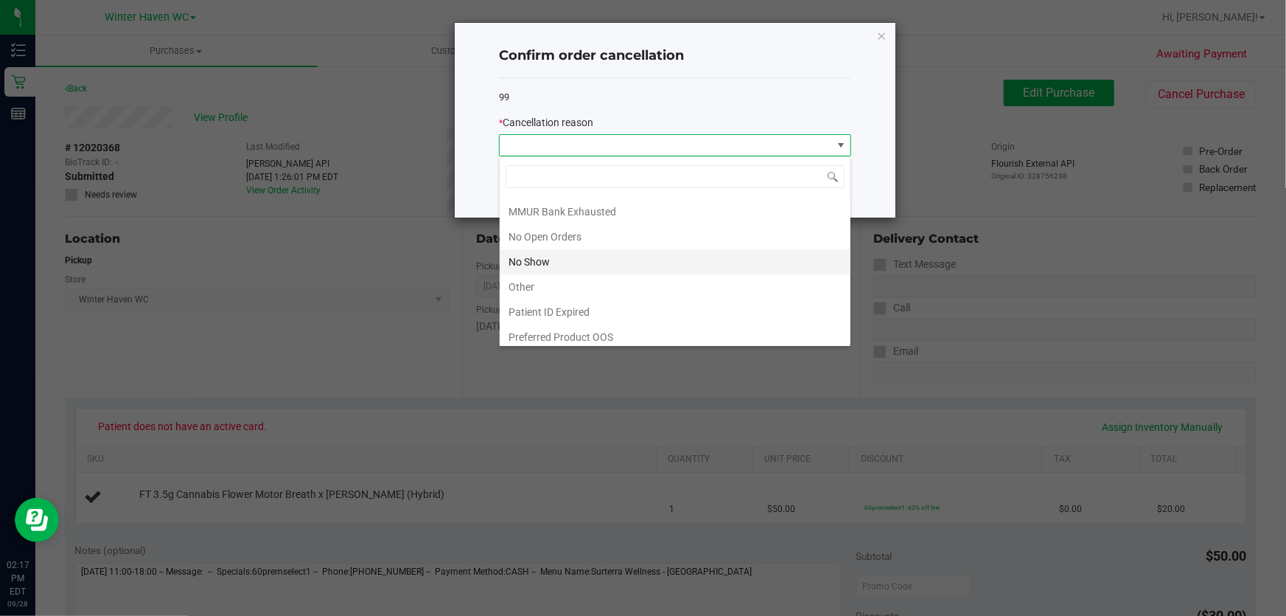
scroll to position [101, 0]
click at [617, 280] on li "Other" at bounding box center [675, 282] width 351 height 25
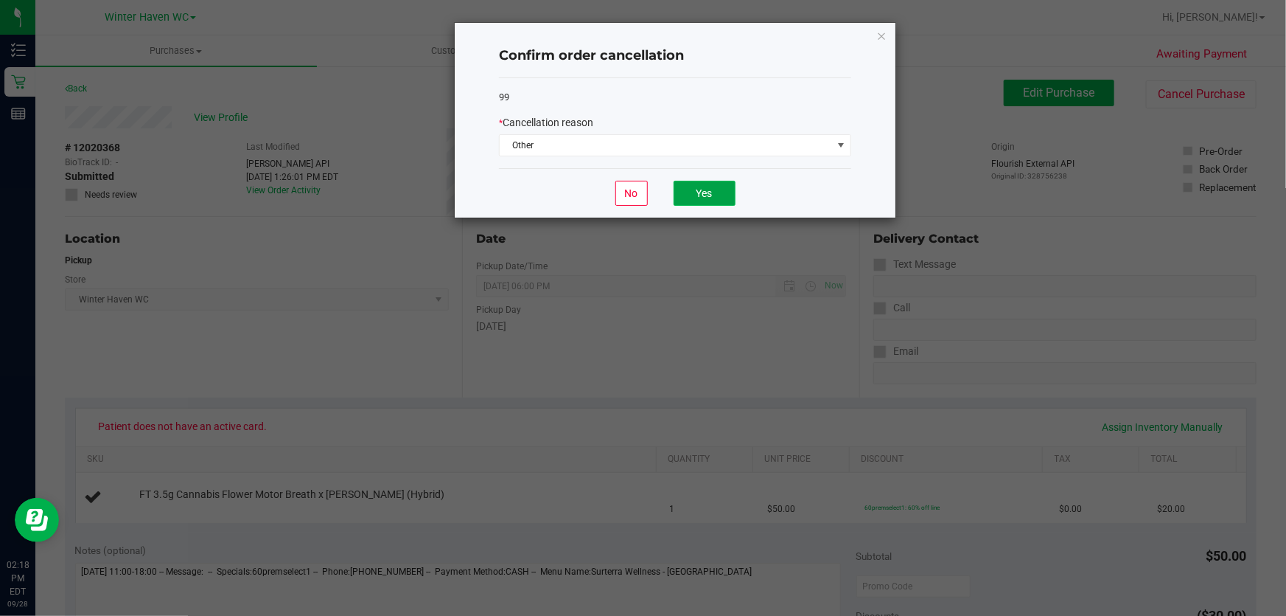
click at [700, 192] on button "Yes" at bounding box center [705, 193] width 62 height 25
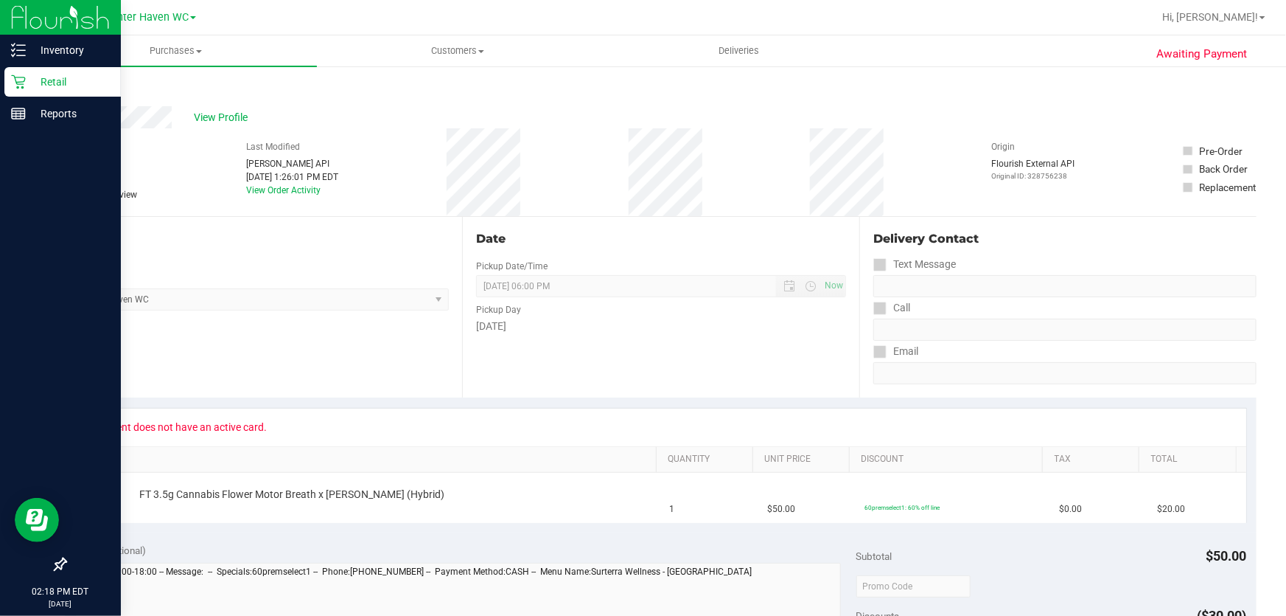
click at [45, 80] on p "Retail" at bounding box center [70, 82] width 88 height 18
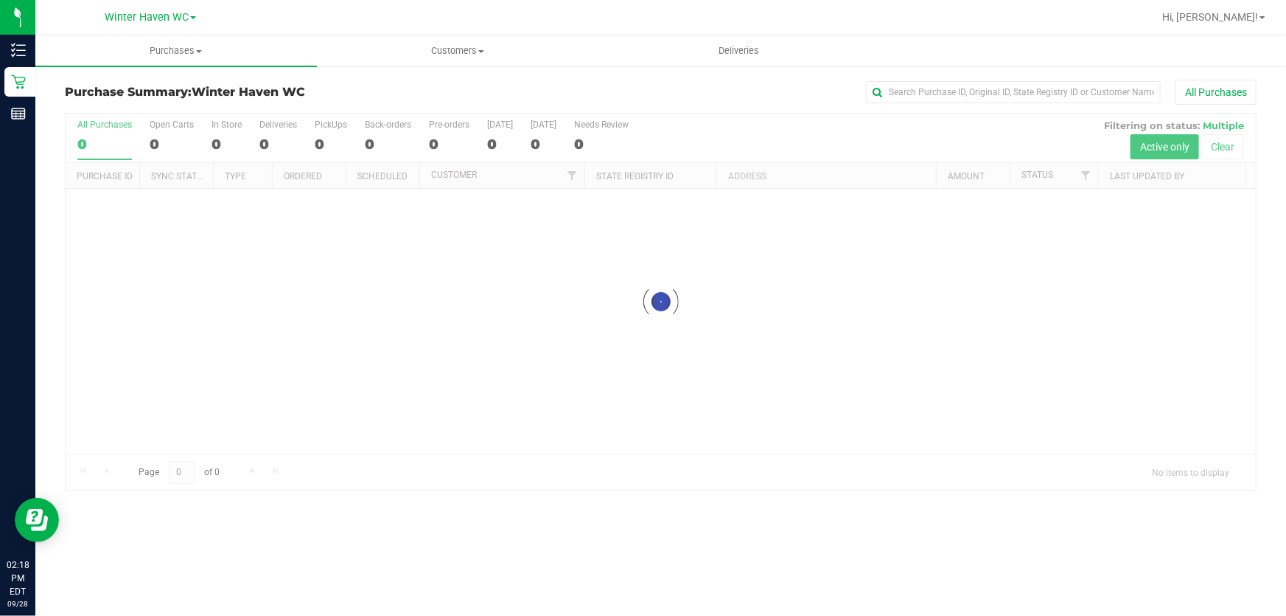
click at [652, 78] on div "Purchase Summary: [GEOGRAPHIC_DATA] All Purchases Loading... All Purchases 0 Op…" at bounding box center [660, 285] width 1251 height 440
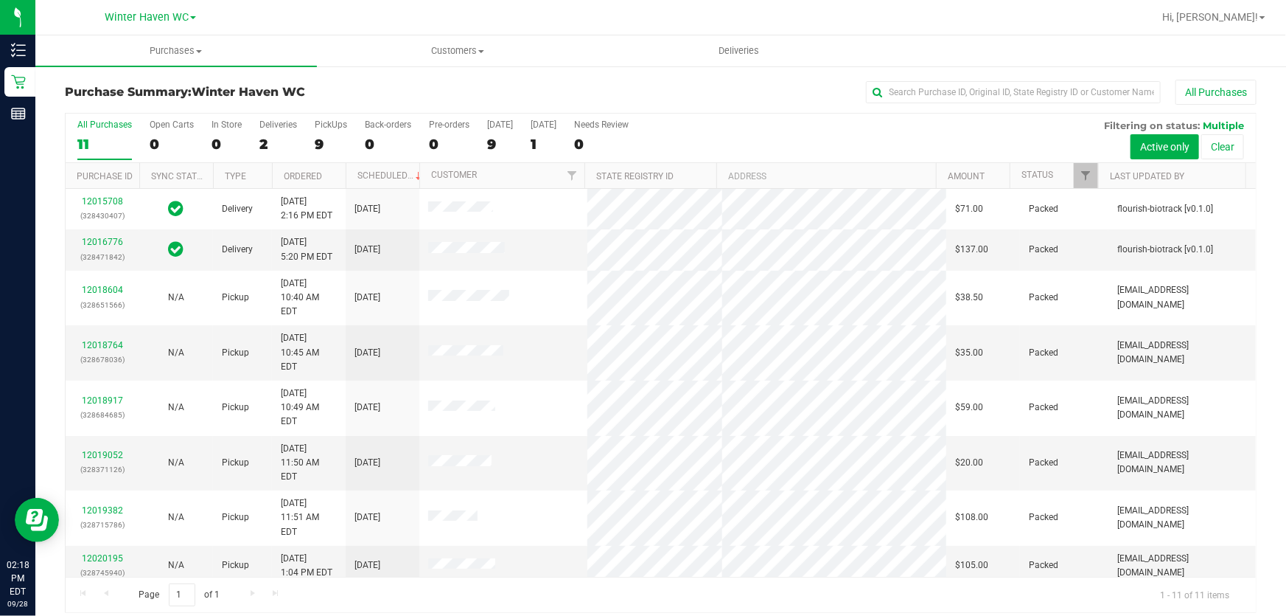
click at [701, 125] on div "All Purchases 11 Open Carts 0 In Store 0 Deliveries 2 PickUps 9 Back-orders 0 P…" at bounding box center [661, 138] width 1191 height 49
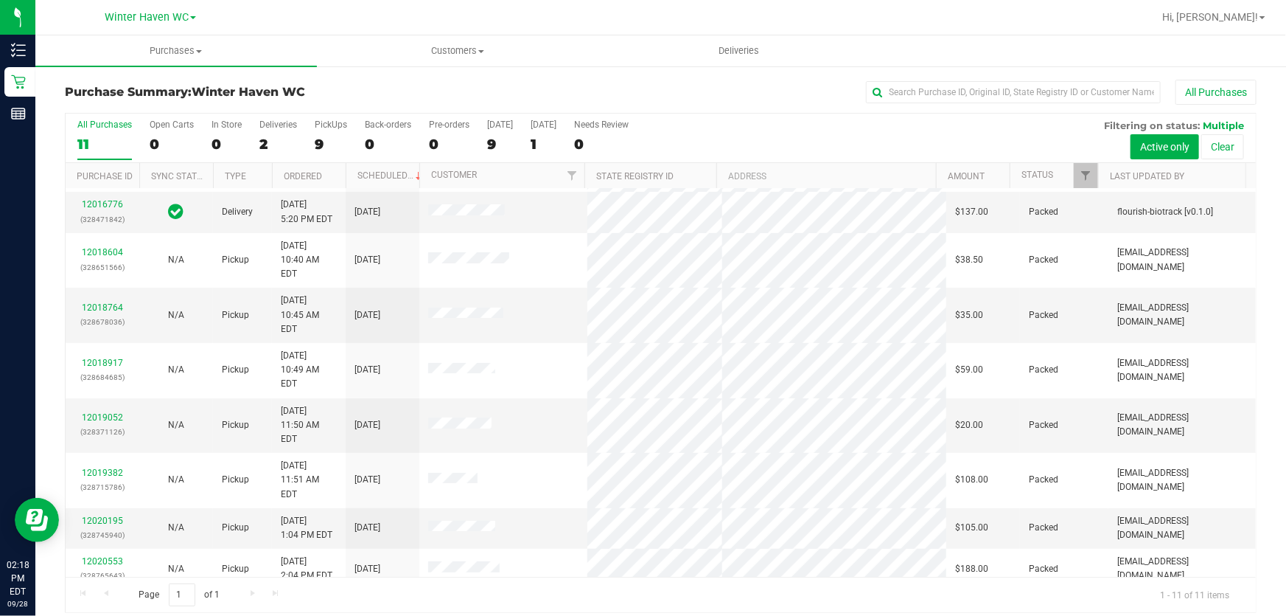
scroll to position [59, 0]
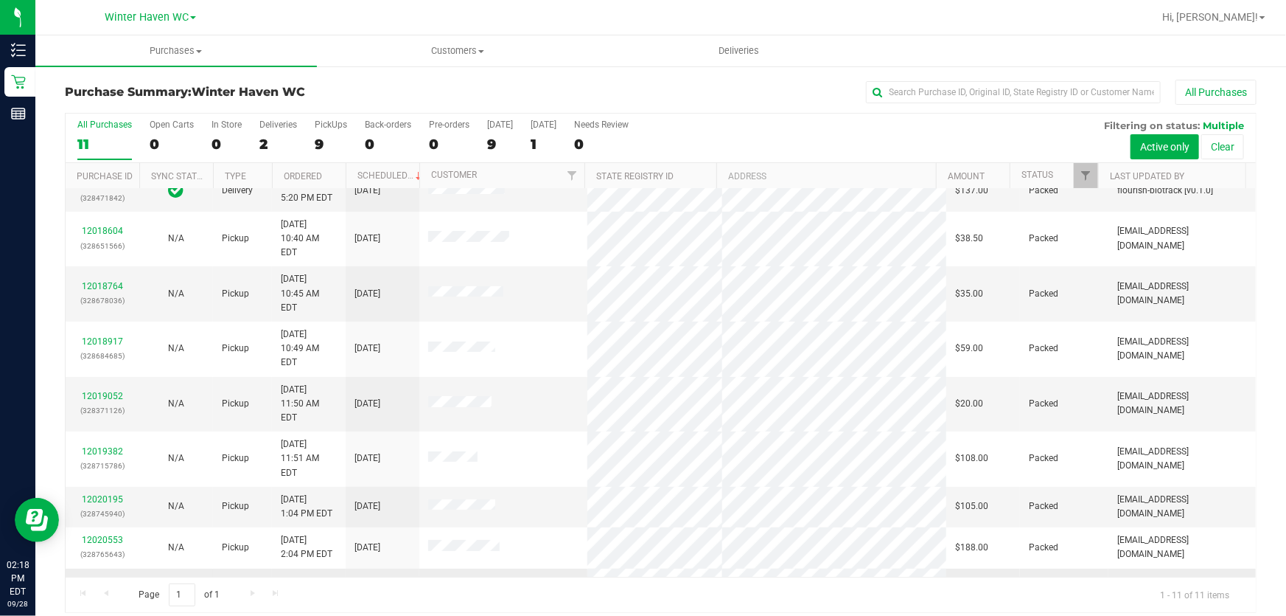
click at [93, 576] on link "12020704" at bounding box center [102, 581] width 41 height 10
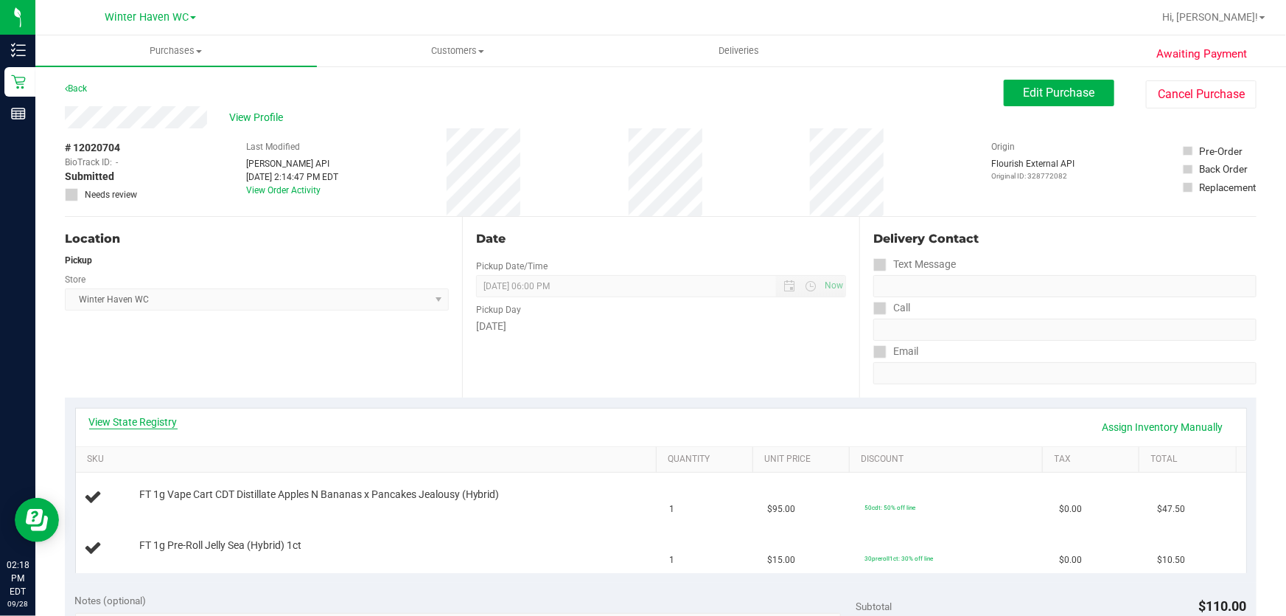
click at [165, 421] on link "View State Registry" at bounding box center [133, 421] width 88 height 15
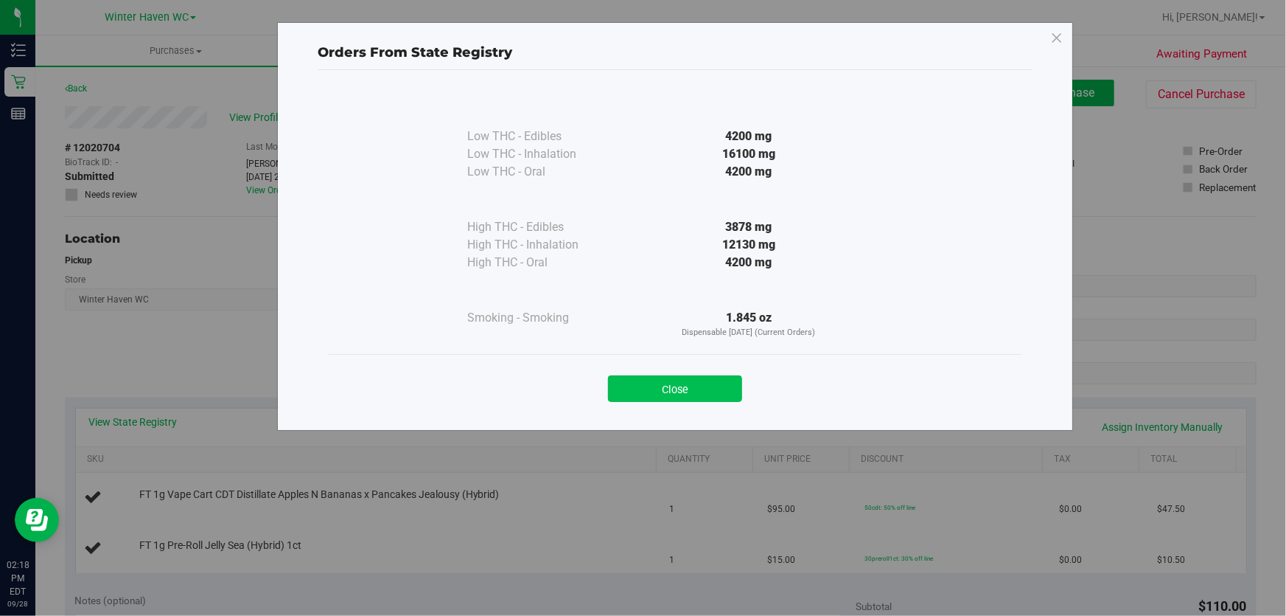
click at [672, 383] on button "Close" at bounding box center [675, 388] width 134 height 27
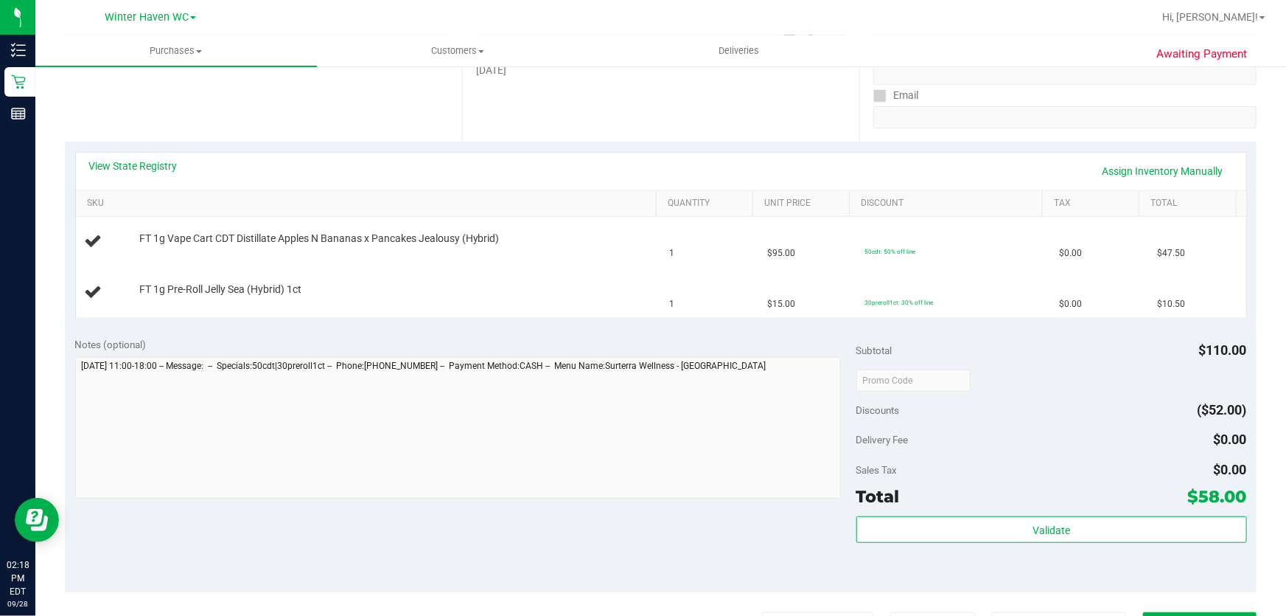
scroll to position [268, 0]
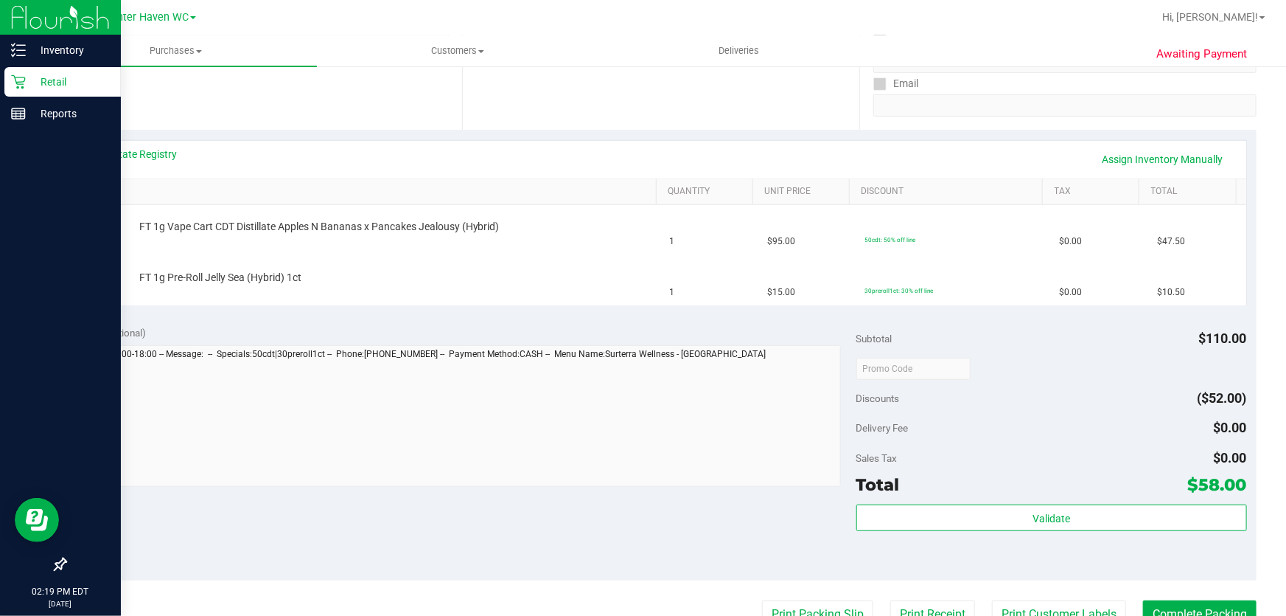
click at [46, 74] on p "Retail" at bounding box center [70, 82] width 88 height 18
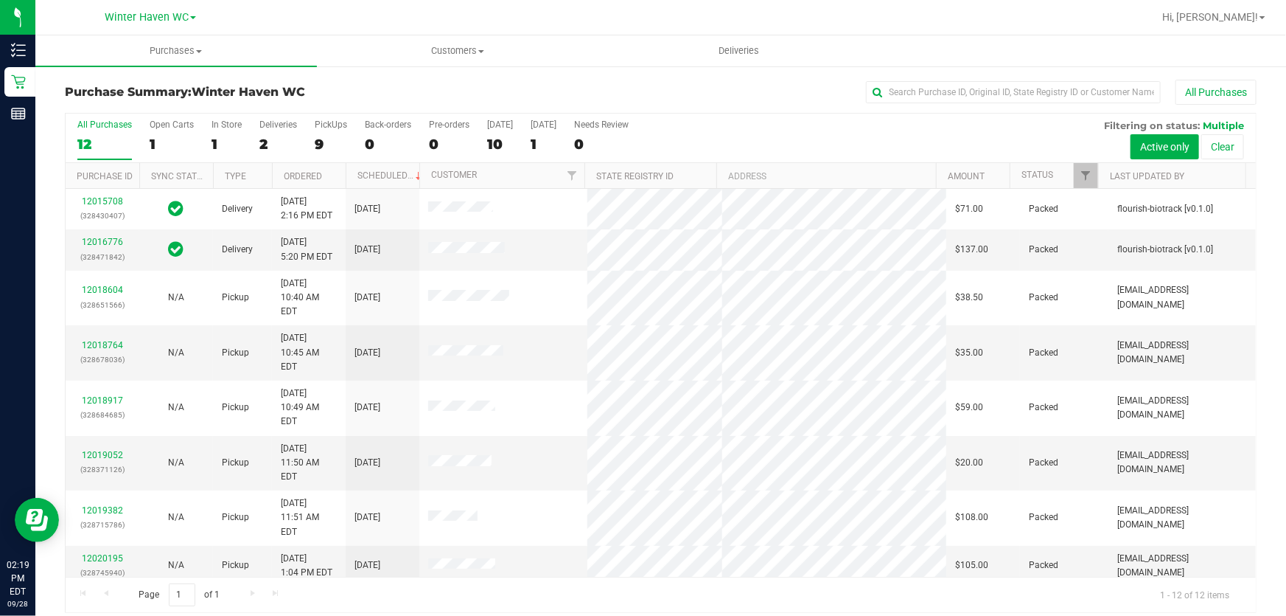
click at [764, 130] on div "All Purchases 12 Open Carts 1 In Store 1 Deliveries 2 PickUps 9 Back-orders 0 P…" at bounding box center [661, 138] width 1191 height 49
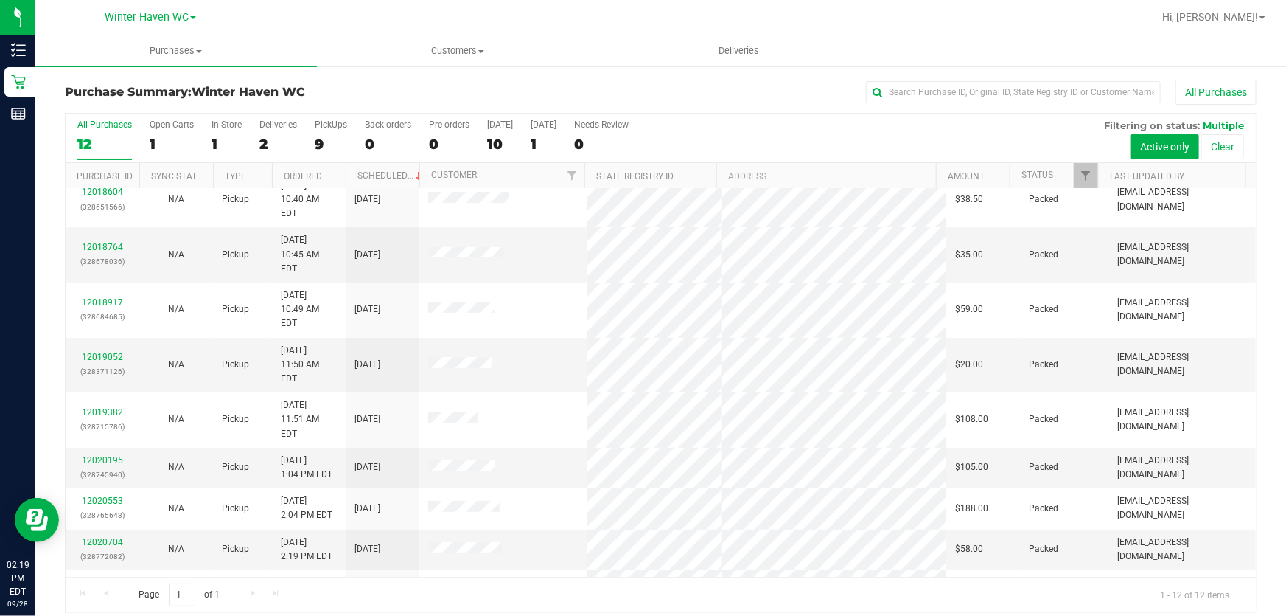
scroll to position [100, 0]
click at [727, 133] on div "All Purchases 12 Open Carts 1 In Store 1 Deliveries 2 PickUps 9 Back-orders 0 P…" at bounding box center [661, 138] width 1191 height 49
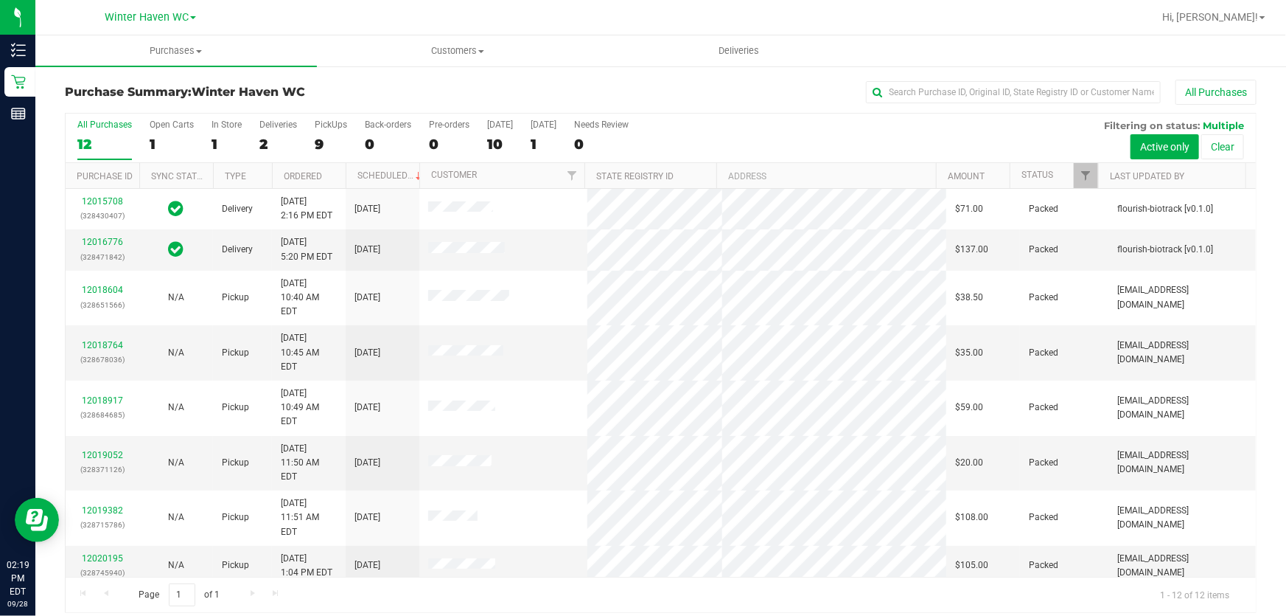
click at [789, 128] on div "All Purchases 12 Open Carts 1 In Store 1 Deliveries 2 PickUps 9 Back-orders 0 P…" at bounding box center [661, 138] width 1191 height 49
click at [679, 122] on div "All Purchases 12 Open Carts 1 In Store 1 Deliveries 2 PickUps 9 Back-orders 0 P…" at bounding box center [661, 120] width 1191 height 12
click at [772, 125] on div "All Purchases 12 Open Carts 1 In Store 1 Deliveries 2 PickUps 9 Back-orders 0 P…" at bounding box center [661, 138] width 1191 height 49
click at [703, 128] on div "All Purchases 12 Open Carts 1 In Store 1 Deliveries 2 PickUps 9 Back-orders 0 P…" at bounding box center [661, 138] width 1191 height 49
click at [756, 126] on div "All Purchases 12 Open Carts 1 In Store 1 Deliveries 2 PickUps 9 Back-orders 0 P…" at bounding box center [661, 138] width 1191 height 49
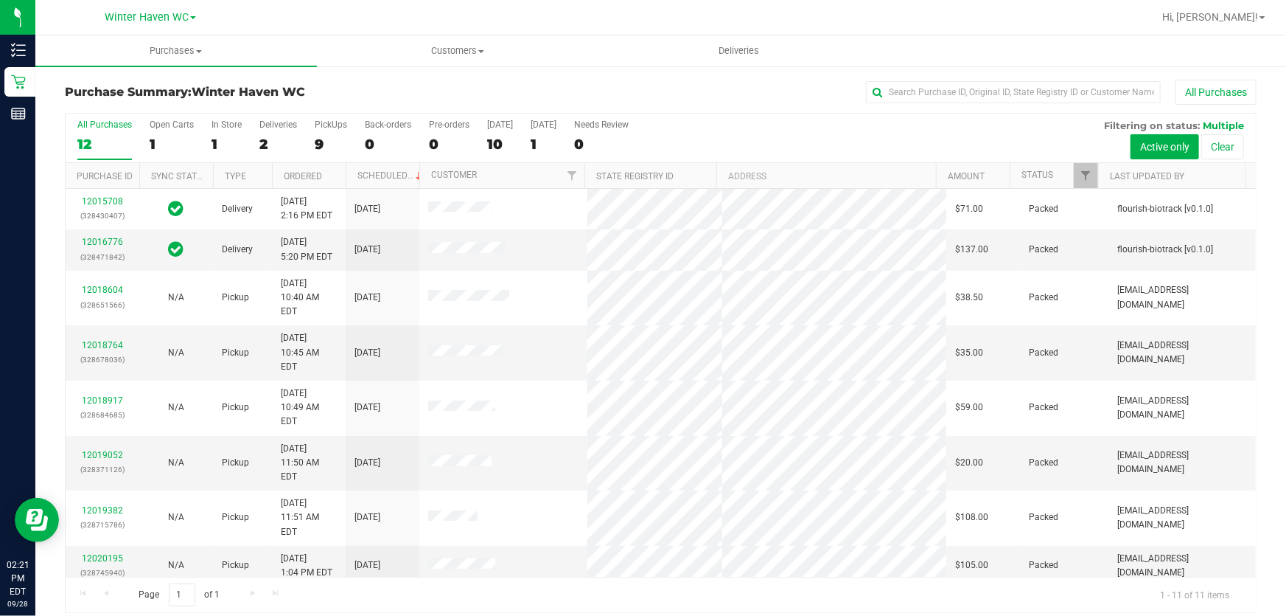
click at [750, 133] on div "All Purchases 12 Open Carts 1 In Store 1 Deliveries 2 PickUps 9 Back-orders 0 P…" at bounding box center [661, 138] width 1191 height 49
click at [337, 145] on div "9" at bounding box center [331, 144] width 32 height 17
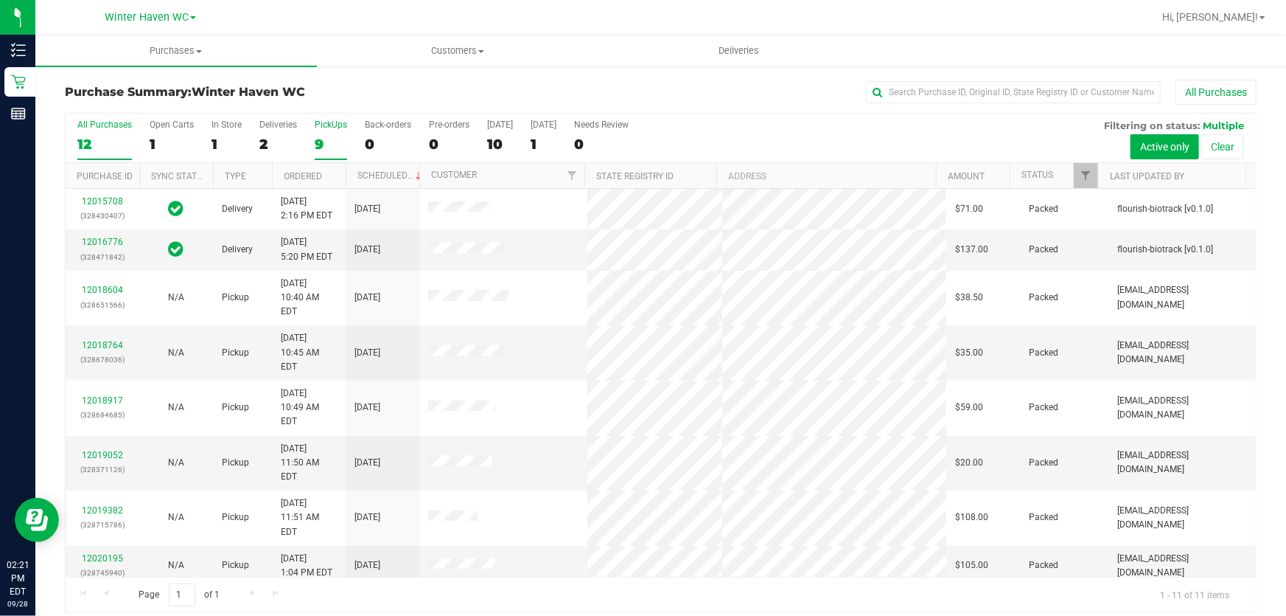
click at [0, 0] on input "PickUps 9" at bounding box center [0, 0] width 0 height 0
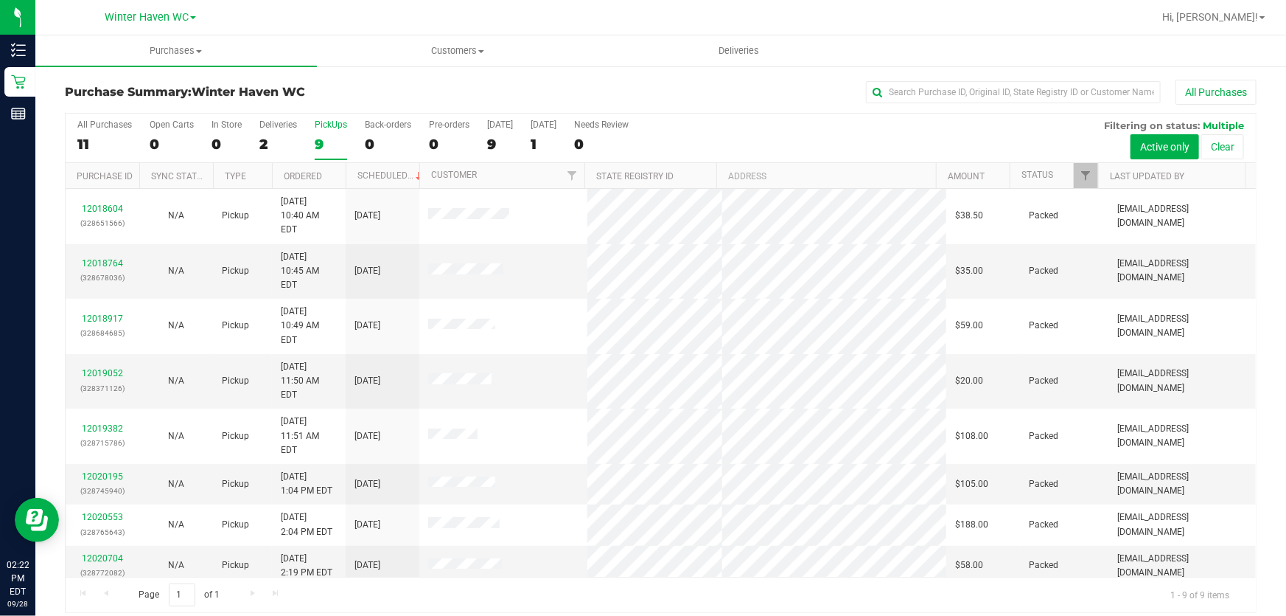
click at [814, 137] on div "All Purchases 11 Open Carts 0 In Store 0 Deliveries 2 PickUps 9 Back-orders 0 P…" at bounding box center [661, 138] width 1191 height 49
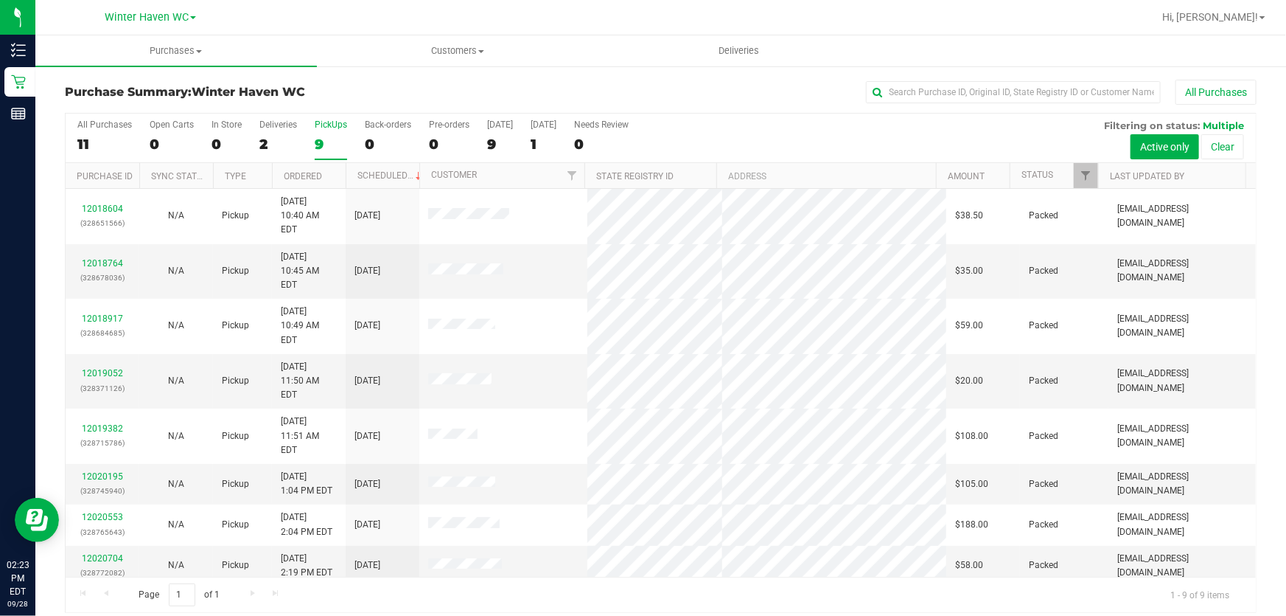
click at [814, 137] on div "All Purchases 11 Open Carts 0 In Store 0 Deliveries 2 PickUps 9 Back-orders 0 P…" at bounding box center [661, 138] width 1191 height 49
click at [858, 133] on div "All Purchases 11 Open Carts 0 In Store 0 Deliveries 2 PickUps 9 Back-orders 0 P…" at bounding box center [661, 138] width 1191 height 49
click at [727, 126] on div "All Purchases 11 Open Carts 0 In Store 0 Deliveries 2 PickUps 9 Back-orders 0 P…" at bounding box center [661, 138] width 1191 height 49
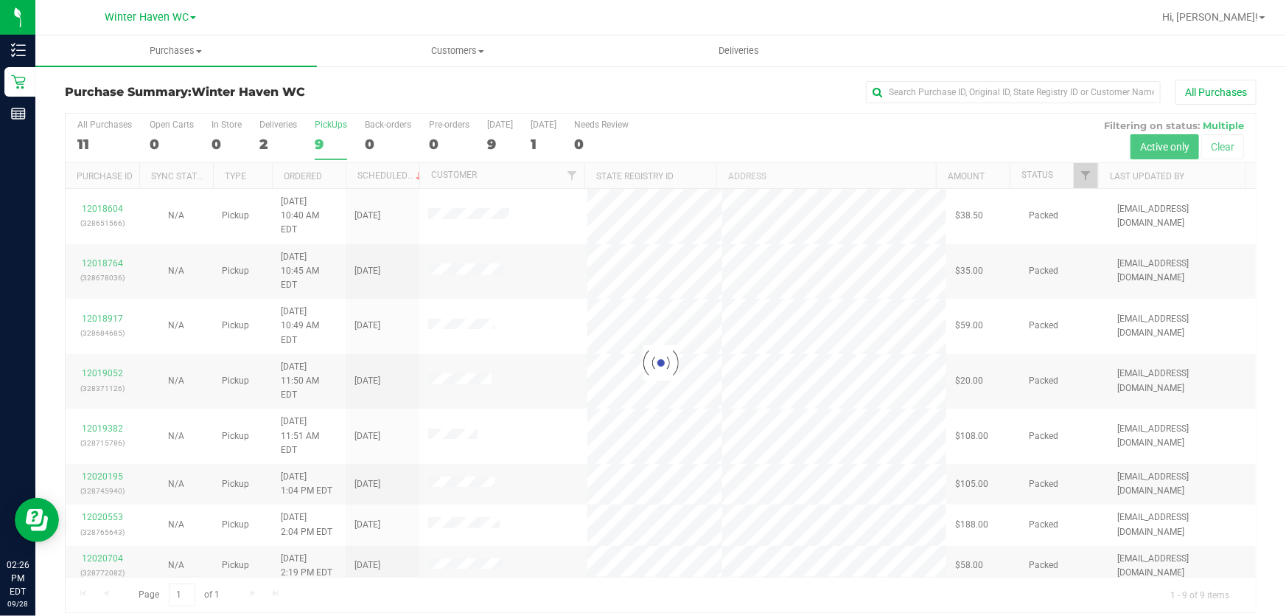
drag, startPoint x: 560, startPoint y: 106, endPoint x: 573, endPoint y: 99, distance: 14.5
click at [567, 102] on div "Purchase Summary: Winter Haven WC All Purchases" at bounding box center [661, 96] width 1192 height 32
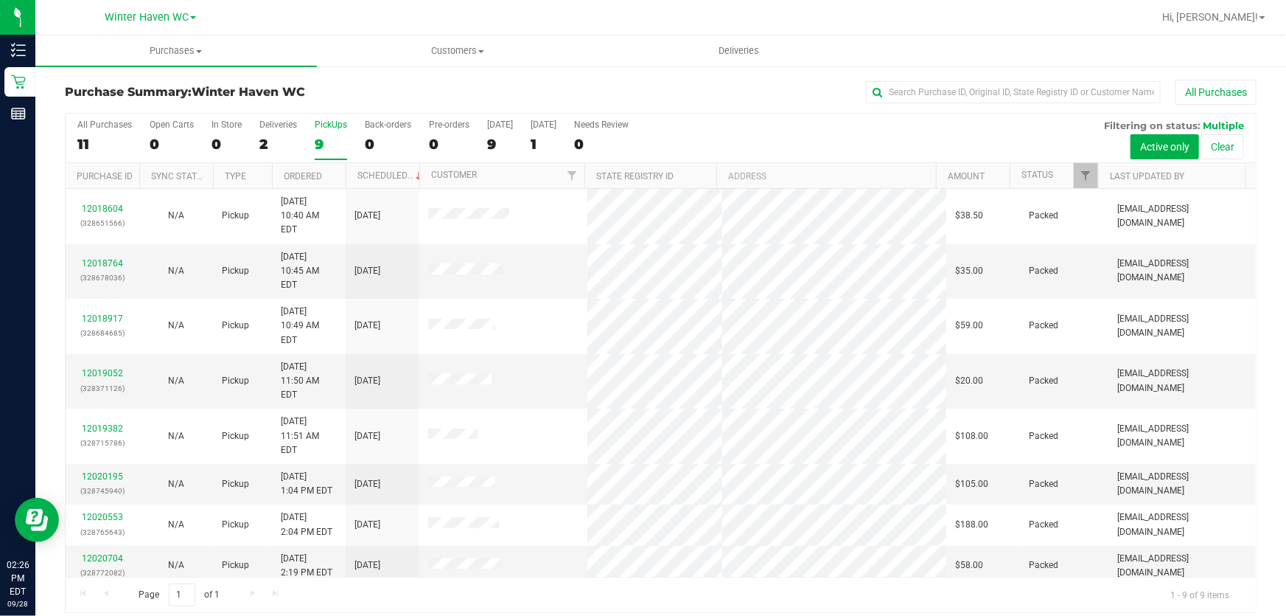
click at [753, 126] on div "All Purchases 11 Open Carts 0 In Store 0 Deliveries 2 PickUps 9 Back-orders 0 P…" at bounding box center [661, 138] width 1191 height 49
click at [671, 89] on div "All Purchases" at bounding box center [859, 92] width 795 height 25
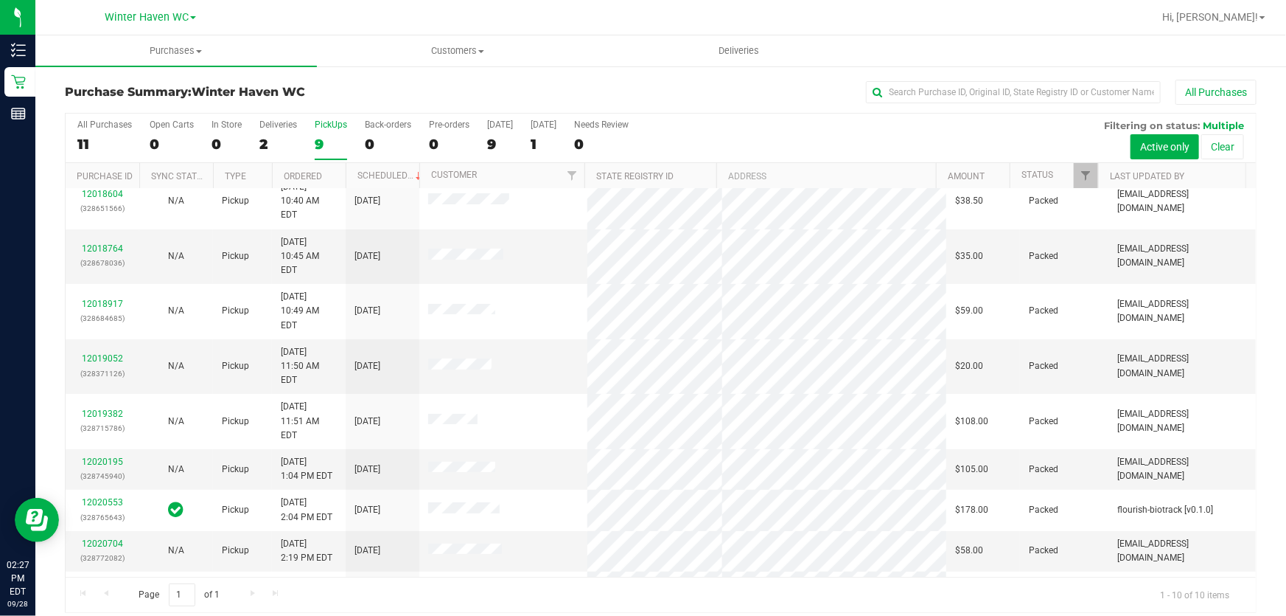
scroll to position [18, 0]
click at [103, 575] on link "12020791" at bounding box center [102, 580] width 41 height 10
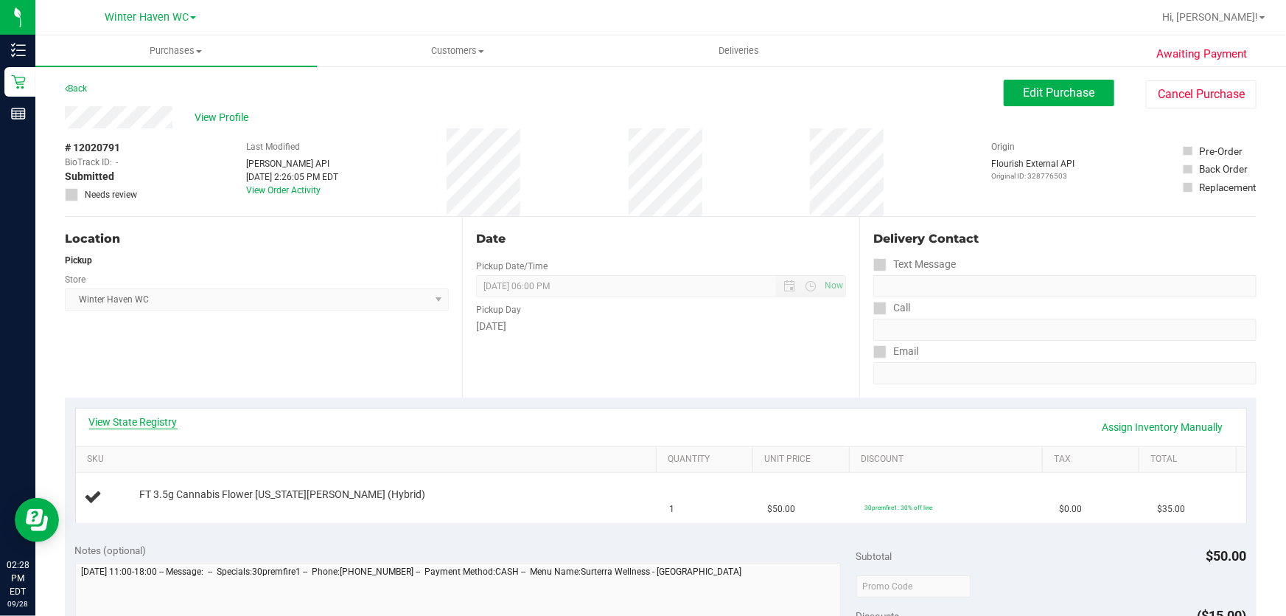
click at [153, 419] on link "View State Registry" at bounding box center [133, 421] width 88 height 15
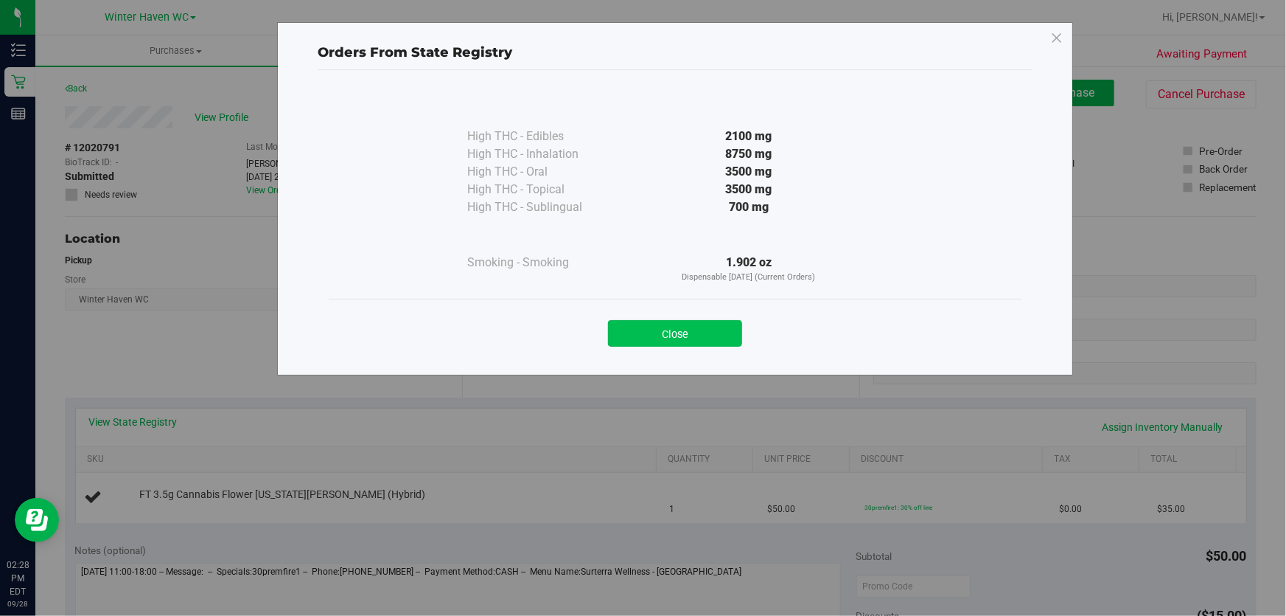
click at [658, 330] on button "Close" at bounding box center [675, 333] width 134 height 27
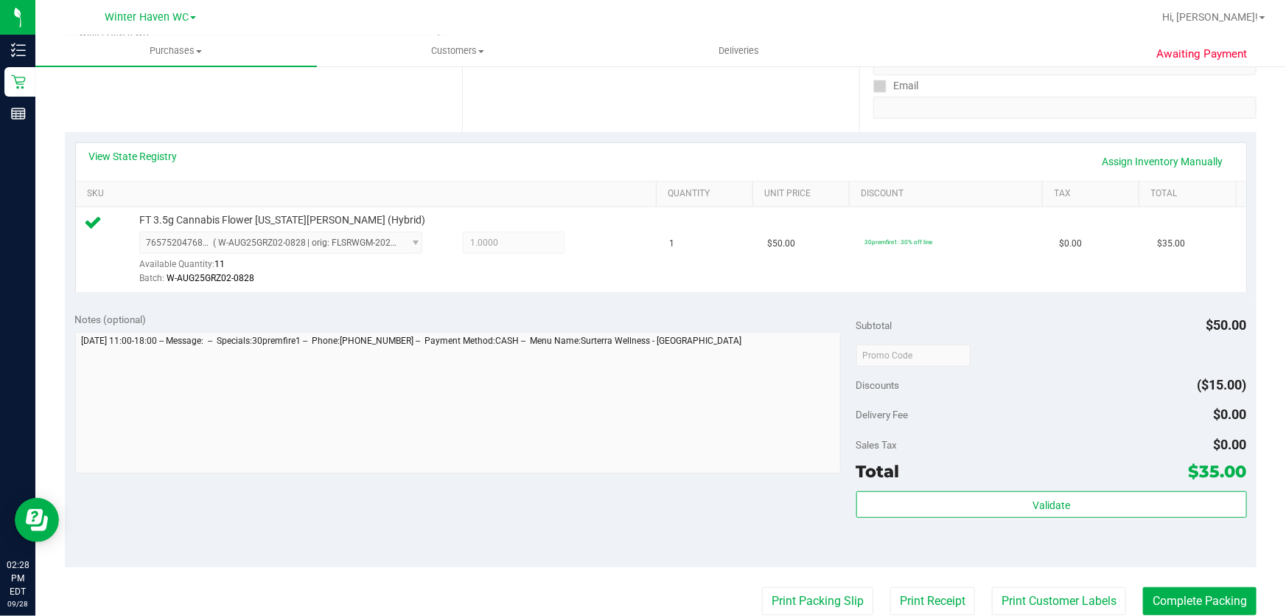
scroll to position [268, 0]
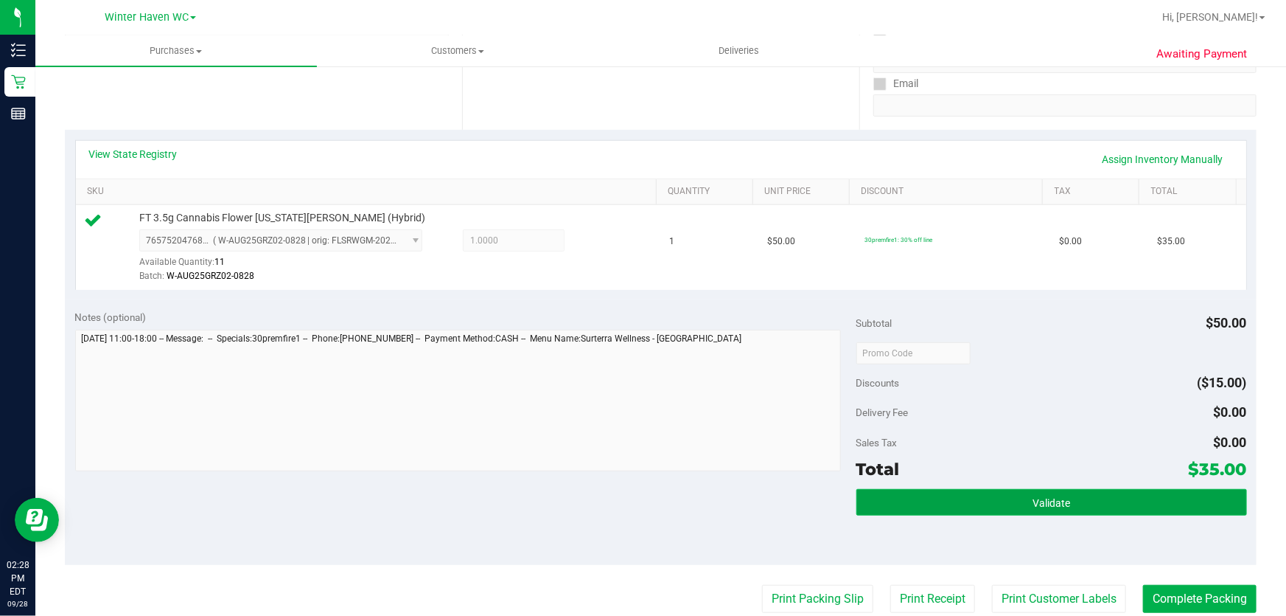
click at [989, 492] on button "Validate" at bounding box center [1052, 502] width 391 height 27
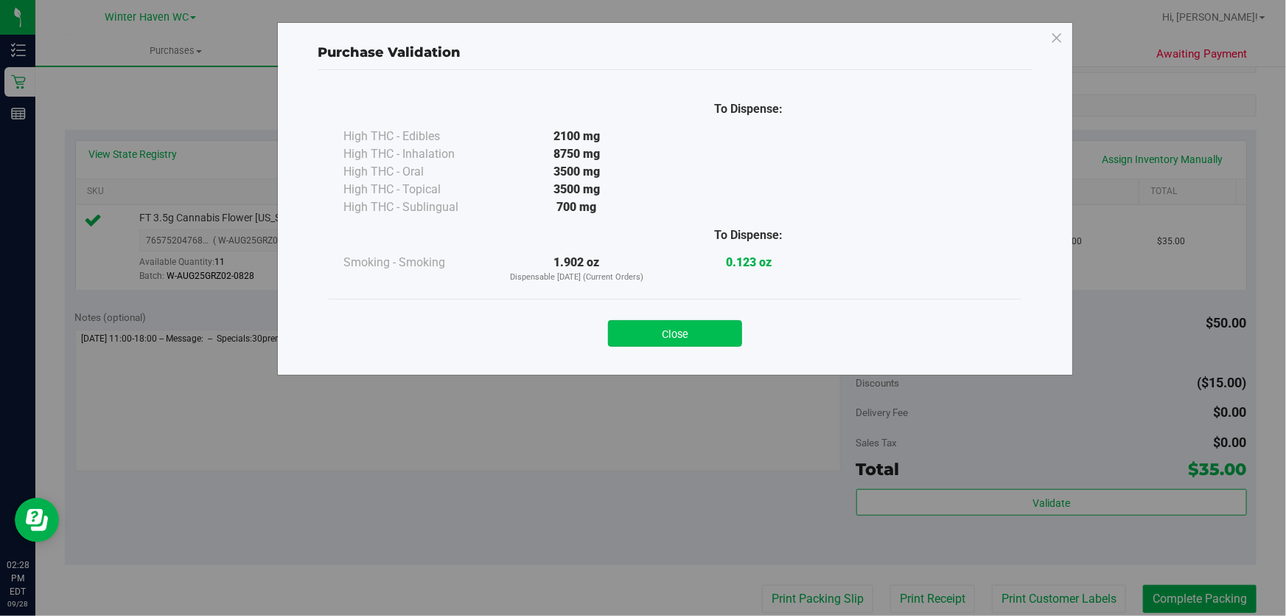
click at [652, 320] on button "Close" at bounding box center [675, 333] width 134 height 27
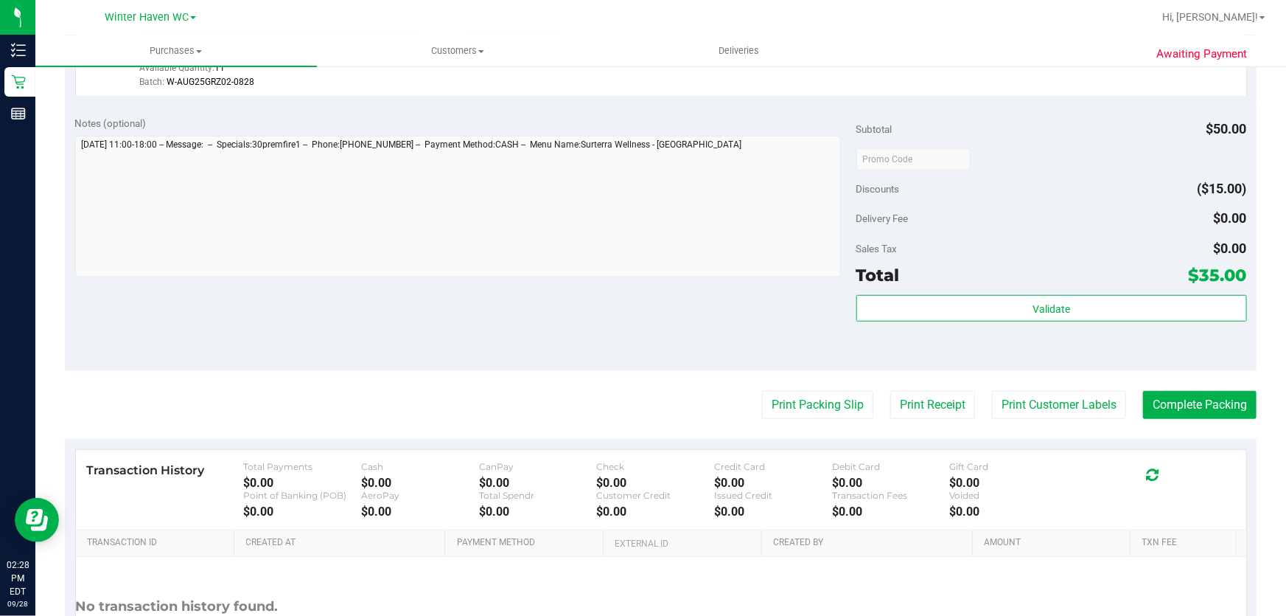
scroll to position [469, 0]
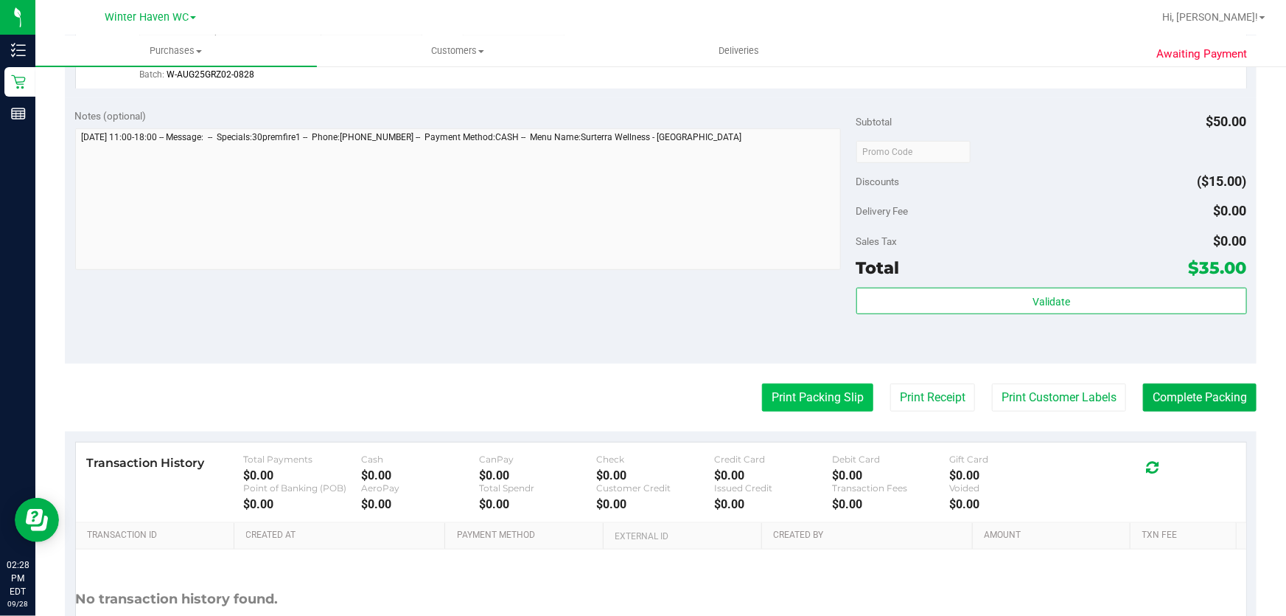
click at [809, 390] on button "Print Packing Slip" at bounding box center [817, 397] width 111 height 28
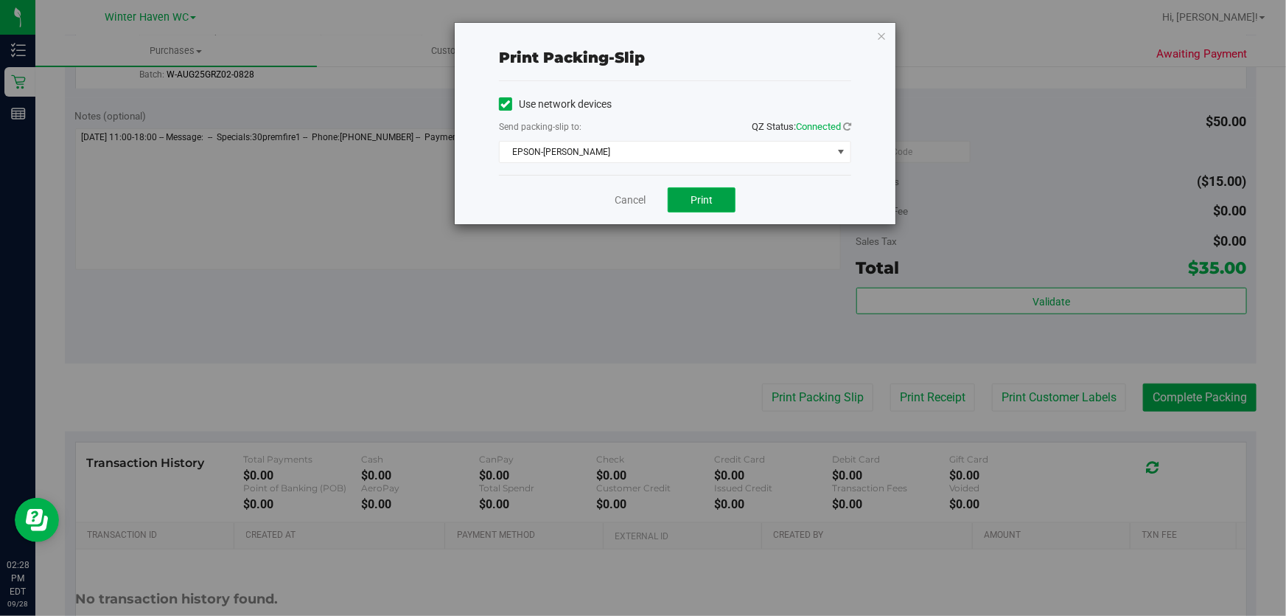
click at [714, 201] on button "Print" at bounding box center [702, 199] width 68 height 25
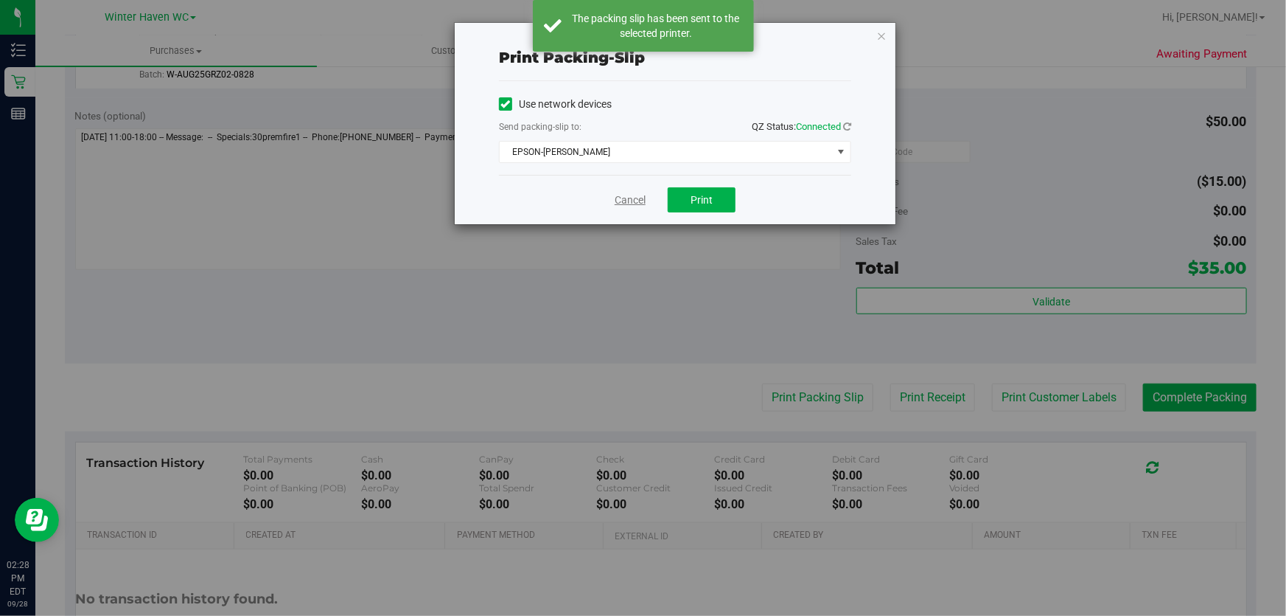
click at [623, 197] on link "Cancel" at bounding box center [630, 199] width 31 height 15
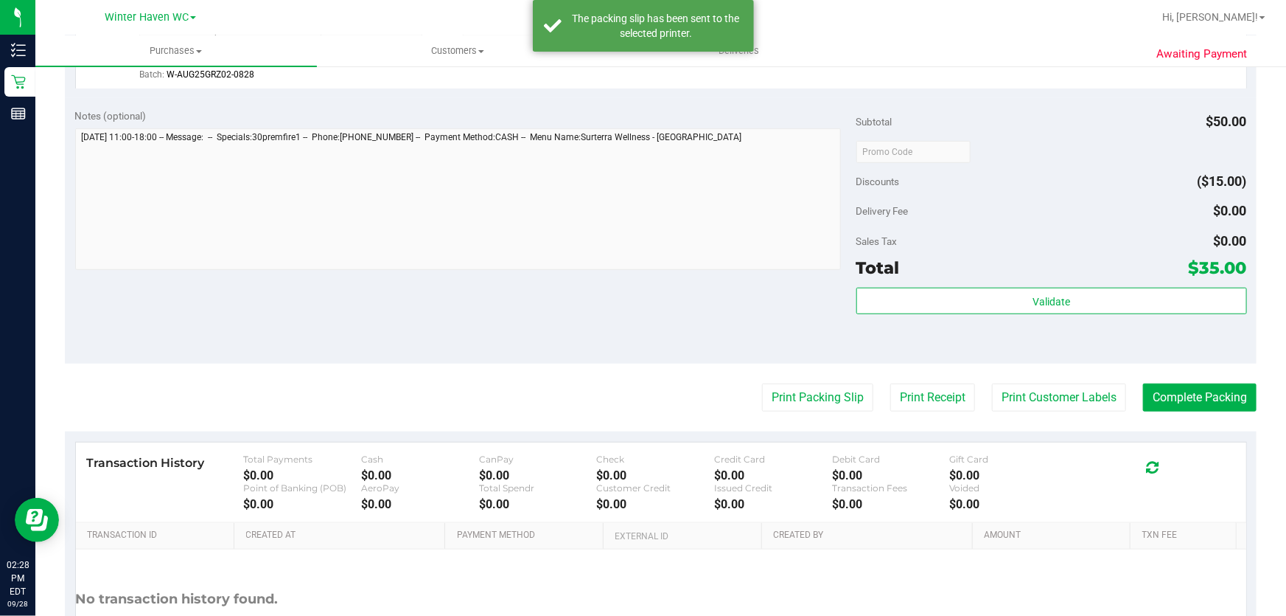
click at [614, 301] on div "Notes (optional) Subtotal $50.00 Discounts ($15.00) Delivery Fee $0.00 Sales Ta…" at bounding box center [661, 230] width 1192 height 265
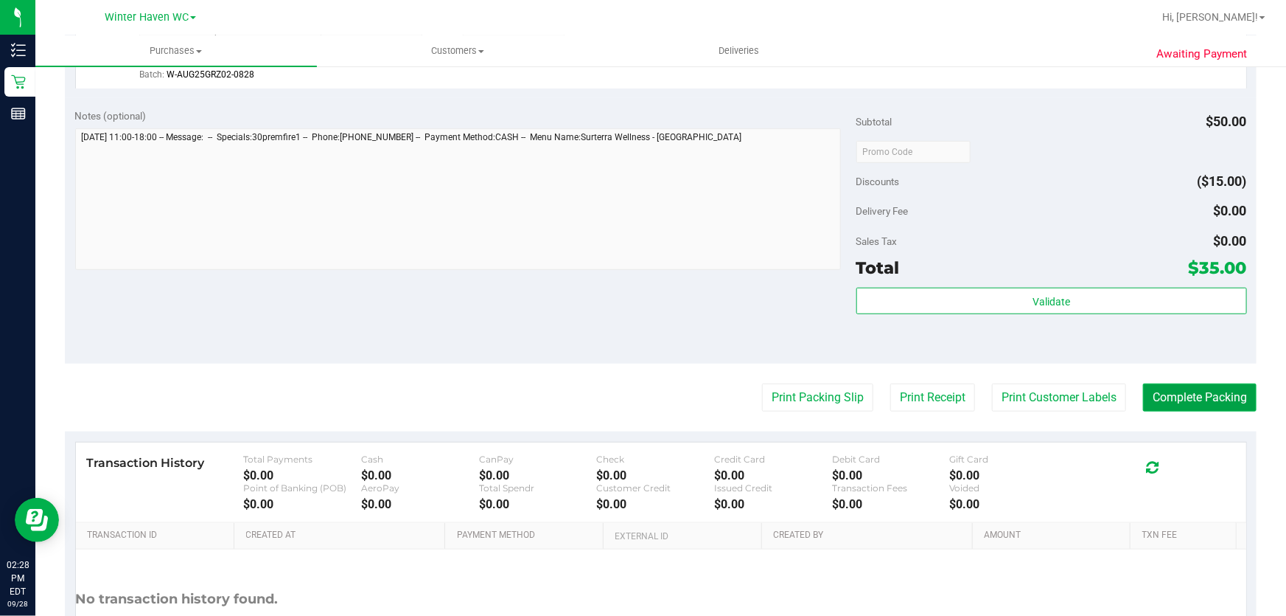
click at [1171, 392] on button "Complete Packing" at bounding box center [1200, 397] width 114 height 28
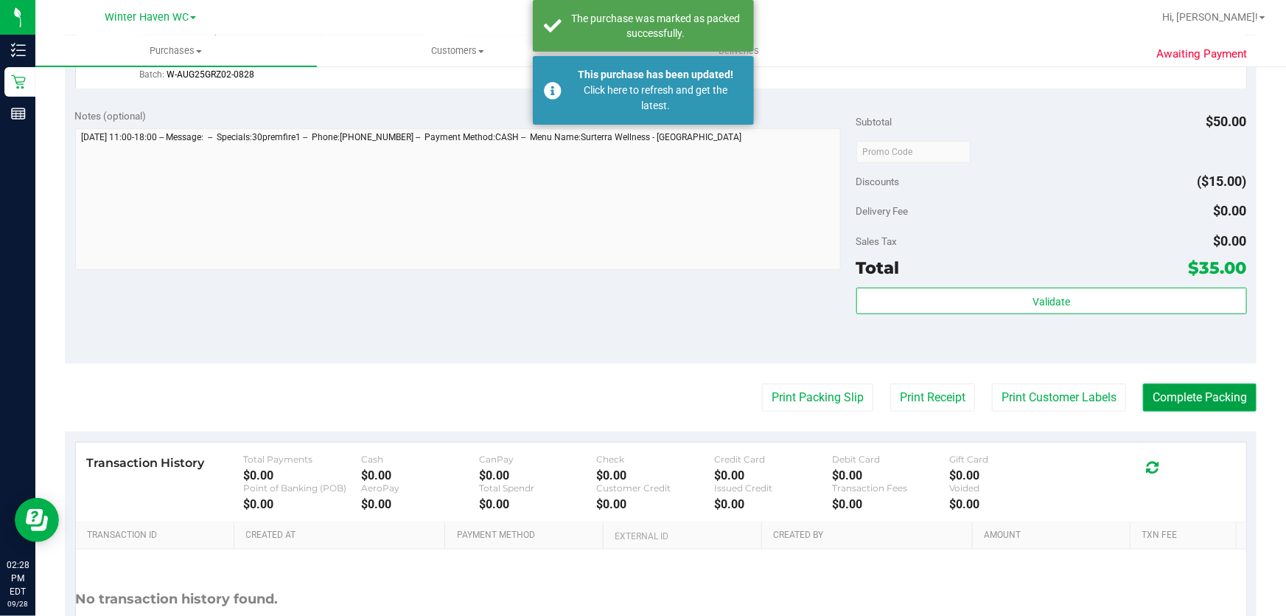
click at [1171, 392] on button "Complete Packing" at bounding box center [1200, 397] width 114 height 28
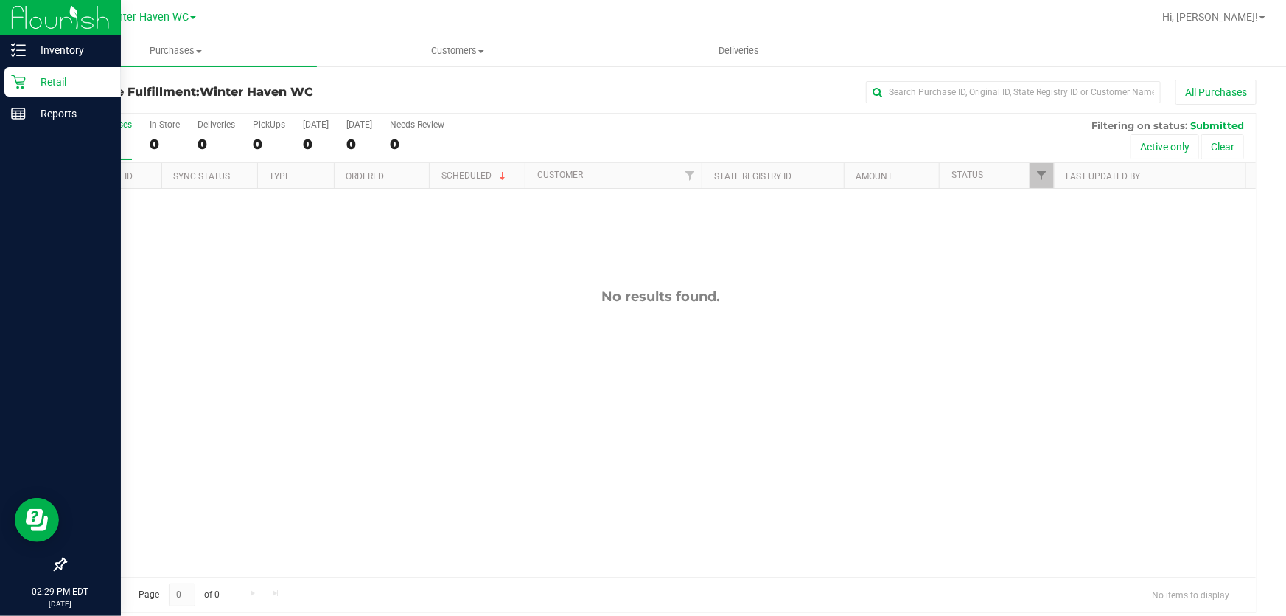
click at [54, 79] on p "Retail" at bounding box center [70, 82] width 88 height 18
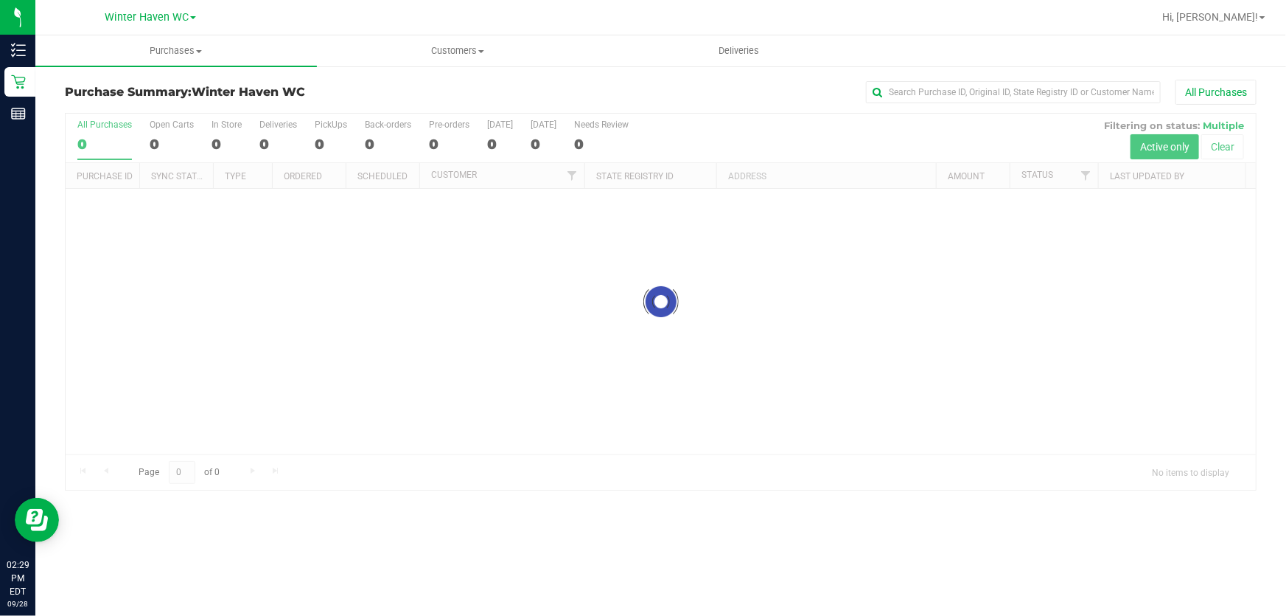
click at [736, 94] on div "All Purchases" at bounding box center [859, 92] width 795 height 25
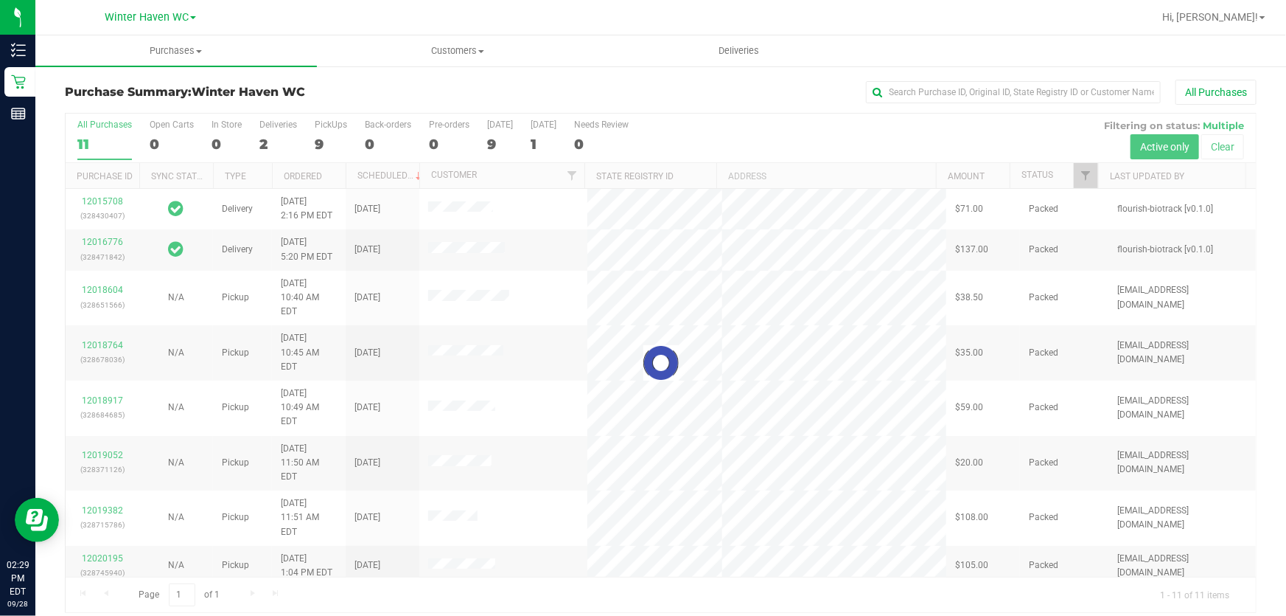
click at [812, 129] on div at bounding box center [661, 363] width 1191 height 498
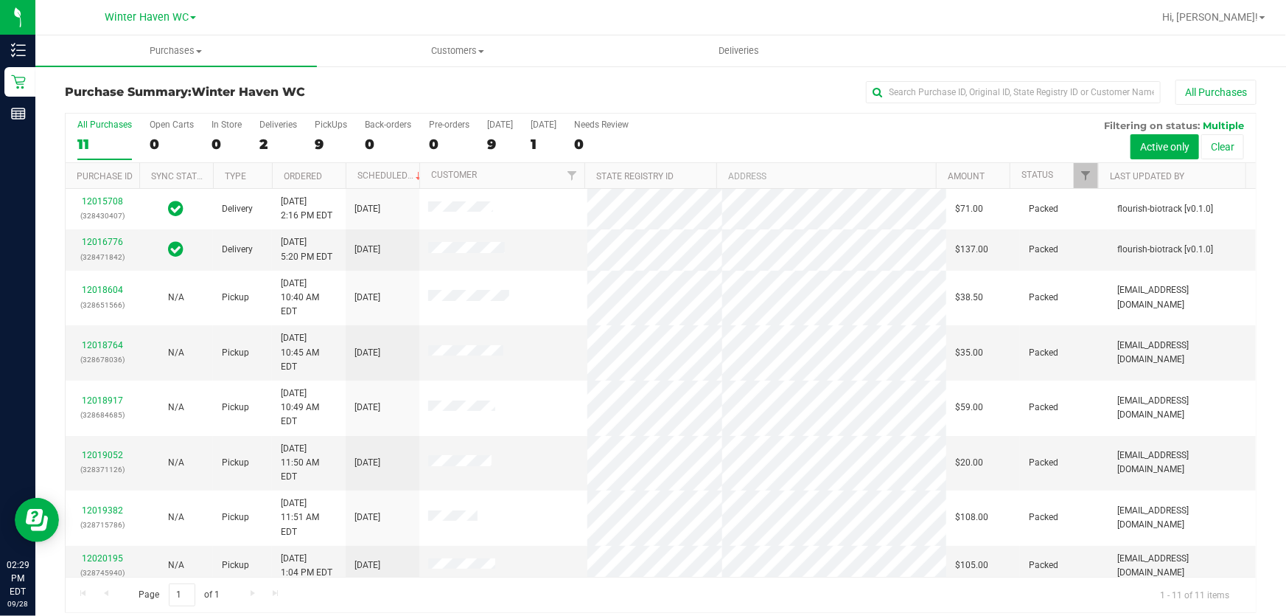
click at [795, 126] on div "All Purchases 11 Open Carts 0 In Store 0 Deliveries 2 PickUps 9 Back-orders 0 P…" at bounding box center [661, 138] width 1191 height 49
click at [463, 86] on div "All Purchases" at bounding box center [859, 92] width 795 height 25
click at [794, 125] on div "All Purchases 11 Open Carts 0 In Store 0 Deliveries 2 PickUps 9 Back-orders 0 P…" at bounding box center [661, 138] width 1191 height 49
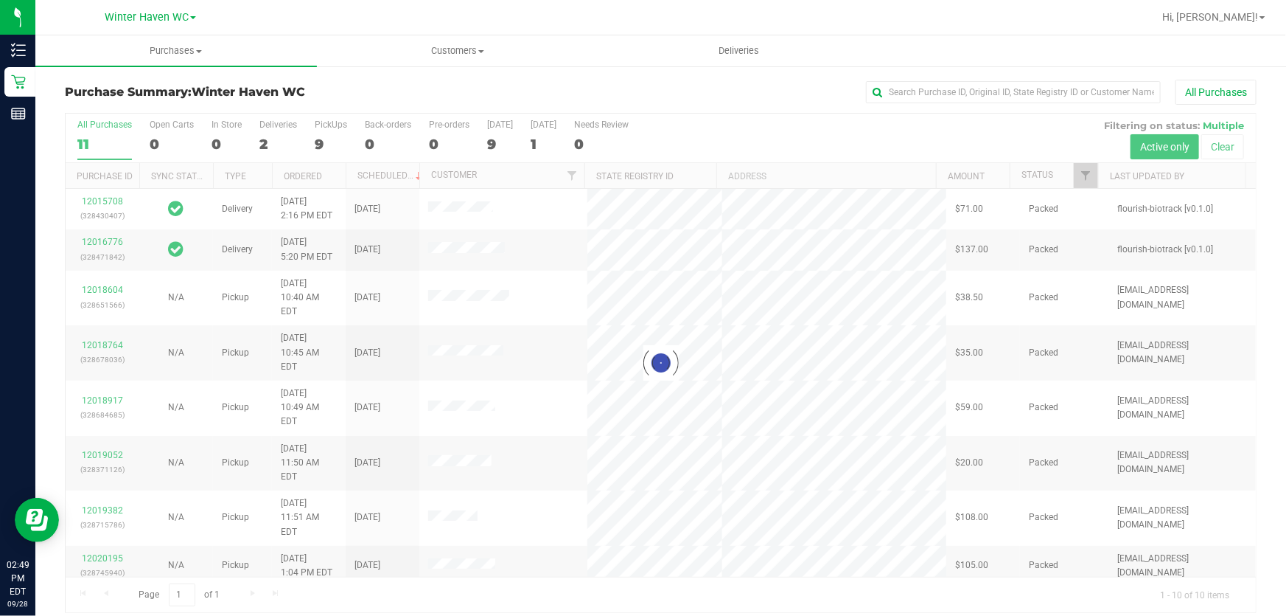
click at [781, 116] on div at bounding box center [661, 363] width 1191 height 498
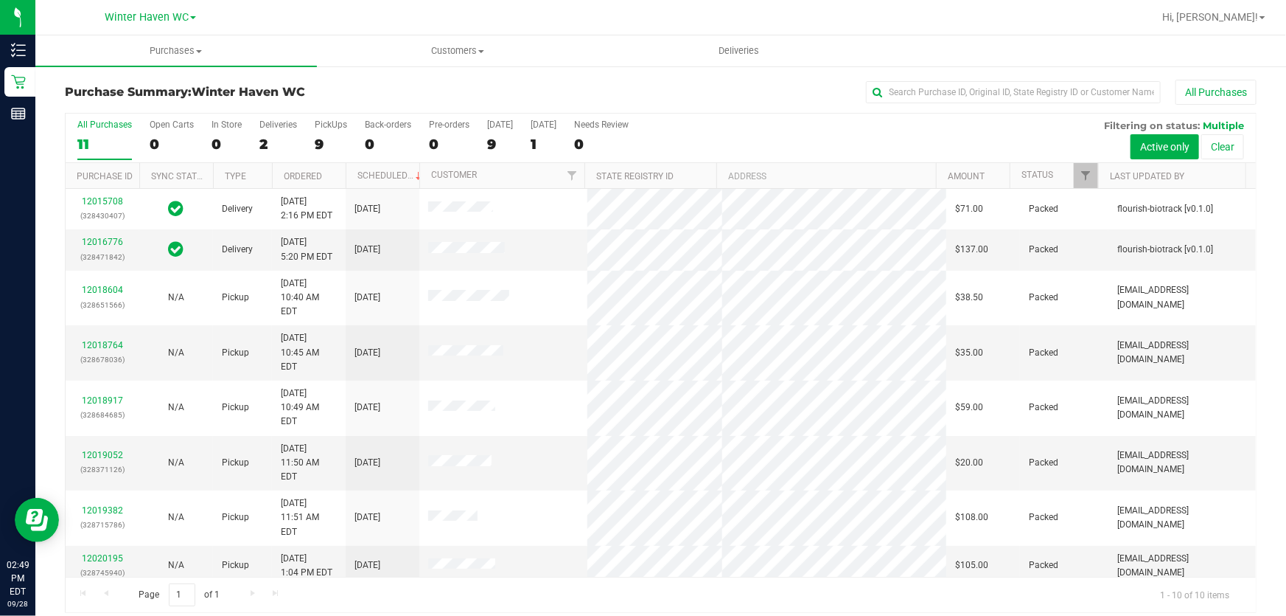
click at [745, 133] on div "All Purchases 11 Open Carts 0 In Store 0 Deliveries 2 PickUps 9 Back-orders 0 P…" at bounding box center [661, 138] width 1191 height 49
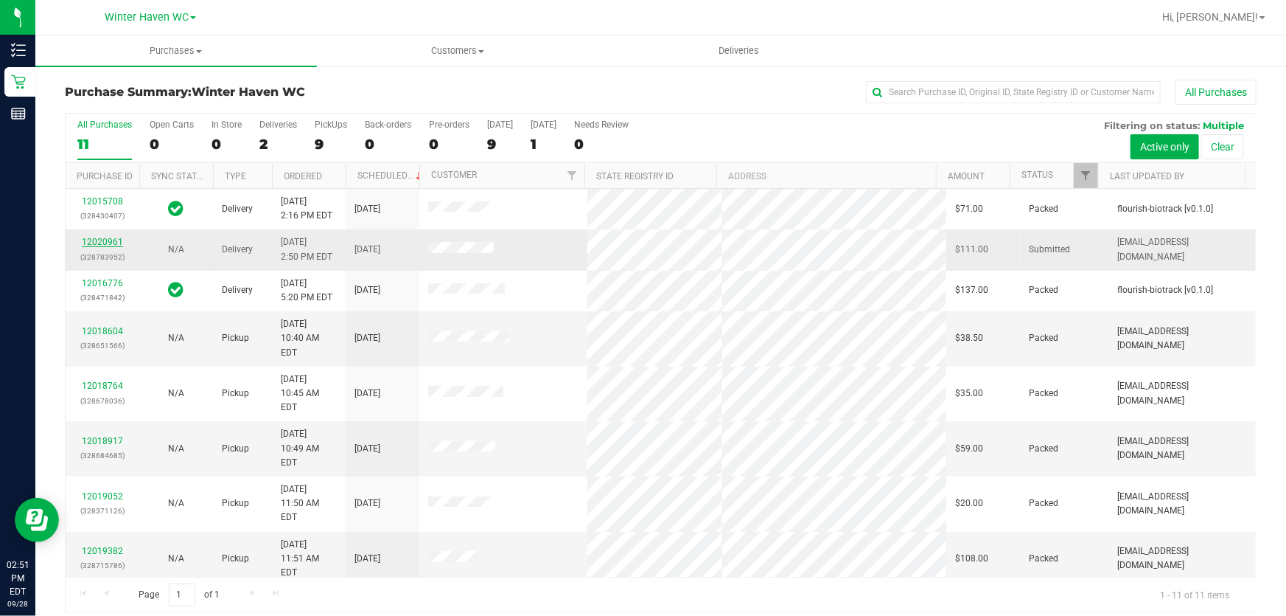
click at [119, 242] on link "12020961" at bounding box center [102, 242] width 41 height 10
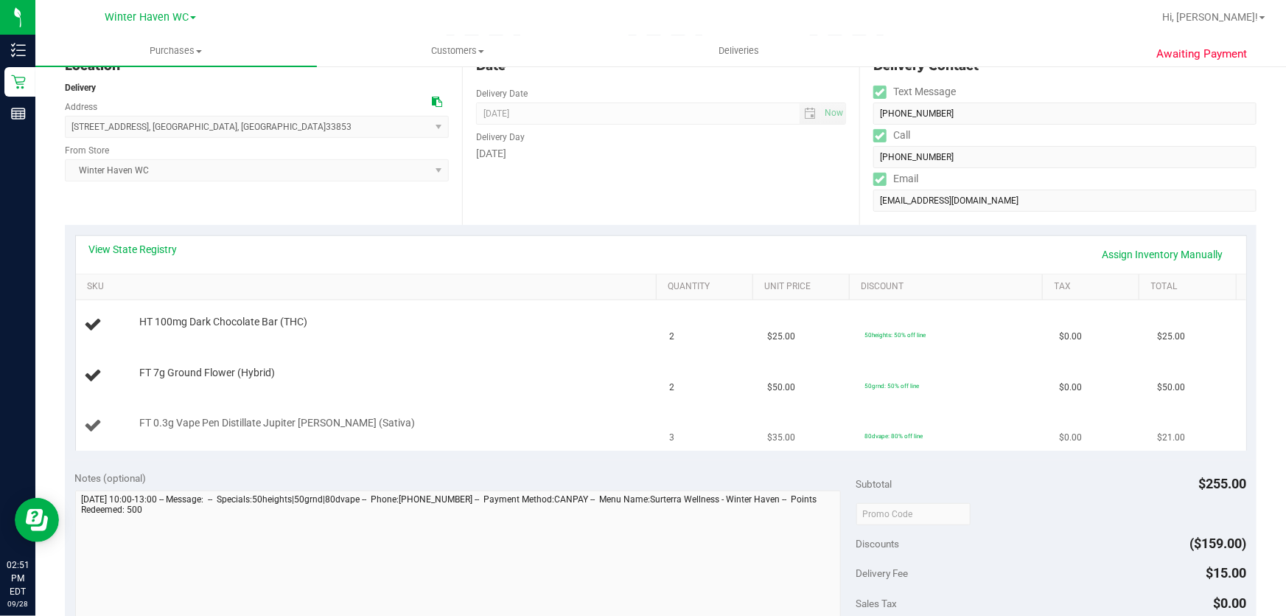
scroll to position [201, 0]
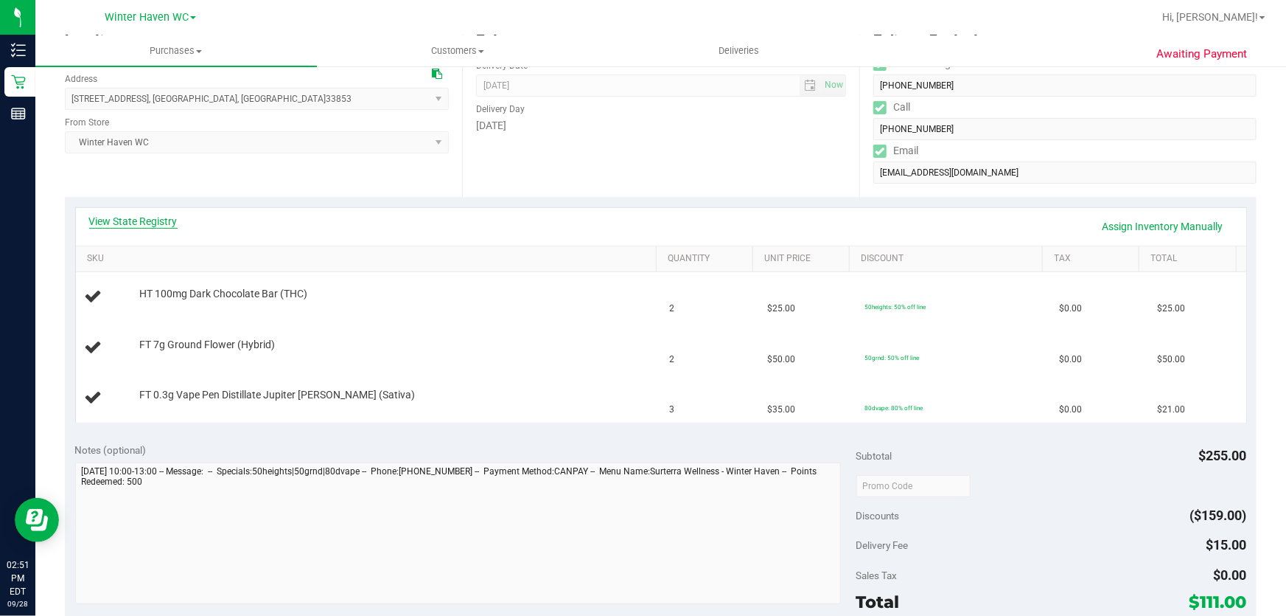
click at [139, 217] on link "View State Registry" at bounding box center [133, 221] width 88 height 15
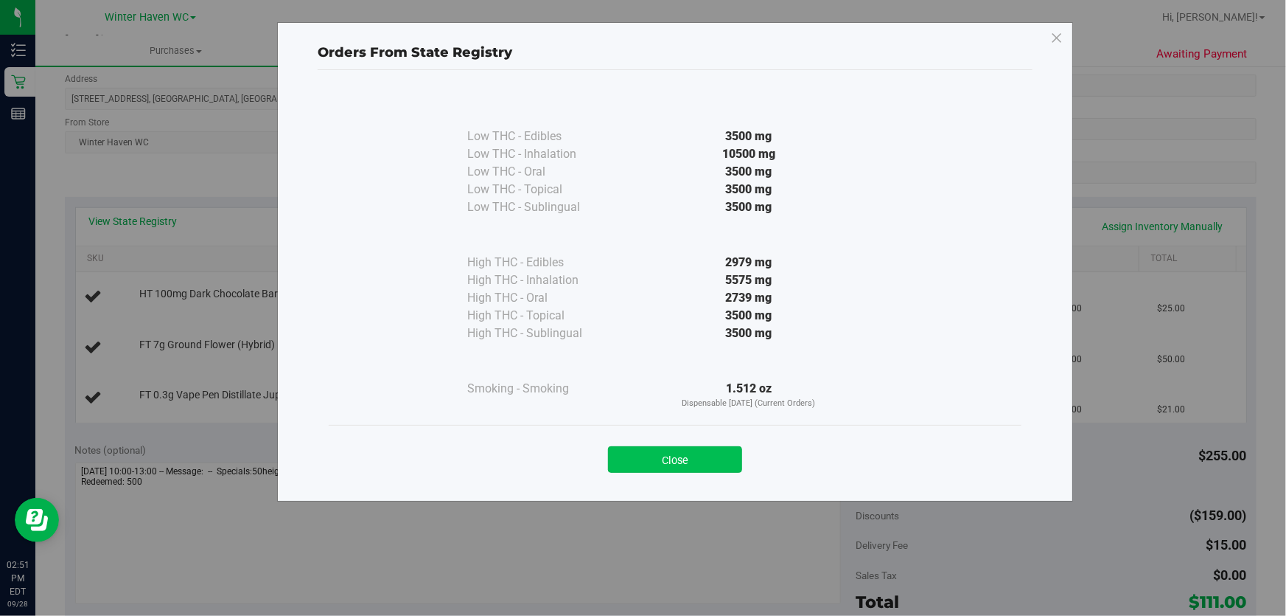
click at [661, 457] on button "Close" at bounding box center [675, 459] width 134 height 27
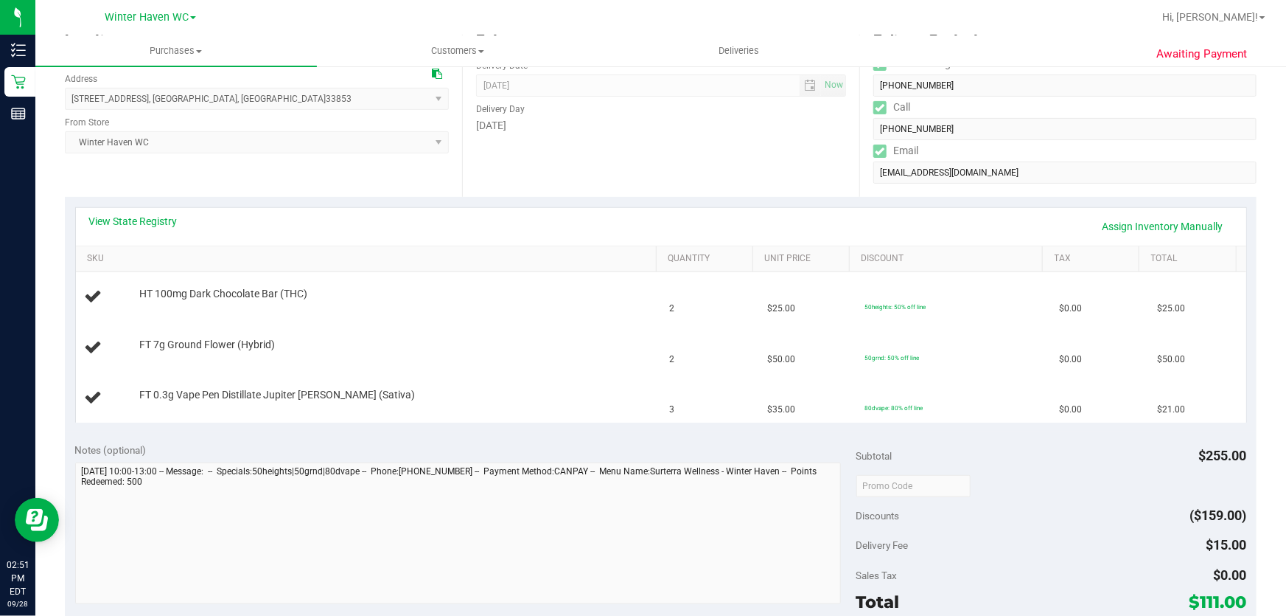
click at [613, 442] on div "Notes (optional)" at bounding box center [465, 449] width 781 height 15
click at [150, 221] on link "View State Registry" at bounding box center [133, 221] width 88 height 15
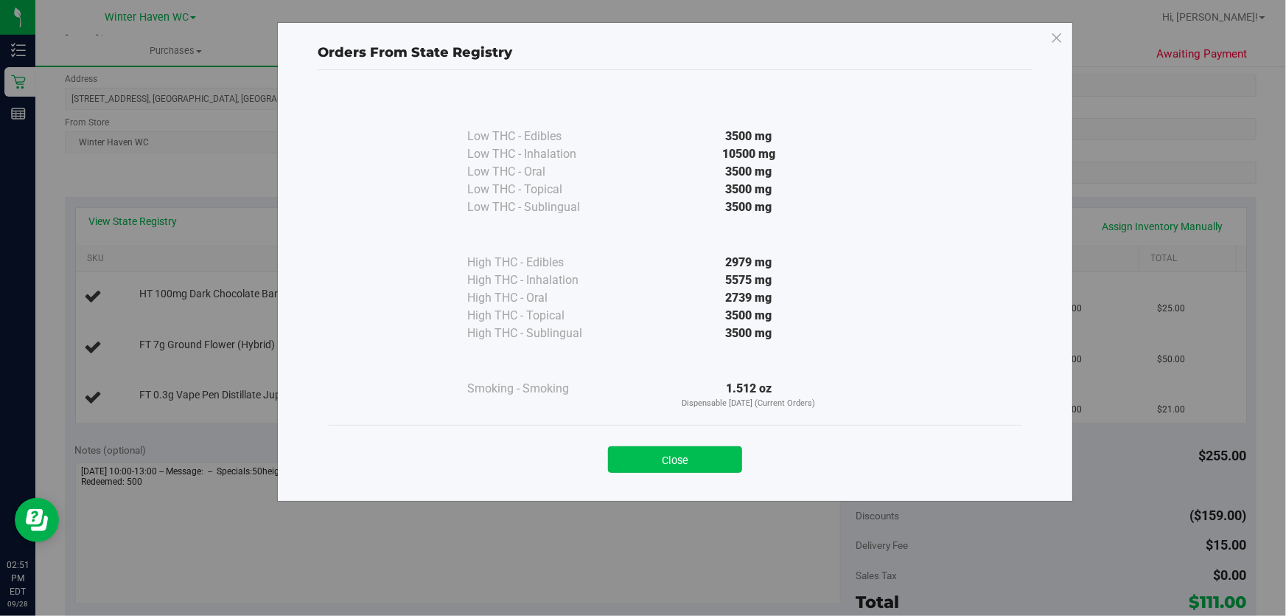
click at [706, 457] on button "Close" at bounding box center [675, 459] width 134 height 27
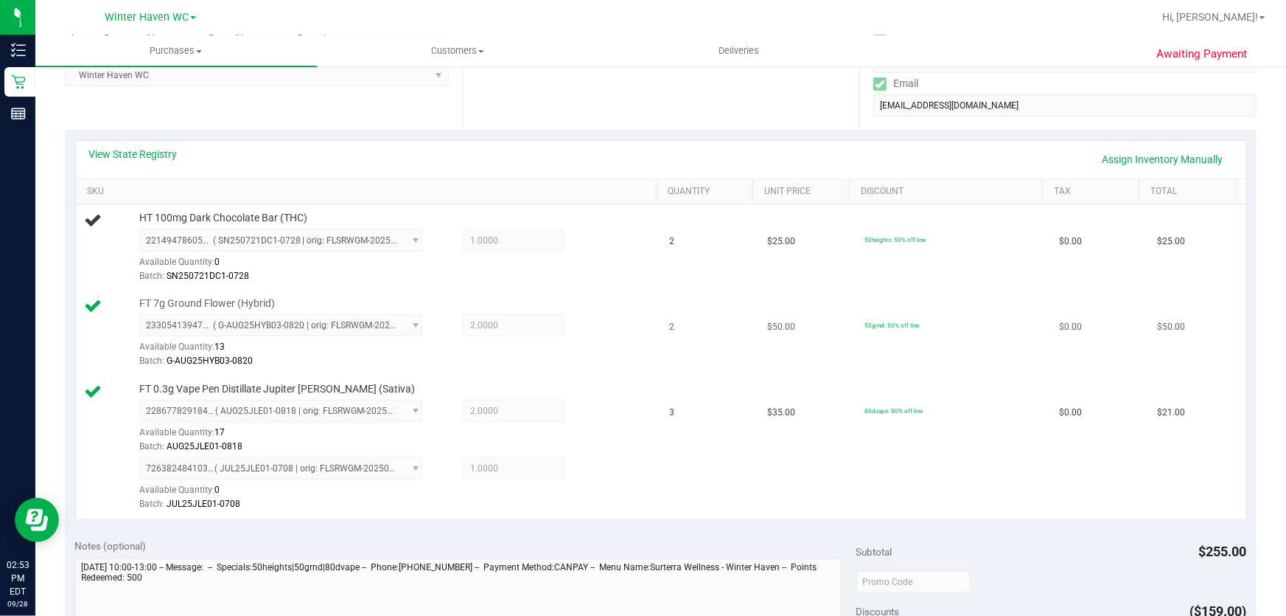
scroll to position [0, 0]
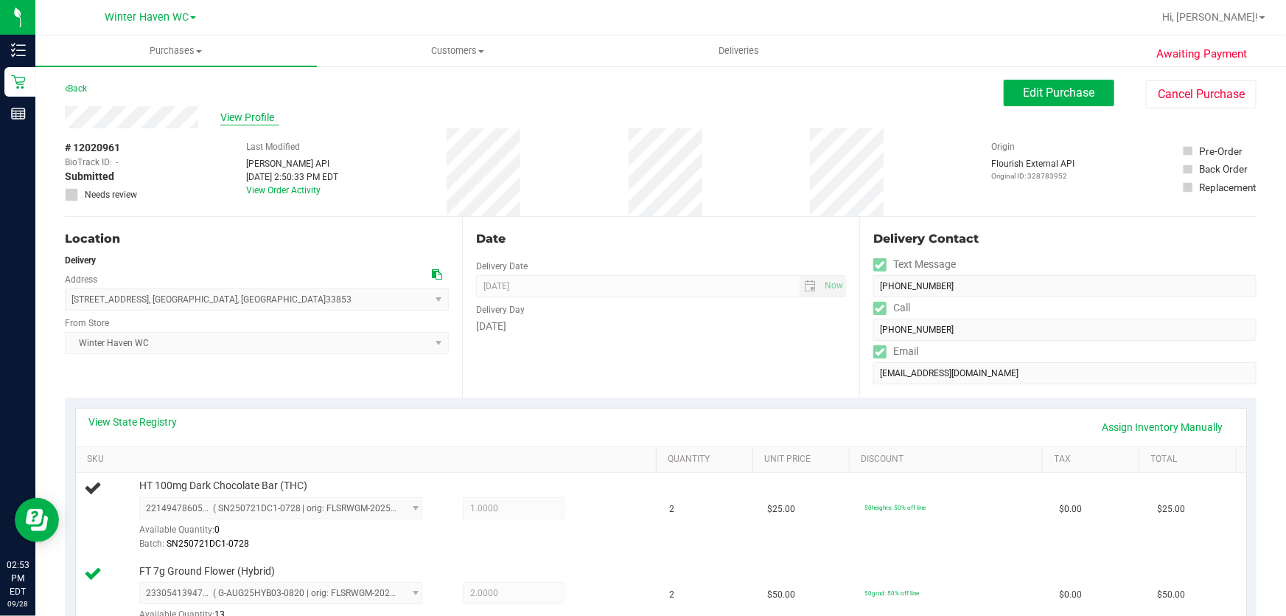
click at [246, 115] on span "View Profile" at bounding box center [249, 117] width 59 height 15
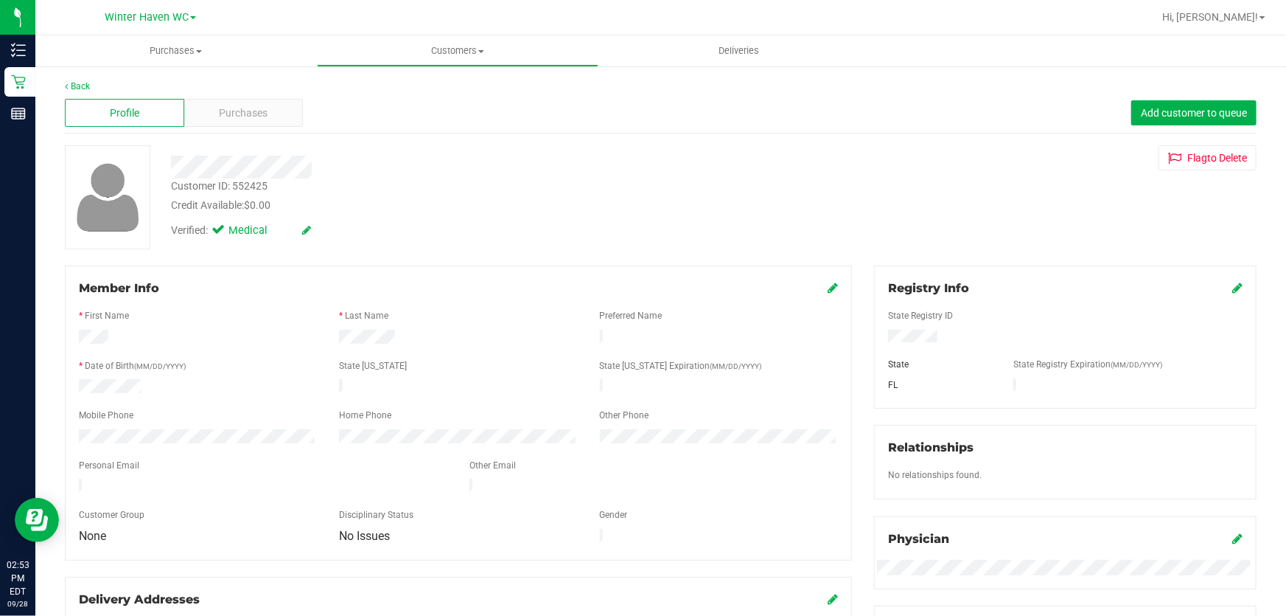
click at [259, 187] on div "Customer ID: 552425" at bounding box center [219, 185] width 97 height 15
copy div "552425"
click at [425, 167] on div at bounding box center [463, 167] width 607 height 23
click at [74, 83] on link "Back" at bounding box center [77, 86] width 25 height 10
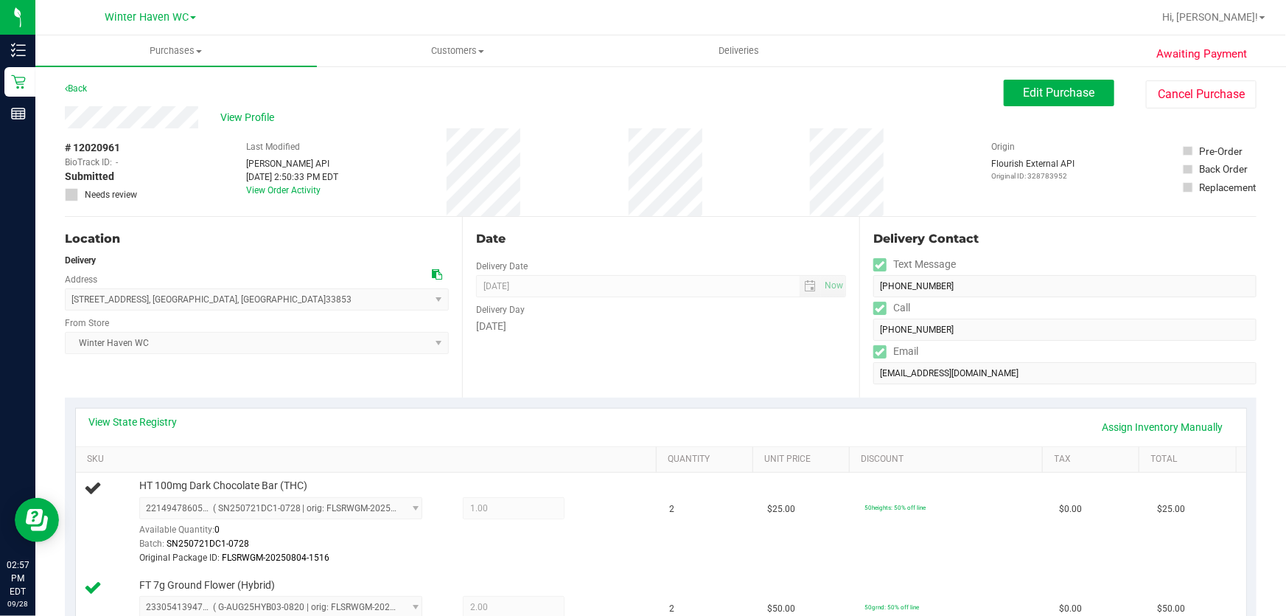
click at [305, 218] on div "Location Delivery Address 1851 Longleaf Blvd , Lake Wales , FL 33853 Select add…" at bounding box center [263, 307] width 397 height 181
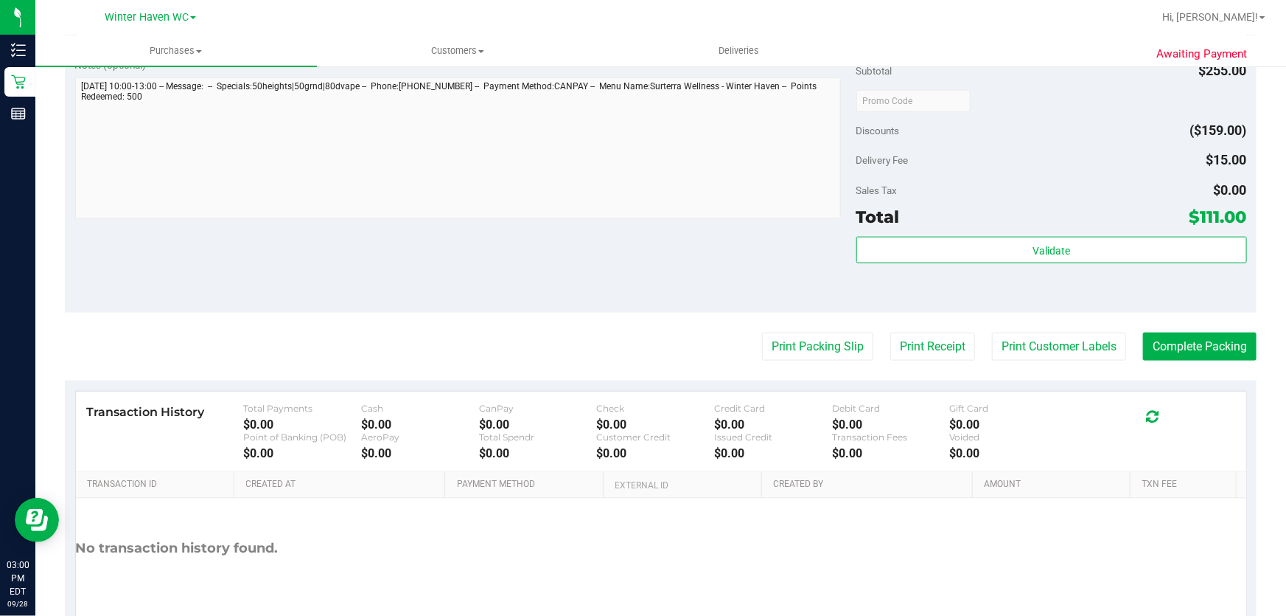
scroll to position [930, 0]
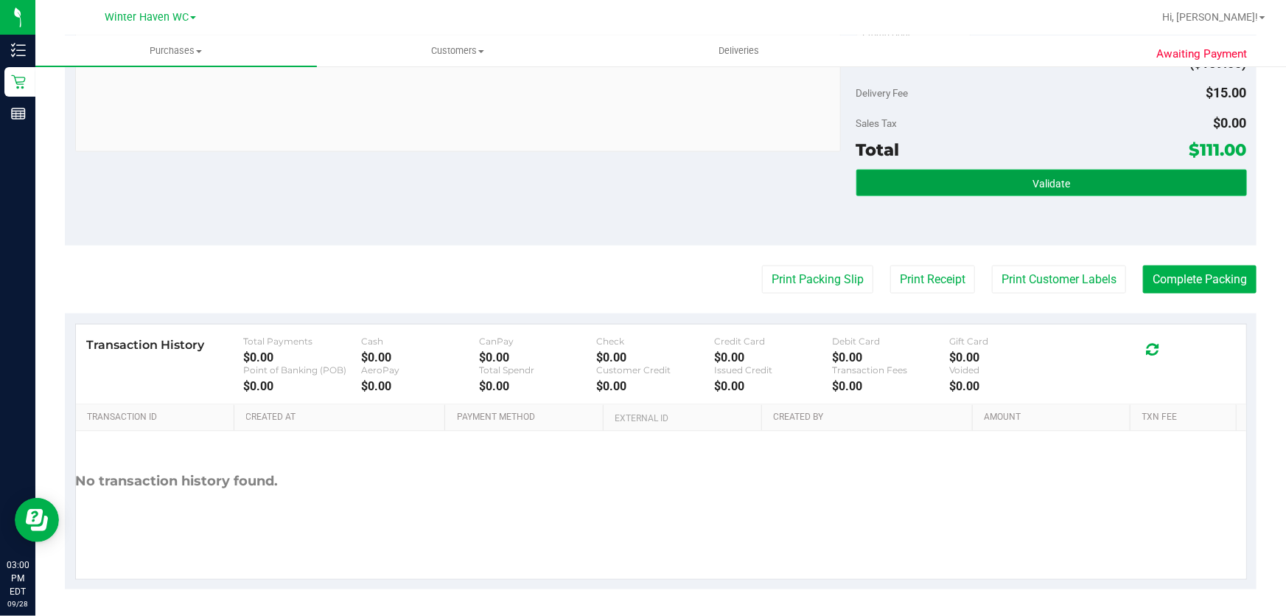
click at [1072, 178] on button "Validate" at bounding box center [1052, 183] width 391 height 27
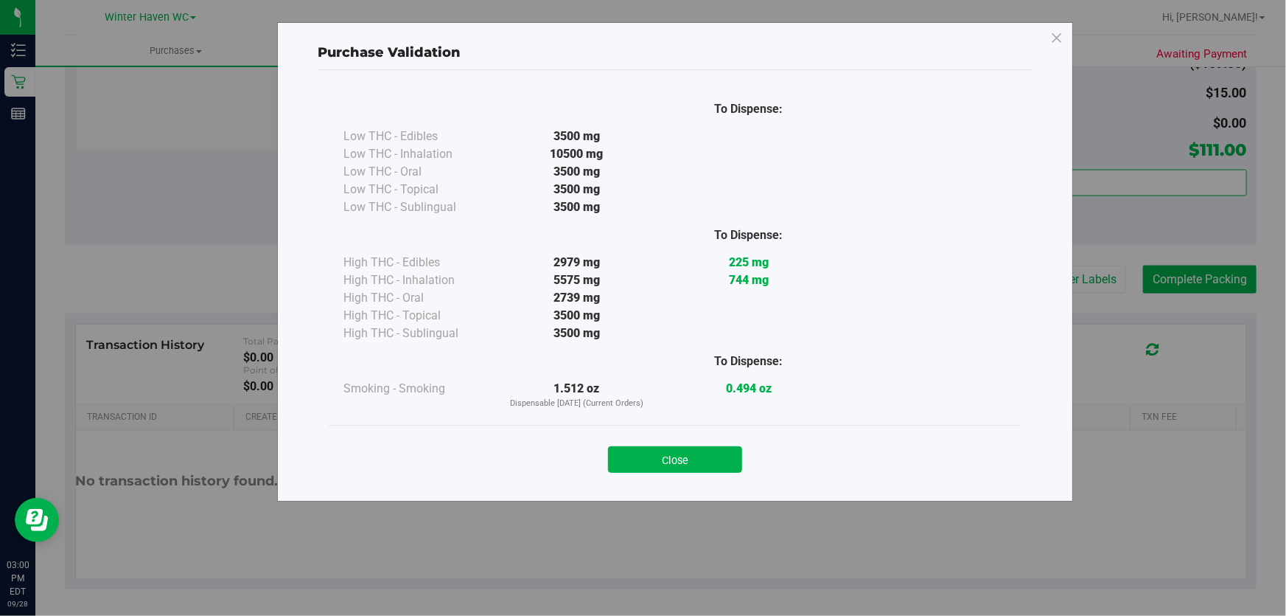
click at [681, 455] on button "Close" at bounding box center [675, 459] width 134 height 27
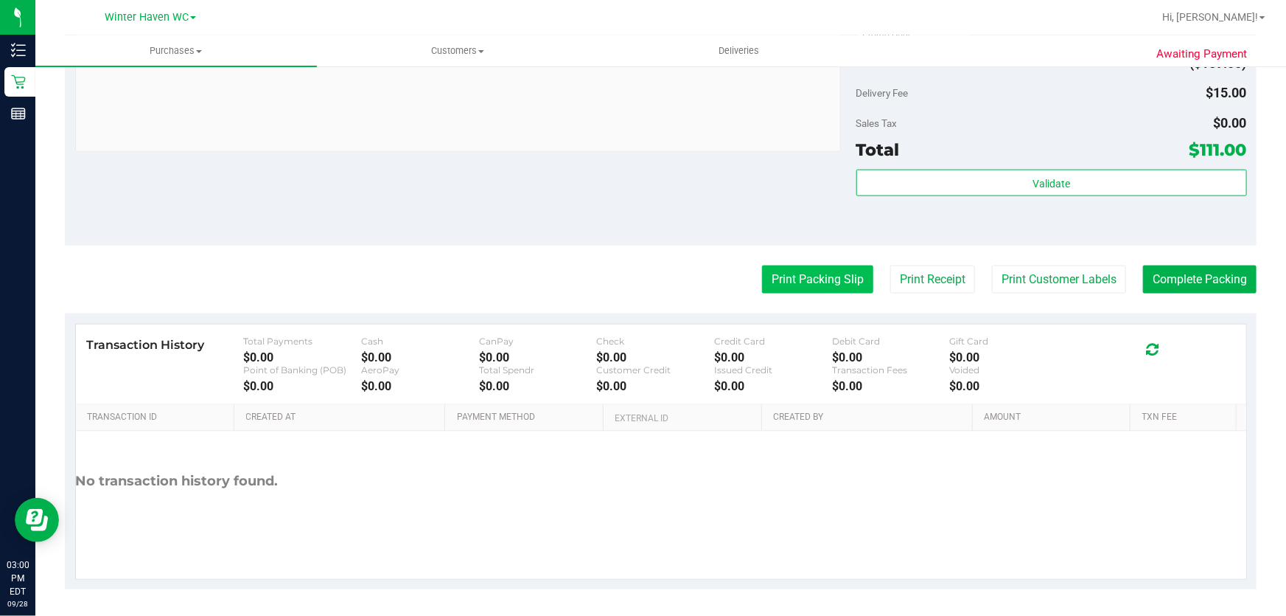
click at [793, 269] on button "Print Packing Slip" at bounding box center [817, 279] width 111 height 28
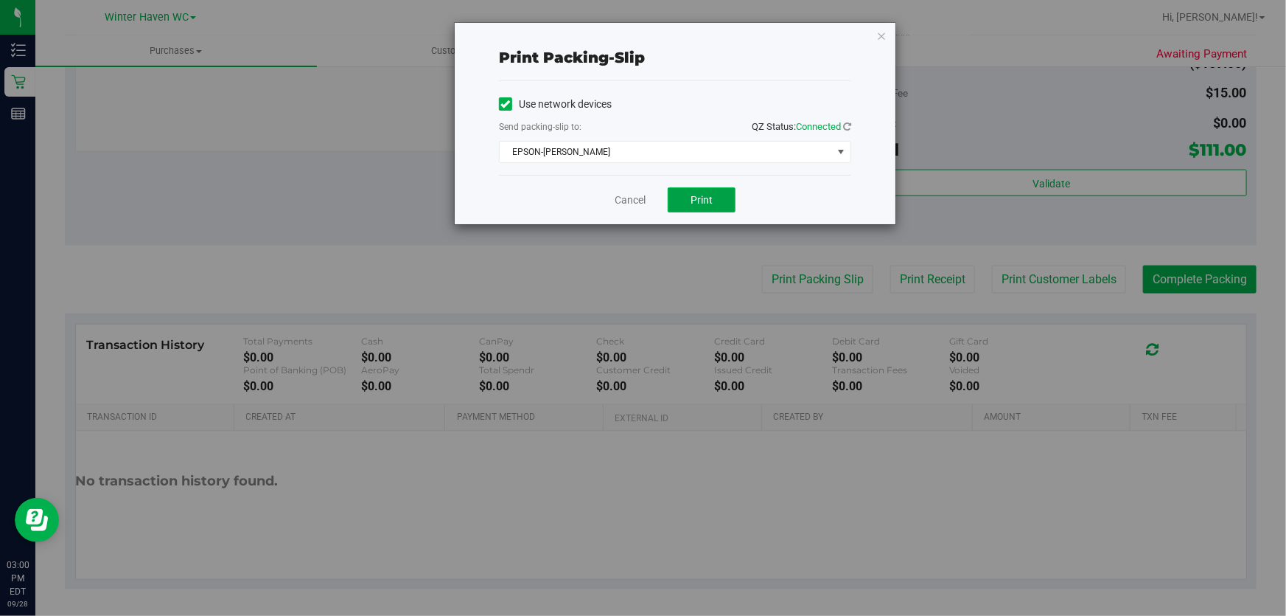
click at [705, 198] on span "Print" at bounding box center [702, 200] width 22 height 12
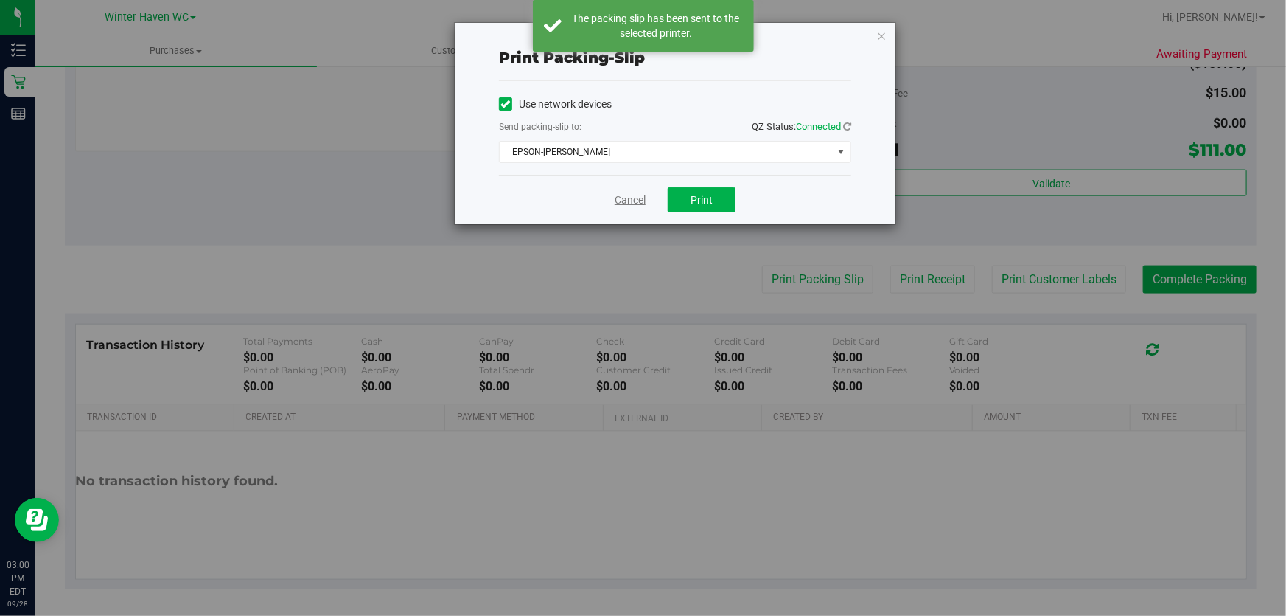
click at [624, 203] on link "Cancel" at bounding box center [630, 199] width 31 height 15
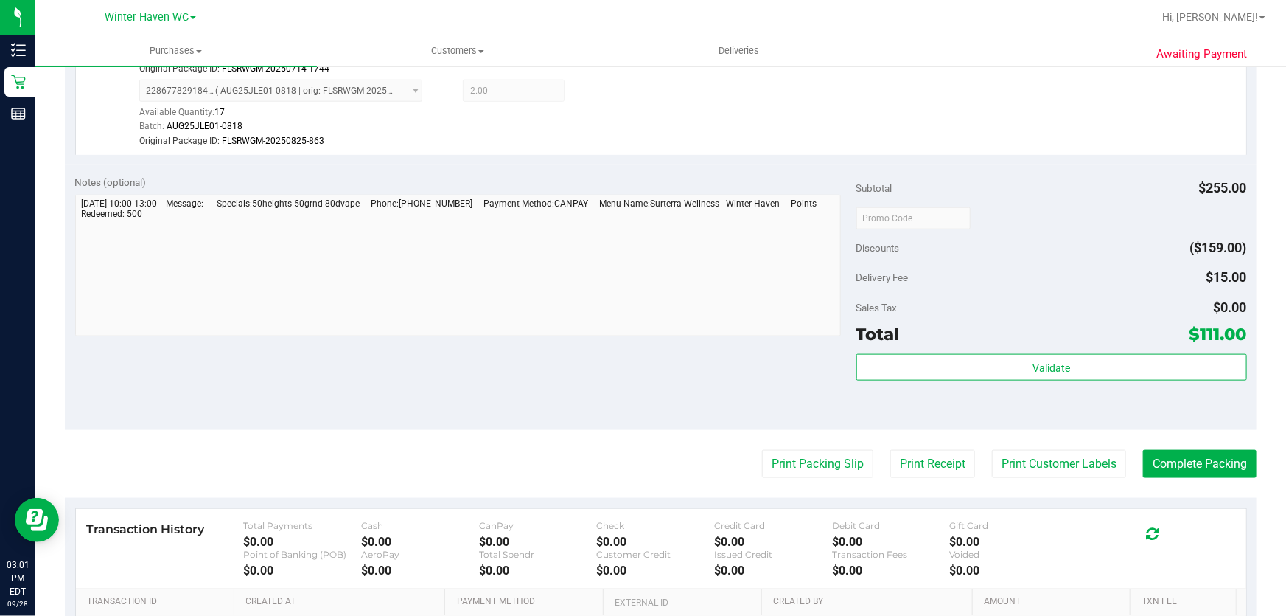
scroll to position [821, 0]
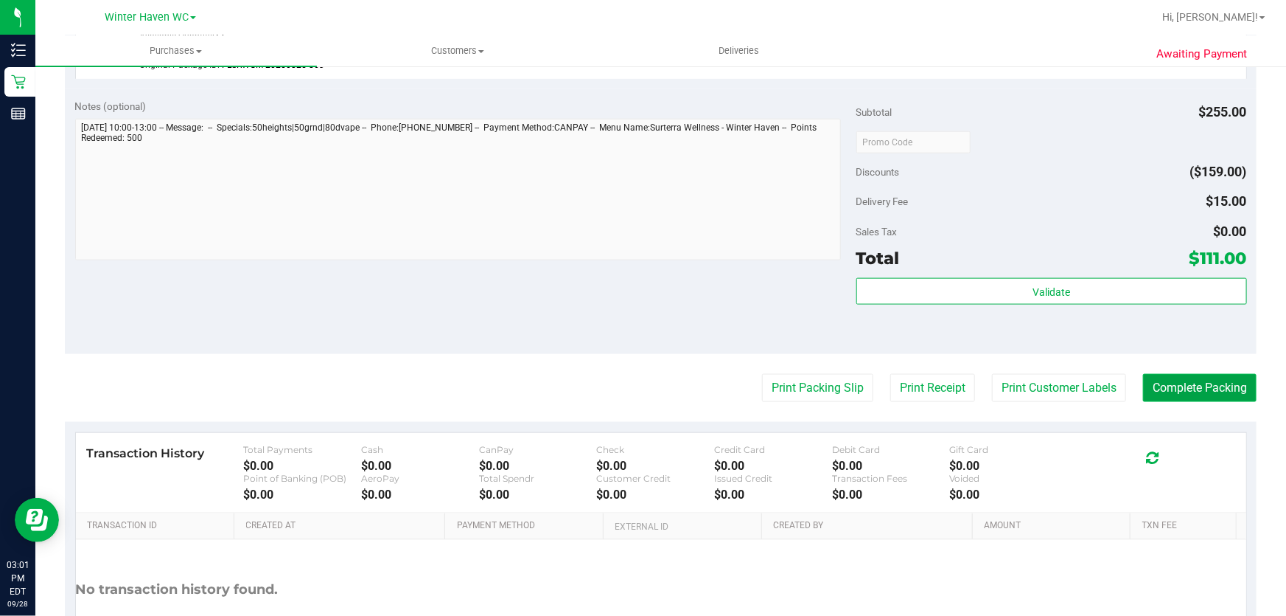
click at [1199, 390] on button "Complete Packing" at bounding box center [1200, 388] width 114 height 28
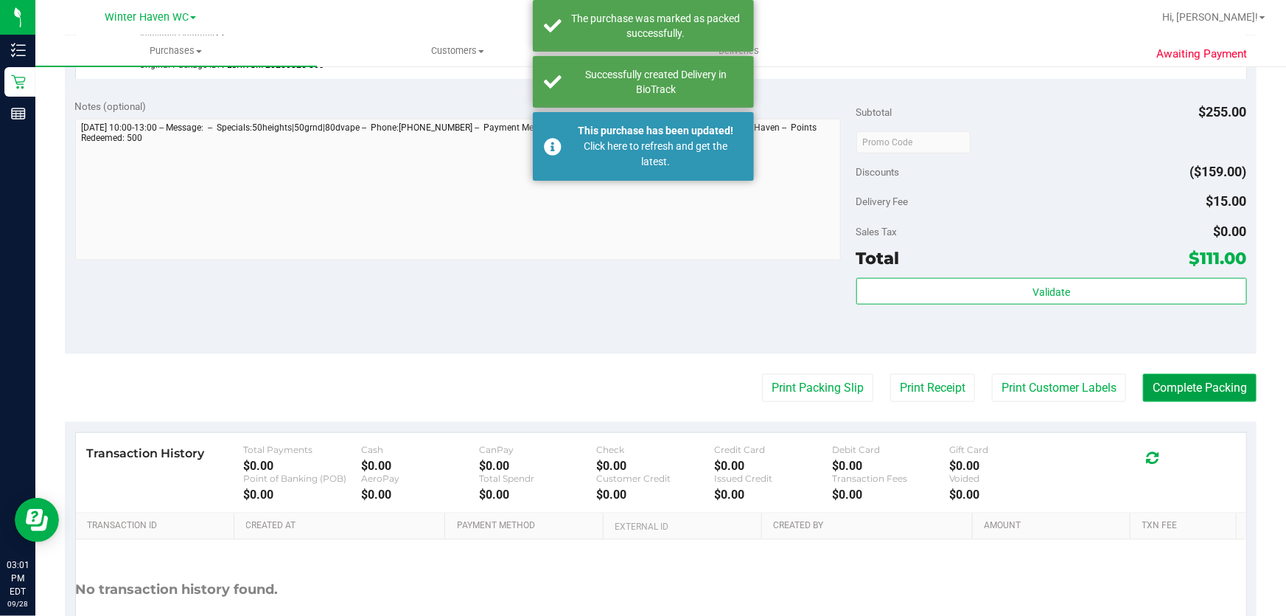
click at [1205, 389] on button "Complete Packing" at bounding box center [1200, 388] width 114 height 28
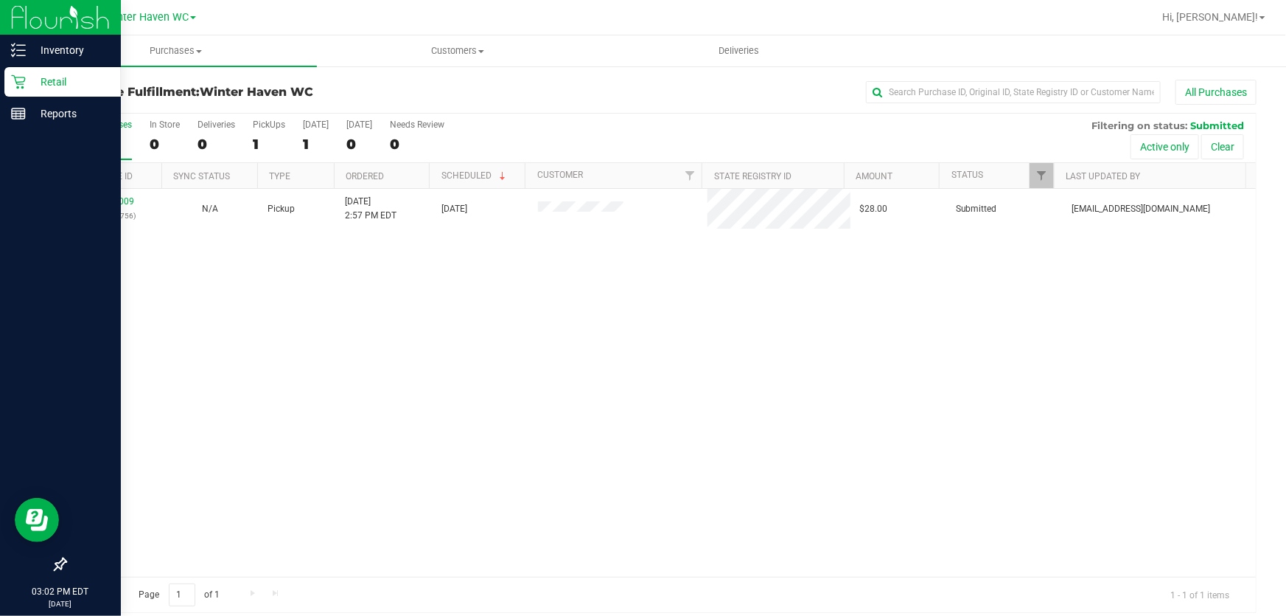
click at [41, 79] on p "Retail" at bounding box center [70, 82] width 88 height 18
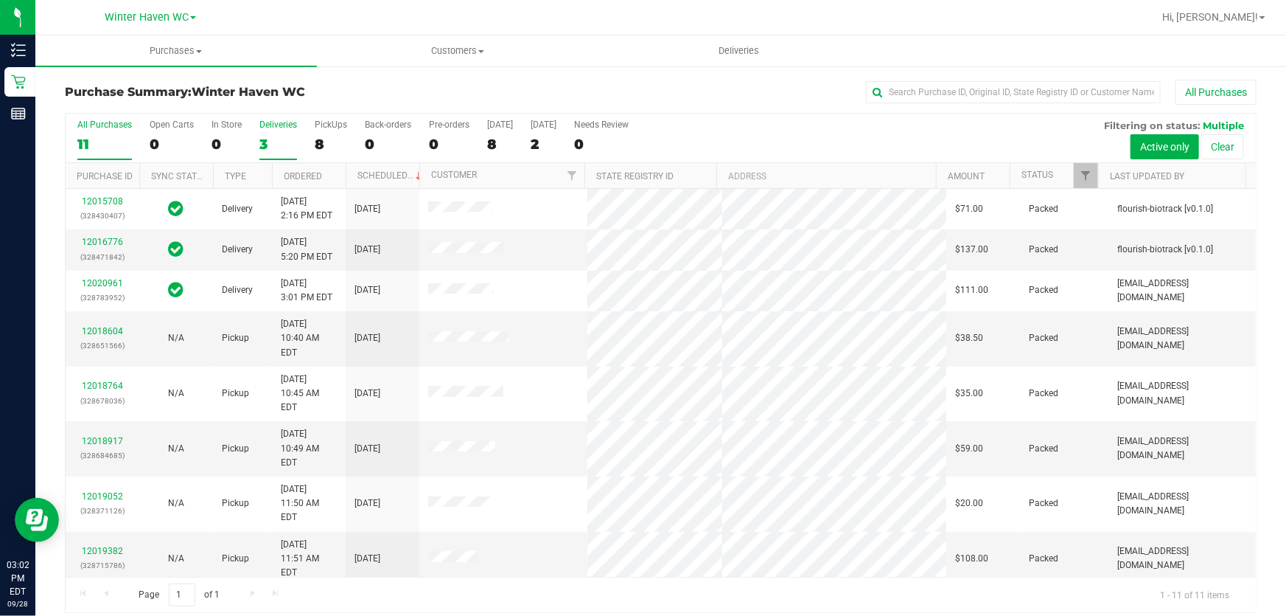
click at [265, 143] on div "3" at bounding box center [278, 144] width 38 height 17
click at [0, 0] on input "Deliveries 3" at bounding box center [0, 0] width 0 height 0
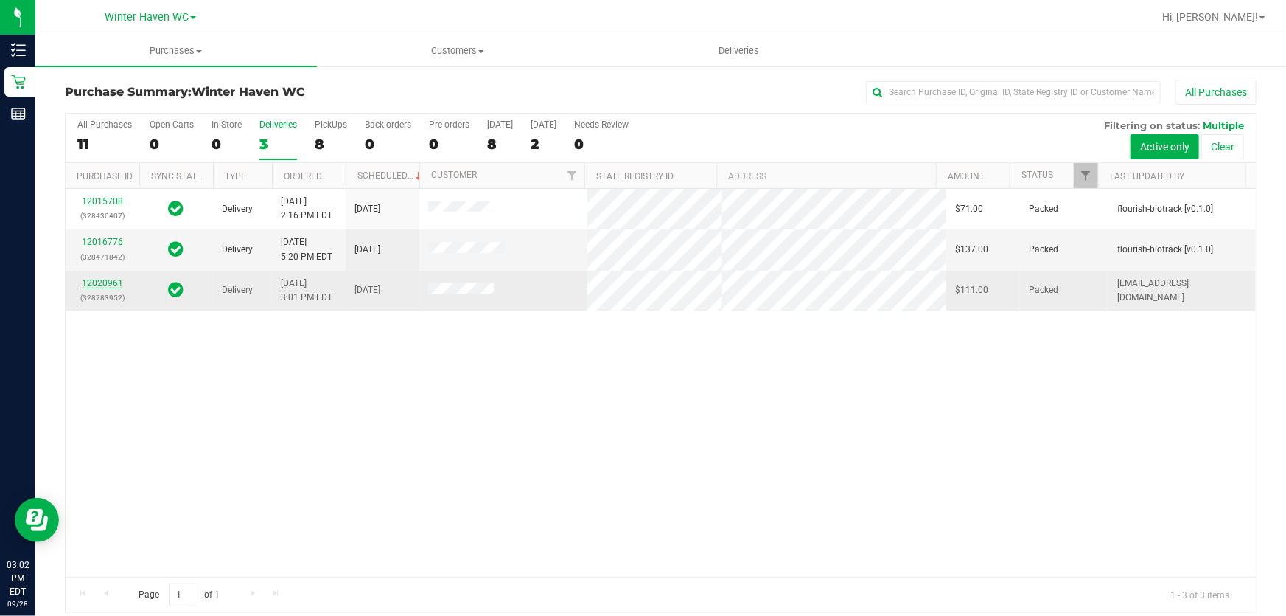
click at [89, 282] on link "12020961" at bounding box center [102, 283] width 41 height 10
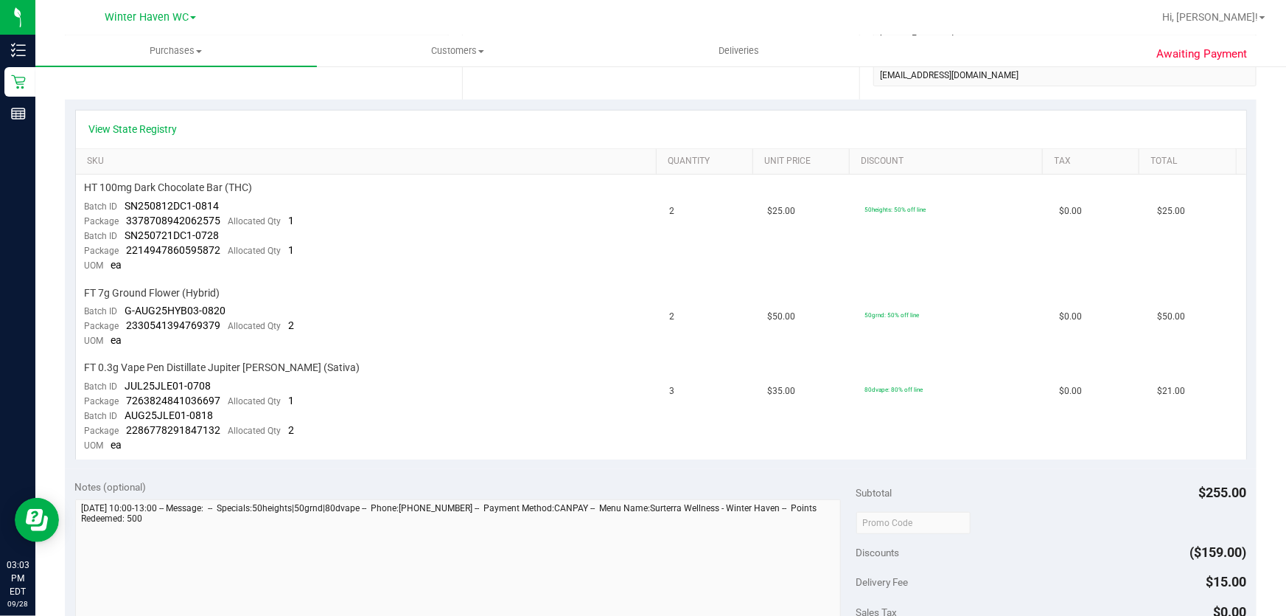
scroll to position [302, 0]
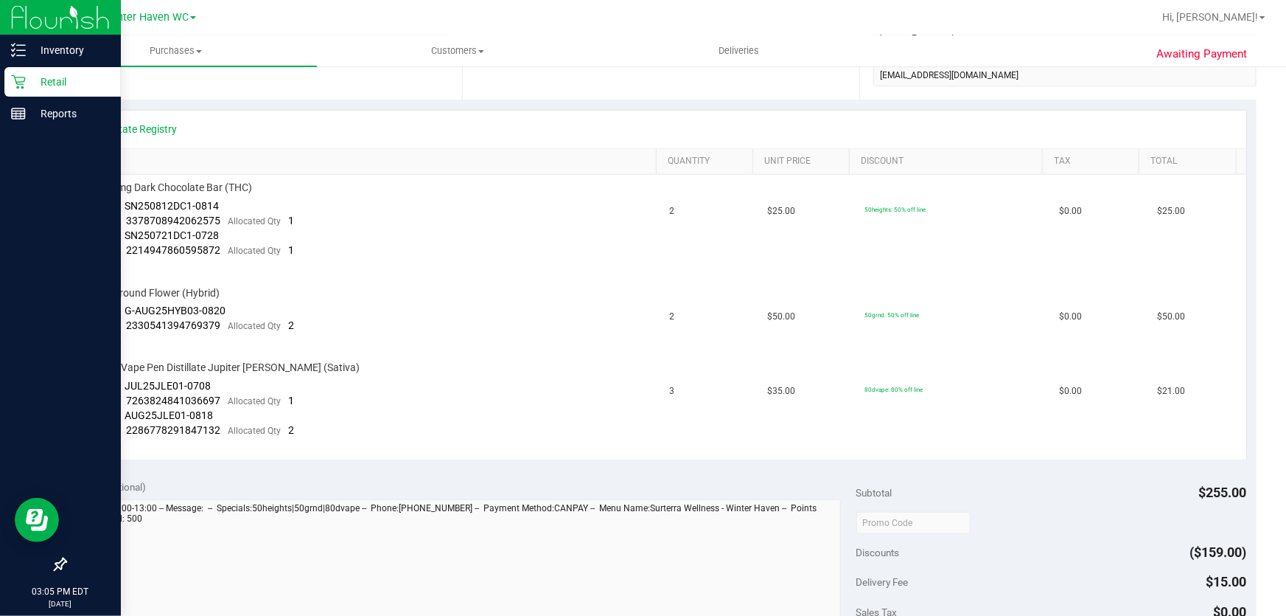
click at [41, 78] on p "Retail" at bounding box center [70, 82] width 88 height 18
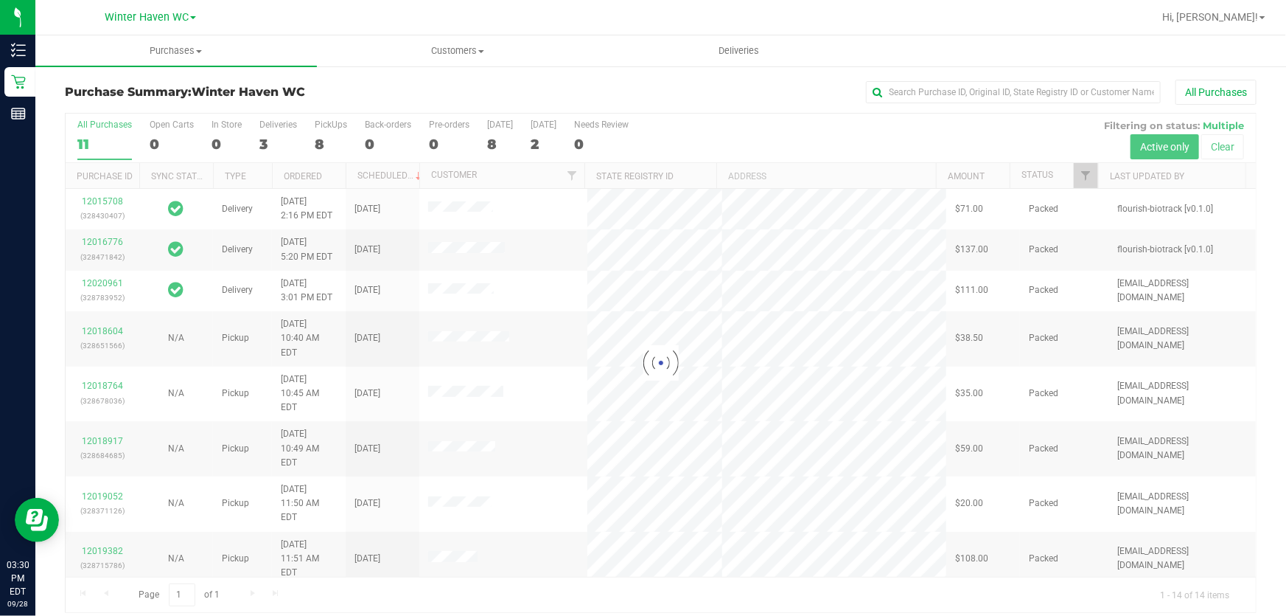
click at [754, 128] on div at bounding box center [661, 363] width 1191 height 498
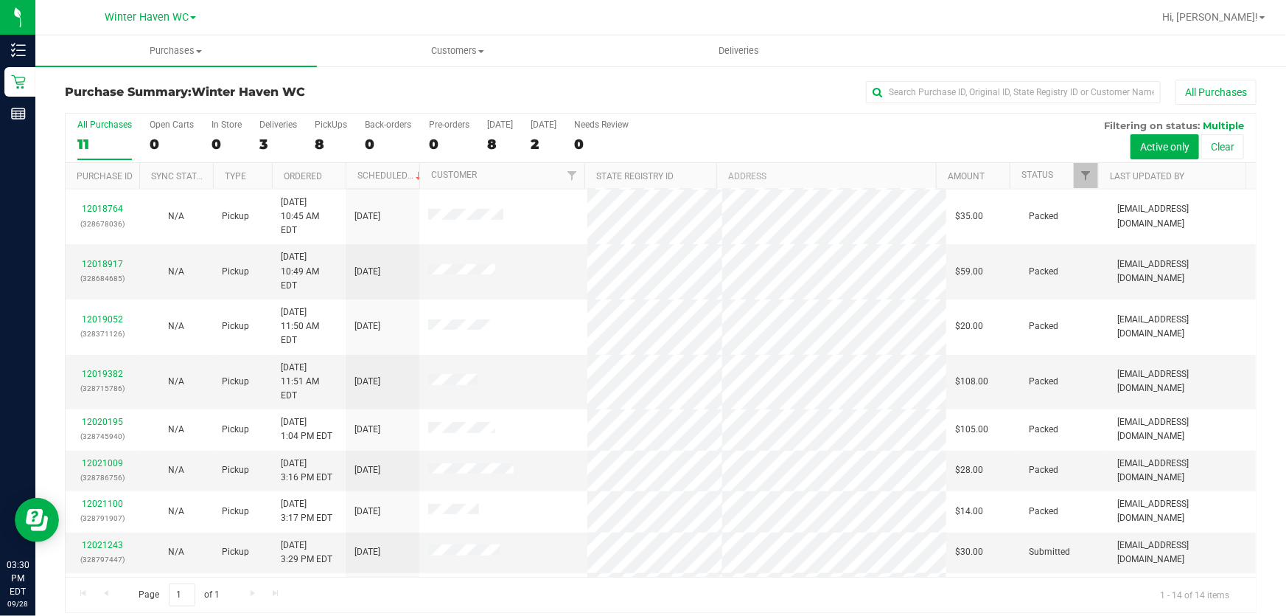
scroll to position [182, 0]
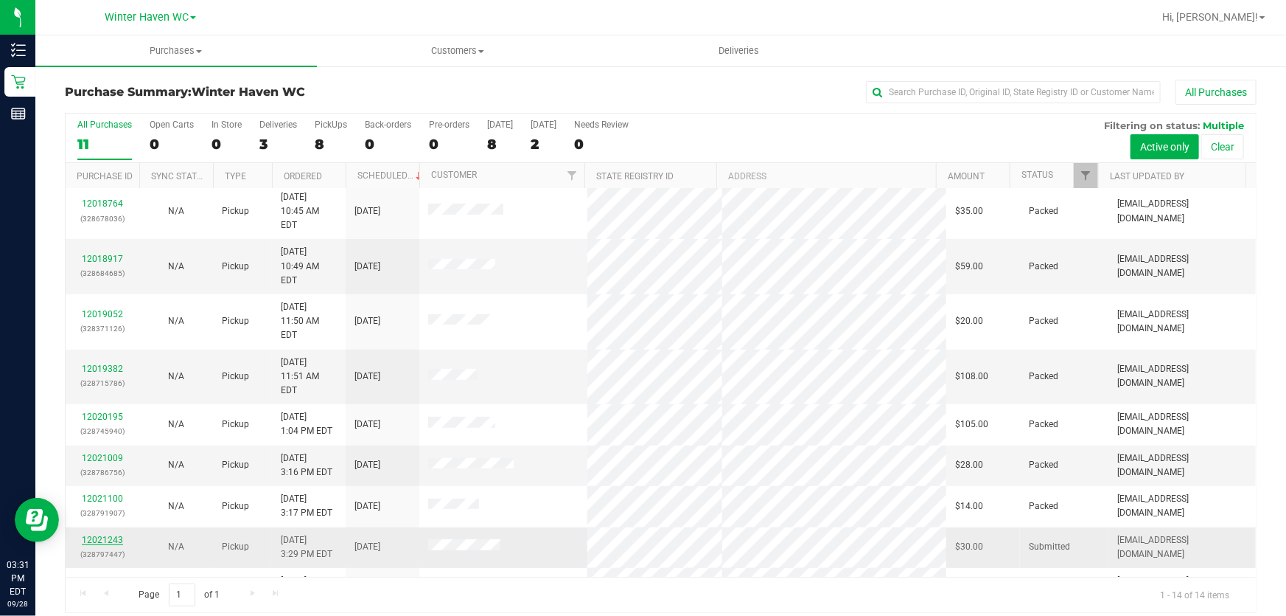
click at [94, 534] on link "12021243" at bounding box center [102, 539] width 41 height 10
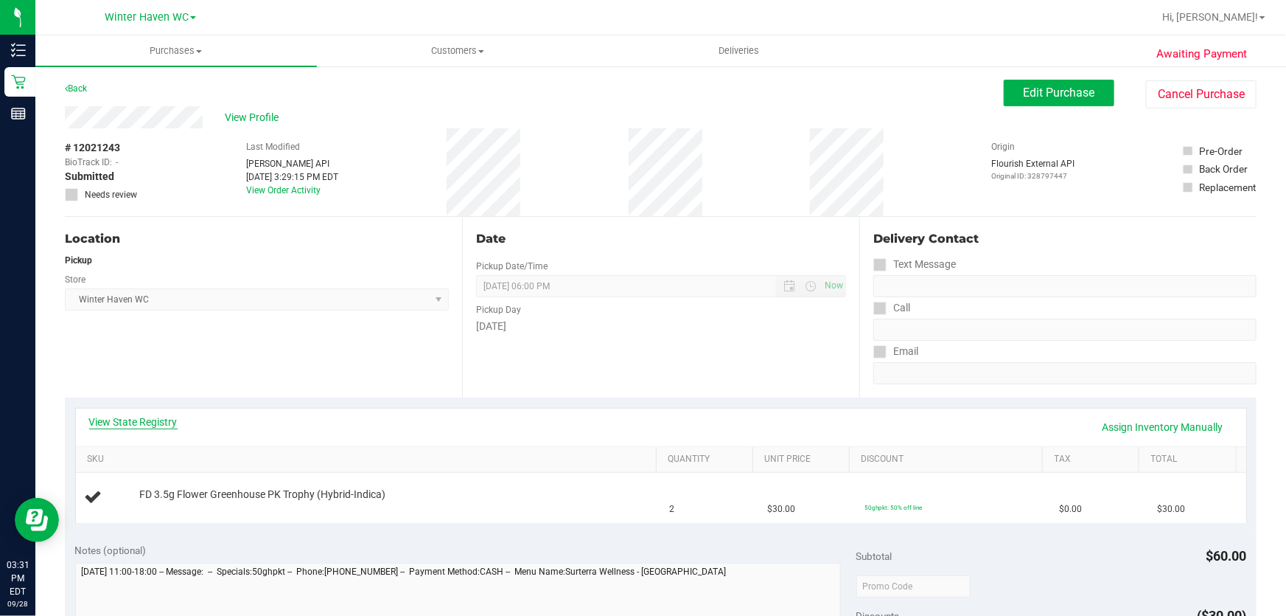
click at [164, 423] on link "View State Registry" at bounding box center [133, 421] width 88 height 15
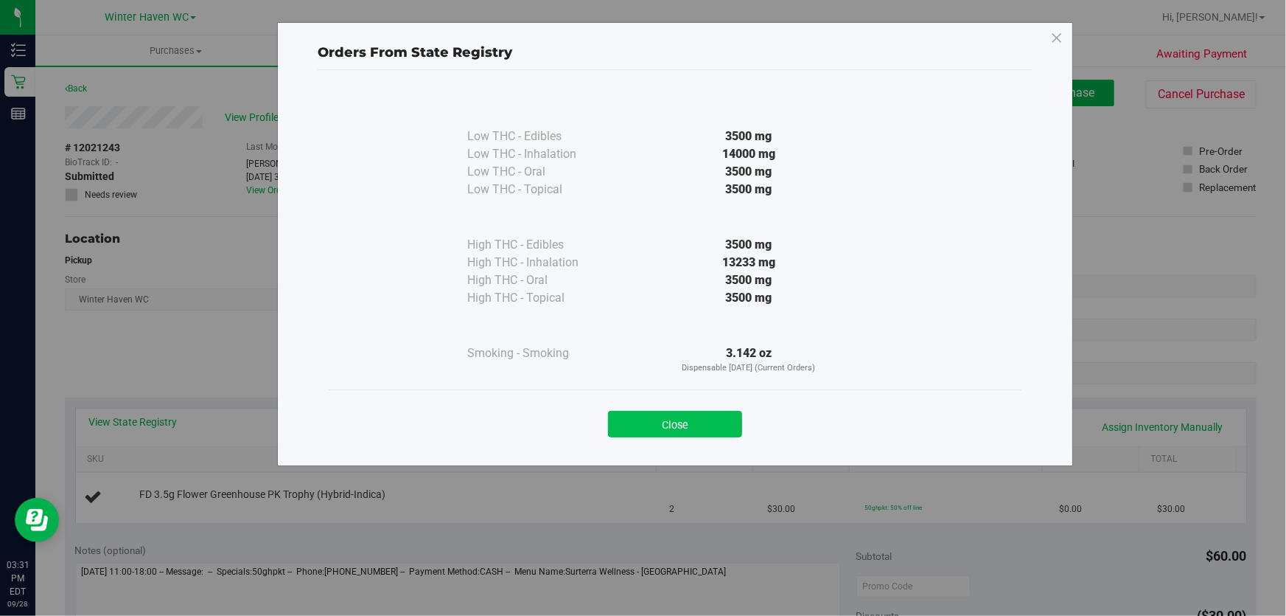
click at [681, 416] on button "Close" at bounding box center [675, 424] width 134 height 27
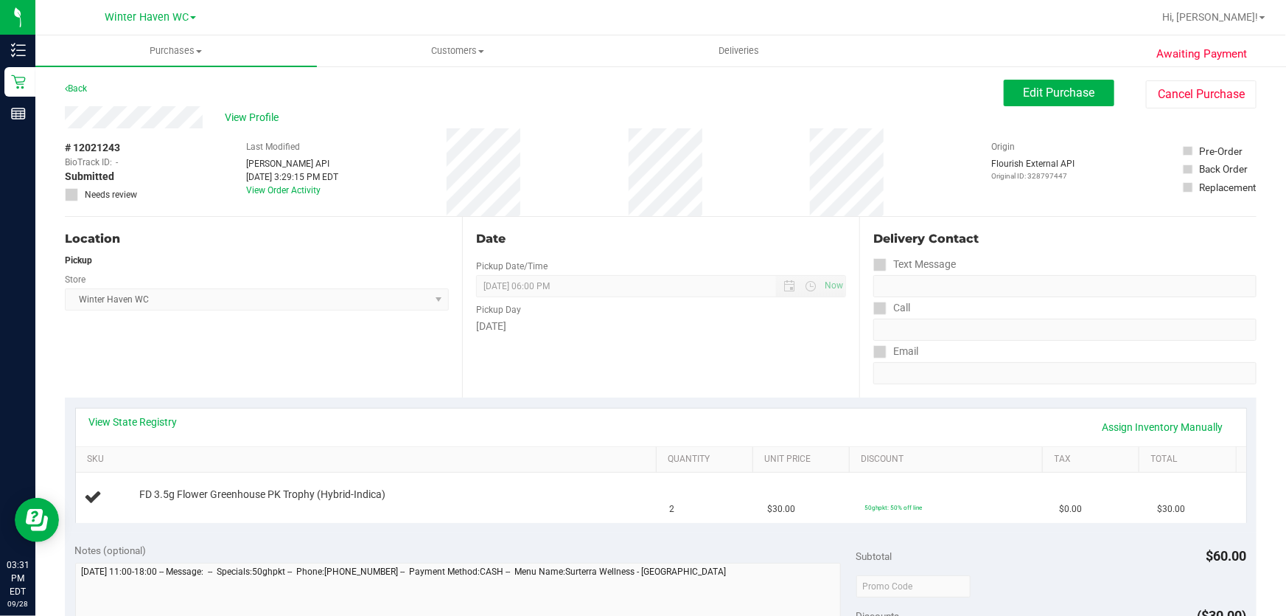
click at [472, 411] on div "View State Registry Assign Inventory Manually" at bounding box center [661, 427] width 1171 height 38
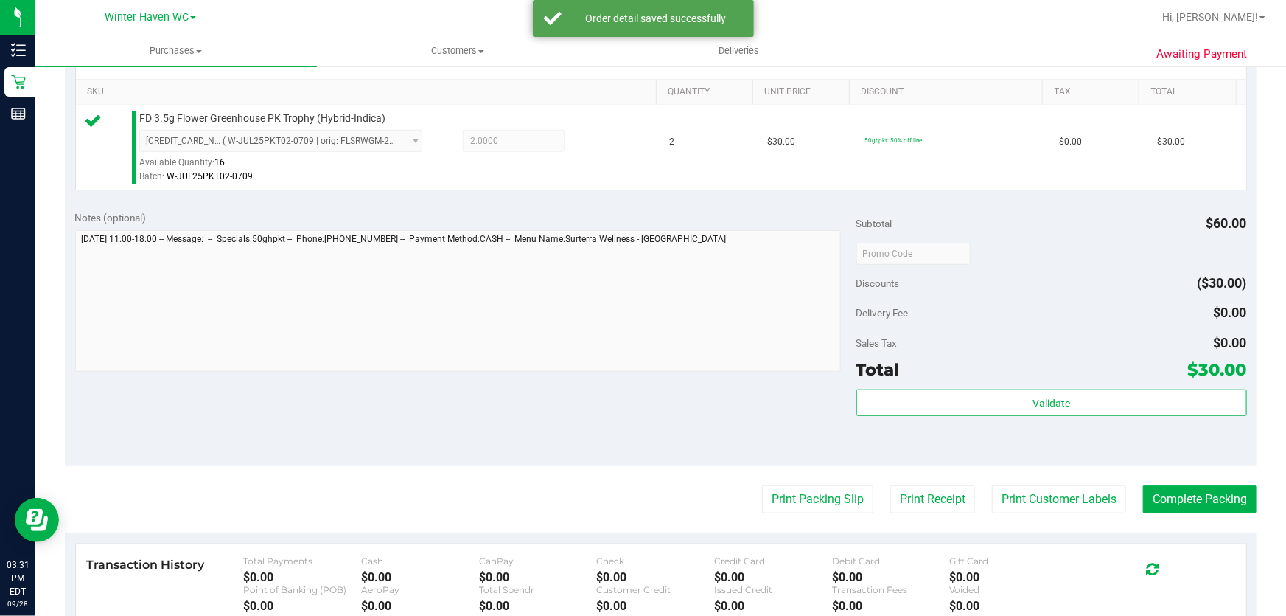
scroll to position [402, 0]
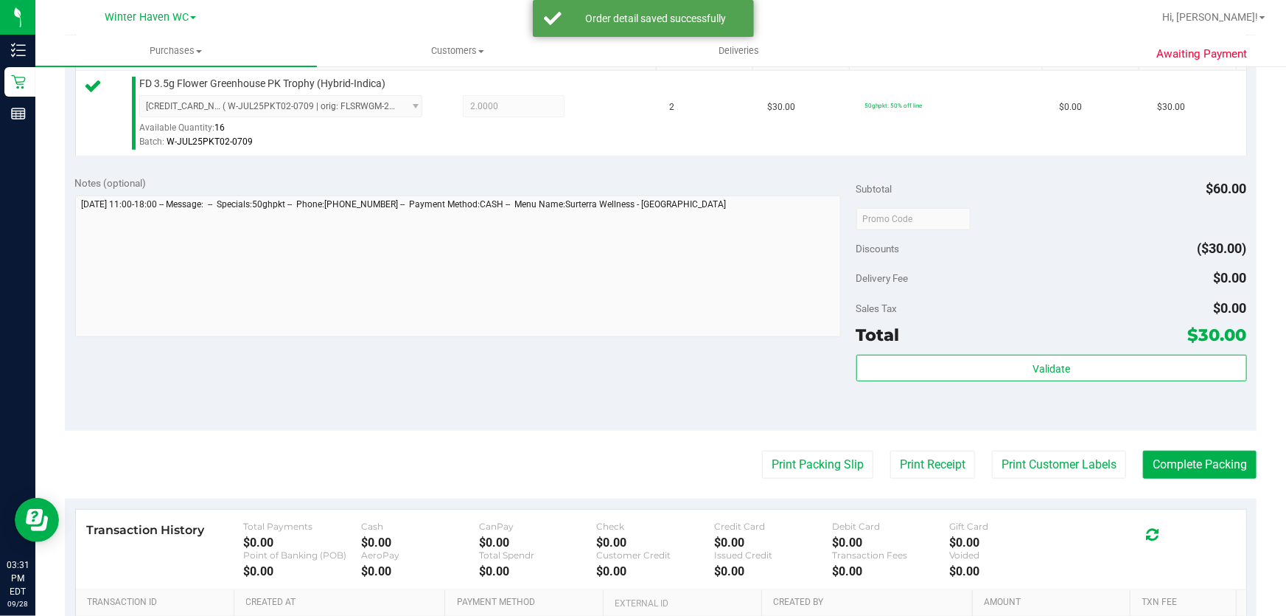
click at [1019, 244] on div "Discounts ($30.00)" at bounding box center [1052, 248] width 391 height 27
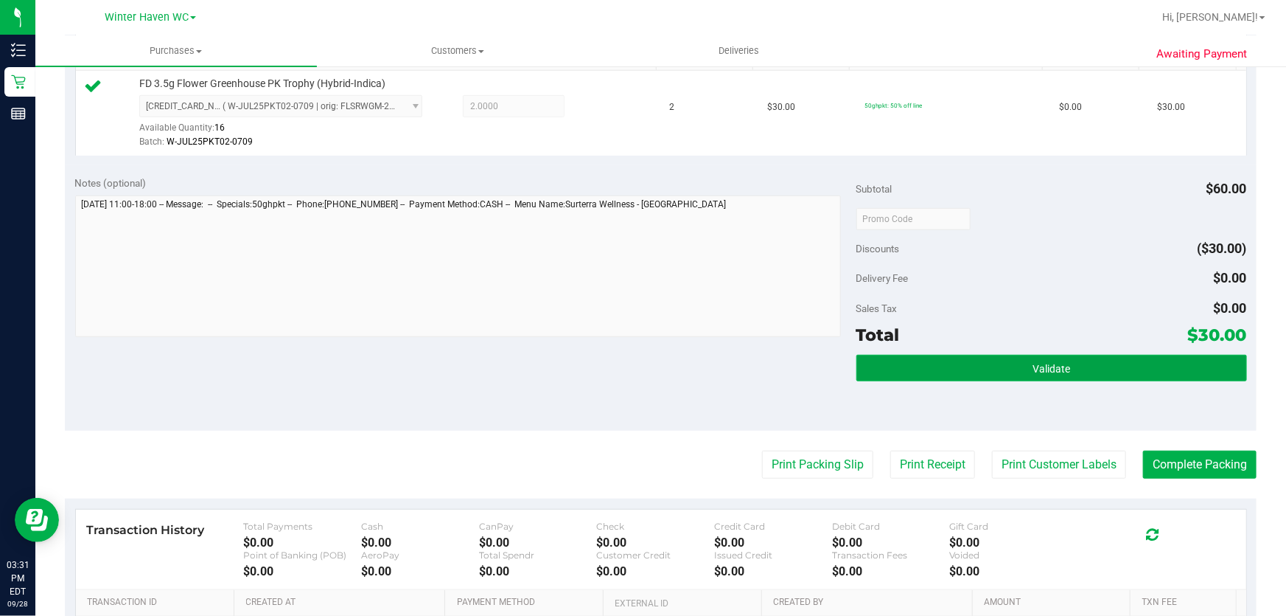
click at [1011, 366] on button "Validate" at bounding box center [1052, 368] width 391 height 27
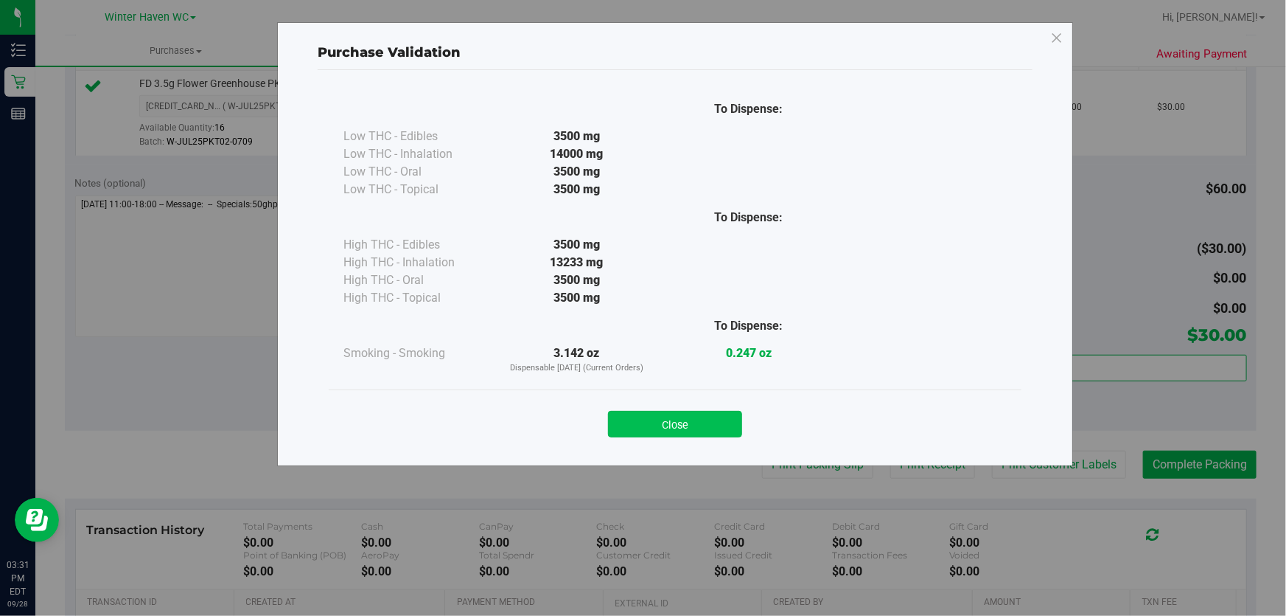
click at [708, 426] on button "Close" at bounding box center [675, 424] width 134 height 27
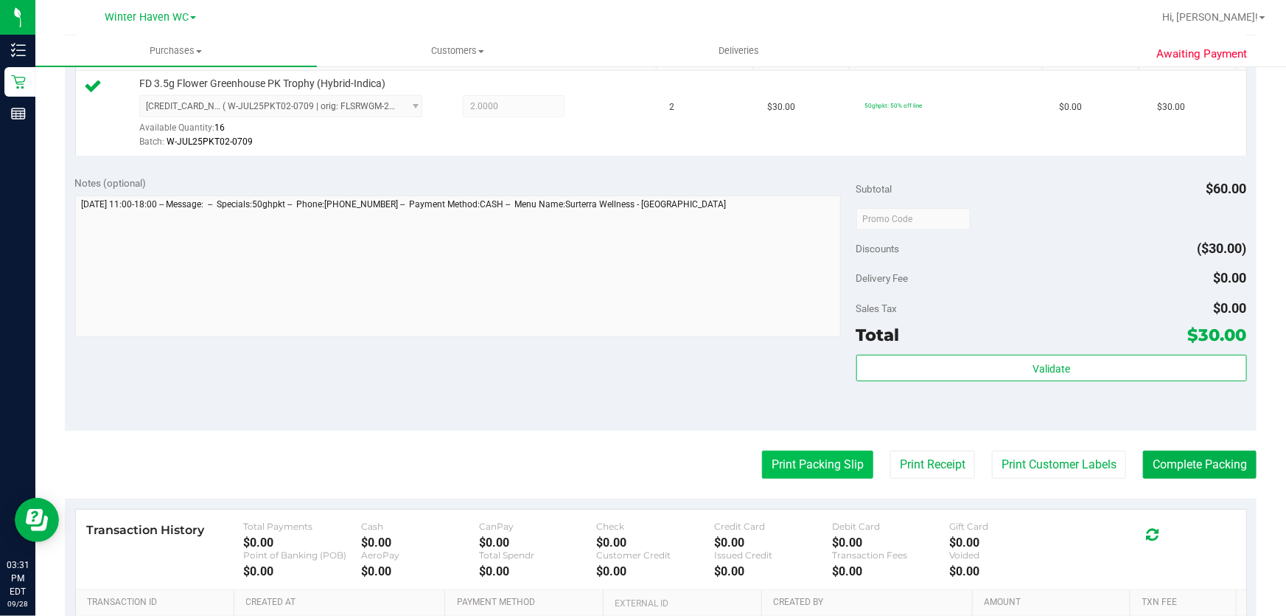
click at [778, 453] on button "Print Packing Slip" at bounding box center [817, 464] width 111 height 28
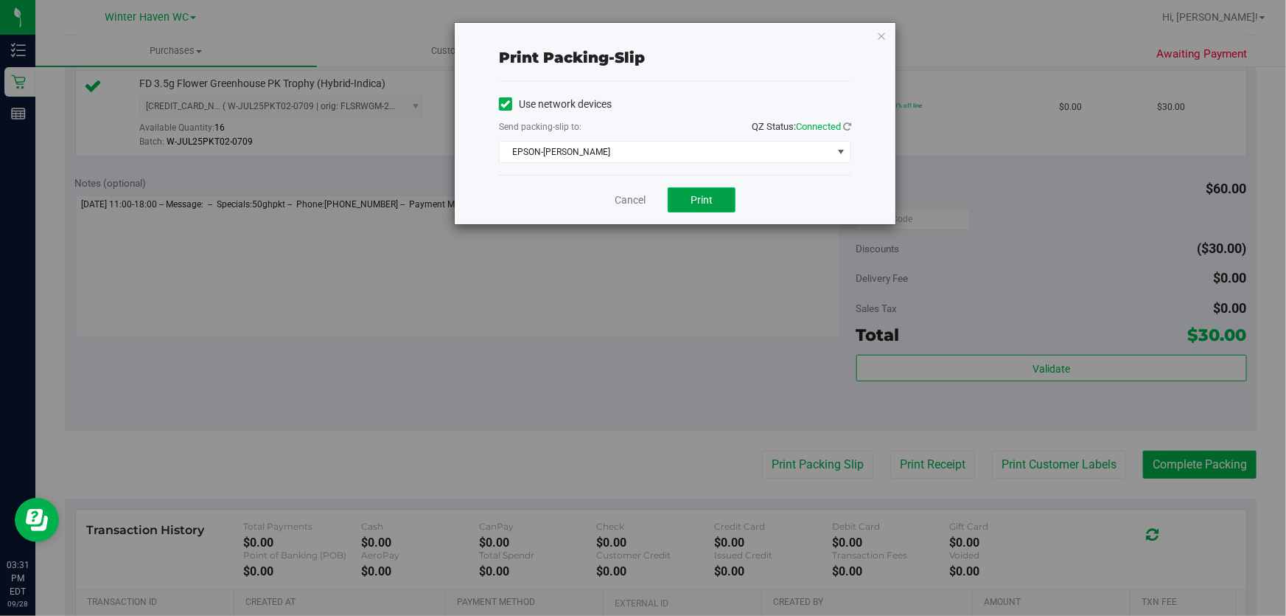
click at [705, 199] on span "Print" at bounding box center [702, 200] width 22 height 12
click at [636, 204] on link "Cancel" at bounding box center [630, 199] width 31 height 15
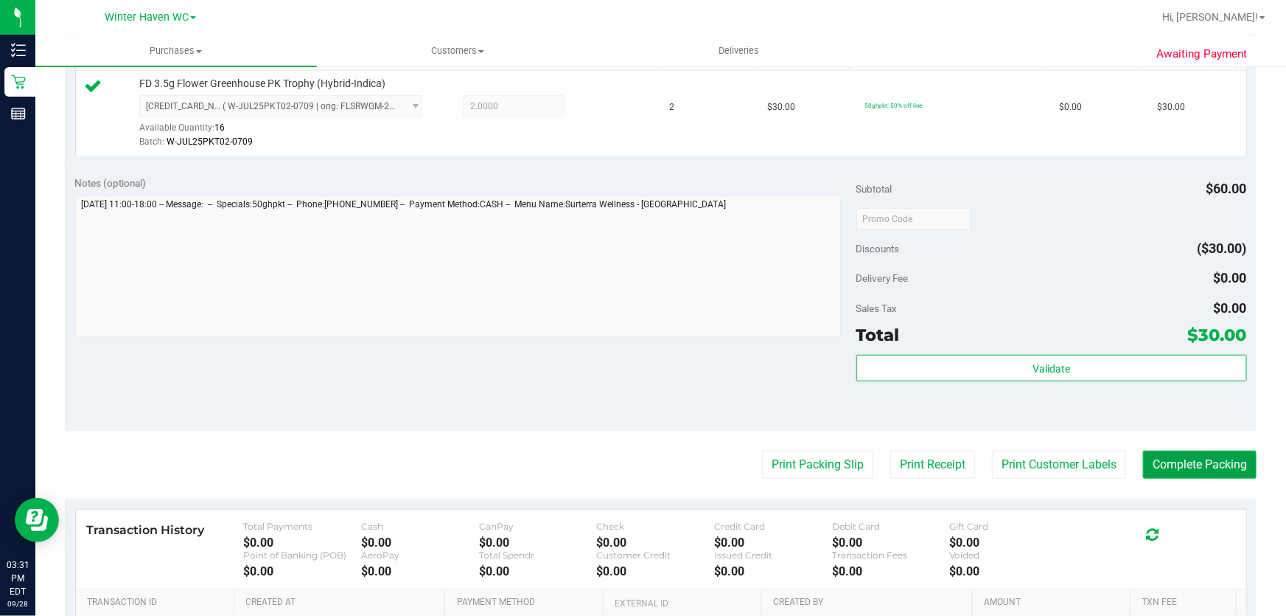
click at [1209, 474] on button "Complete Packing" at bounding box center [1200, 464] width 114 height 28
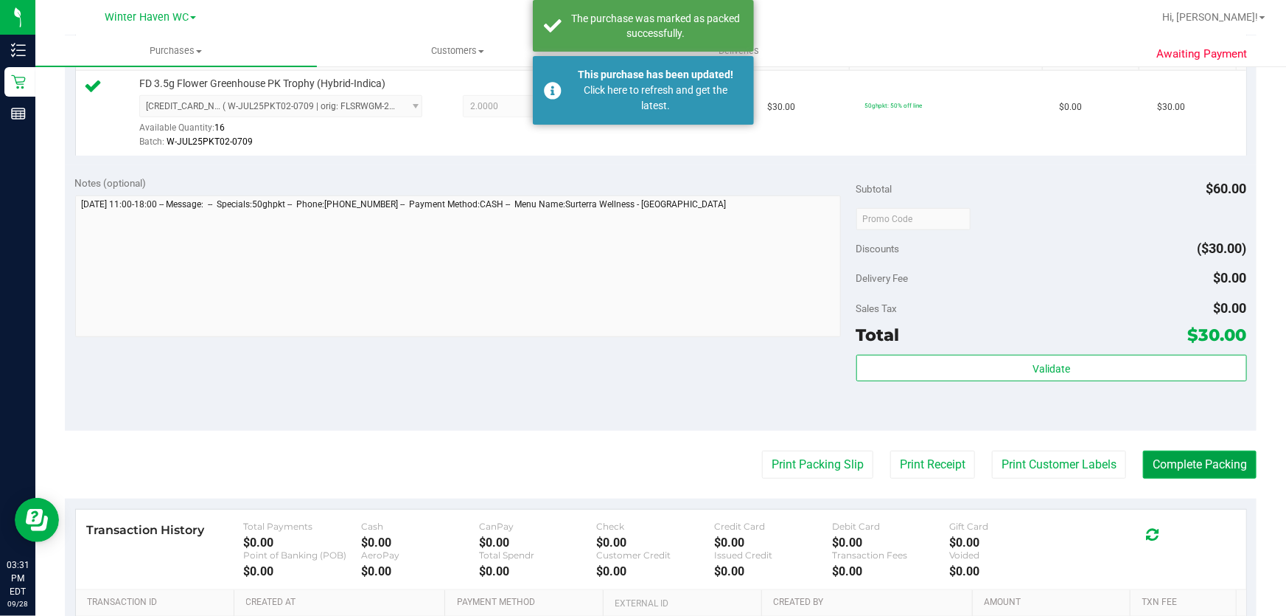
click at [1201, 472] on button "Complete Packing" at bounding box center [1200, 464] width 114 height 28
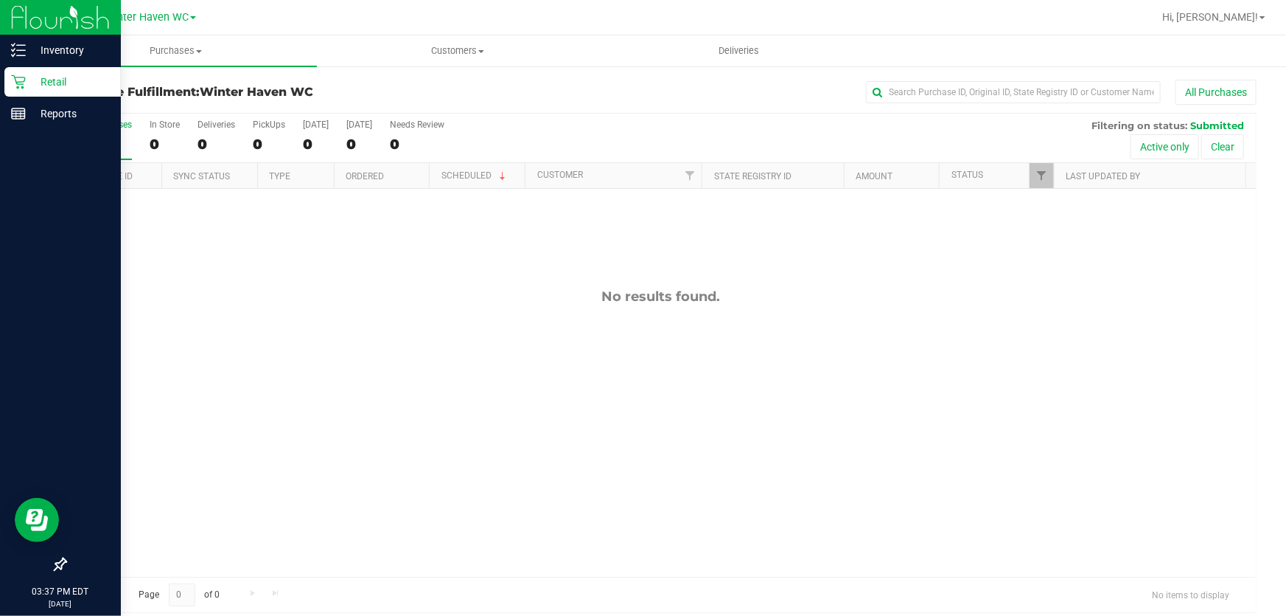
click at [46, 80] on p "Retail" at bounding box center [70, 82] width 88 height 18
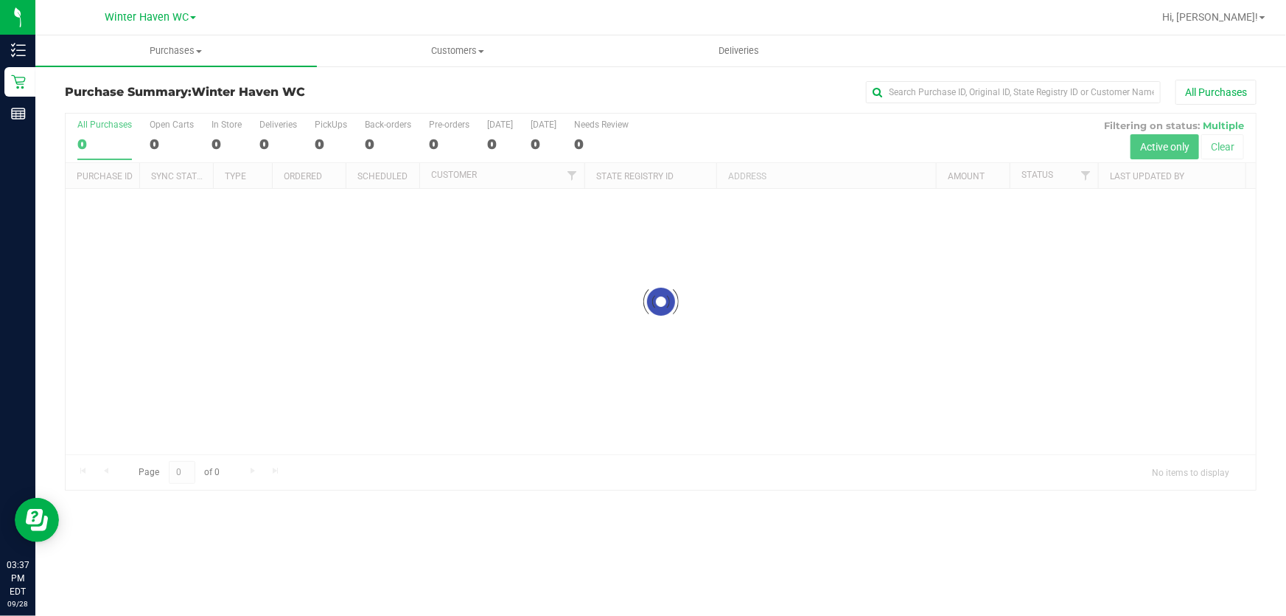
click at [664, 83] on div "All Purchases" at bounding box center [859, 92] width 795 height 25
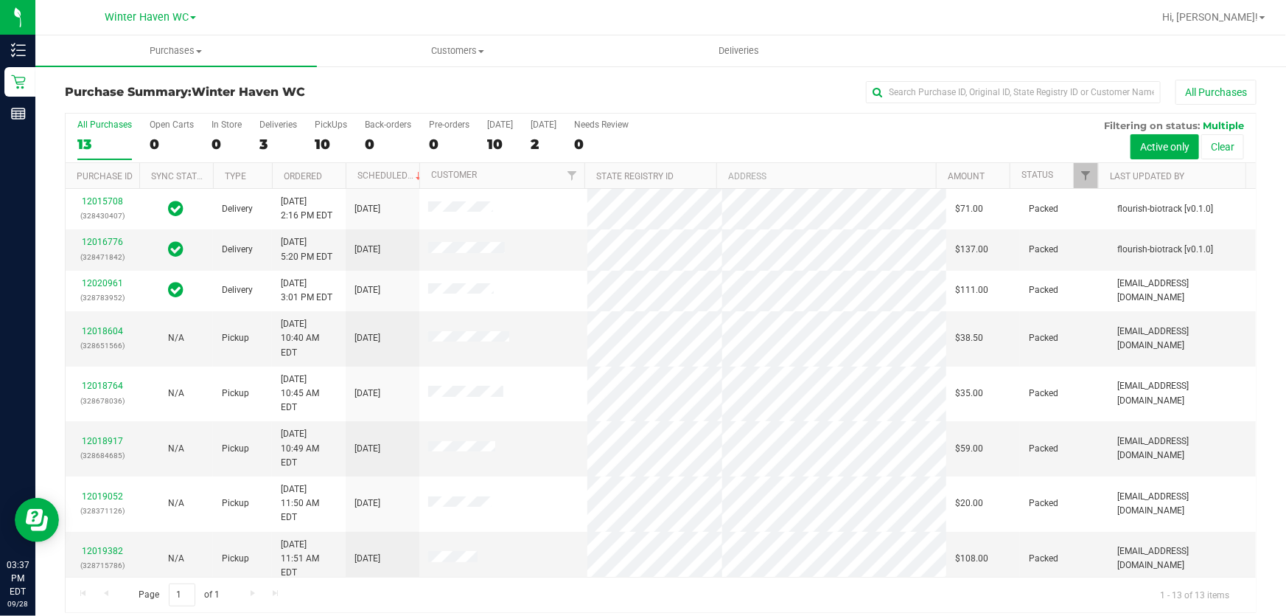
click at [312, 134] on div "All Purchases 13 Open Carts 0 In Store 0 Deliveries 3 PickUps 10 Back-orders 0 …" at bounding box center [661, 138] width 1191 height 49
click at [322, 141] on div "10" at bounding box center [331, 144] width 32 height 17
click at [0, 0] on input "PickUps 10" at bounding box center [0, 0] width 0 height 0
